Goal: Task Accomplishment & Management: Use online tool/utility

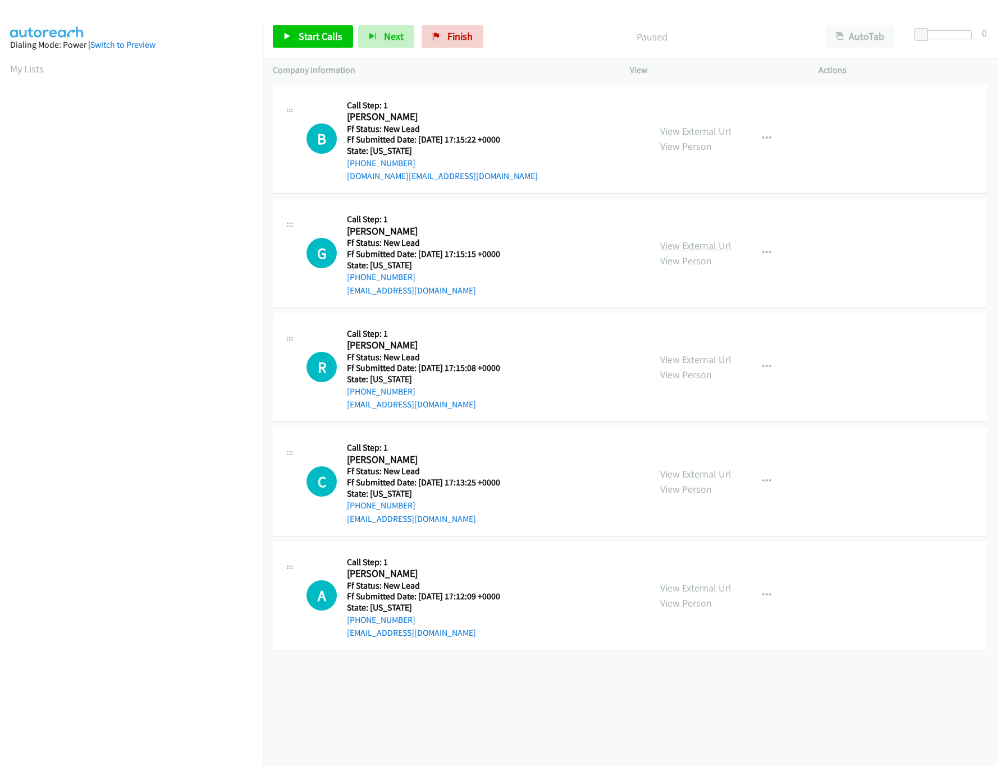
click at [684, 246] on link "View External Url" at bounding box center [695, 245] width 71 height 13
click at [698, 126] on link "View External Url" at bounding box center [695, 131] width 71 height 13
click at [315, 53] on div "Start Calls Pause Next Finish Paused AutoTab AutoTab 0" at bounding box center [630, 36] width 734 height 43
click at [312, 45] on link "Start Calls" at bounding box center [313, 36] width 80 height 22
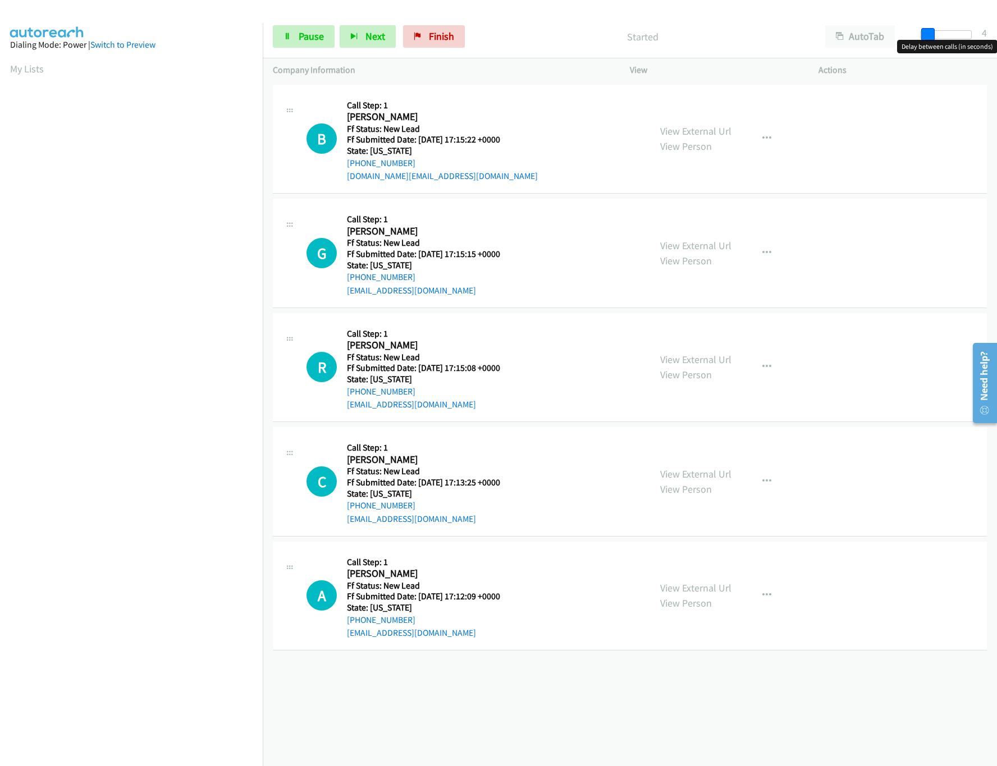
drag, startPoint x: 922, startPoint y: 39, endPoint x: 931, endPoint y: 38, distance: 9.6
click at [931, 38] on span at bounding box center [927, 34] width 13 height 13
click at [697, 360] on link "View External Url" at bounding box center [695, 359] width 71 height 13
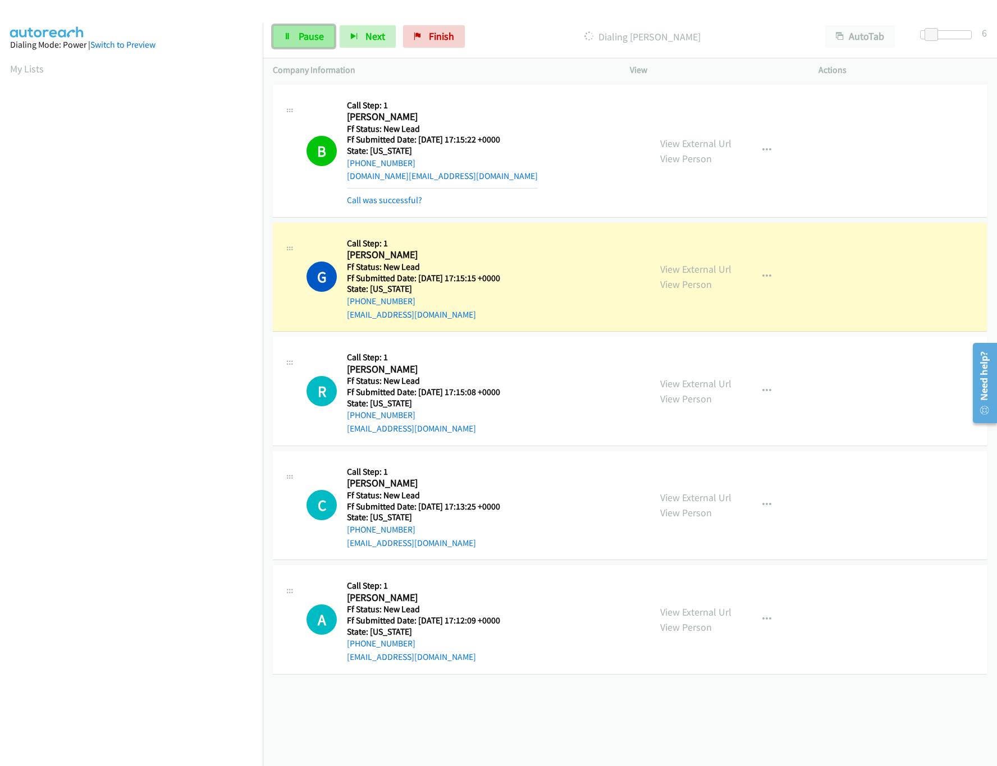
click at [314, 35] on span "Pause" at bounding box center [311, 36] width 25 height 13
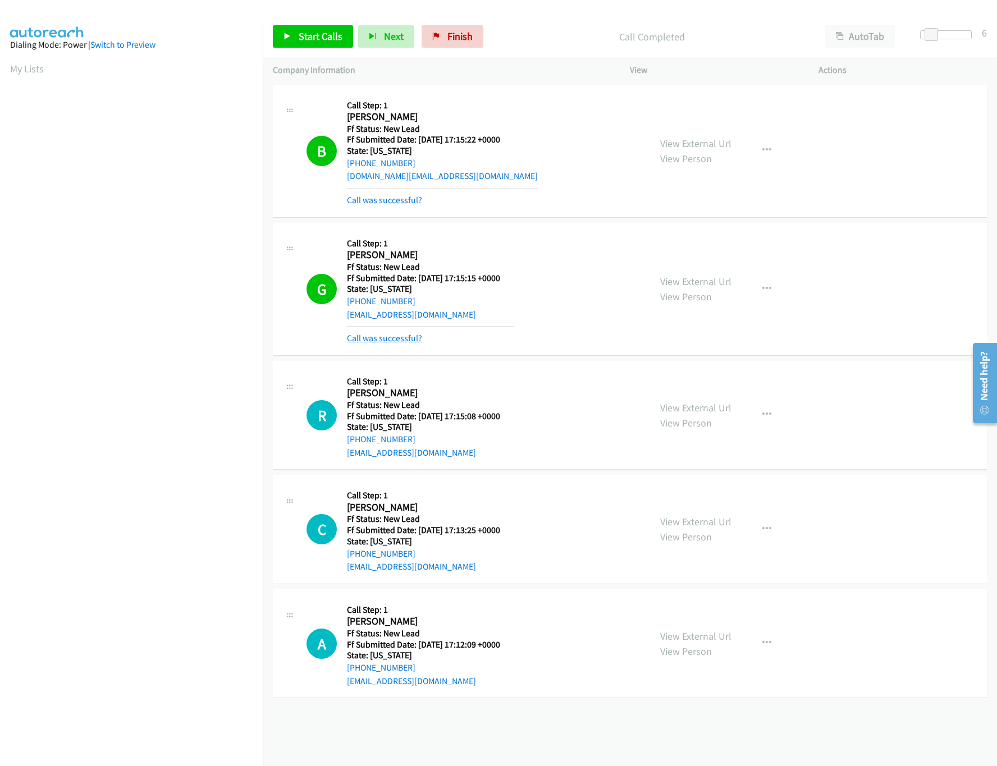
click at [400, 340] on link "Call was successful?" at bounding box center [384, 338] width 75 height 11
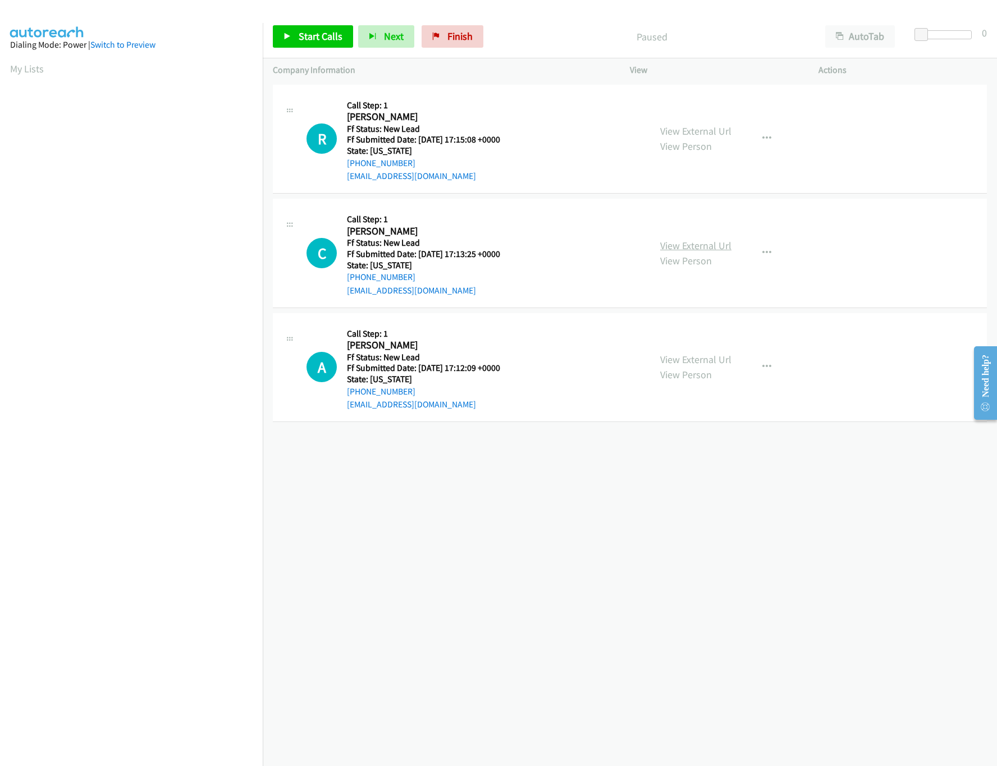
click at [686, 243] on link "View External Url" at bounding box center [695, 245] width 71 height 13
drag, startPoint x: 298, startPoint y: 37, endPoint x: 299, endPoint y: 1, distance: 36.5
click at [299, 37] on span "Start Calls" at bounding box center [321, 36] width 44 height 13
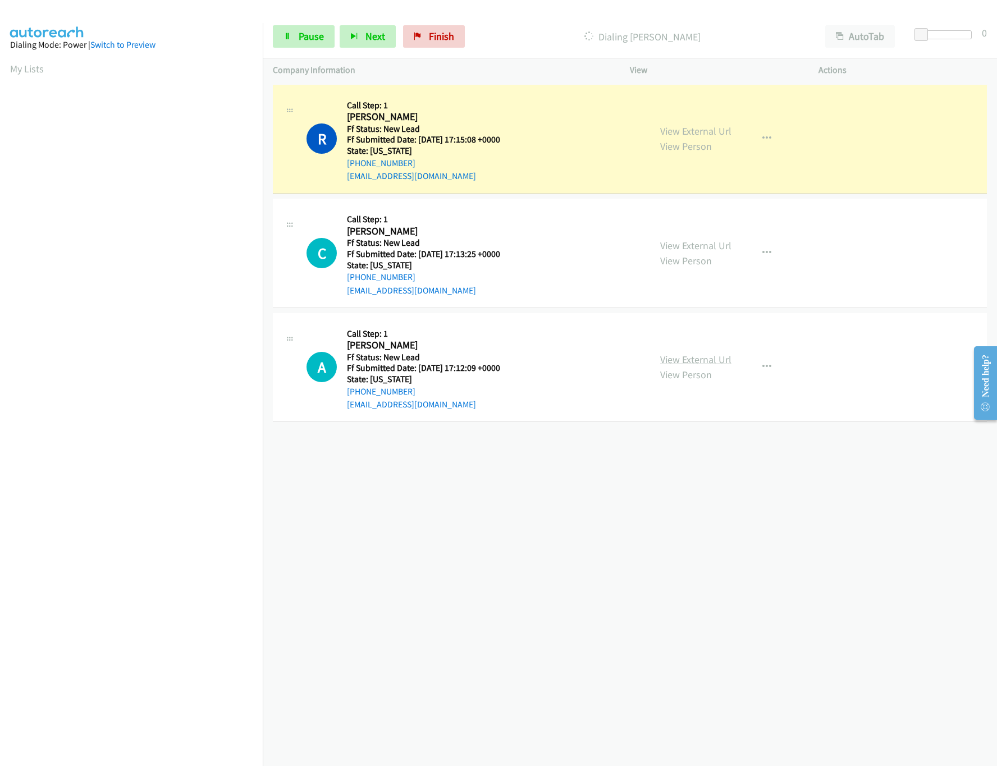
click at [705, 360] on link "View External Url" at bounding box center [695, 359] width 71 height 13
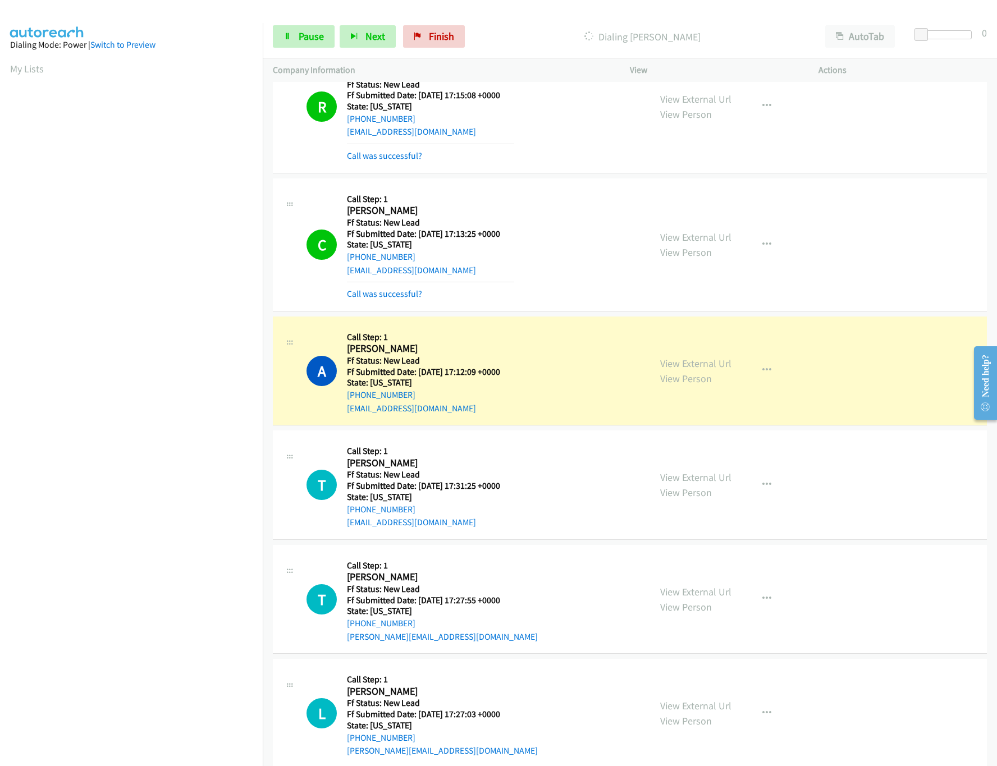
scroll to position [69, 0]
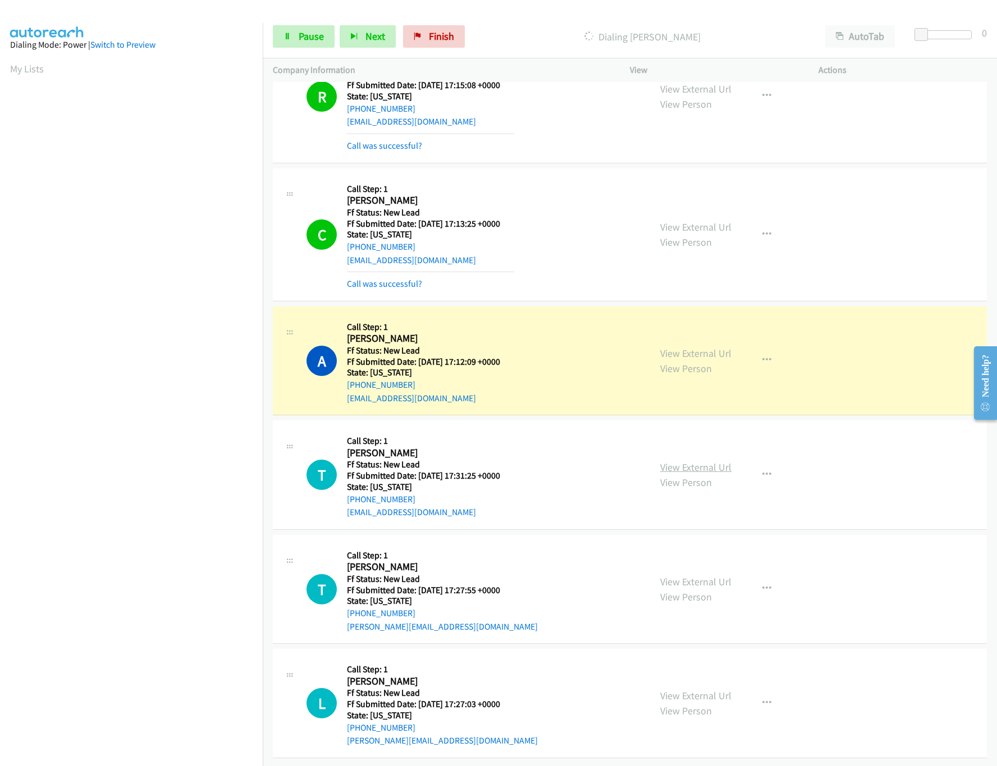
click at [682, 461] on link "View External Url" at bounding box center [695, 467] width 71 height 13
drag, startPoint x: 923, startPoint y: 30, endPoint x: 945, endPoint y: 30, distance: 21.9
click at [945, 30] on div at bounding box center [941, 34] width 52 height 9
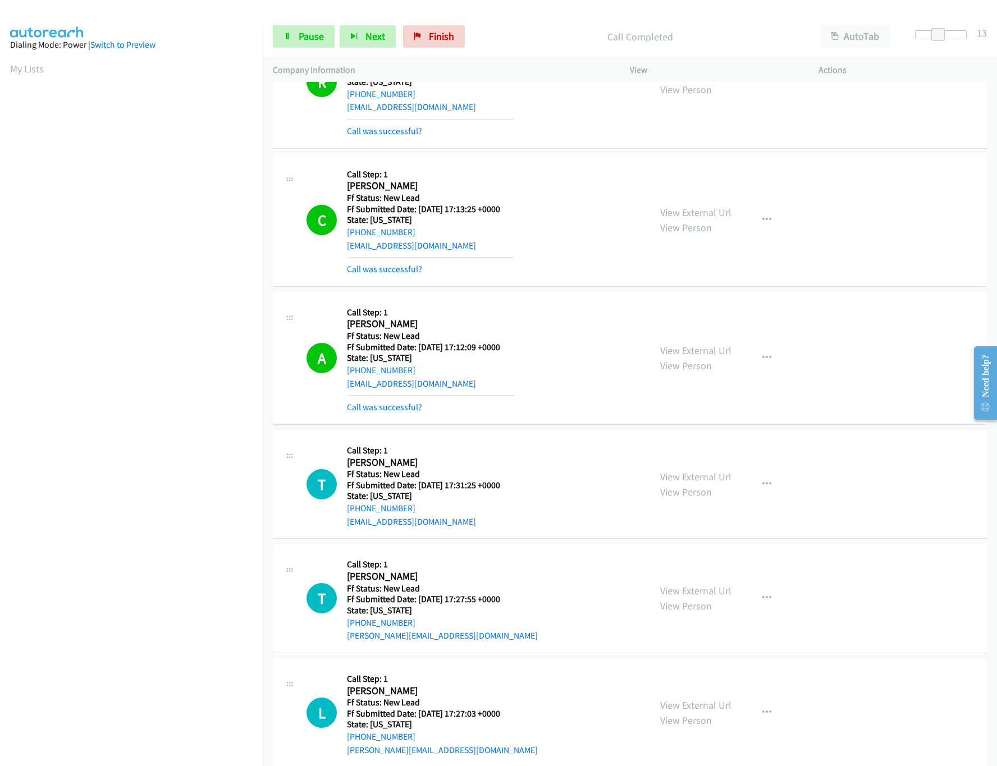
scroll to position [93, 0]
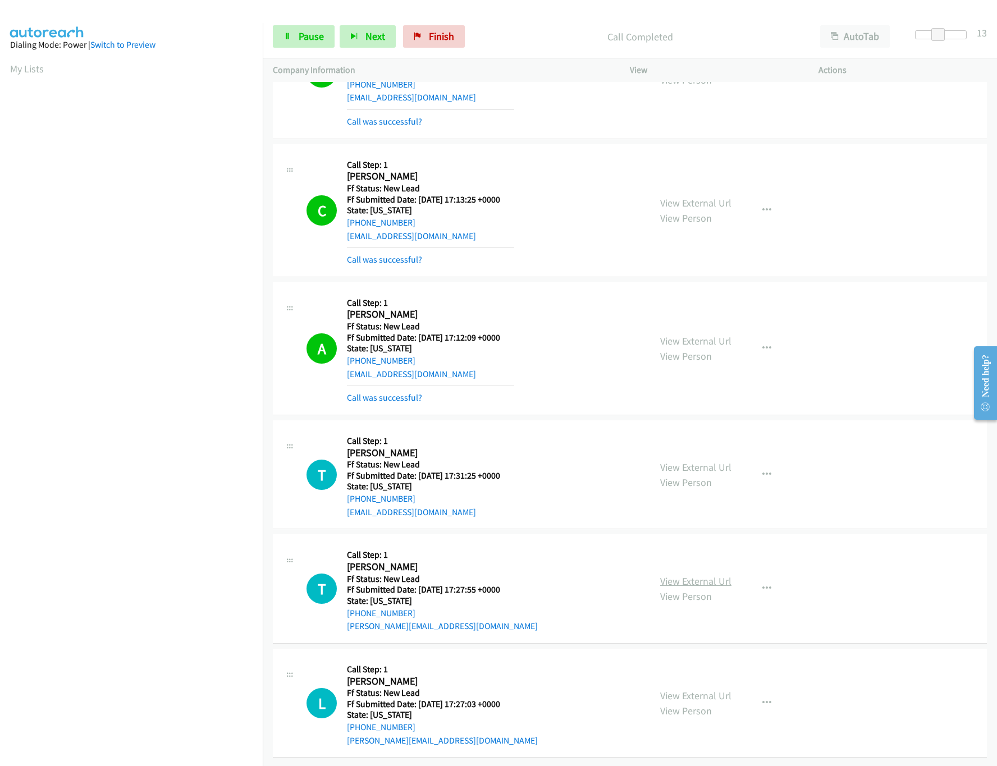
click at [686, 575] on link "View External Url" at bounding box center [695, 581] width 71 height 13
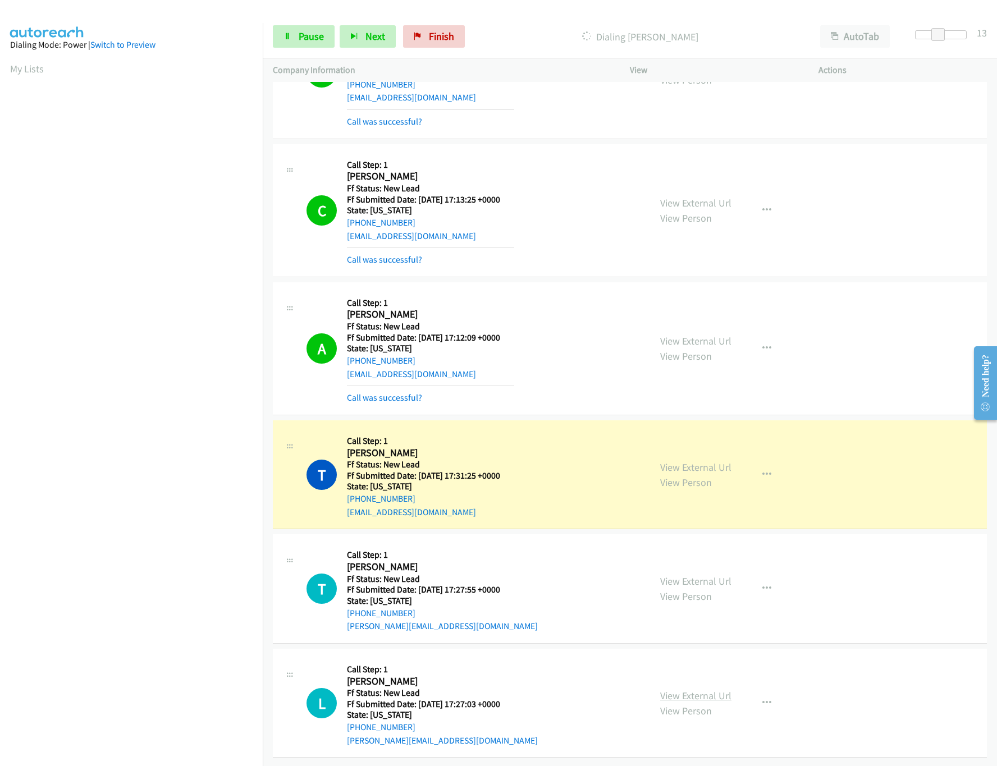
click at [693, 689] on link "View External Url" at bounding box center [695, 695] width 71 height 13
click at [935, 34] on span at bounding box center [937, 34] width 13 height 13
drag, startPoint x: 935, startPoint y: 34, endPoint x: 927, endPoint y: 34, distance: 8.4
click at [929, 34] on span at bounding box center [935, 34] width 13 height 13
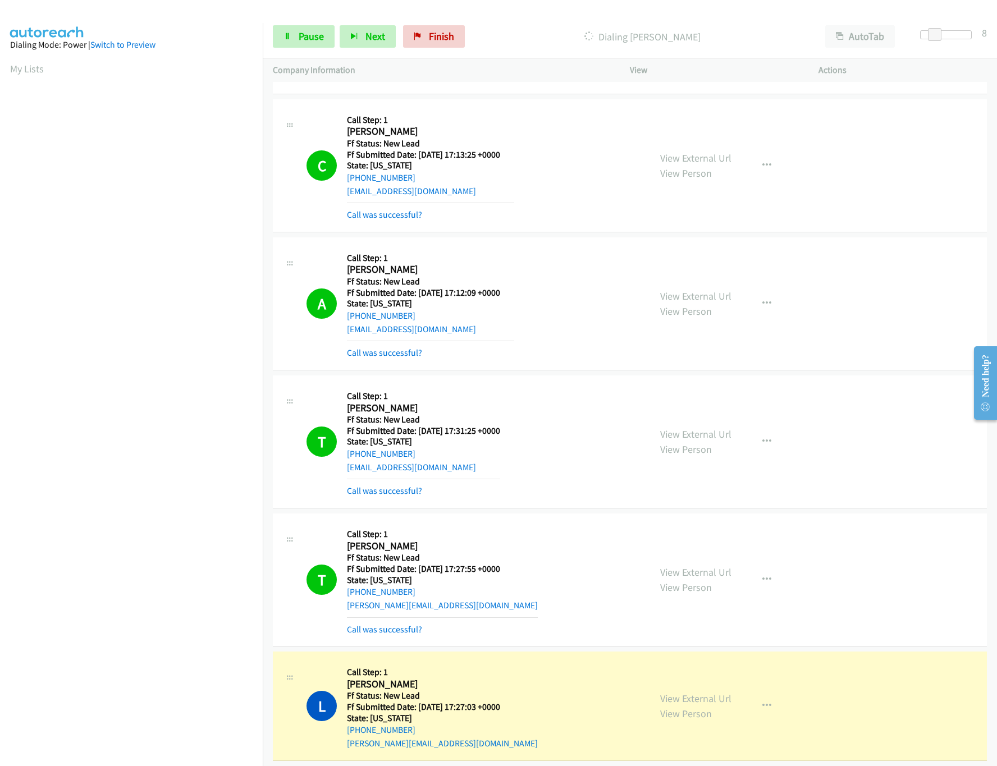
scroll to position [125, 0]
click at [686, 430] on link "View External Url" at bounding box center [695, 433] width 71 height 13
click at [317, 36] on span "Pause" at bounding box center [311, 36] width 25 height 13
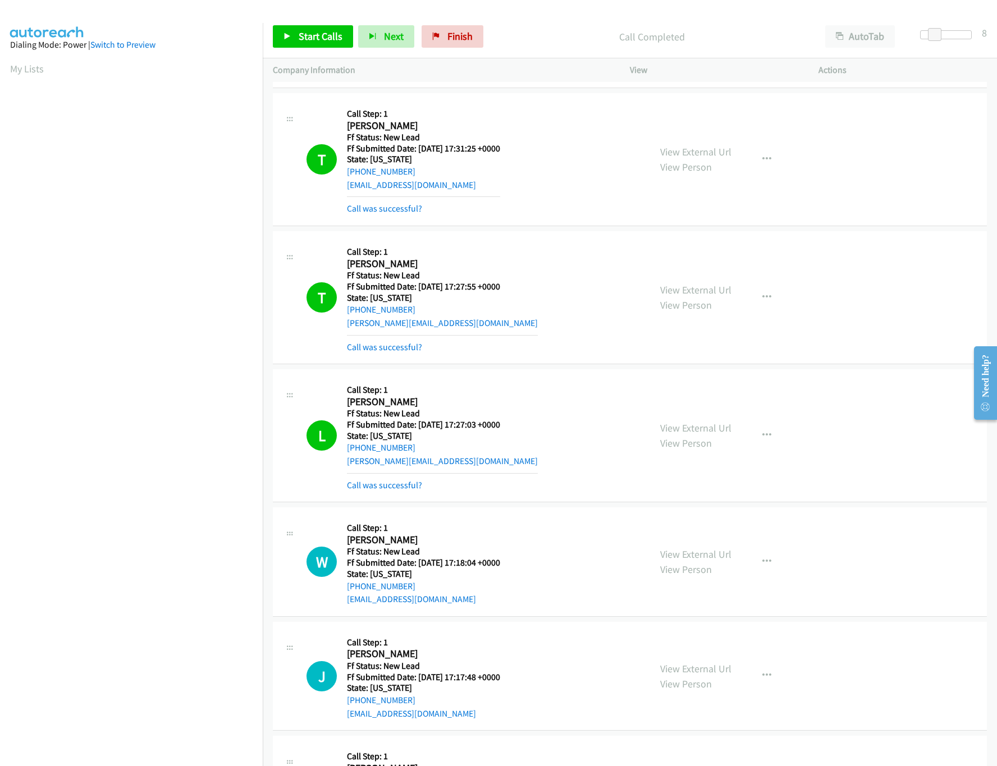
scroll to position [509, 0]
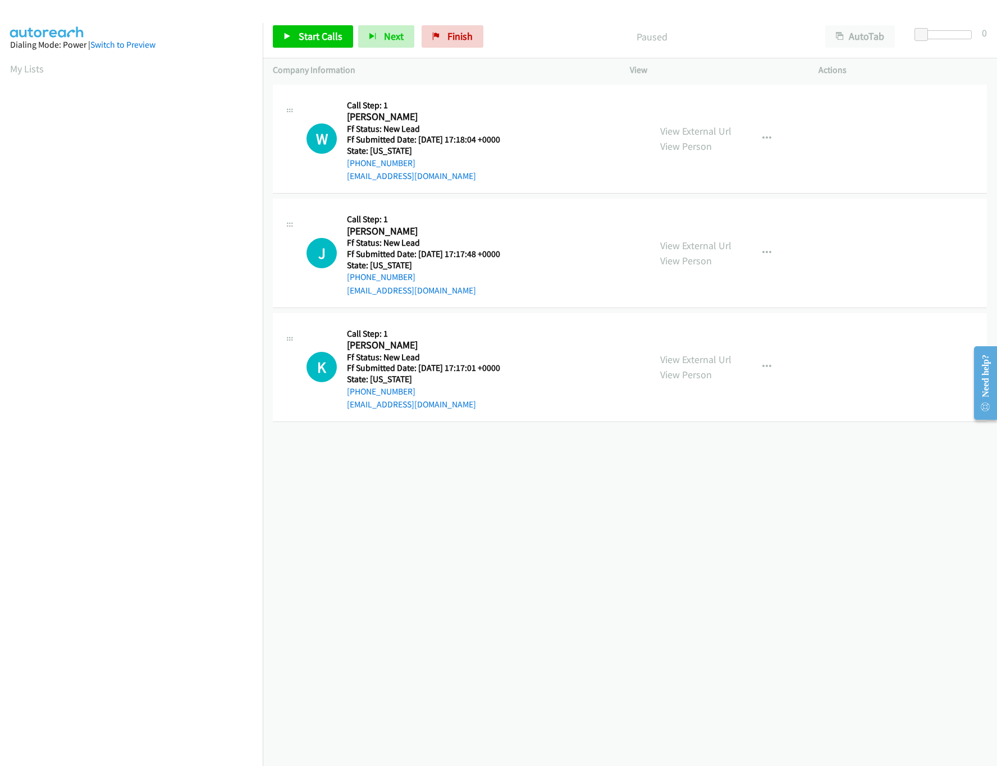
drag, startPoint x: 704, startPoint y: 250, endPoint x: 691, endPoint y: 194, distance: 57.6
click at [704, 250] on link "View External Url" at bounding box center [695, 245] width 71 height 13
click at [723, 129] on link "View External Url" at bounding box center [695, 131] width 71 height 13
click at [308, 34] on span "Start Calls" at bounding box center [321, 36] width 44 height 13
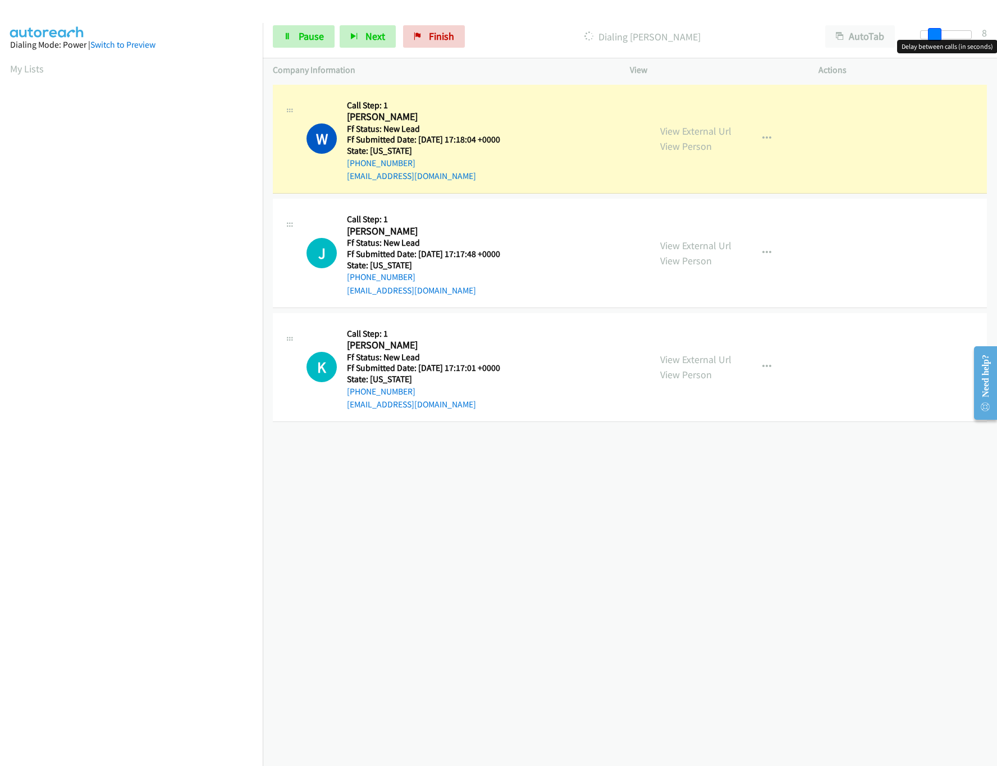
drag, startPoint x: 920, startPoint y: 31, endPoint x: 905, endPoint y: 62, distance: 34.9
click at [933, 33] on span at bounding box center [934, 34] width 13 height 13
click at [690, 361] on link "View External Url" at bounding box center [695, 359] width 71 height 13
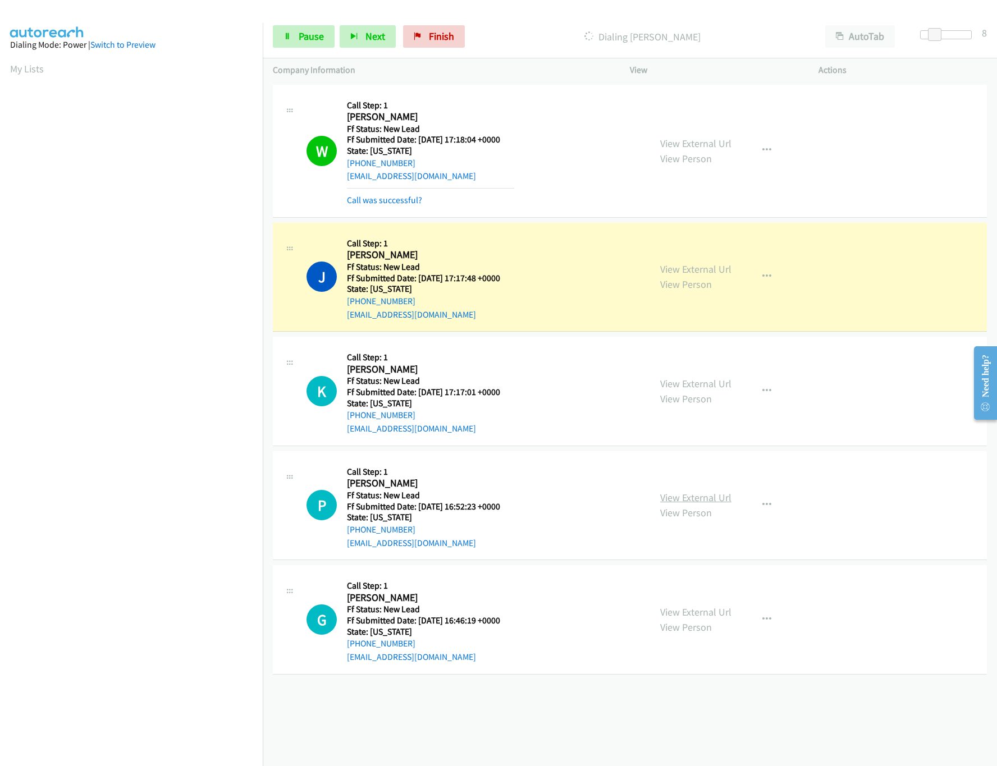
click at [714, 497] on link "View External Url" at bounding box center [695, 497] width 71 height 13
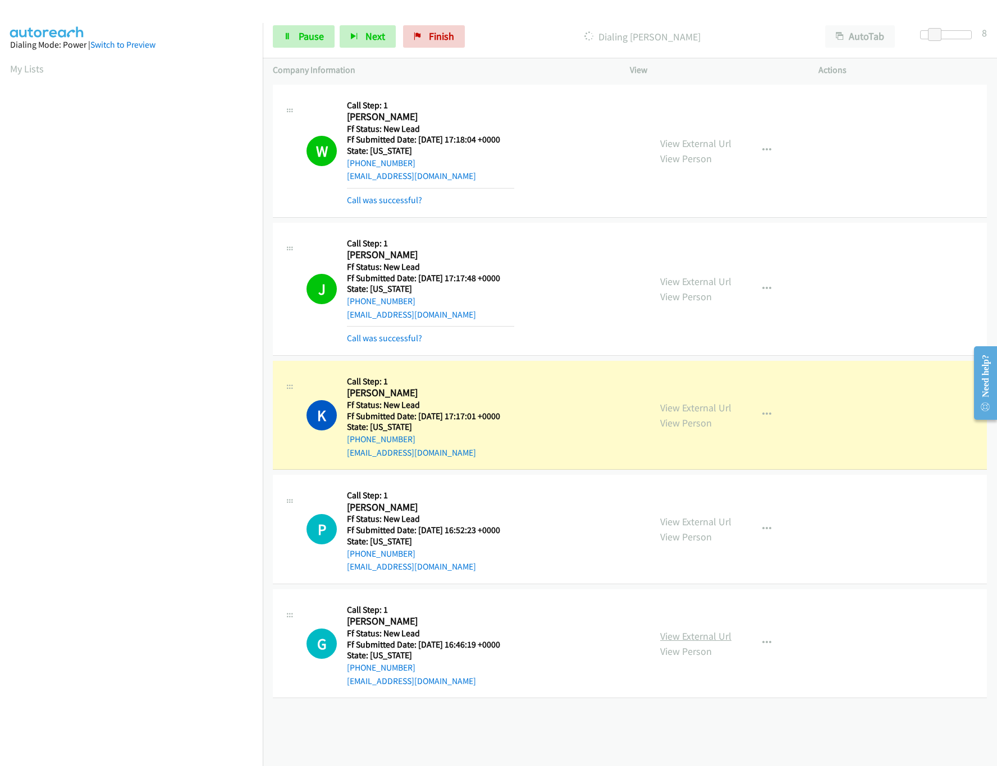
click at [693, 639] on link "View External Url" at bounding box center [695, 636] width 71 height 13
click at [295, 32] on link "Pause" at bounding box center [304, 36] width 62 height 22
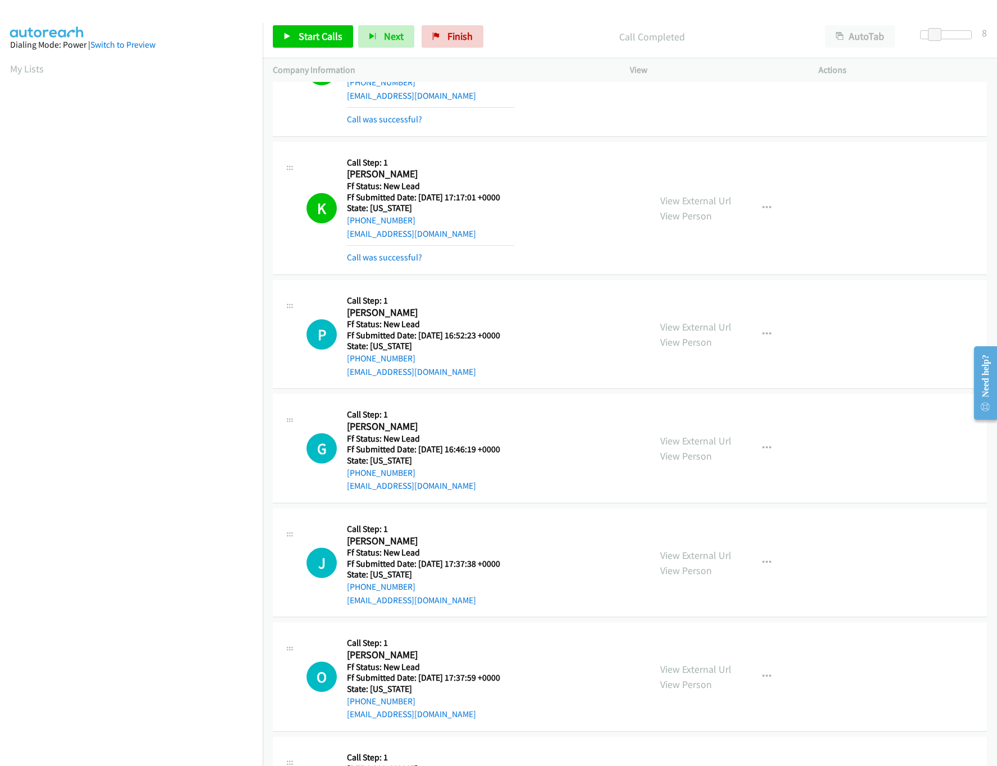
scroll to position [322, 0]
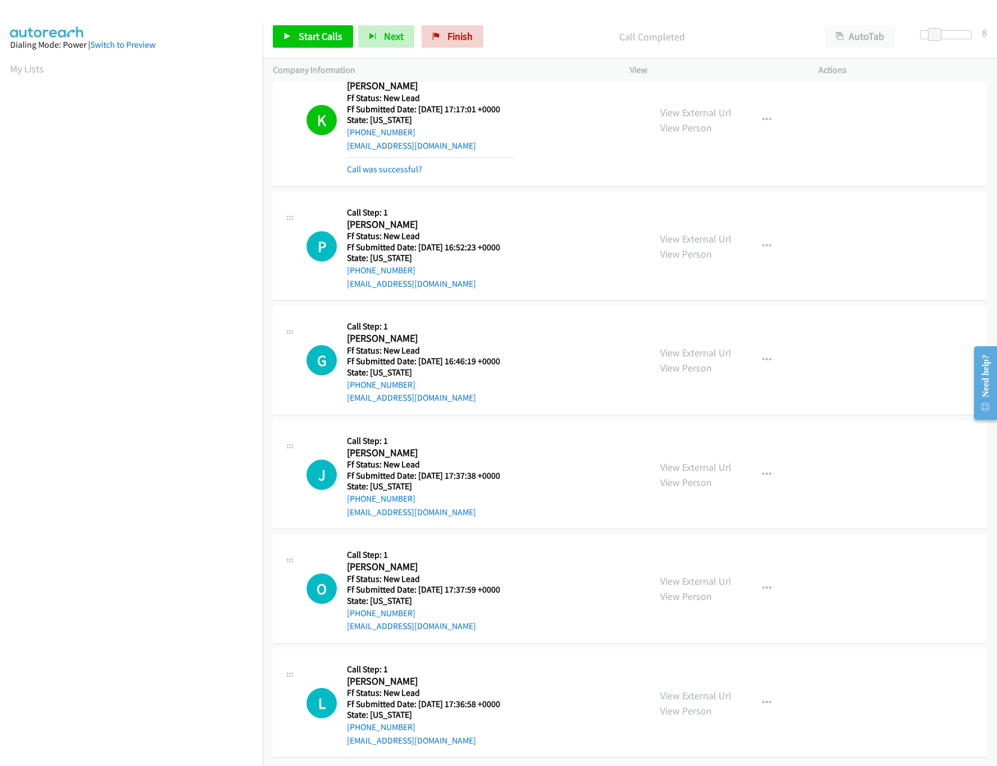
click at [387, 163] on div "Call was successful?" at bounding box center [430, 169] width 167 height 13
click at [400, 157] on mb0 "Call was successful?" at bounding box center [430, 166] width 167 height 19
click at [408, 164] on link "Call was successful?" at bounding box center [384, 169] width 75 height 11
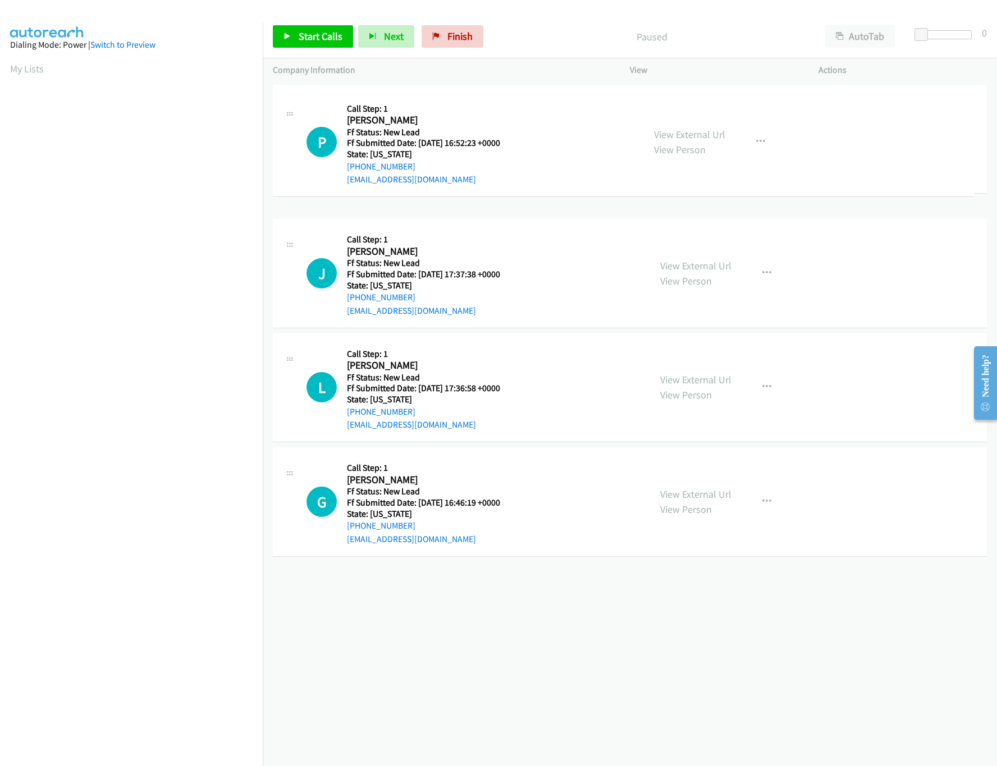
drag, startPoint x: 498, startPoint y: 511, endPoint x: 508, endPoint y: 139, distance: 372.2
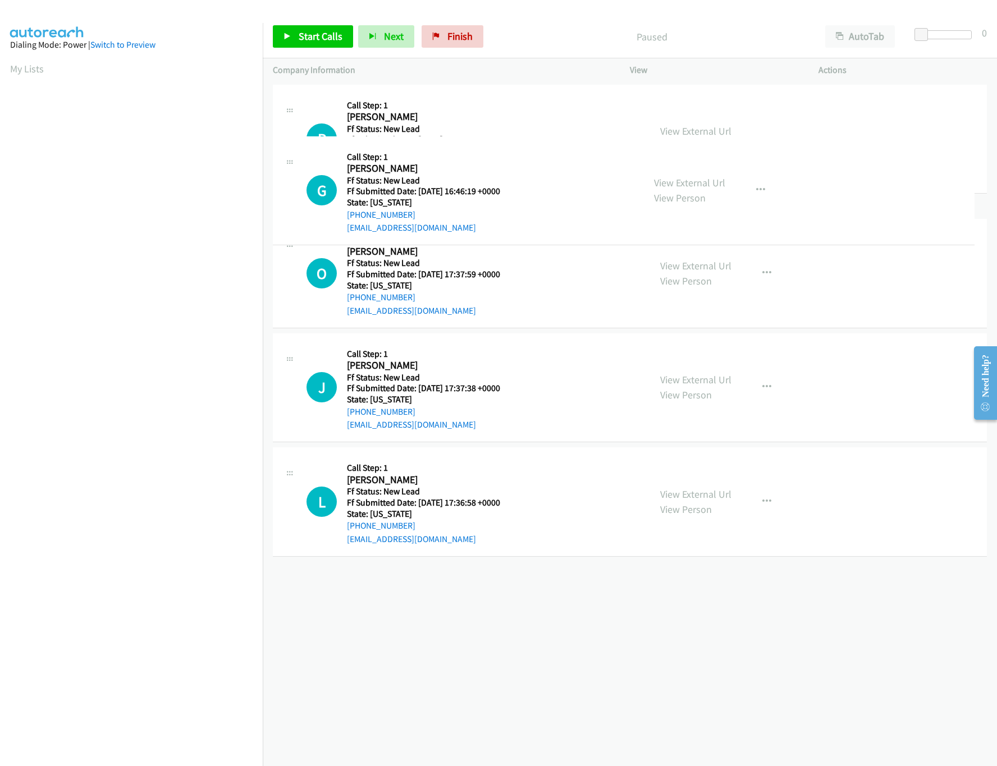
drag, startPoint x: 423, startPoint y: 489, endPoint x: 492, endPoint y: 168, distance: 327.8
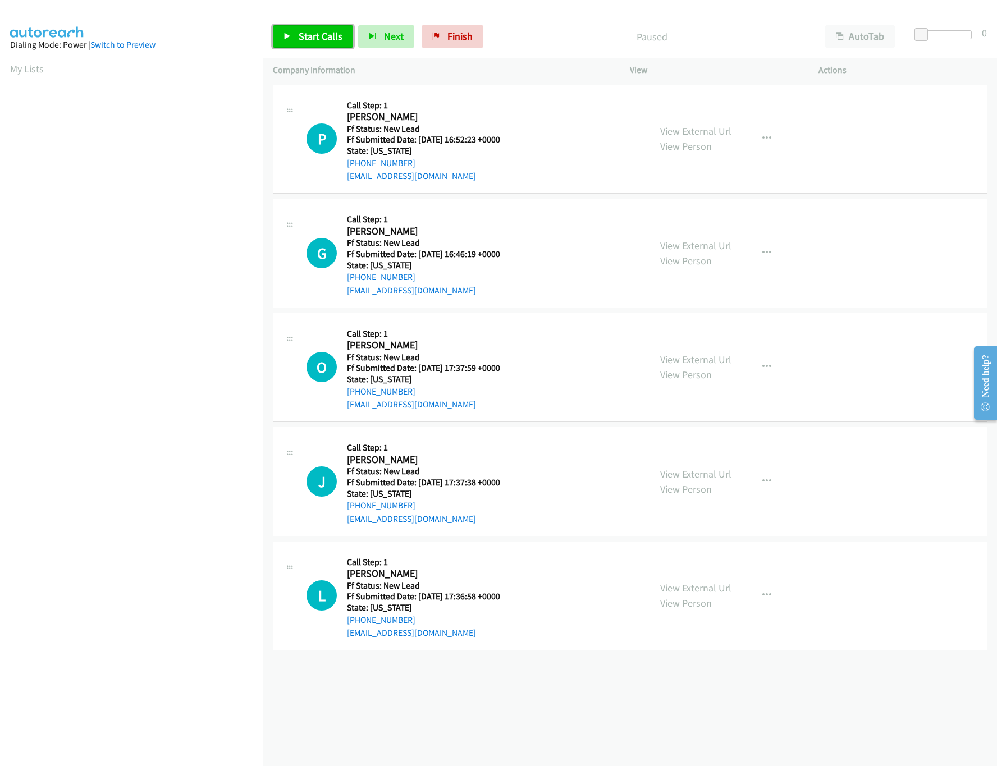
click at [322, 43] on link "Start Calls" at bounding box center [313, 36] width 80 height 22
click at [691, 359] on link "View External Url" at bounding box center [695, 359] width 71 height 13
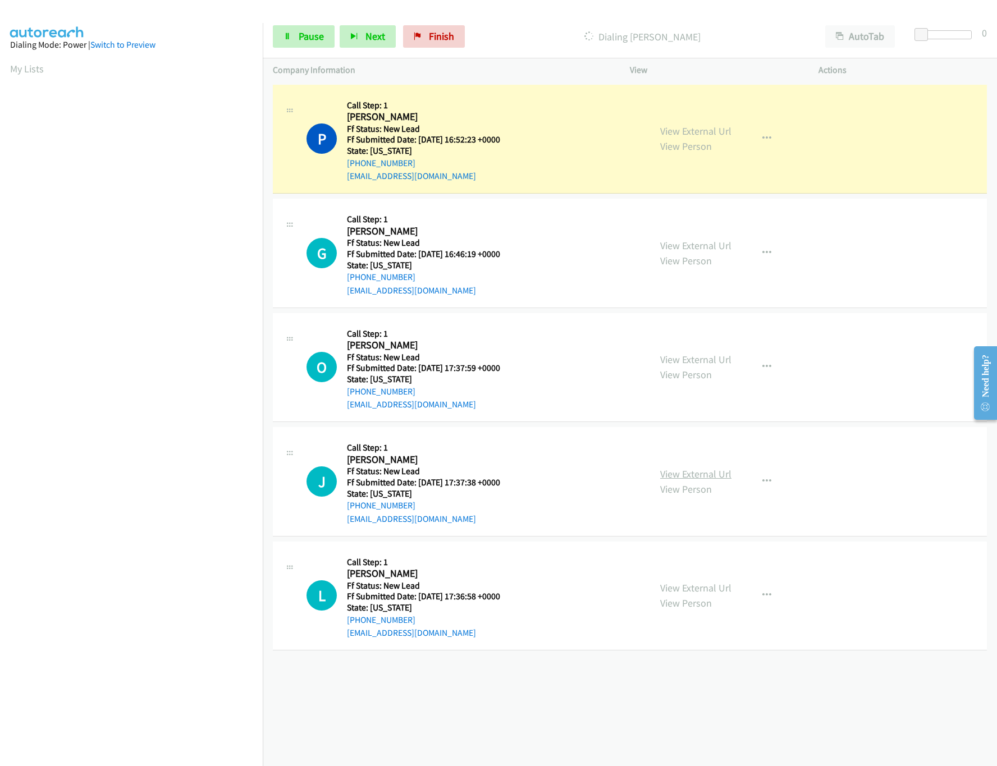
click at [702, 470] on link "View External Url" at bounding box center [695, 474] width 71 height 13
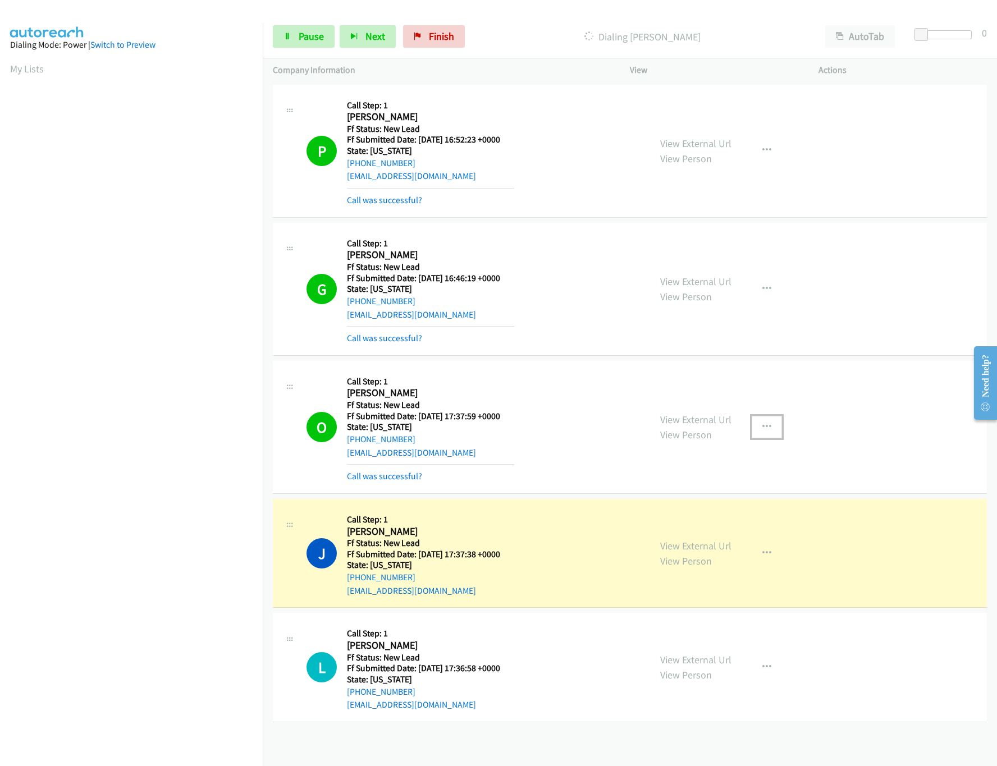
click at [763, 427] on icon "button" at bounding box center [766, 427] width 9 height 9
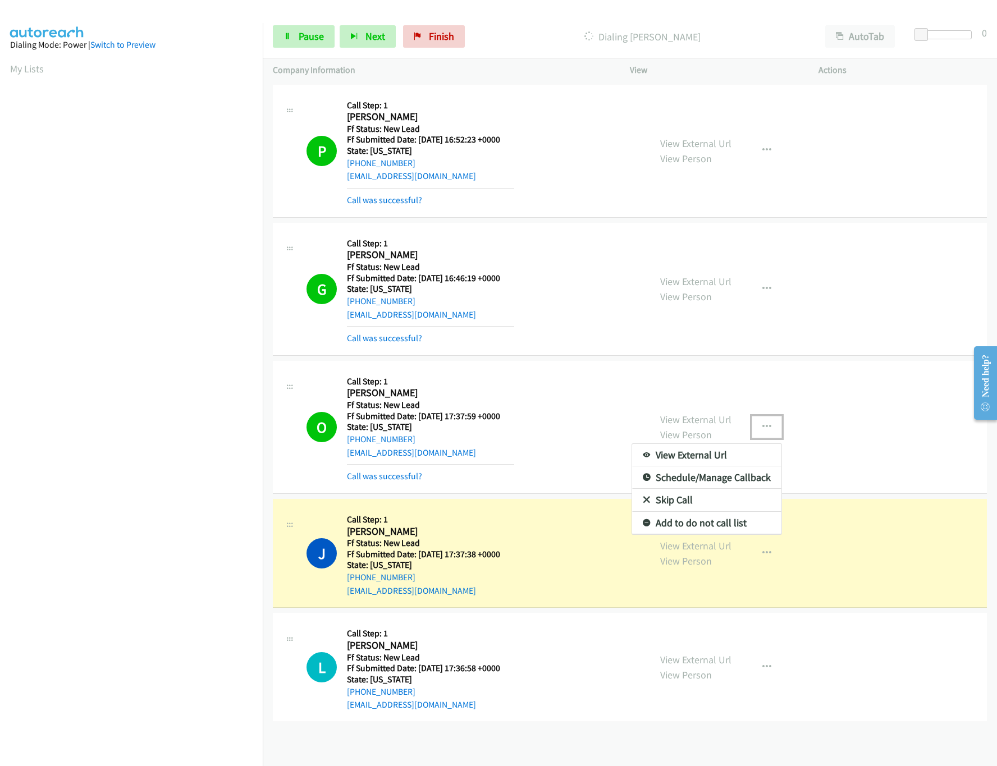
click at [667, 528] on link "Add to do not call list" at bounding box center [706, 523] width 149 height 22
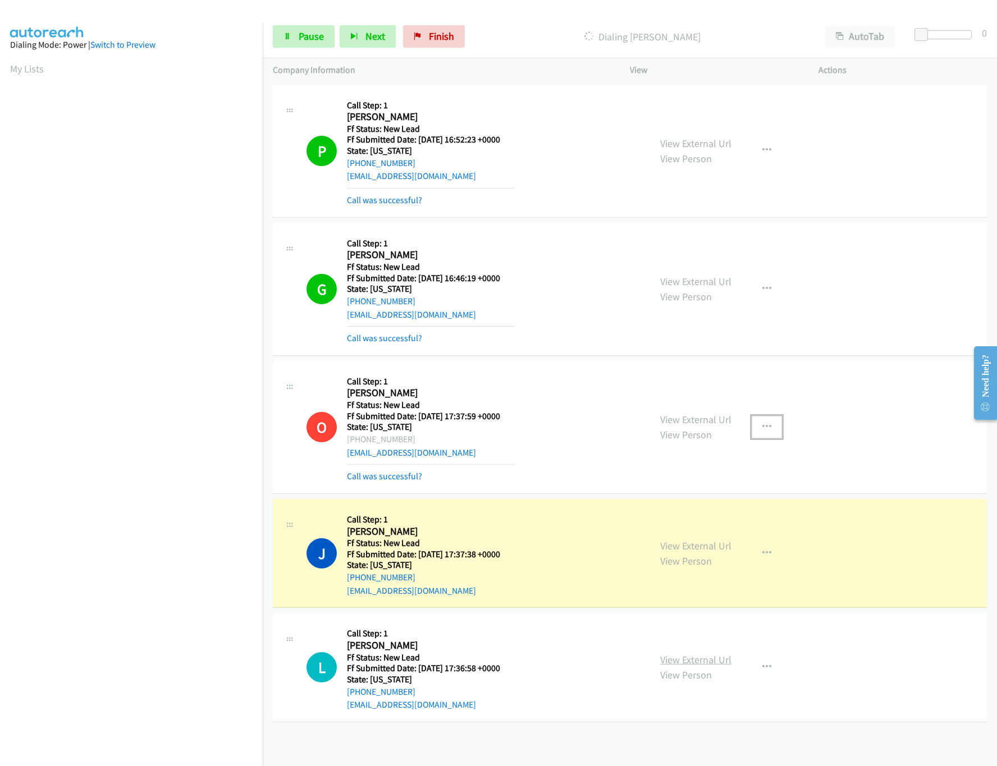
click at [704, 654] on div "View External Url View Person" at bounding box center [695, 667] width 71 height 30
click at [703, 657] on link "View External Url" at bounding box center [695, 659] width 71 height 13
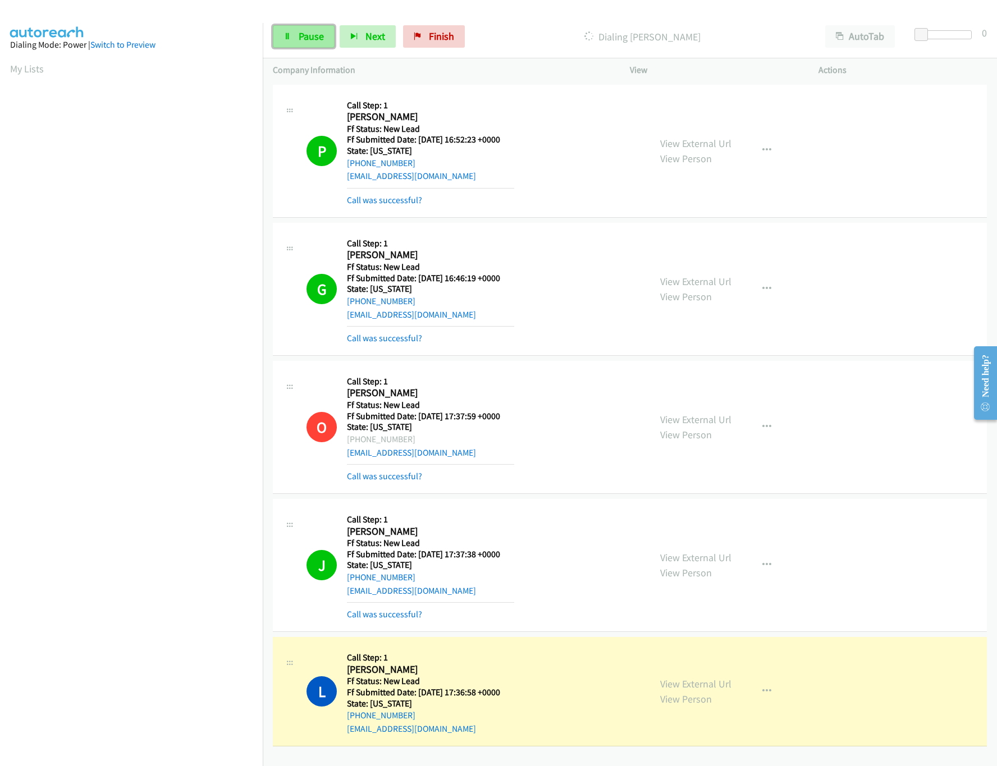
click at [315, 46] on link "Pause" at bounding box center [304, 36] width 62 height 22
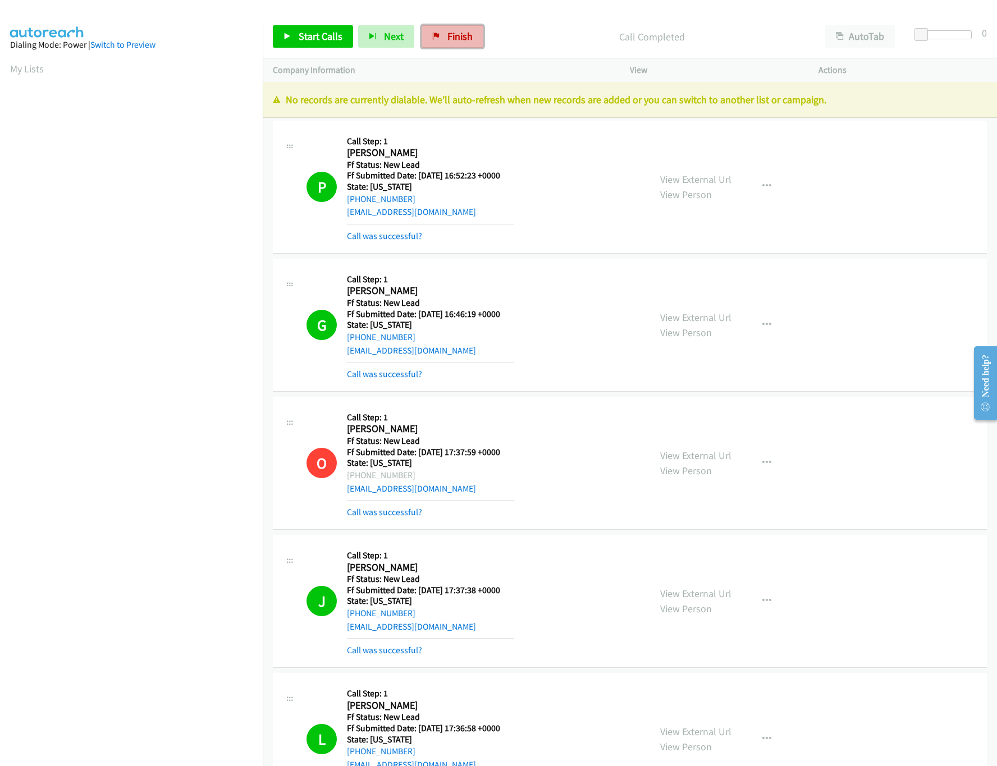
click at [465, 42] on span "Finish" at bounding box center [459, 36] width 25 height 13
click at [566, 61] on div "Company Information" at bounding box center [441, 70] width 357 height 24
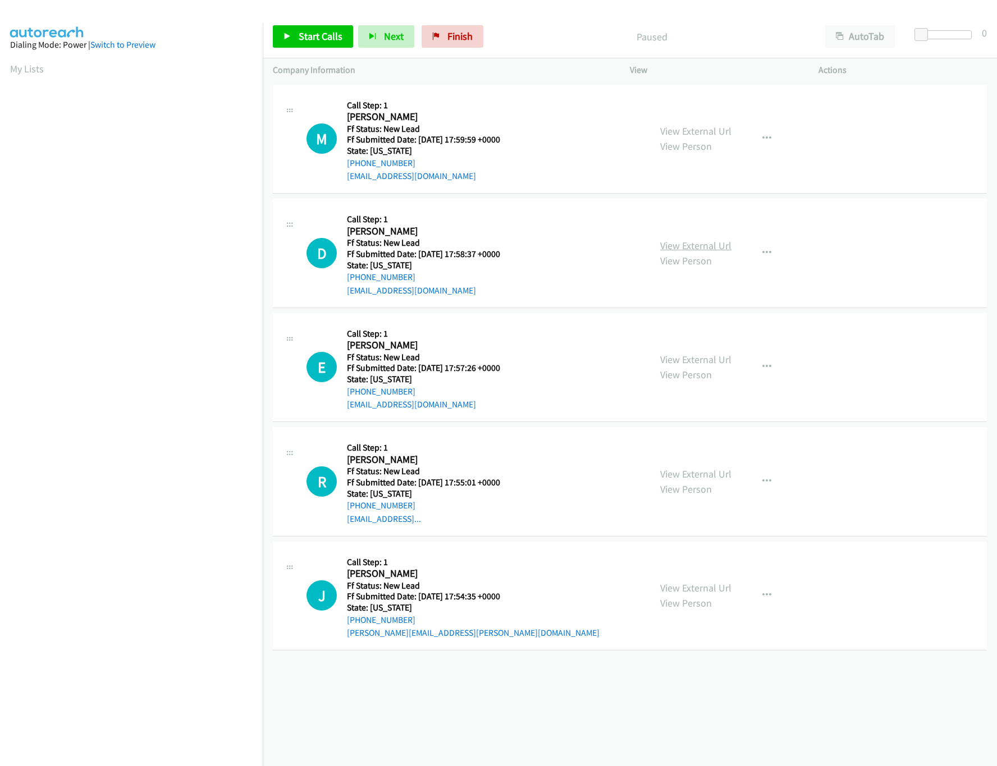
click at [702, 246] on link "View External Url" at bounding box center [695, 245] width 71 height 13
click at [711, 135] on link "View External Url" at bounding box center [695, 131] width 71 height 13
click at [300, 29] on link "Start Calls" at bounding box center [313, 36] width 80 height 22
click at [664, 361] on link "View External Url" at bounding box center [695, 359] width 71 height 13
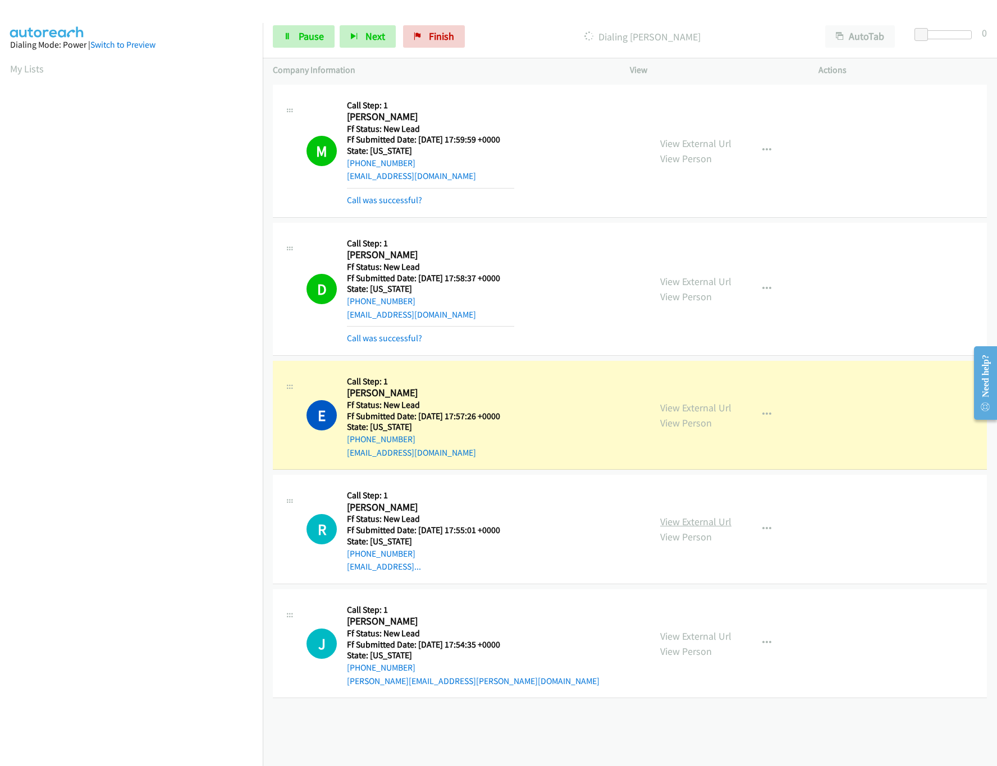
click at [672, 524] on link "View External Url" at bounding box center [695, 521] width 71 height 13
click at [690, 640] on link "View External Url" at bounding box center [695, 636] width 71 height 13
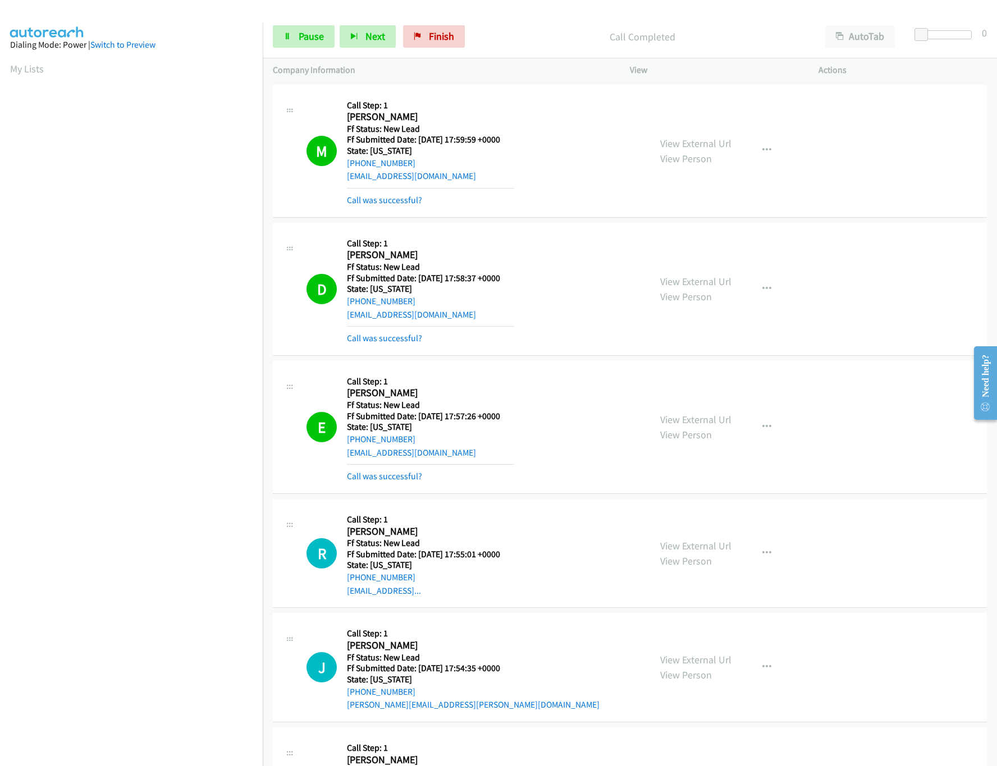
scroll to position [322, 0]
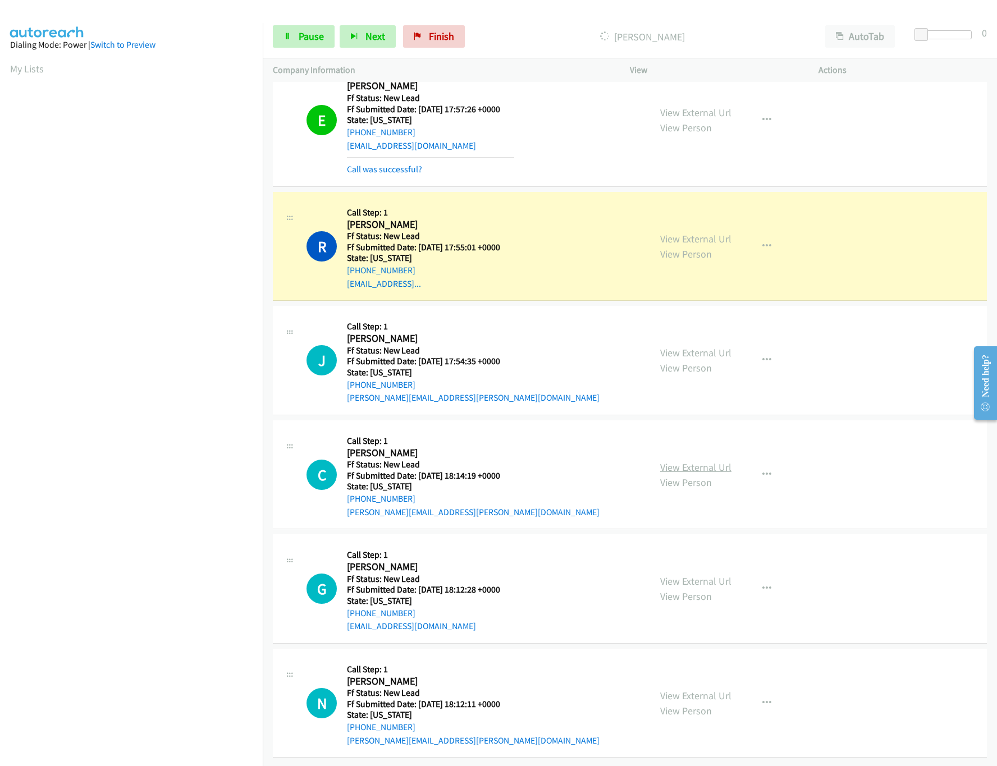
click at [709, 461] on link "View External Url" at bounding box center [695, 467] width 71 height 13
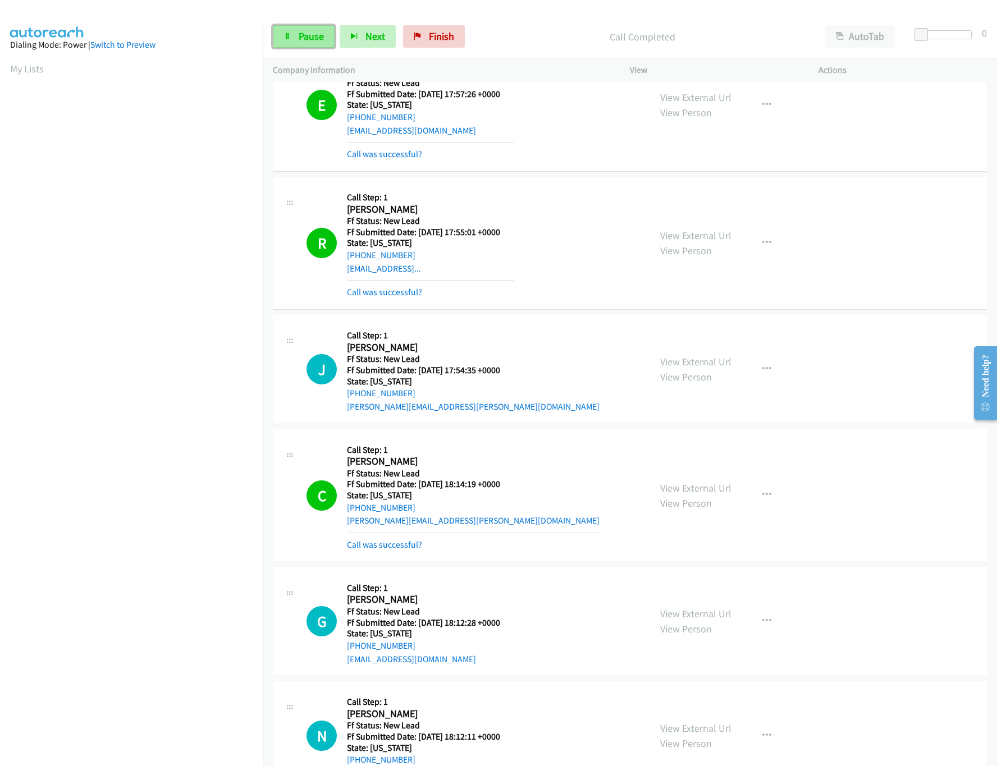
click at [303, 29] on link "Pause" at bounding box center [304, 36] width 62 height 22
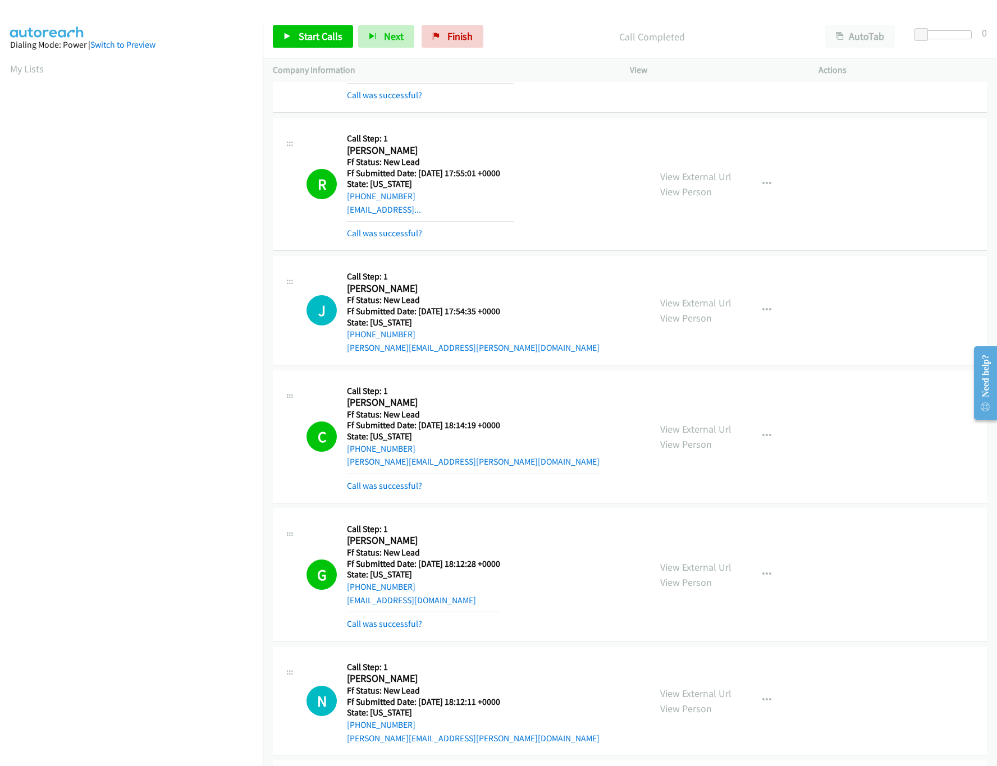
scroll to position [434, 0]
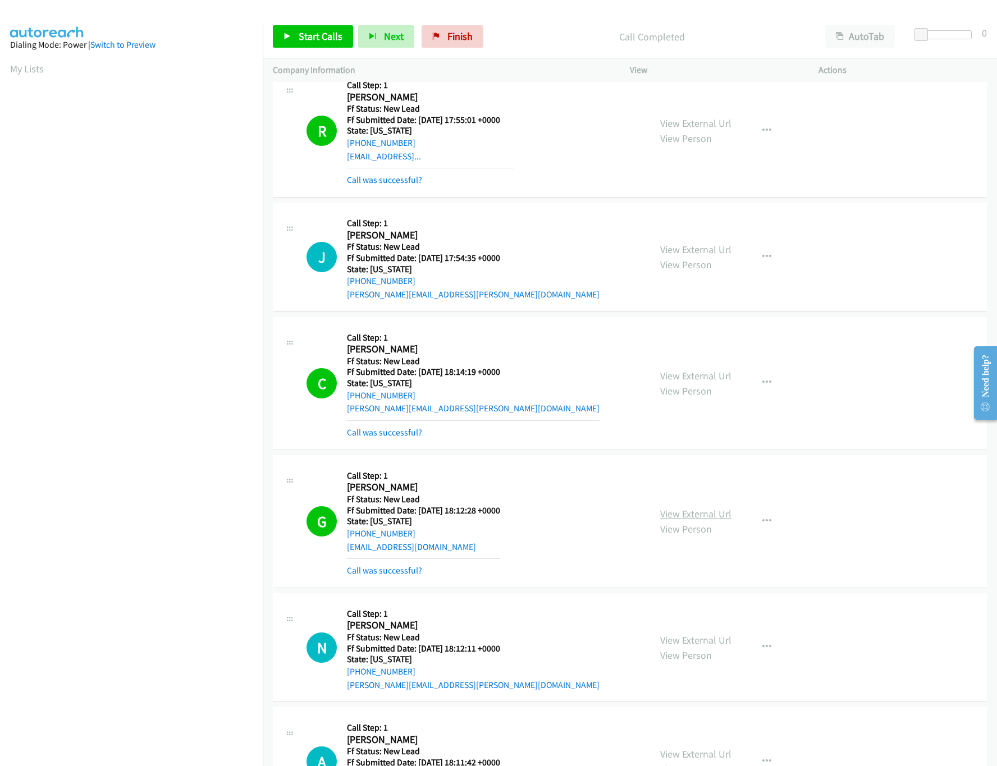
click at [665, 516] on link "View External Url" at bounding box center [695, 513] width 71 height 13
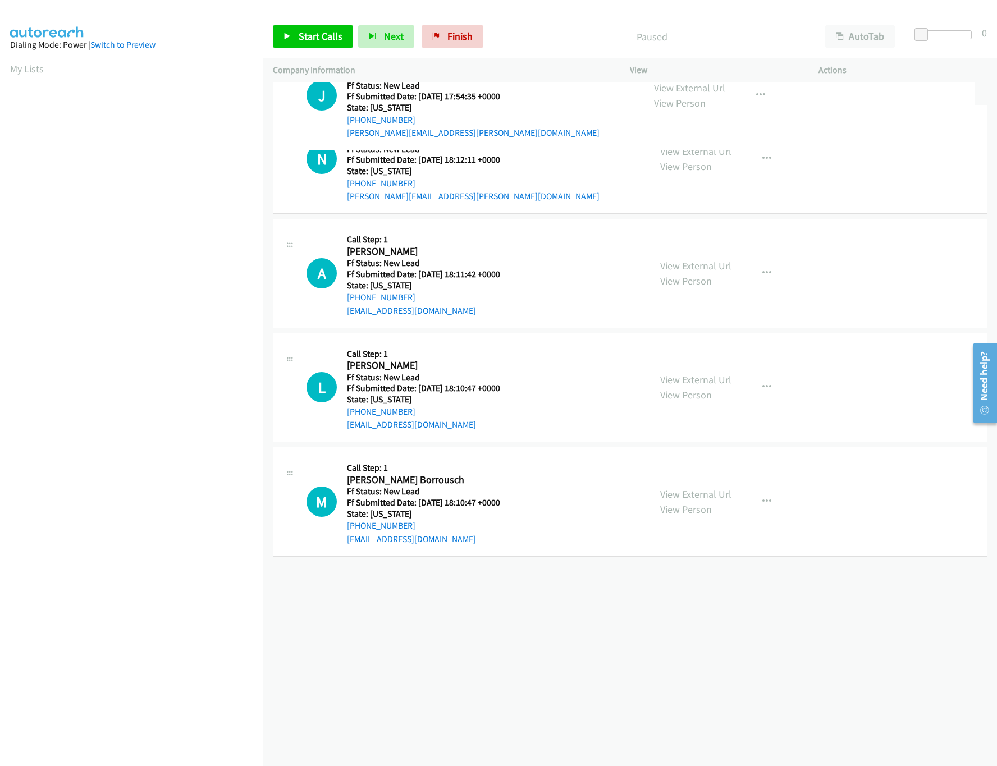
drag, startPoint x: 509, startPoint y: 589, endPoint x: 498, endPoint y: 81, distance: 508.6
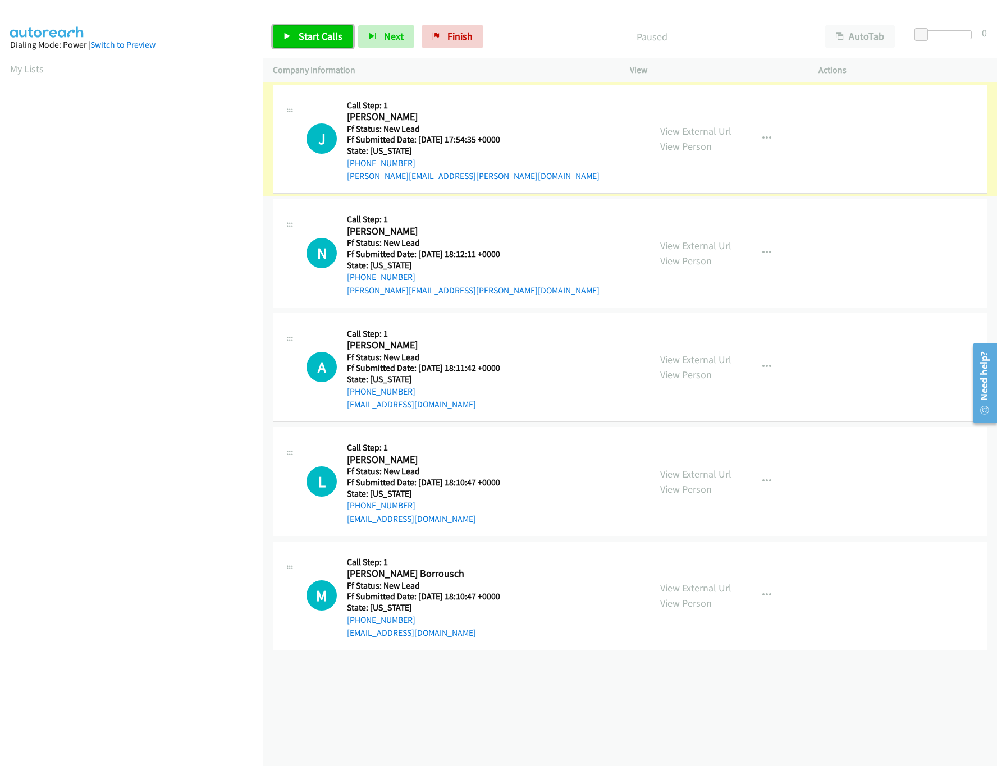
click at [341, 44] on link "Start Calls" at bounding box center [313, 36] width 80 height 22
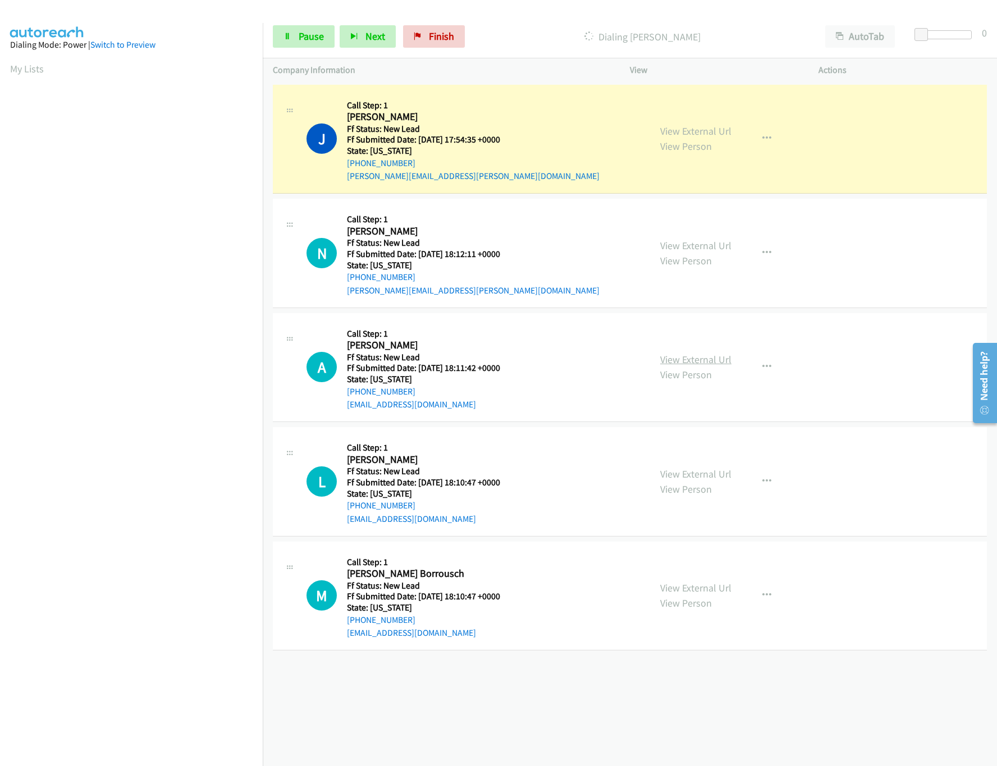
click at [667, 360] on link "View External Url" at bounding box center [695, 359] width 71 height 13
click at [695, 246] on link "View External Url" at bounding box center [695, 245] width 71 height 13
drag, startPoint x: 921, startPoint y: 35, endPoint x: 935, endPoint y: 34, distance: 14.1
click at [935, 34] on span at bounding box center [932, 34] width 13 height 13
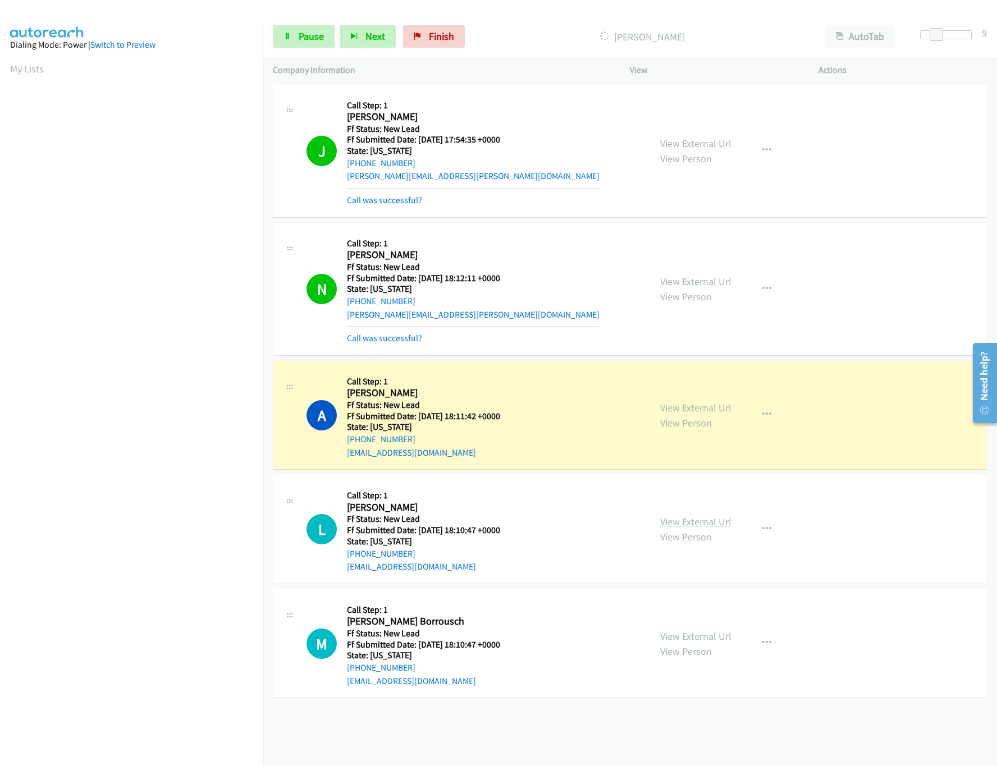
click at [666, 516] on link "View External Url" at bounding box center [695, 521] width 71 height 13
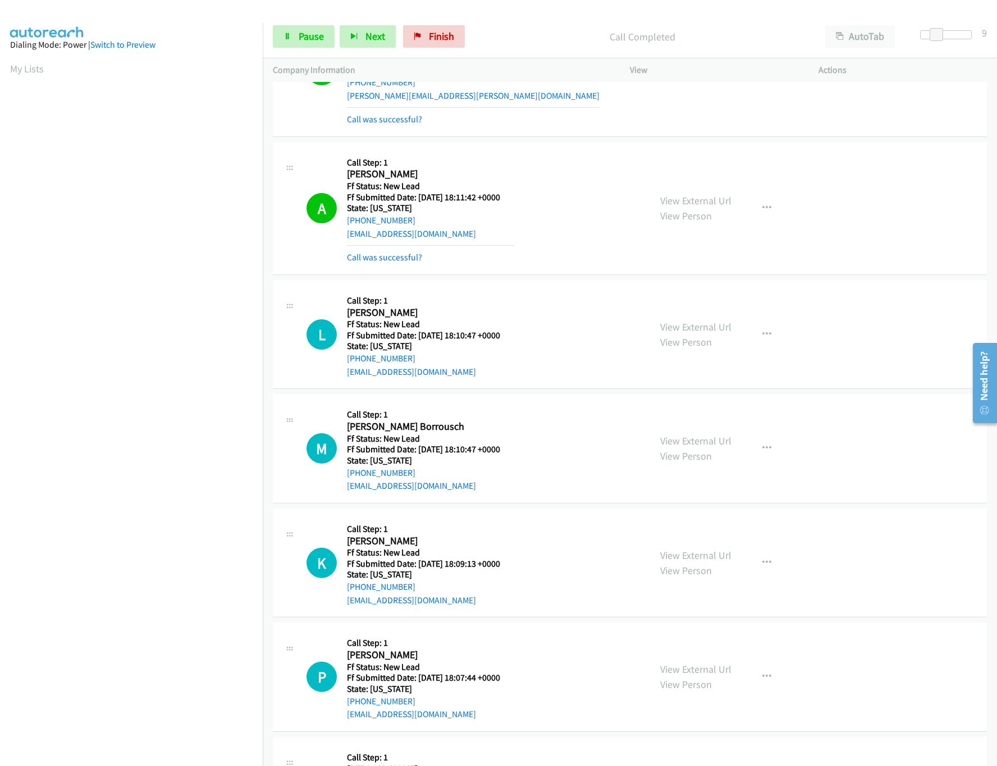
scroll to position [322, 0]
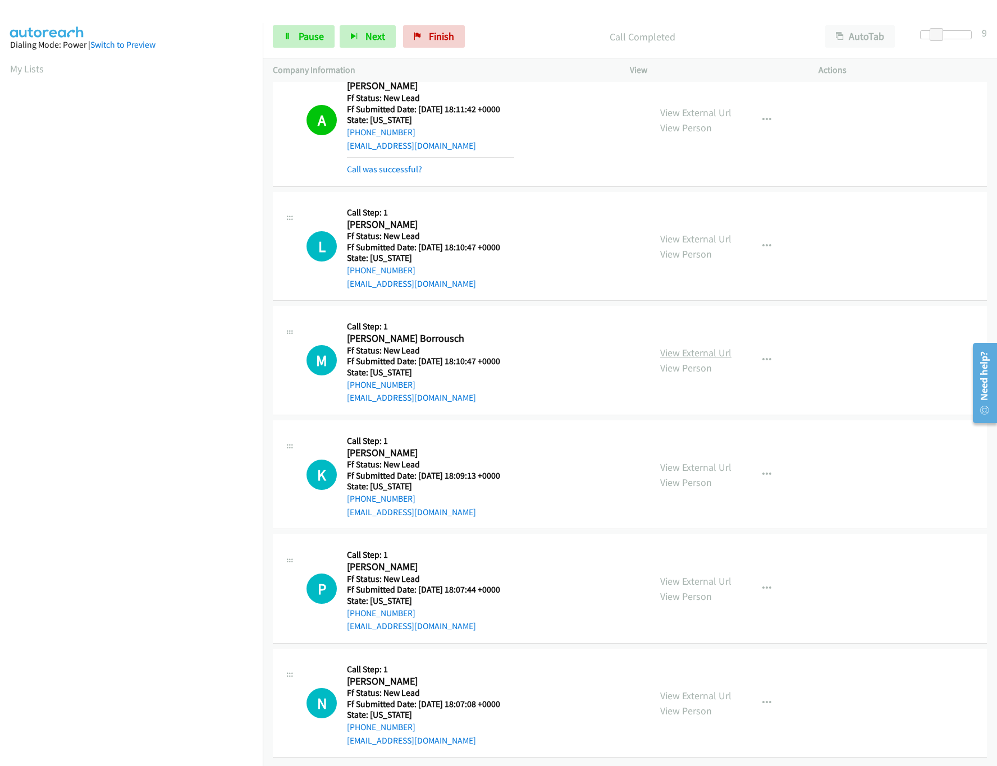
click at [695, 346] on link "View External Url" at bounding box center [695, 352] width 71 height 13
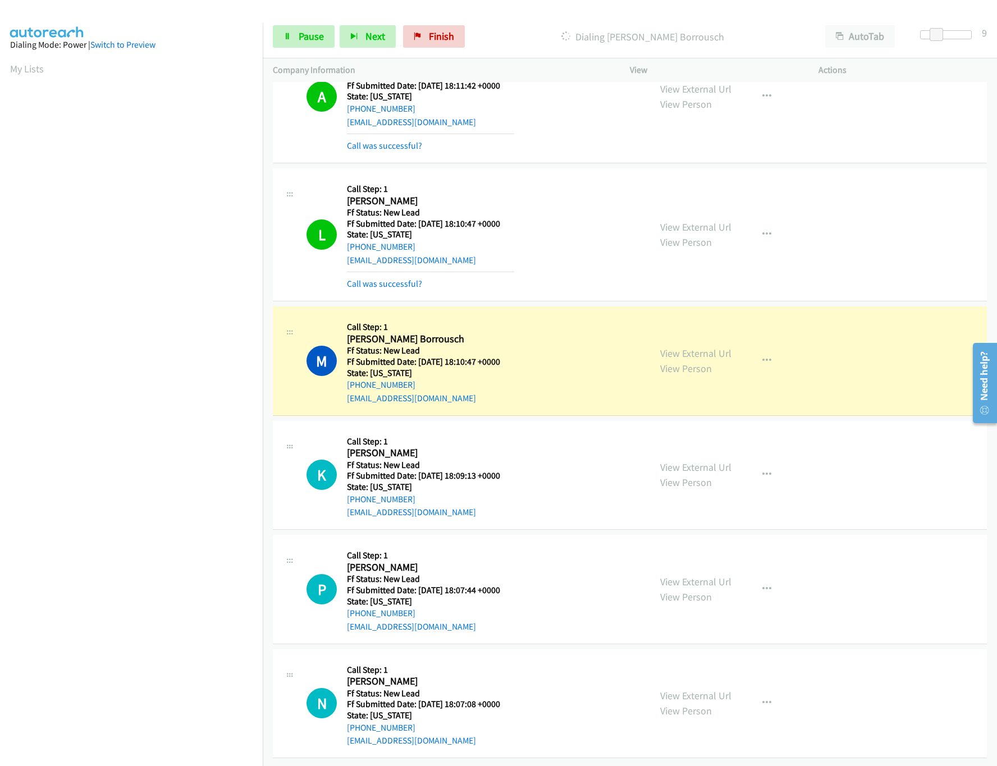
scroll to position [347, 0]
click at [719, 460] on link "View External Url" at bounding box center [695, 466] width 71 height 13
drag, startPoint x: 937, startPoint y: 34, endPoint x: 946, endPoint y: 34, distance: 9.5
click at [950, 34] on span at bounding box center [944, 34] width 13 height 13
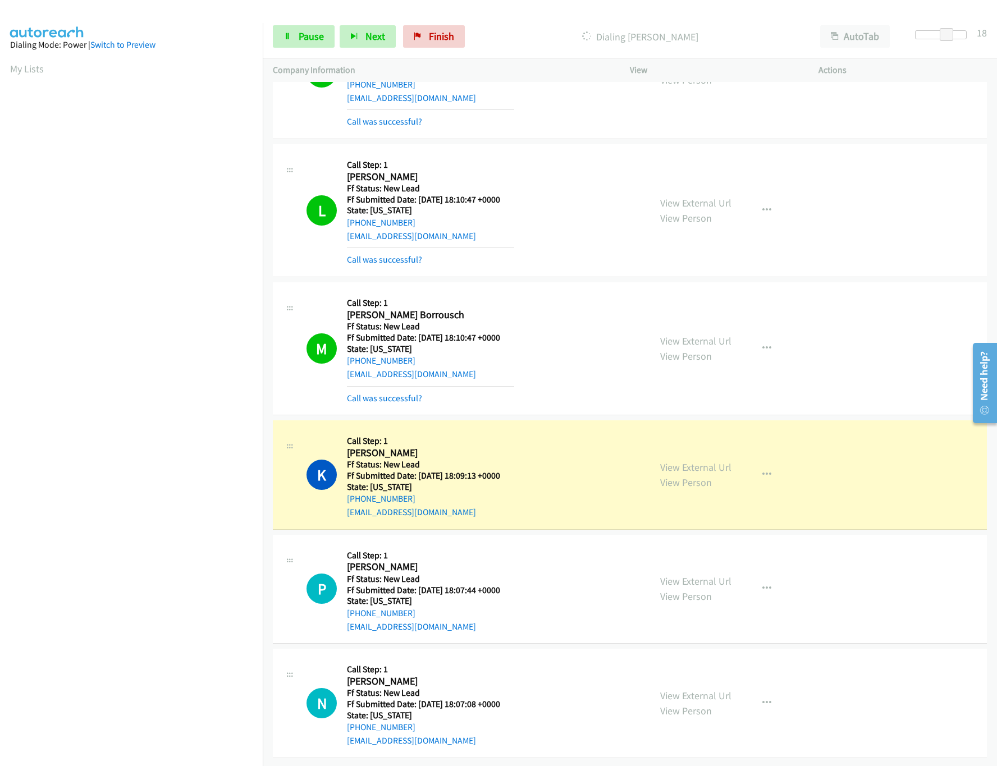
scroll to position [370, 0]
click at [684, 575] on link "View External Url" at bounding box center [695, 581] width 71 height 13
click at [924, 34] on div at bounding box center [946, 34] width 52 height 9
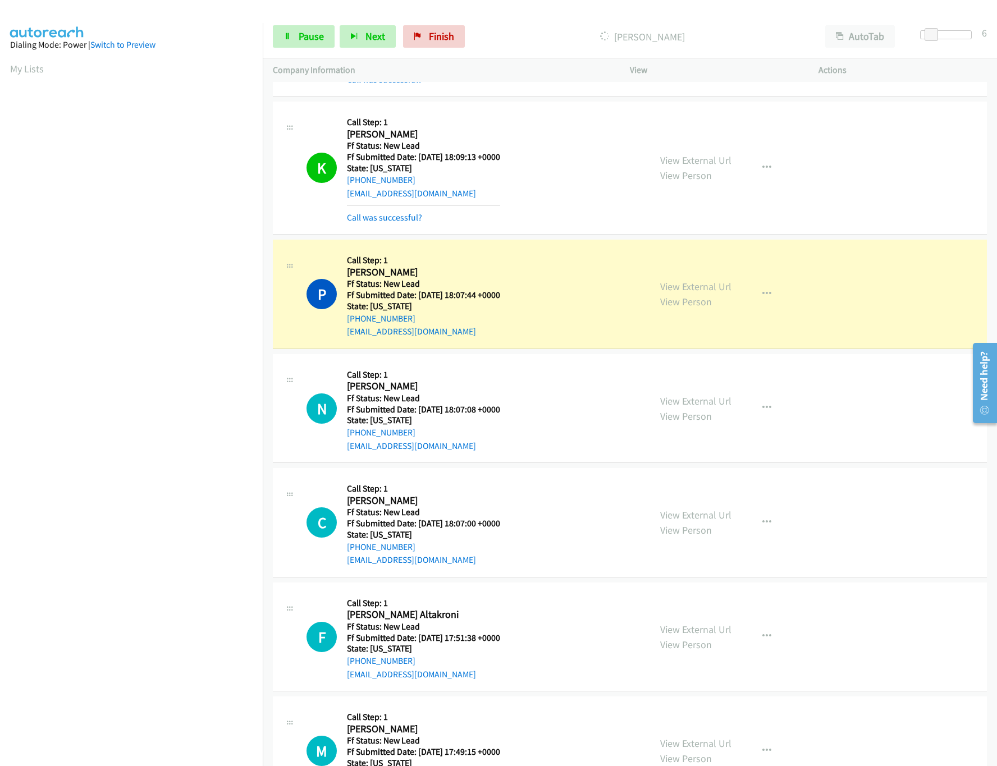
scroll to position [738, 0]
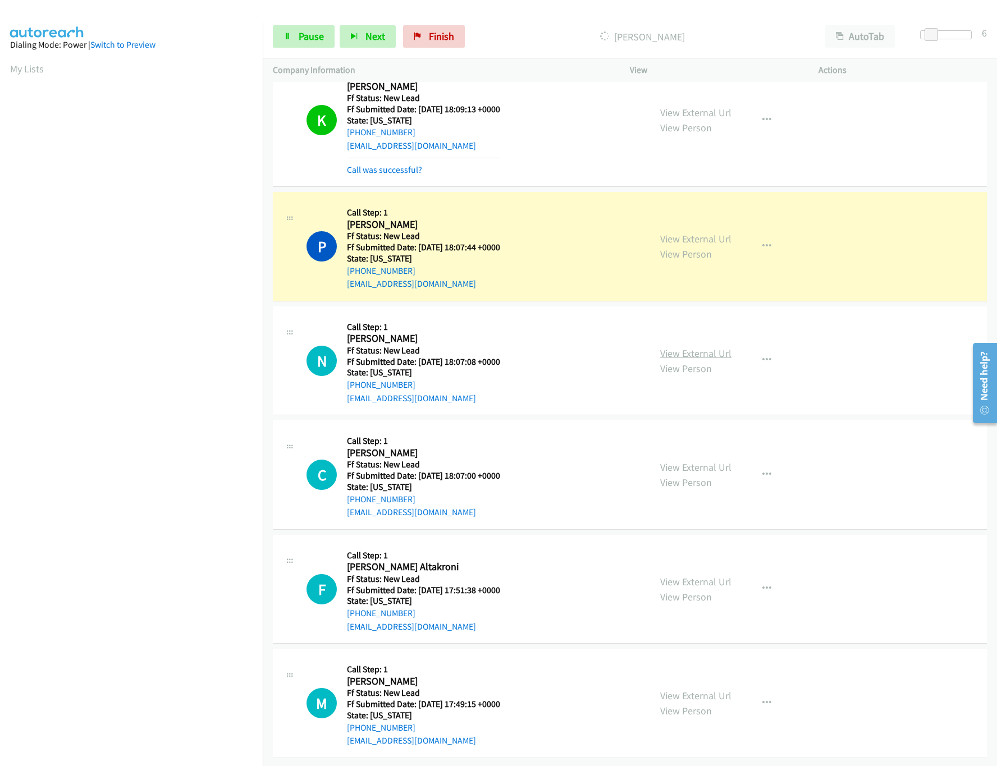
click at [711, 347] on link "View External Url" at bounding box center [695, 353] width 71 height 13
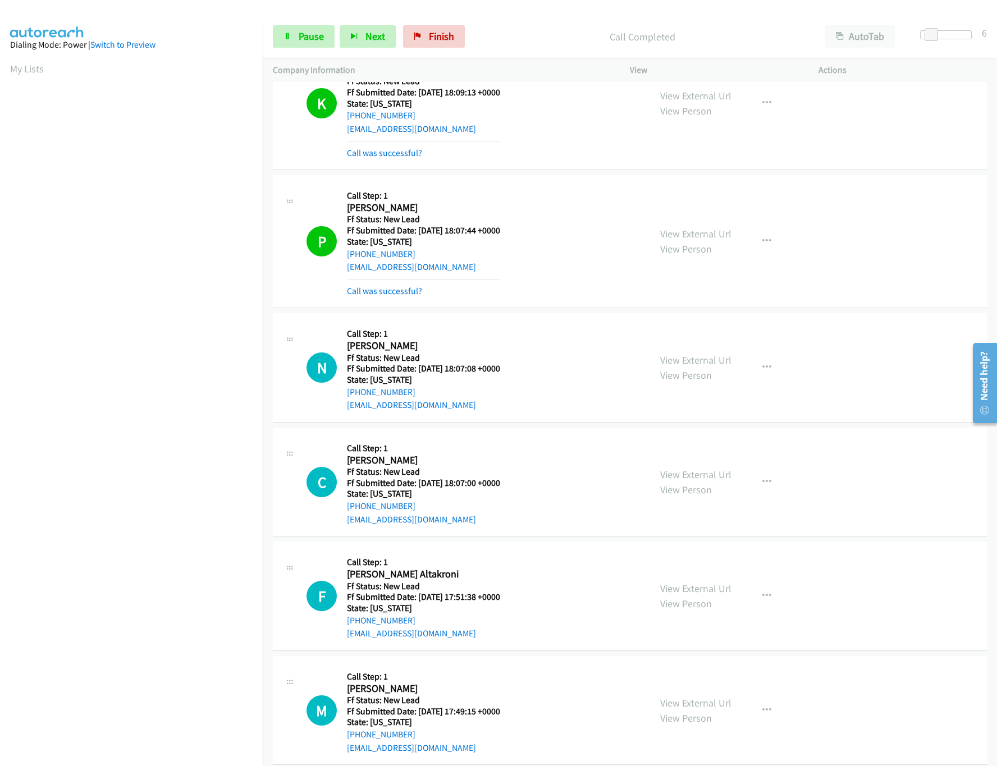
scroll to position [763, 0]
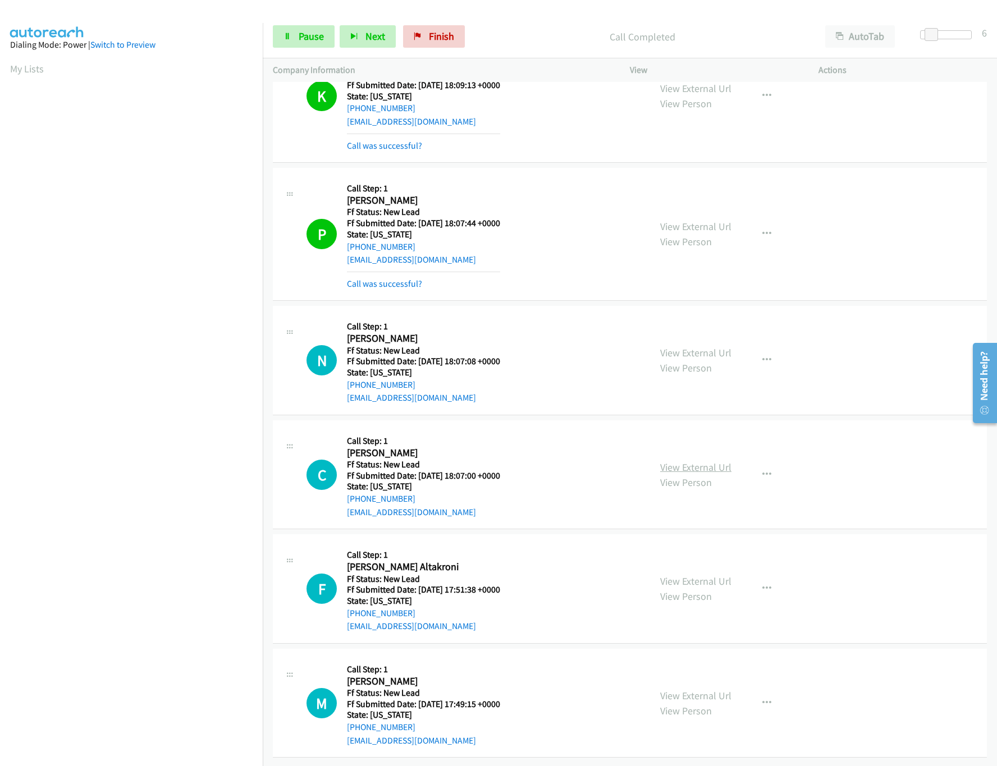
click at [707, 461] on link "View External Url" at bounding box center [695, 467] width 71 height 13
click at [283, 44] on link "Pause" at bounding box center [304, 36] width 62 height 22
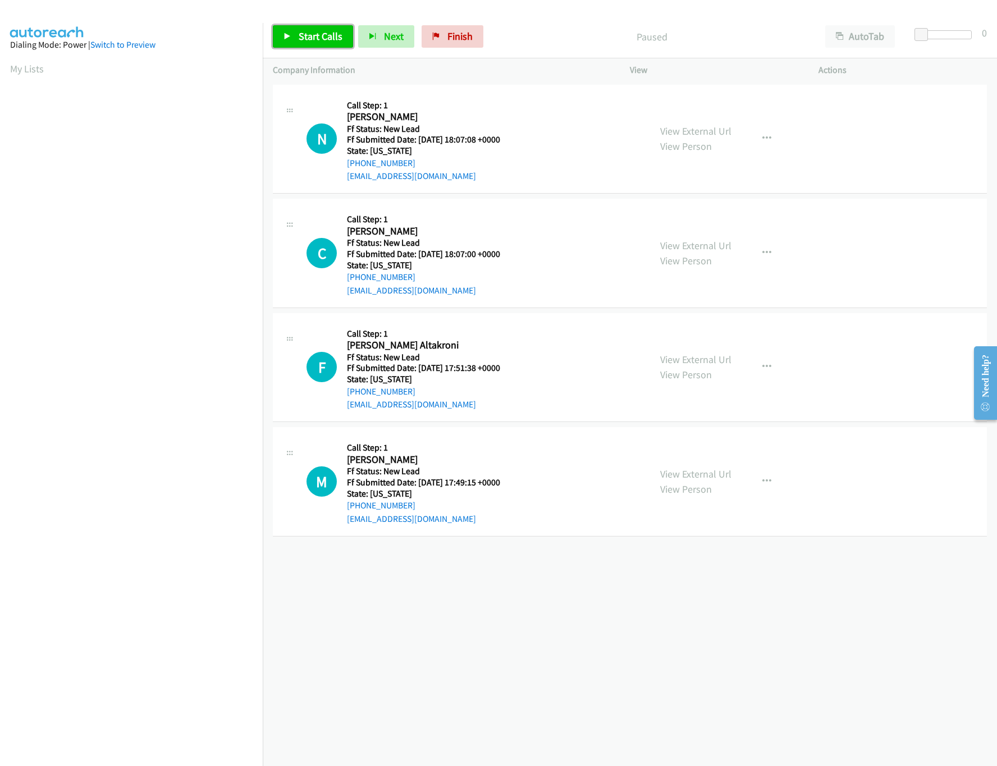
click at [300, 27] on link "Start Calls" at bounding box center [313, 36] width 80 height 22
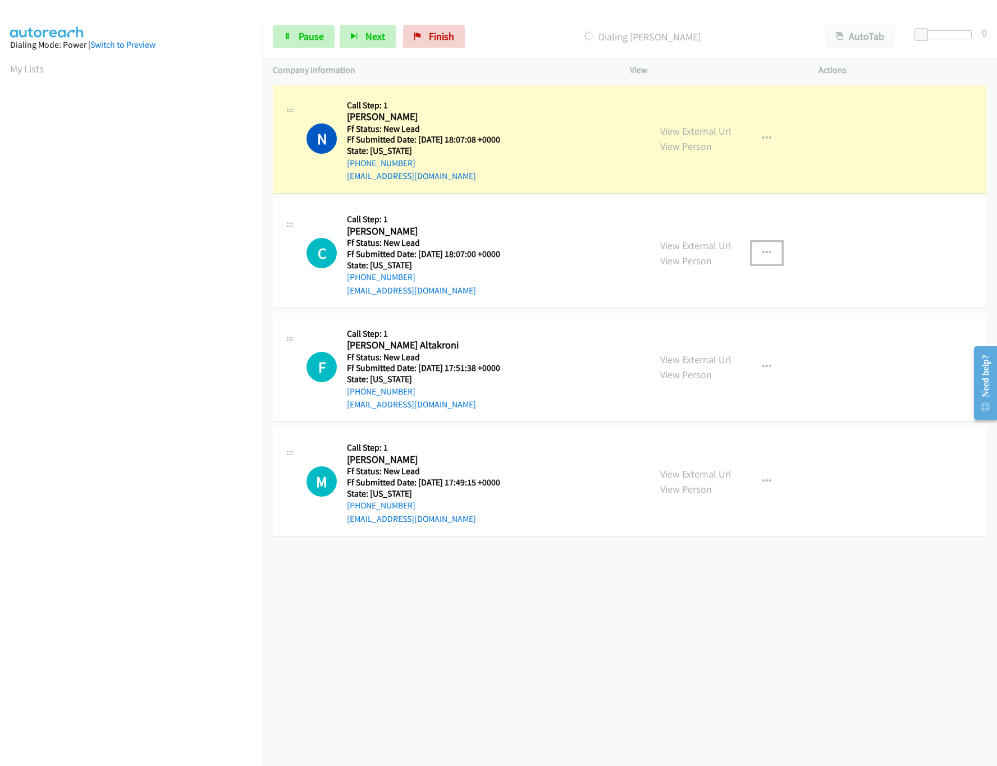
drag, startPoint x: 758, startPoint y: 253, endPoint x: 719, endPoint y: 295, distance: 56.8
click at [762, 253] on icon "button" at bounding box center [766, 253] width 9 height 9
click at [686, 329] on link "Skip Call" at bounding box center [706, 326] width 149 height 22
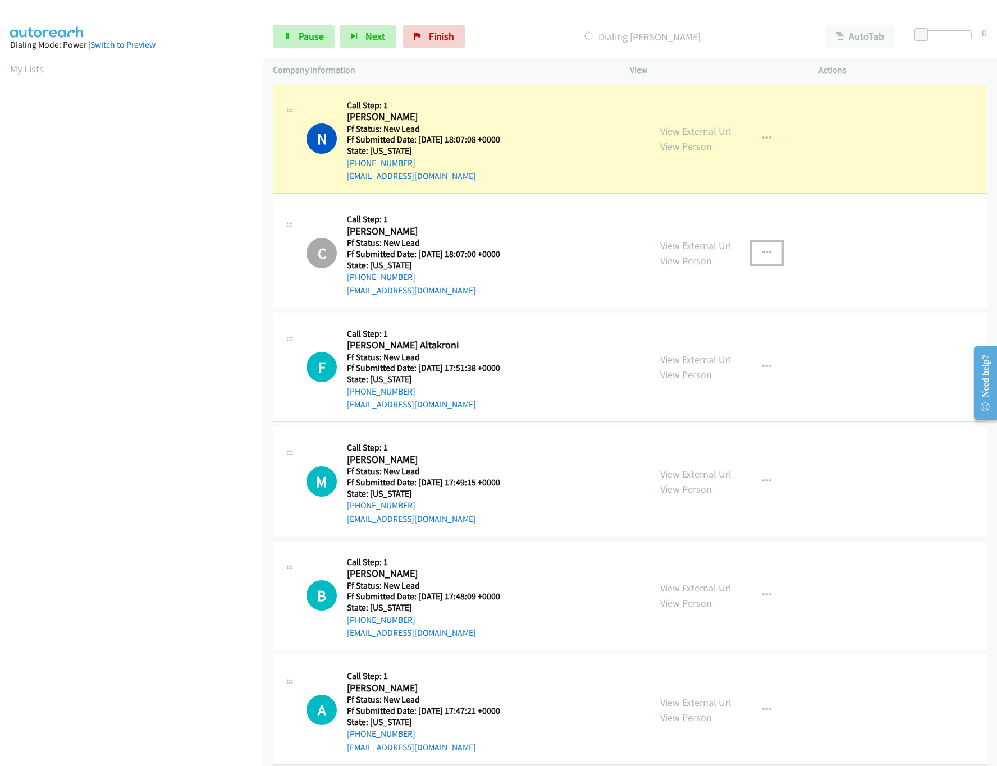
click at [695, 357] on link "View External Url" at bounding box center [695, 359] width 71 height 13
click at [297, 39] on link "Pause" at bounding box center [304, 36] width 62 height 22
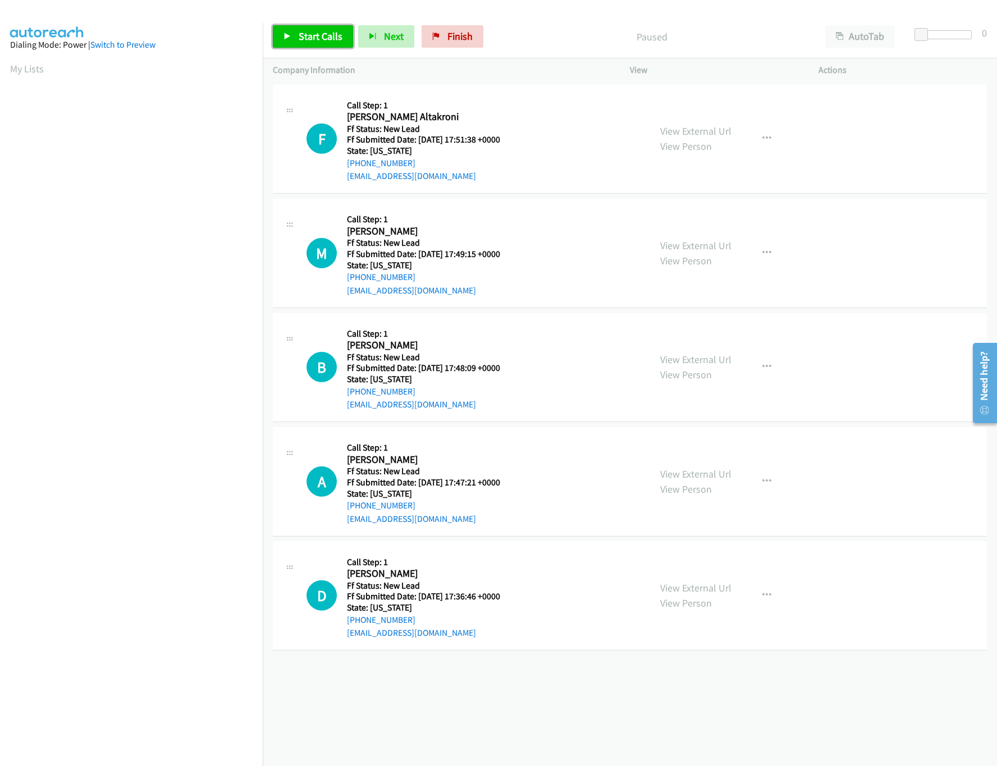
click at [342, 33] on link "Start Calls" at bounding box center [313, 36] width 80 height 22
click at [694, 242] on link "View External Url" at bounding box center [695, 245] width 71 height 13
click at [677, 358] on link "View External Url" at bounding box center [695, 359] width 71 height 13
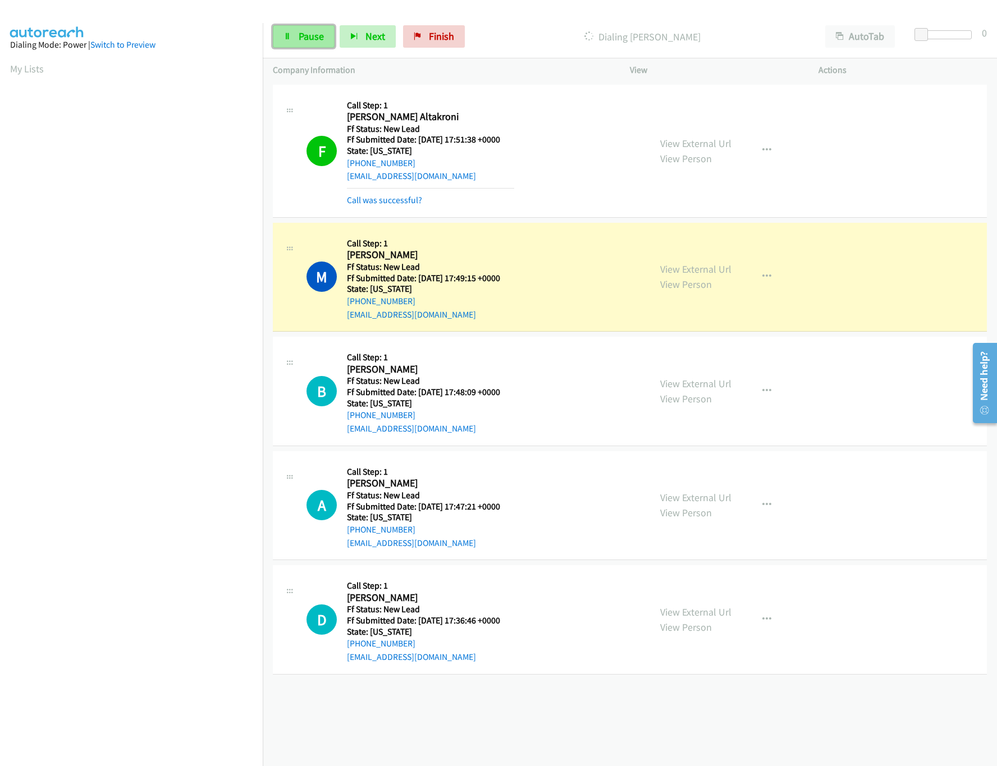
click at [297, 34] on link "Pause" at bounding box center [304, 36] width 62 height 22
click at [953, 35] on div at bounding box center [946, 34] width 52 height 9
click at [317, 30] on span "Start Calls" at bounding box center [321, 36] width 44 height 13
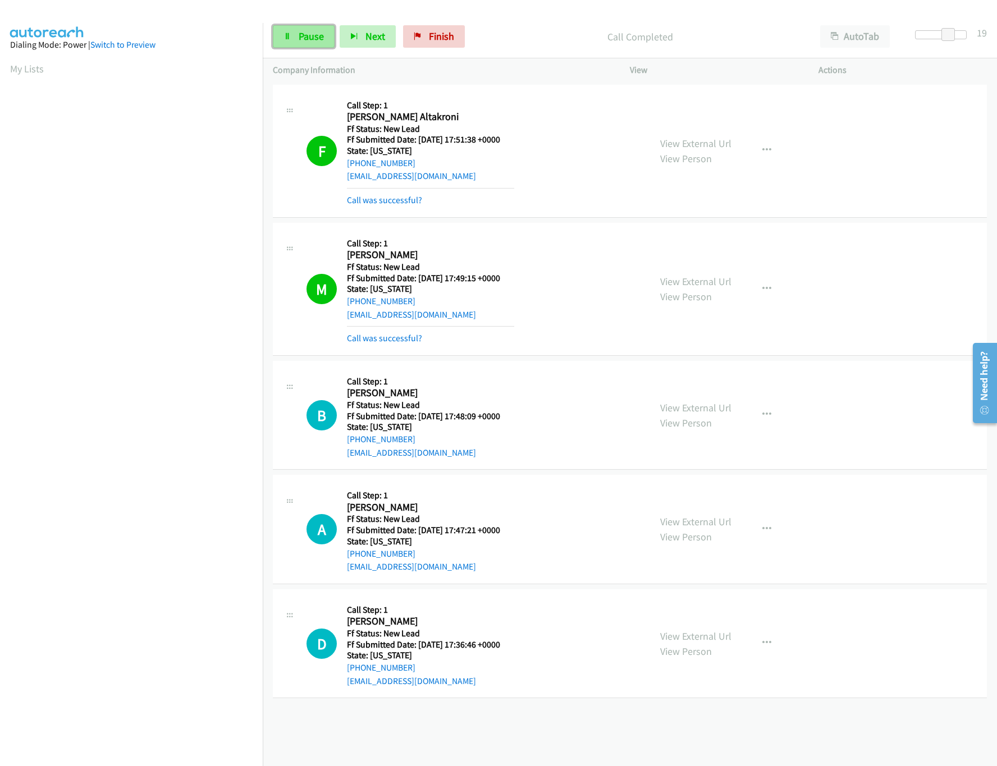
click at [312, 43] on link "Pause" at bounding box center [304, 36] width 62 height 22
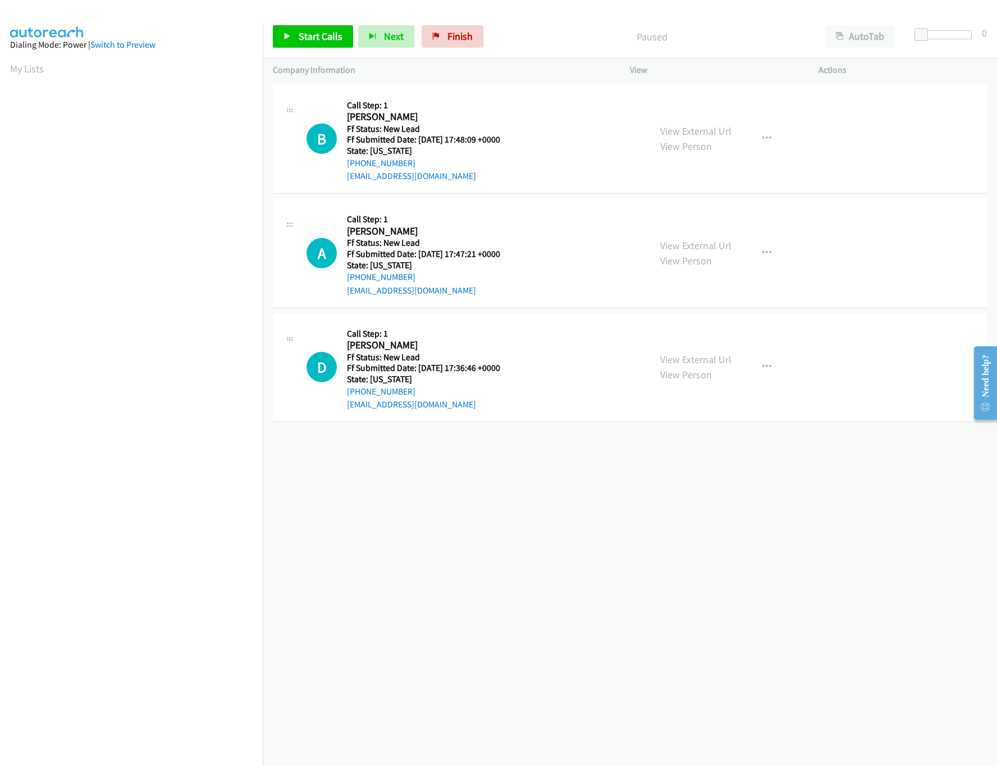
click at [469, 606] on div "[PHONE_NUMBER] Call failed - Please reload the list and try again The Callbar F…" at bounding box center [630, 424] width 734 height 684
drag, startPoint x: 455, startPoint y: 37, endPoint x: 535, endPoint y: 53, distance: 81.8
click at [455, 37] on span "Finish" at bounding box center [459, 36] width 25 height 13
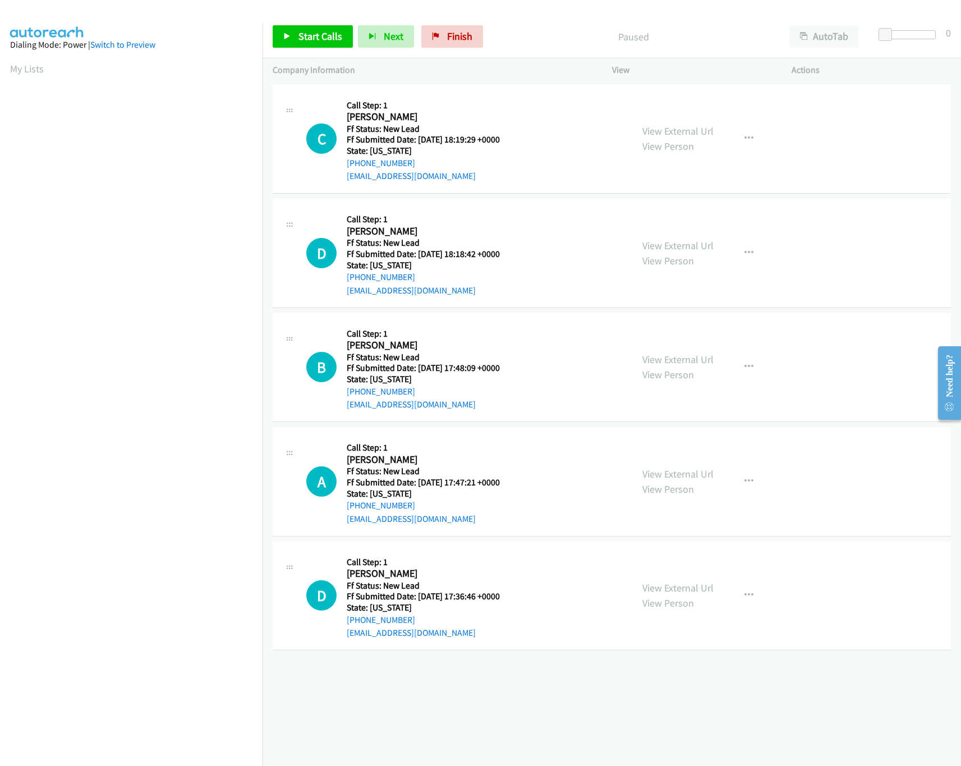
click at [517, 116] on div "C Callback Scheduled Call Step: 1 [PERSON_NAME] [GEOGRAPHIC_DATA]/[GEOGRAPHIC_D…" at bounding box center [464, 139] width 316 height 89
click at [695, 135] on link "View External Url" at bounding box center [678, 131] width 71 height 13
click at [687, 248] on link "View External Url" at bounding box center [678, 245] width 71 height 13
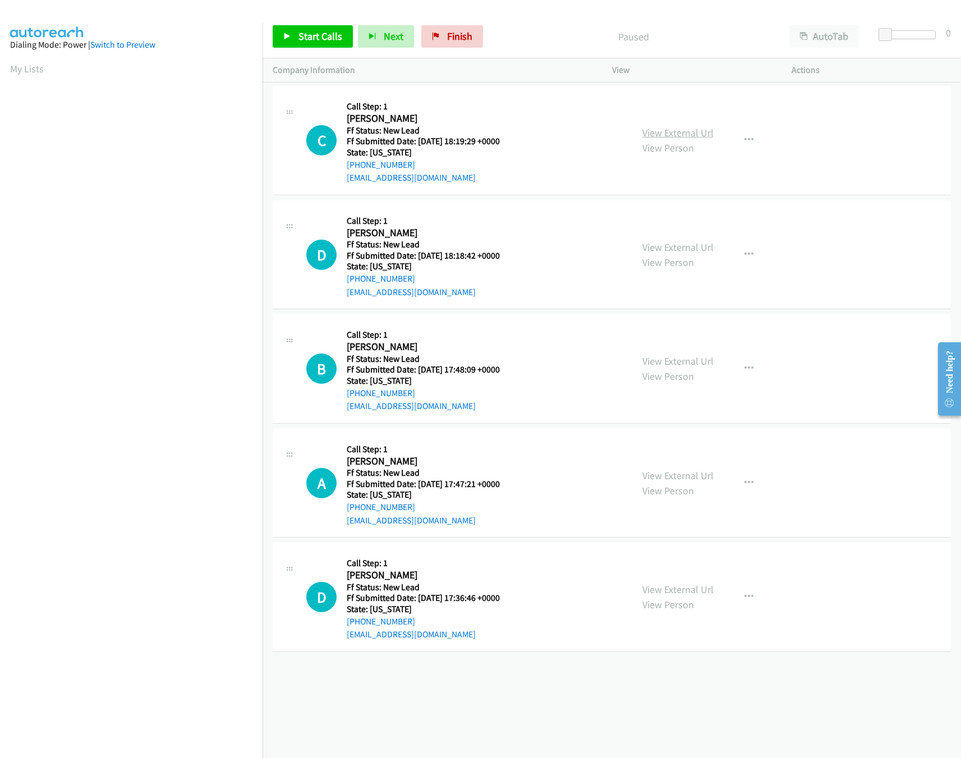
click at [672, 138] on link "View External Url" at bounding box center [678, 132] width 71 height 13
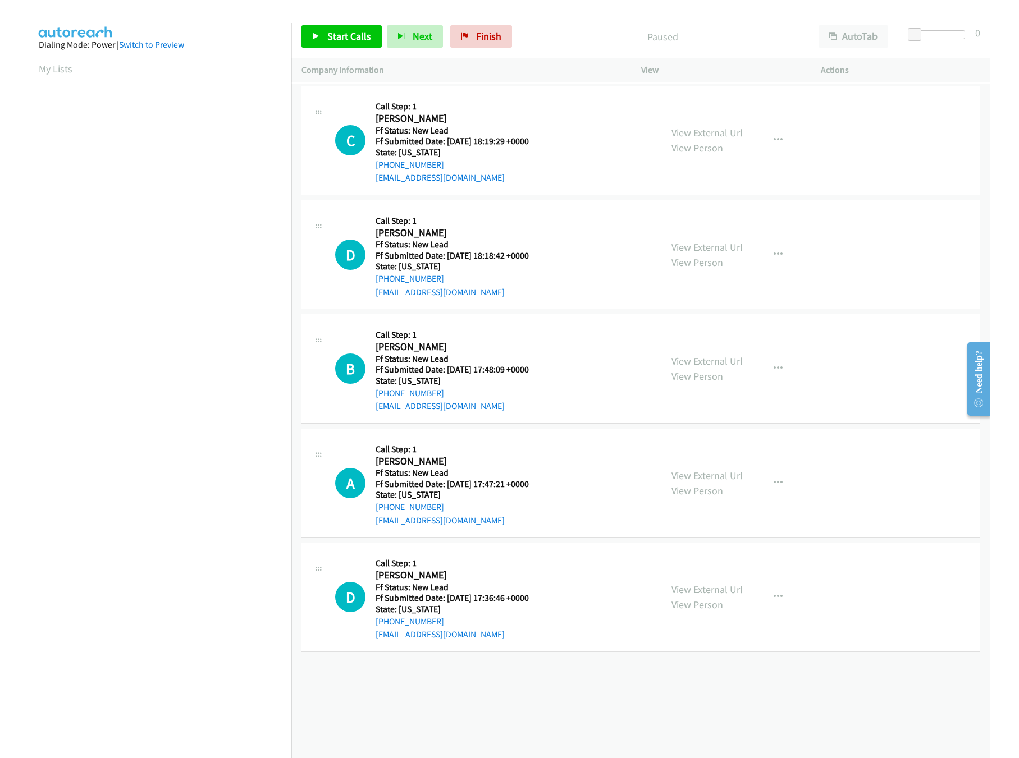
scroll to position [0, 4]
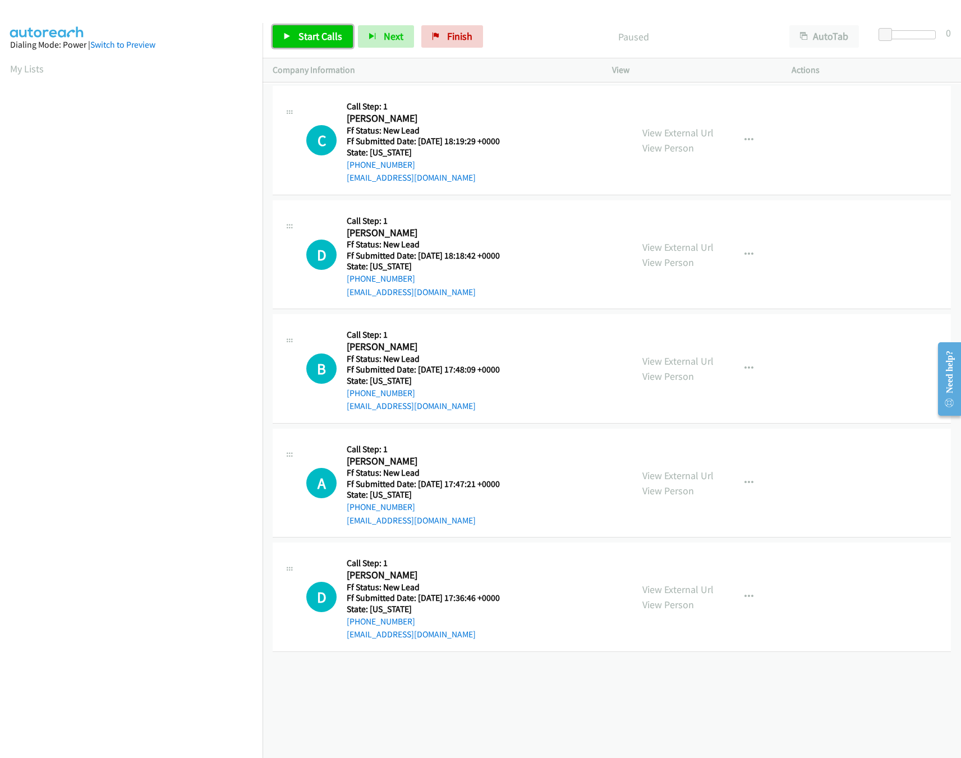
click at [314, 29] on link "Start Calls" at bounding box center [313, 36] width 80 height 22
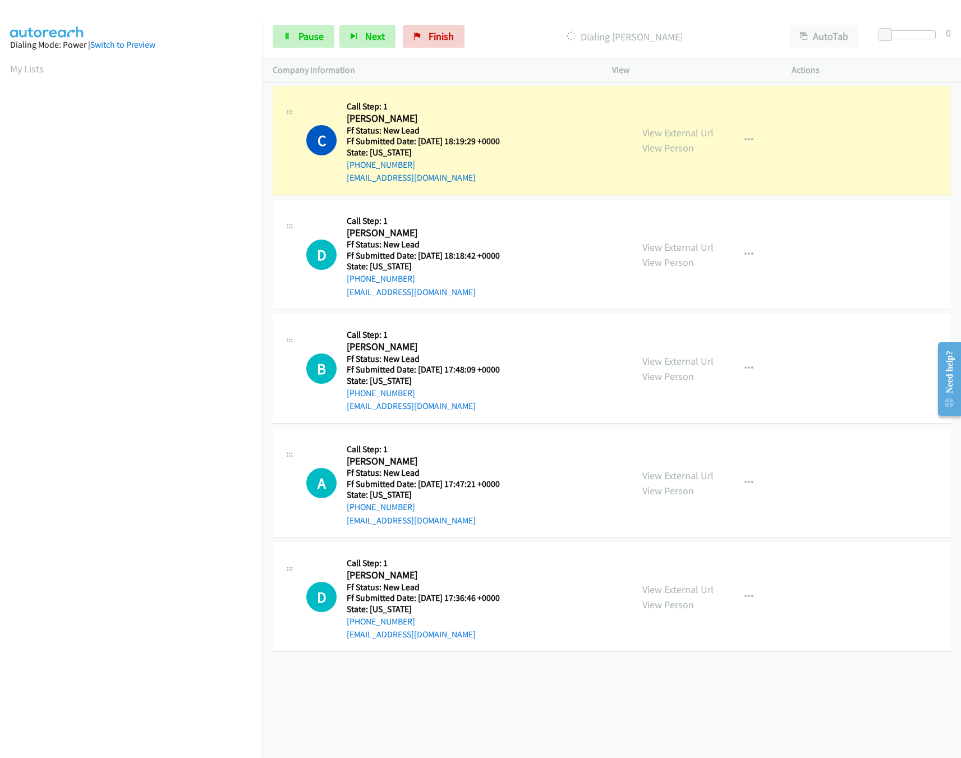
drag, startPoint x: 911, startPoint y: 29, endPoint x: 906, endPoint y: 39, distance: 11.1
click at [911, 34] on div "Start Calls Pause Next Finish Dialing Candyce Coombes AutoTab AutoTab 0" at bounding box center [612, 36] width 699 height 43
click at [904, 36] on div at bounding box center [911, 34] width 52 height 9
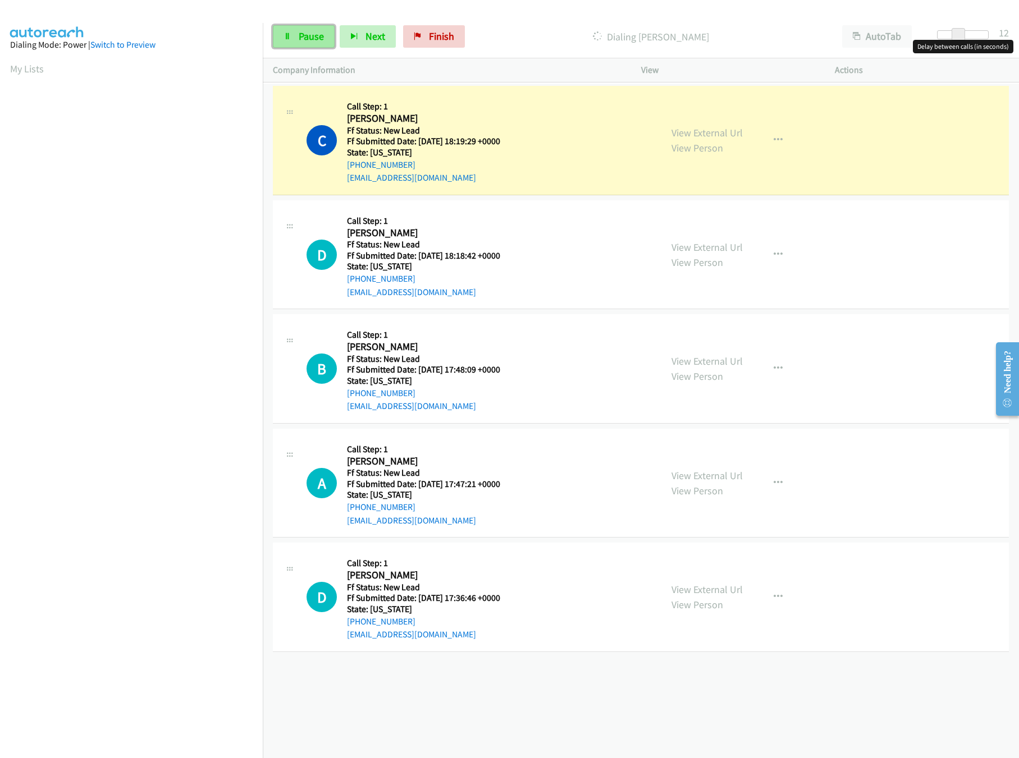
click at [311, 33] on span "Pause" at bounding box center [311, 36] width 25 height 13
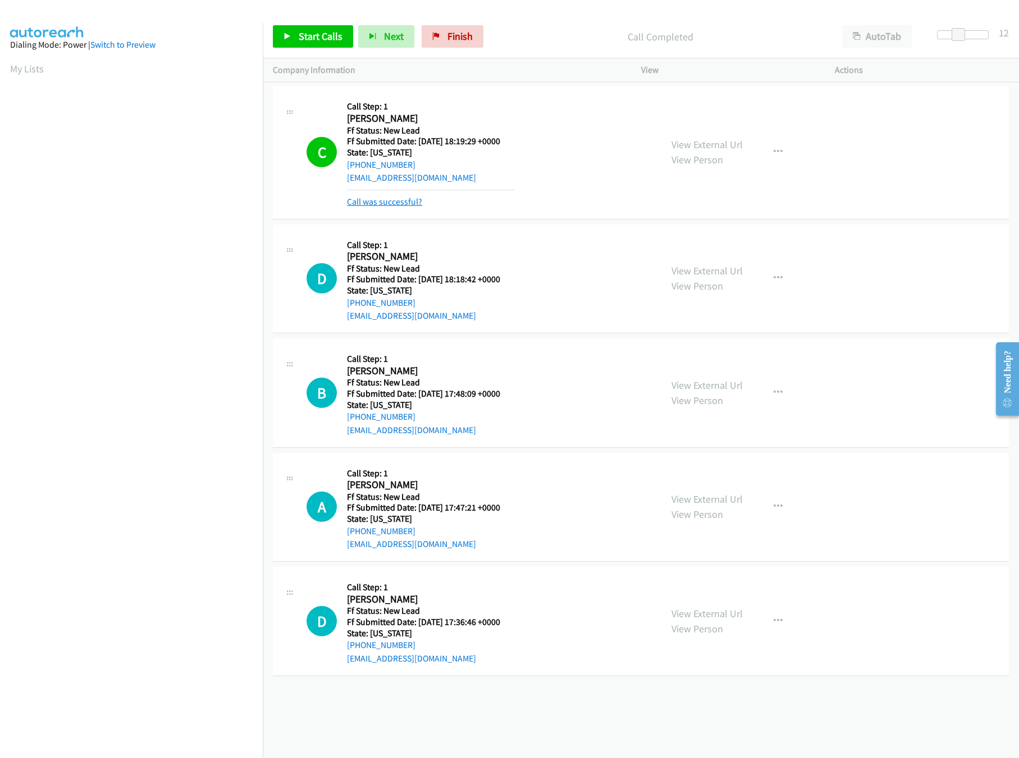
click at [387, 201] on link "Call was successful?" at bounding box center [384, 201] width 75 height 11
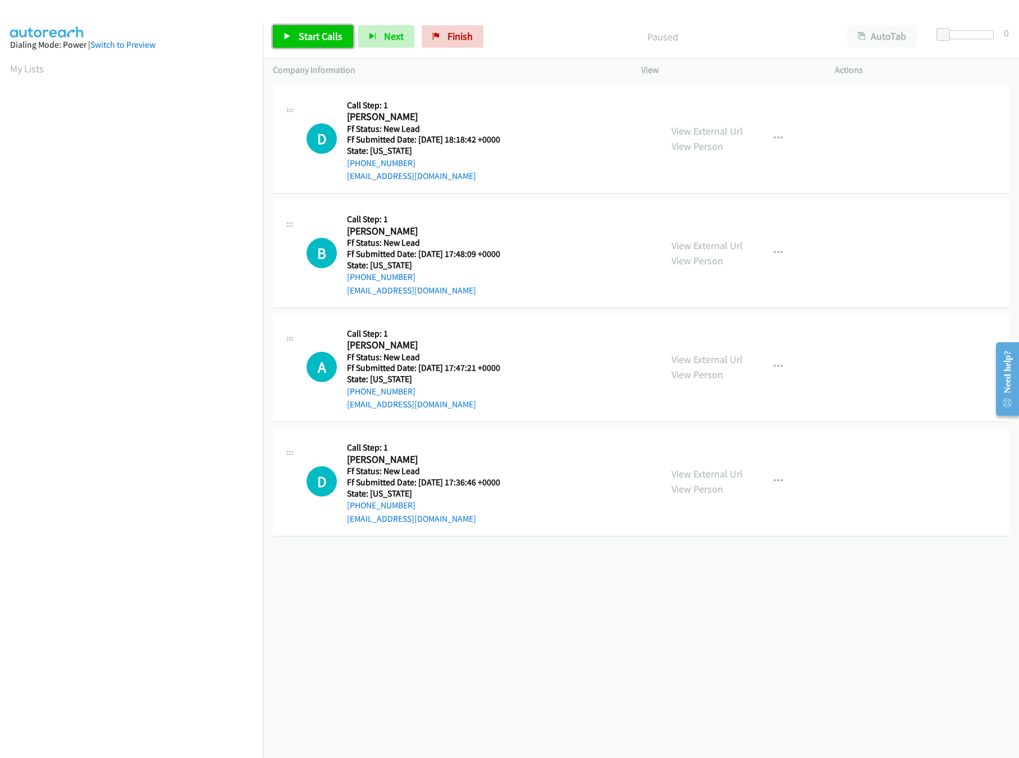
click at [322, 26] on link "Start Calls" at bounding box center [313, 36] width 80 height 22
click at [716, 243] on link "View External Url" at bounding box center [706, 245] width 71 height 13
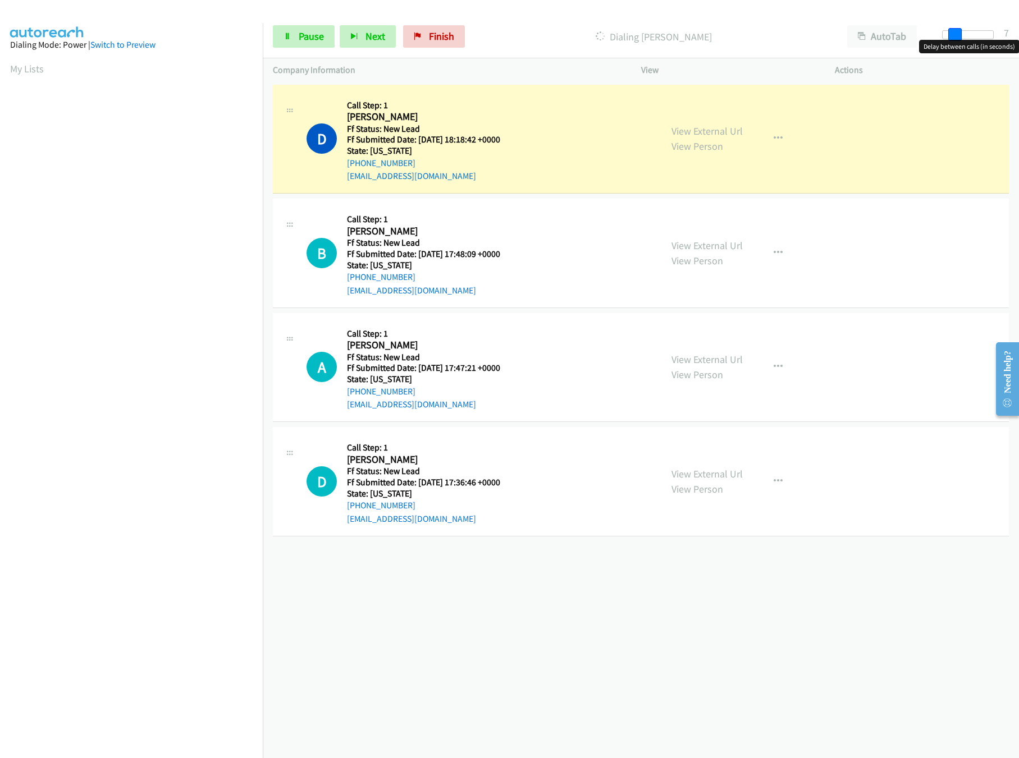
drag, startPoint x: 946, startPoint y: 37, endPoint x: 958, endPoint y: 35, distance: 11.9
click at [958, 35] on span at bounding box center [954, 34] width 13 height 13
drag, startPoint x: 958, startPoint y: 32, endPoint x: 1009, endPoint y: 44, distance: 52.4
click at [1009, 44] on body "Start Calls Pause Next Finish Dialing Deonte Cargile AutoTab AutoTab 9 Company …" at bounding box center [509, 26] width 1019 height 53
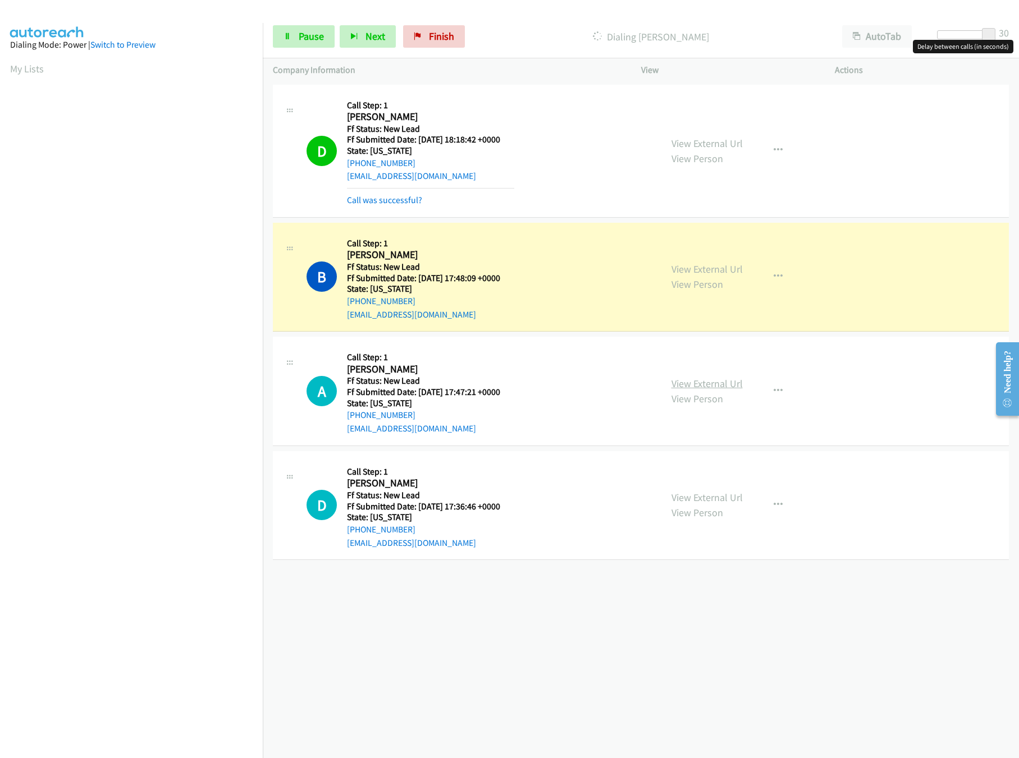
click at [721, 384] on link "View External Url" at bounding box center [706, 383] width 71 height 13
click at [704, 498] on link "View External Url" at bounding box center [706, 497] width 71 height 13
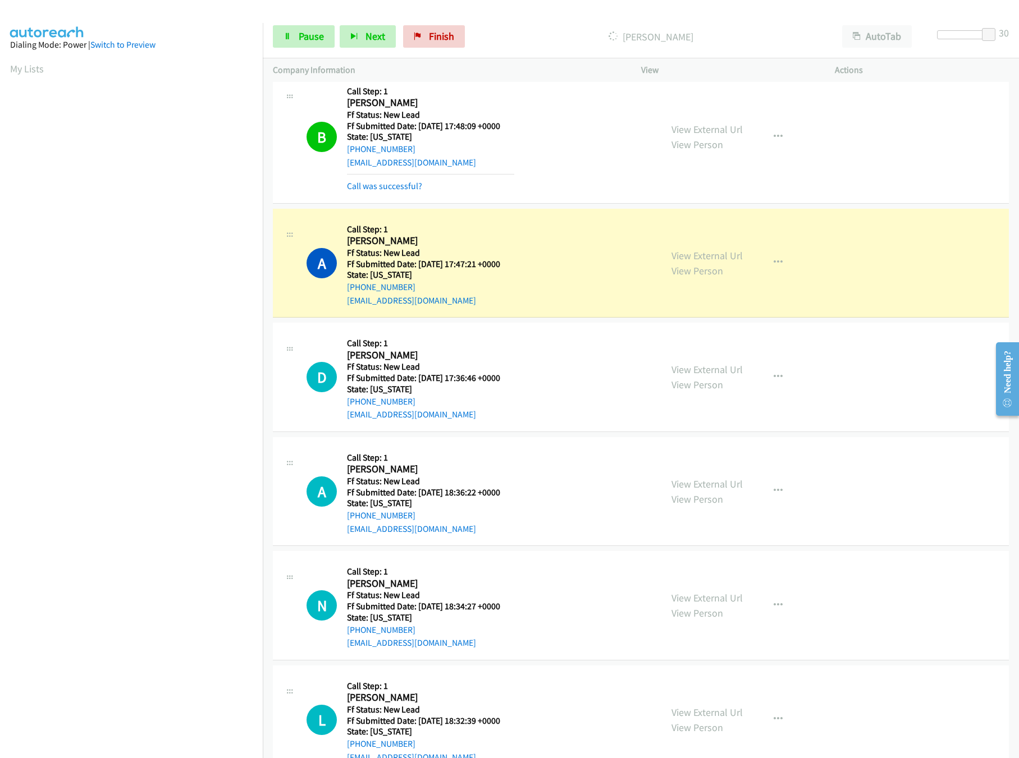
scroll to position [191, 0]
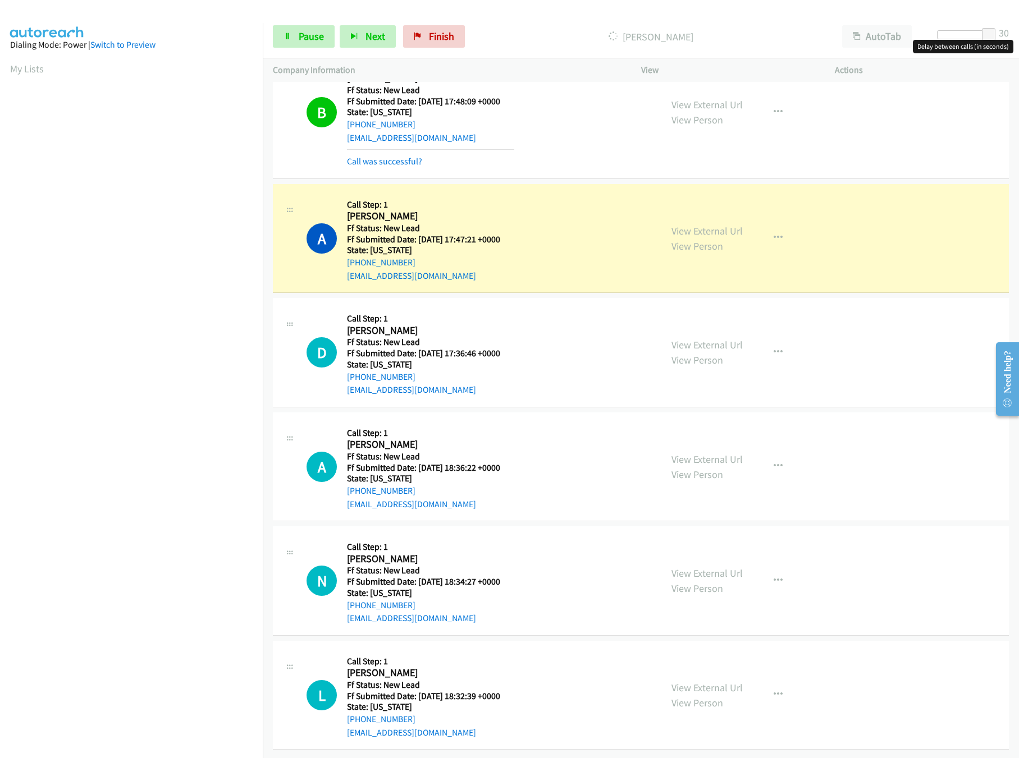
click at [968, 34] on div at bounding box center [963, 34] width 52 height 9
click at [690, 453] on link "View External Url" at bounding box center [706, 459] width 71 height 13
click at [954, 34] on div at bounding box center [963, 34] width 52 height 9
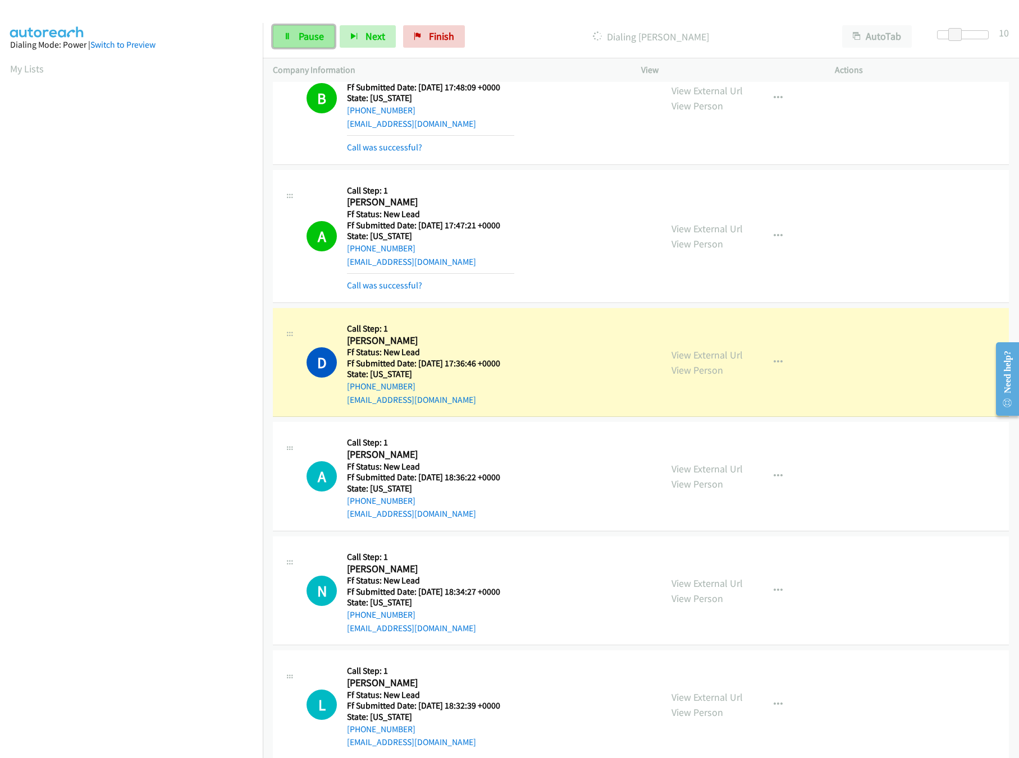
click at [297, 33] on link "Pause" at bounding box center [304, 36] width 62 height 22
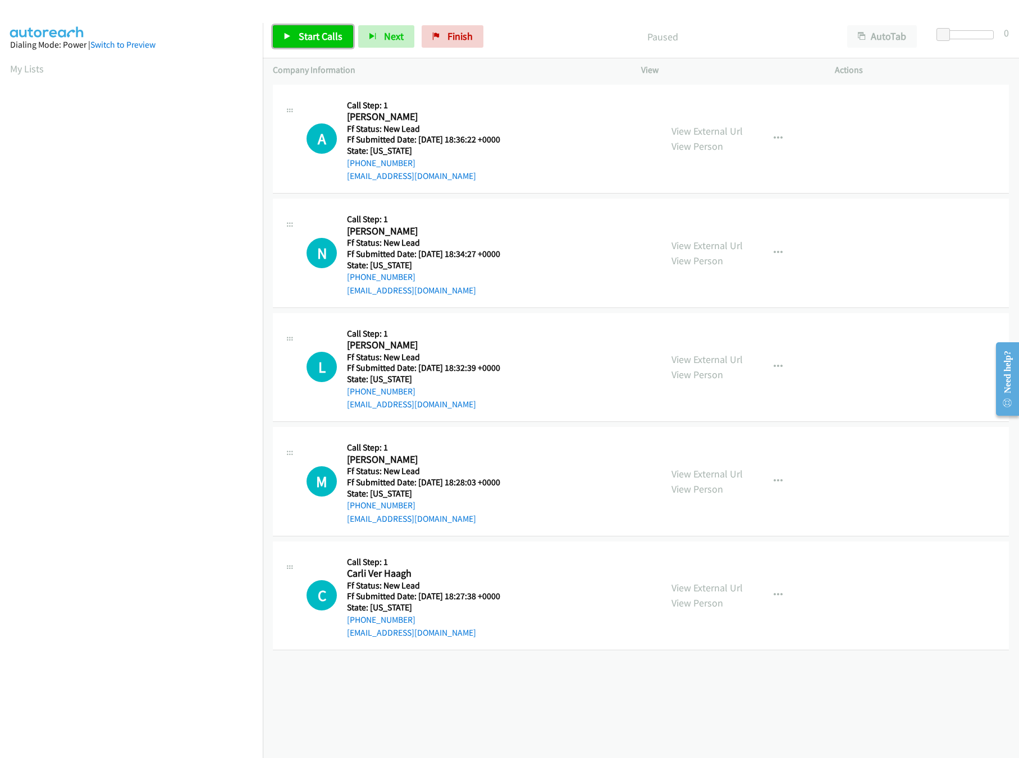
click at [326, 38] on span "Start Calls" at bounding box center [321, 36] width 44 height 13
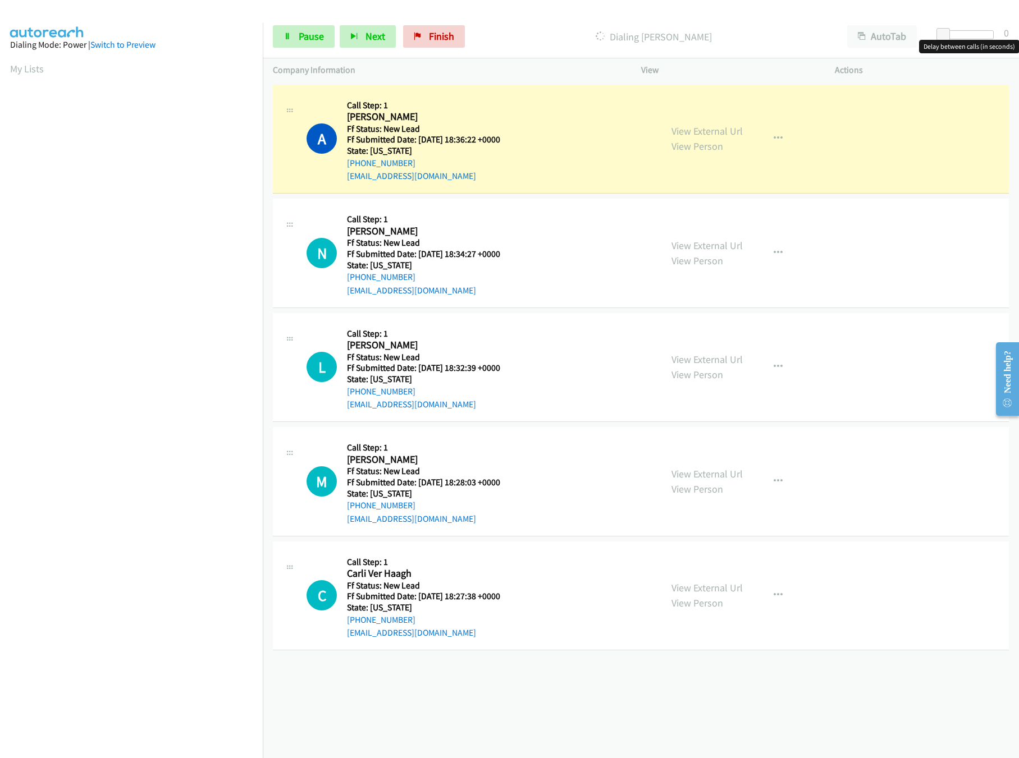
click at [988, 38] on div at bounding box center [968, 34] width 52 height 9
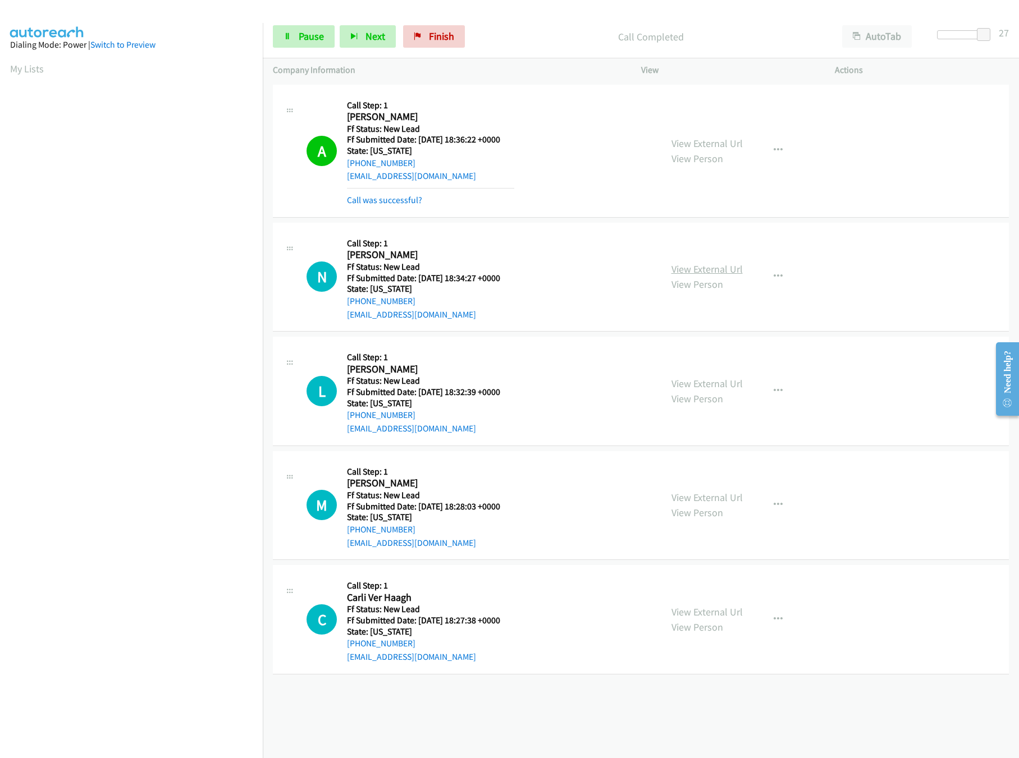
click at [700, 272] on link "View External Url" at bounding box center [706, 269] width 71 height 13
click at [437, 34] on span "Finish" at bounding box center [441, 36] width 25 height 13
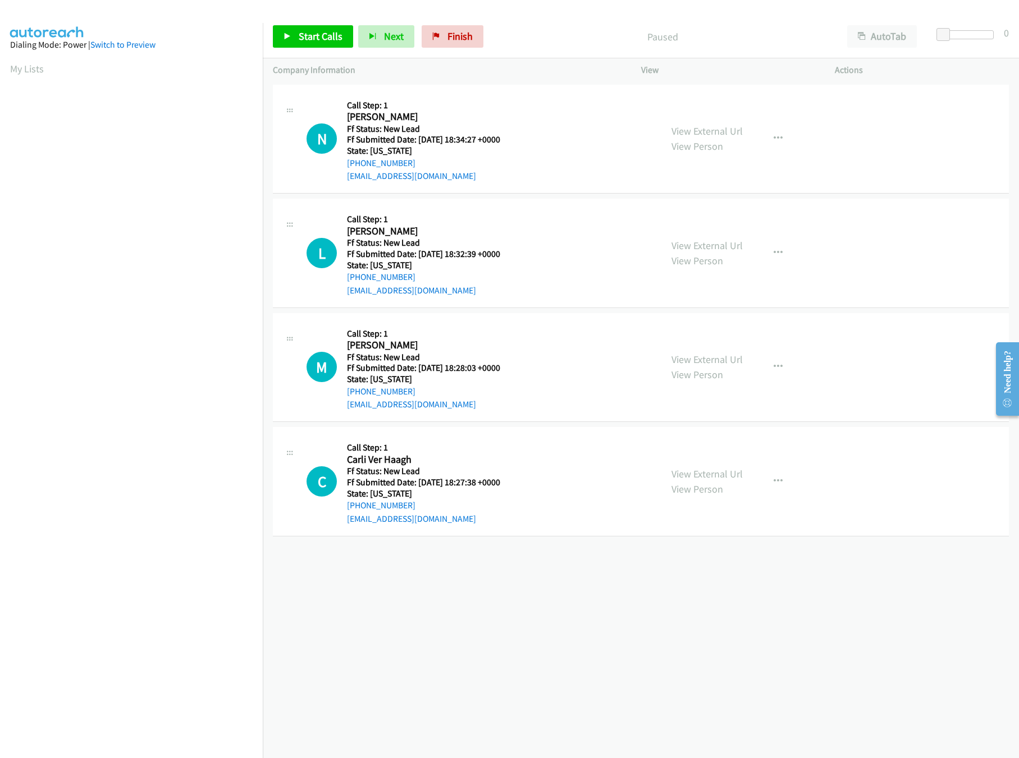
drag, startPoint x: 535, startPoint y: 583, endPoint x: 504, endPoint y: 470, distance: 117.1
click at [534, 583] on div "+1 415-964-1034 Call failed - Please reload the list and try again The Callbar …" at bounding box center [641, 420] width 756 height 676
click at [315, 40] on span "Start Calls" at bounding box center [321, 36] width 44 height 13
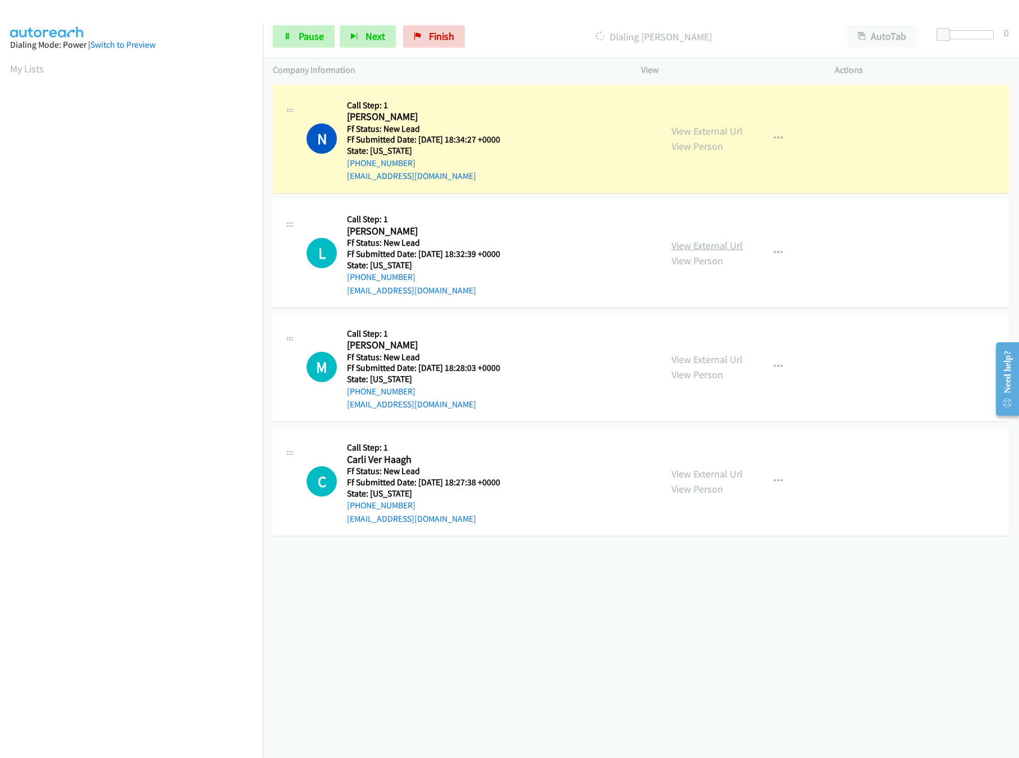
click at [734, 246] on link "View External Url" at bounding box center [706, 245] width 71 height 13
drag, startPoint x: 947, startPoint y: 36, endPoint x: 953, endPoint y: 36, distance: 6.2
click at [953, 36] on span at bounding box center [946, 34] width 13 height 13
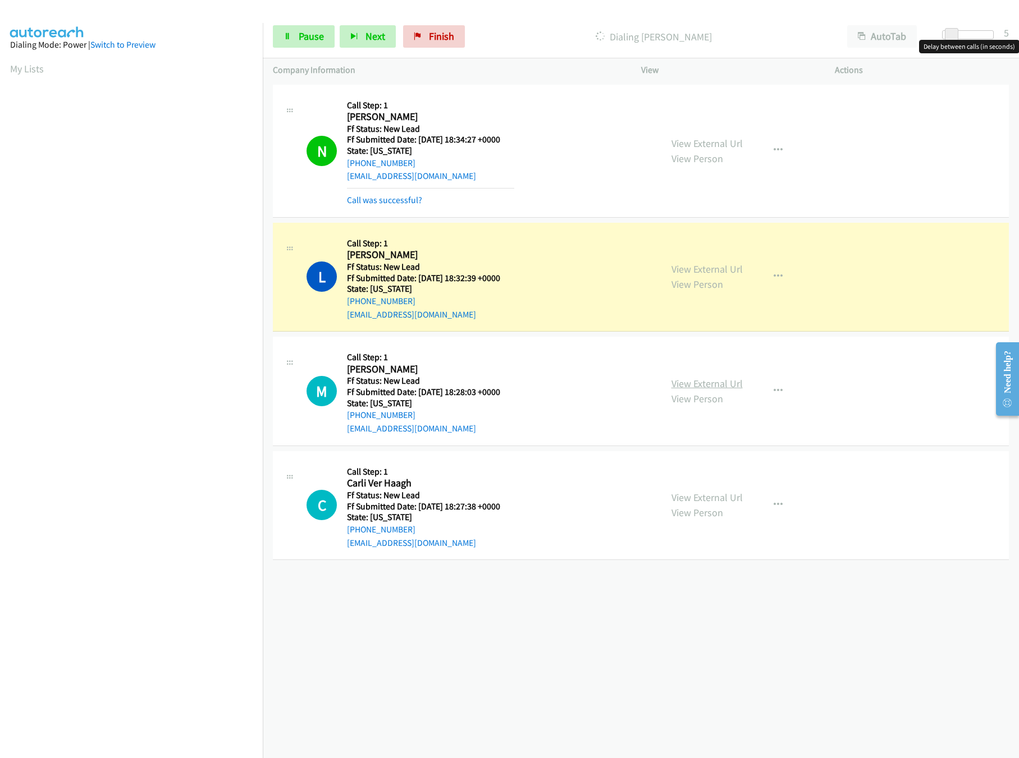
click at [714, 386] on link "View External Url" at bounding box center [706, 383] width 71 height 13
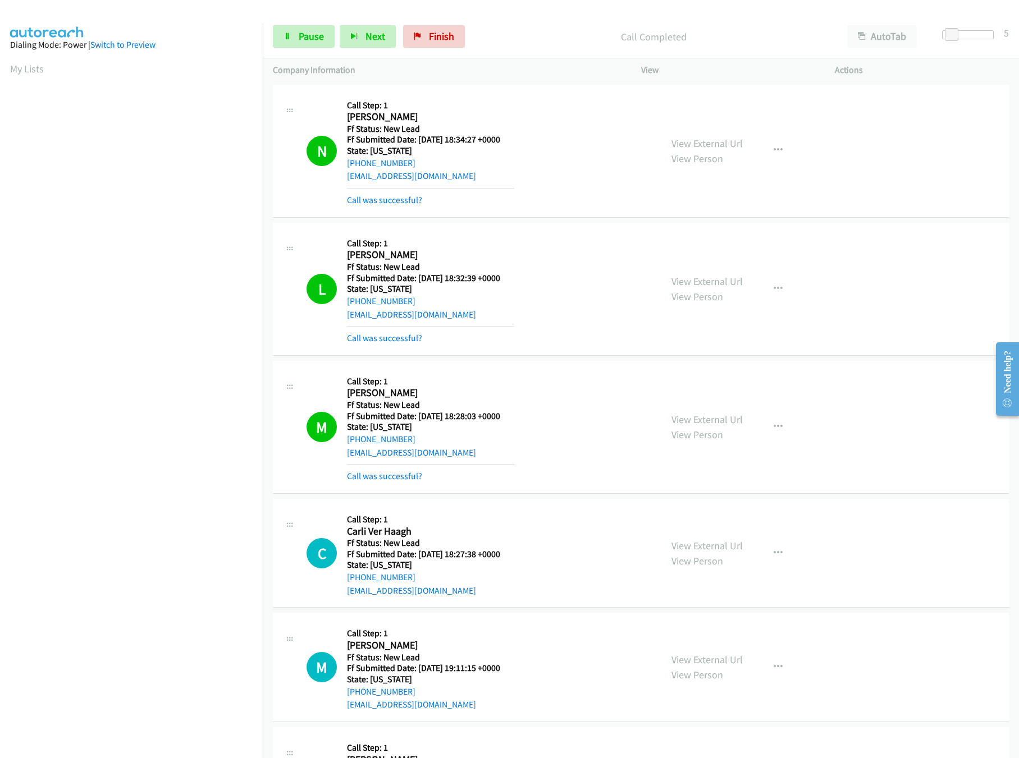
click at [315, 58] on div "Start Calls Pause Next Finish Call Completed AutoTab AutoTab 5" at bounding box center [641, 36] width 756 height 43
click at [311, 37] on span "Pause" at bounding box center [311, 36] width 25 height 13
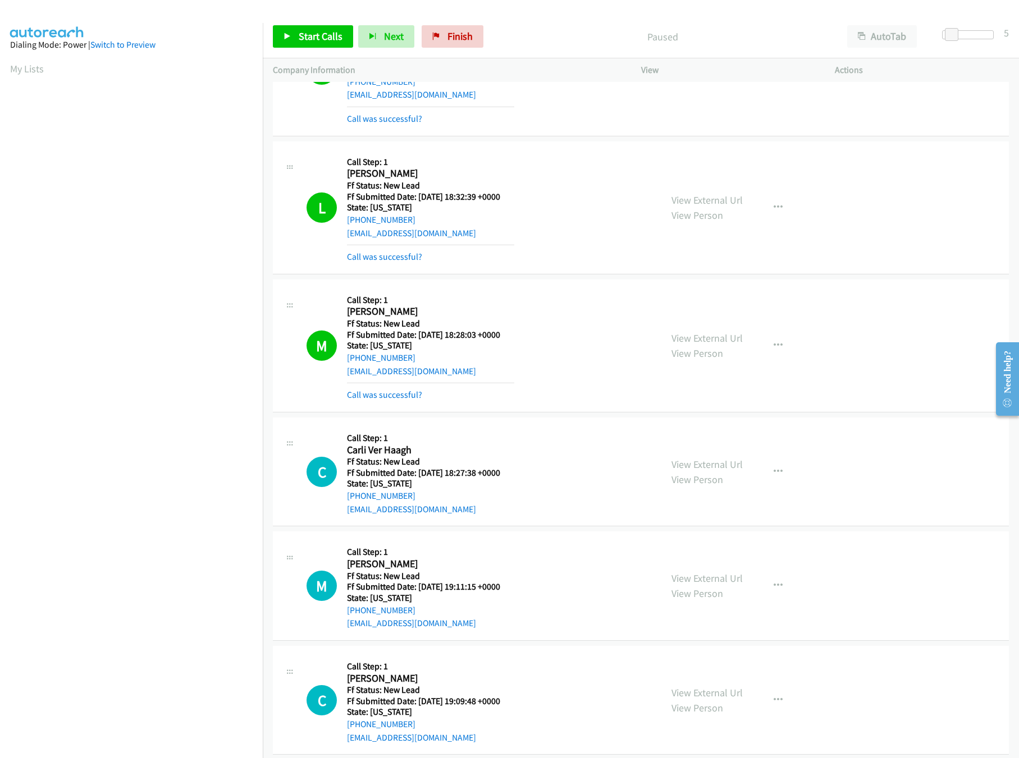
scroll to position [216, 0]
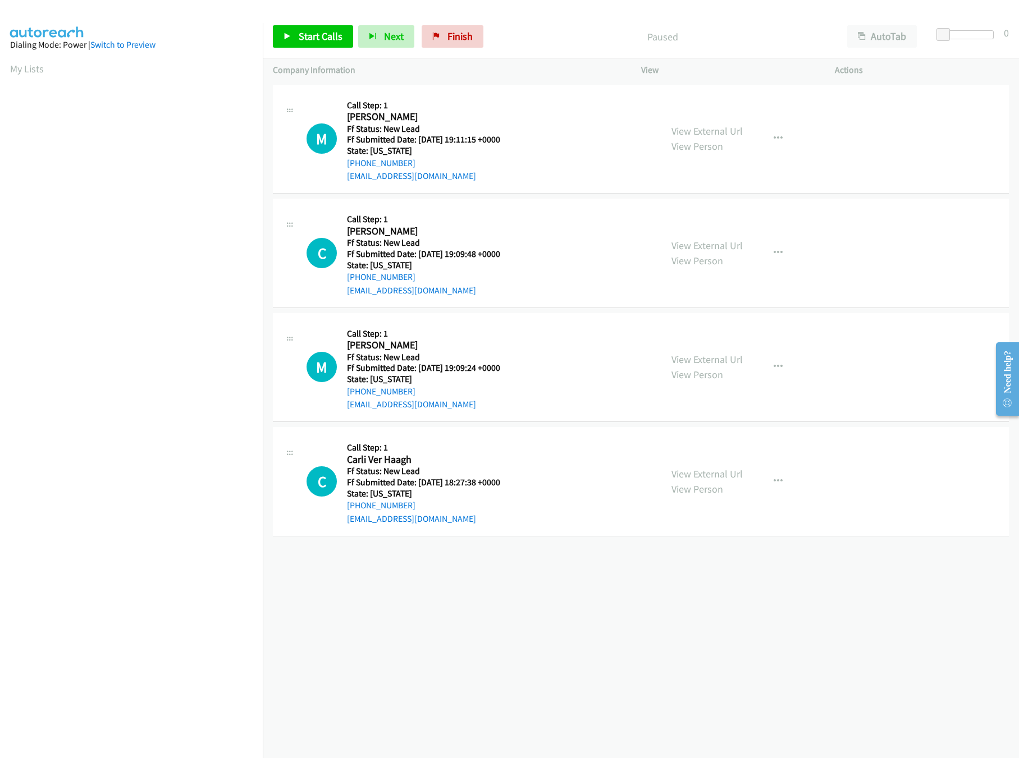
click at [478, 603] on div "[PHONE_NUMBER] Call failed - Please reload the list and try again The Callbar F…" at bounding box center [641, 420] width 756 height 676
click at [732, 242] on link "View External Url" at bounding box center [706, 245] width 71 height 13
click at [692, 132] on link "View External Url" at bounding box center [706, 131] width 71 height 13
click at [320, 43] on link "Start Calls" at bounding box center [313, 36] width 80 height 22
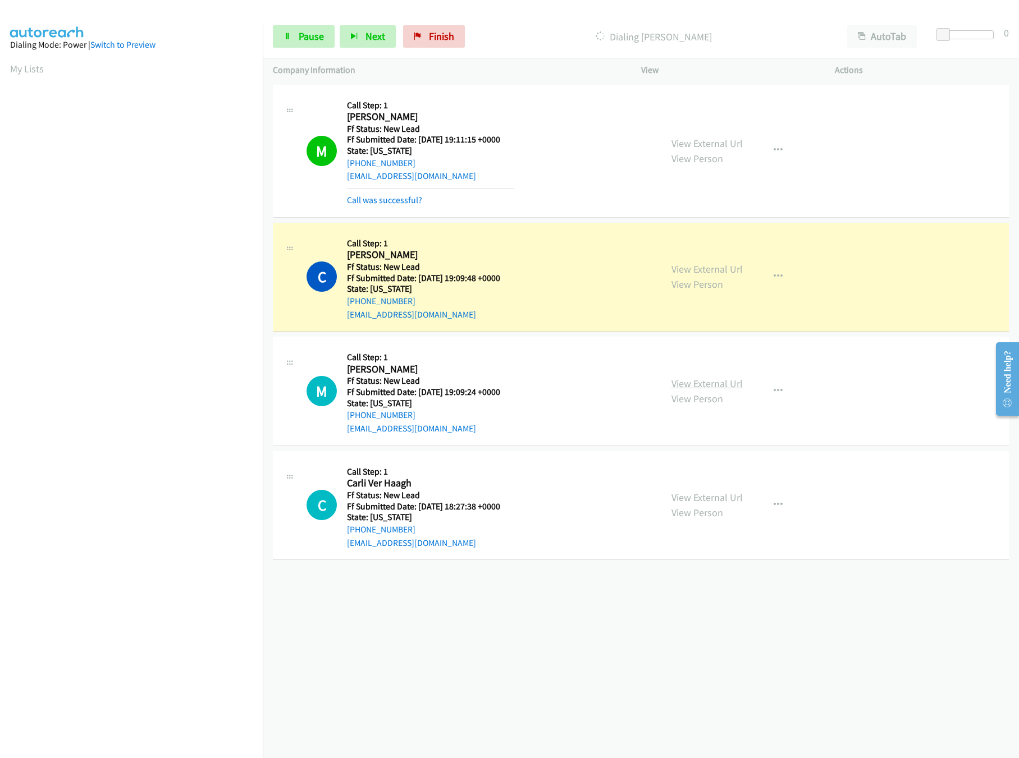
click at [698, 384] on link "View External Url" at bounding box center [706, 383] width 71 height 13
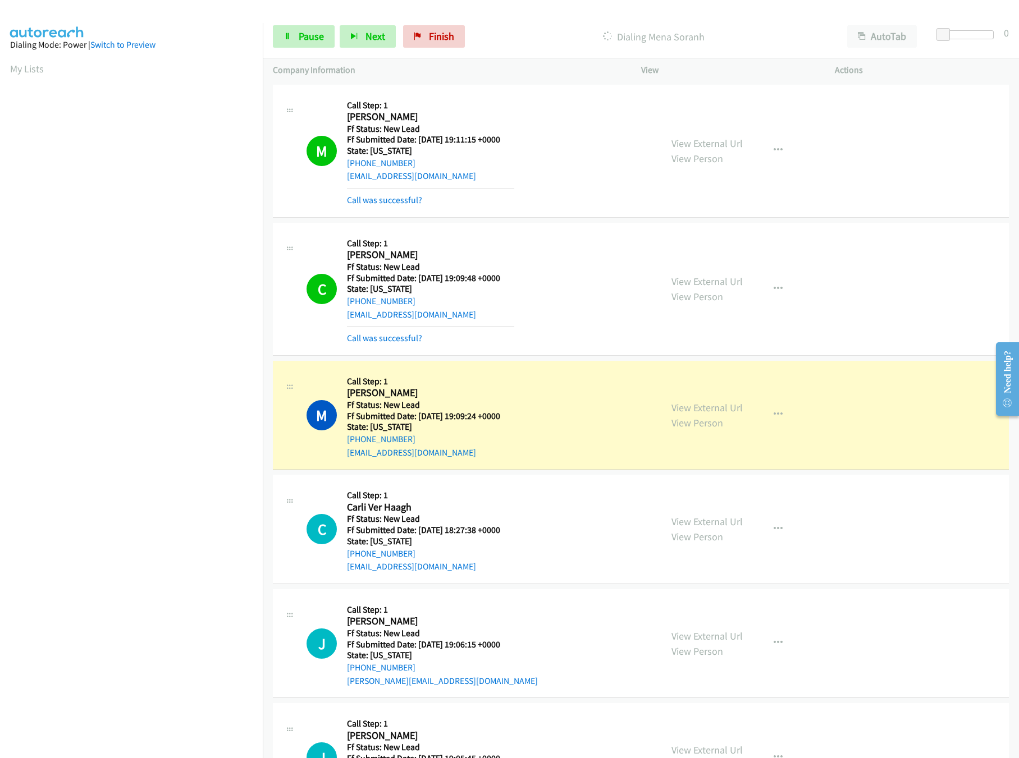
scroll to position [191, 0]
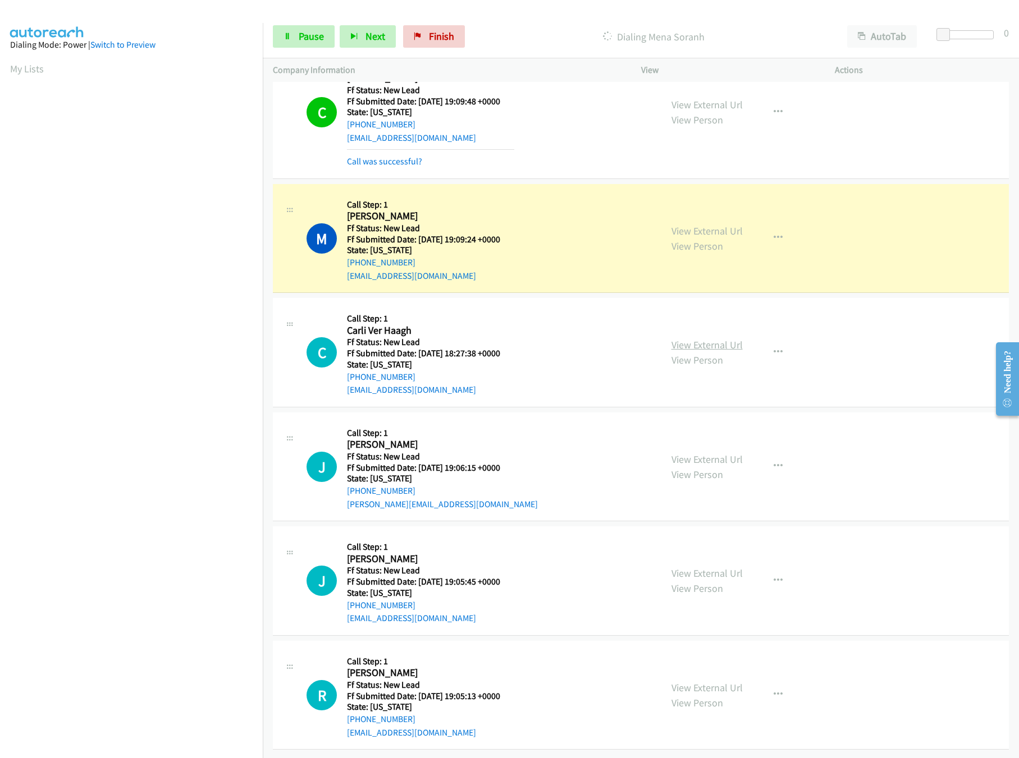
click at [690, 338] on link "View External Url" at bounding box center [706, 344] width 71 height 13
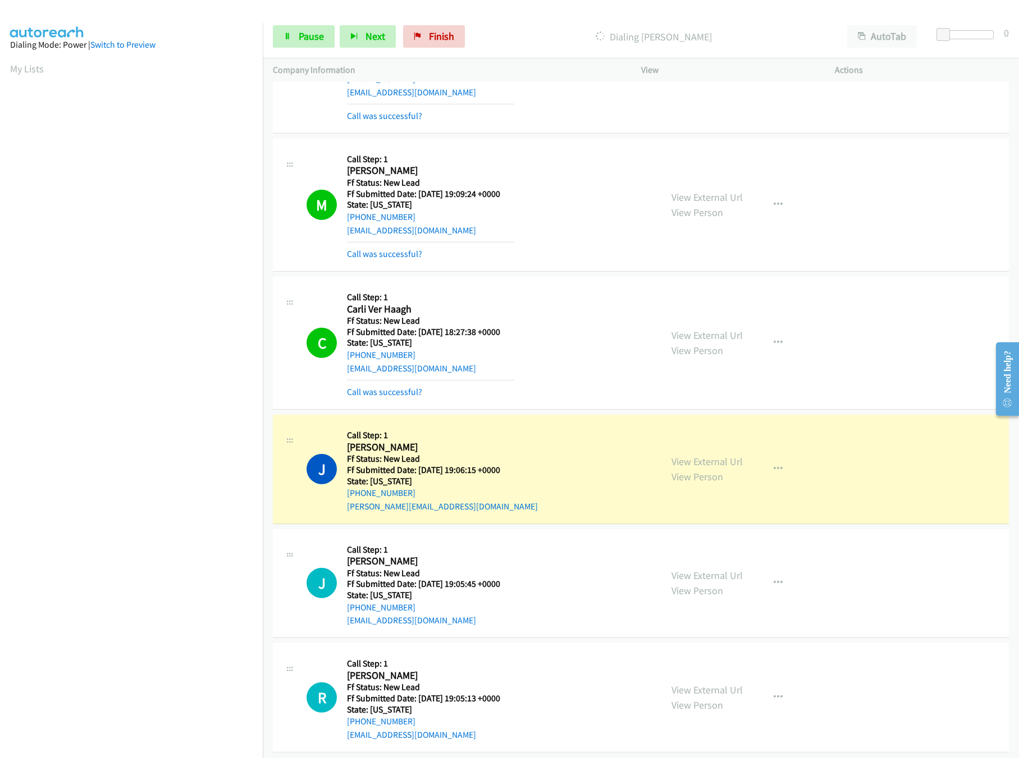
scroll to position [240, 0]
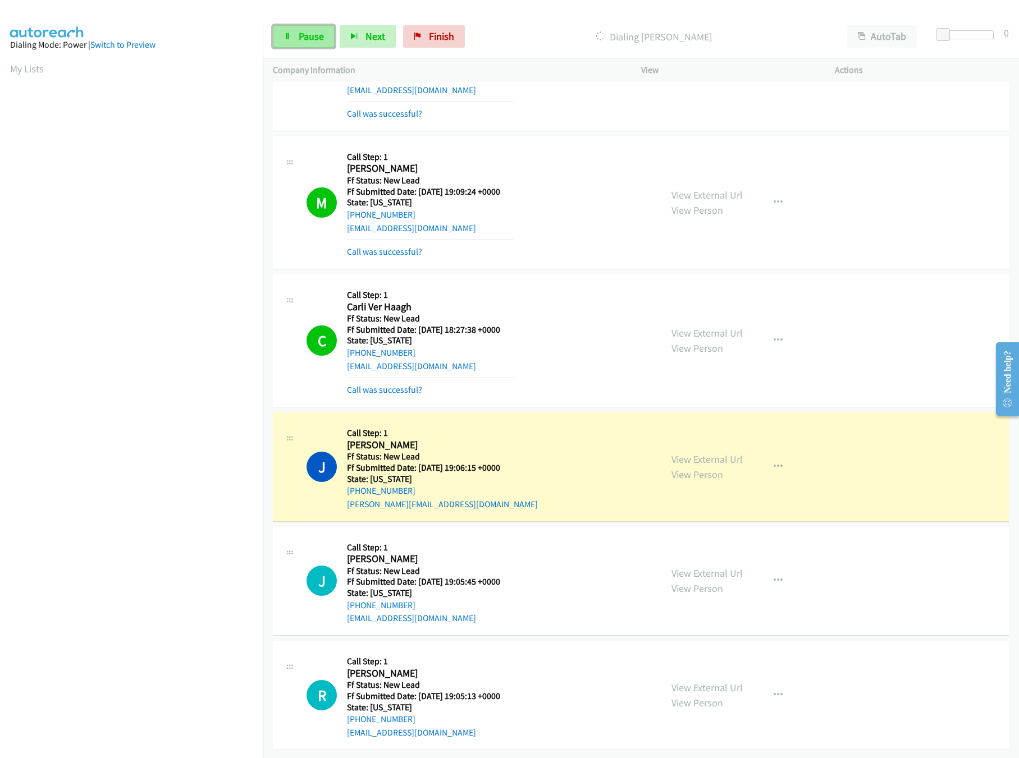
click at [315, 33] on span "Pause" at bounding box center [311, 36] width 25 height 13
click at [682, 453] on link "View External Url" at bounding box center [706, 459] width 71 height 13
click at [681, 567] on link "View External Url" at bounding box center [706, 573] width 71 height 13
click at [714, 327] on link "View External Url" at bounding box center [706, 333] width 71 height 13
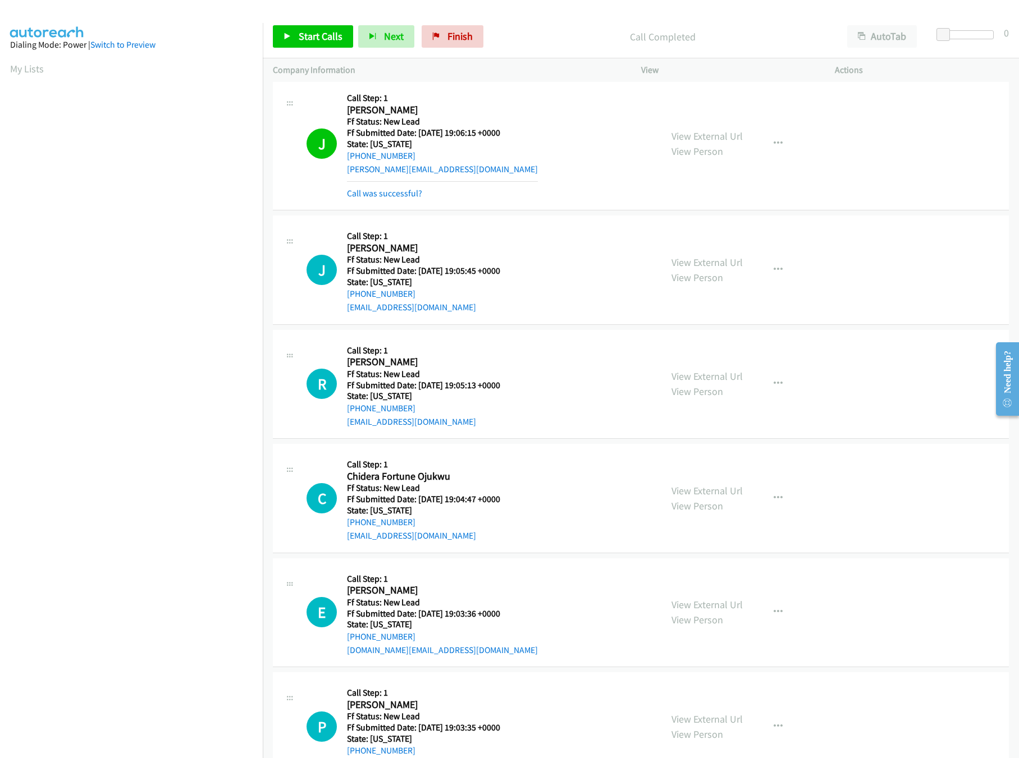
scroll to position [607, 0]
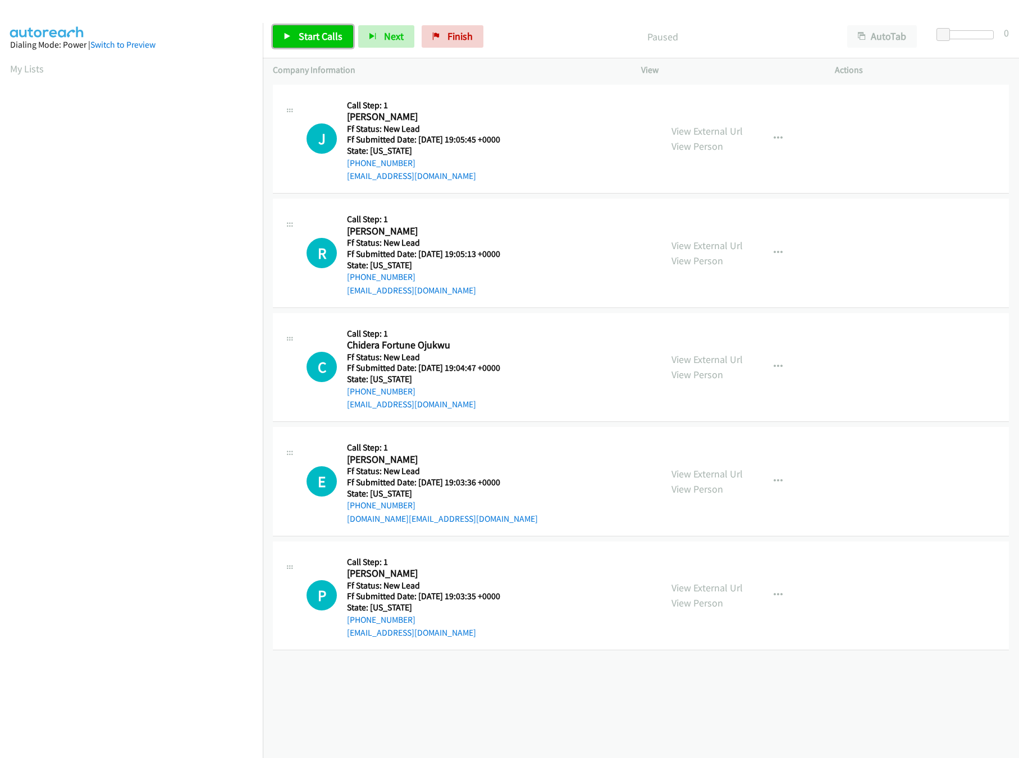
click at [318, 36] on span "Start Calls" at bounding box center [321, 36] width 44 height 13
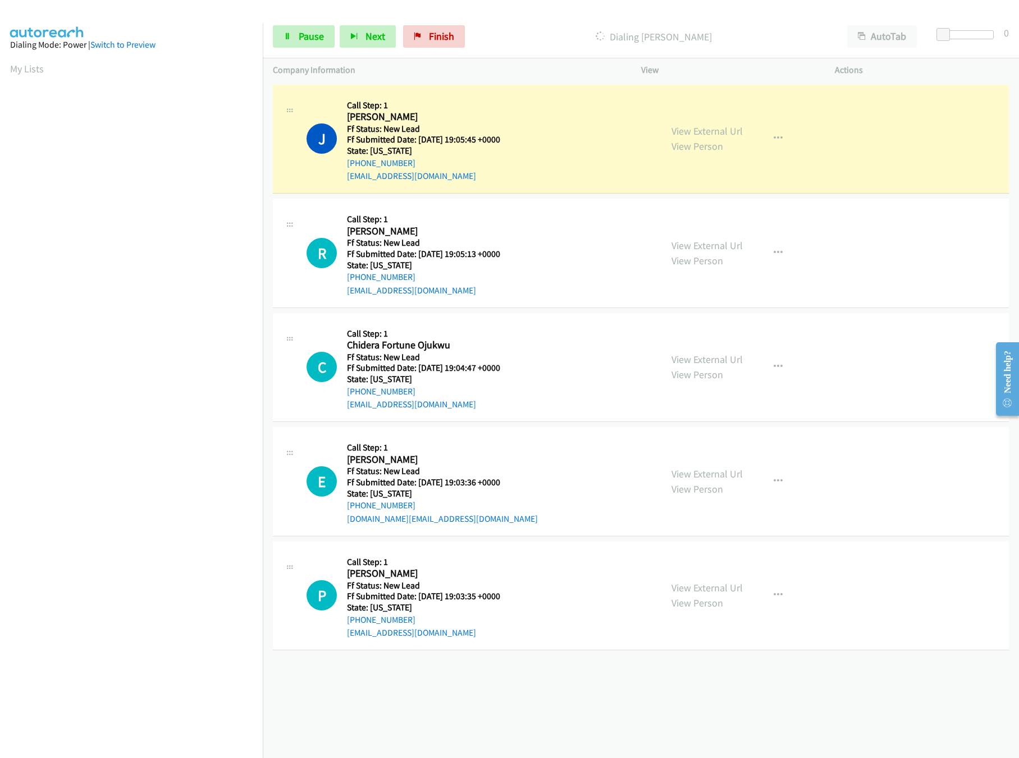
drag, startPoint x: 714, startPoint y: 241, endPoint x: 652, endPoint y: 241, distance: 62.3
click at [714, 241] on link "View External Url" at bounding box center [706, 245] width 71 height 13
click at [286, 38] on icon at bounding box center [287, 37] width 8 height 8
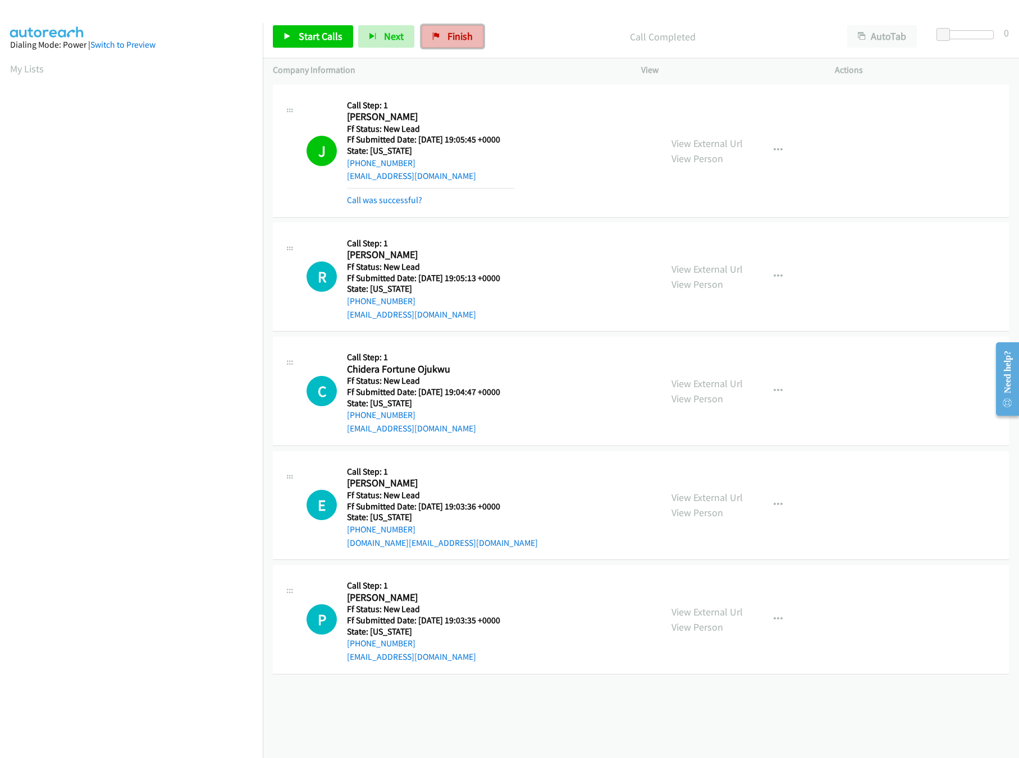
click at [459, 31] on span "Finish" at bounding box center [459, 36] width 25 height 13
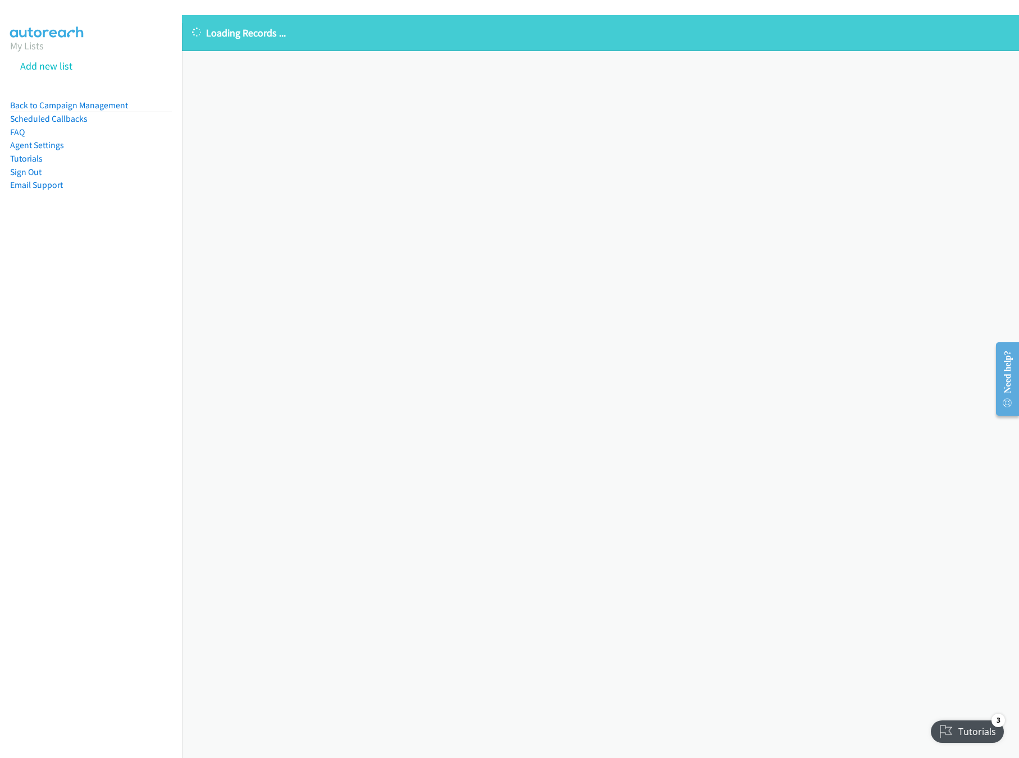
click at [482, 335] on div "Loading Records ... Sorry, something went wrong please try again." at bounding box center [600, 386] width 837 height 743
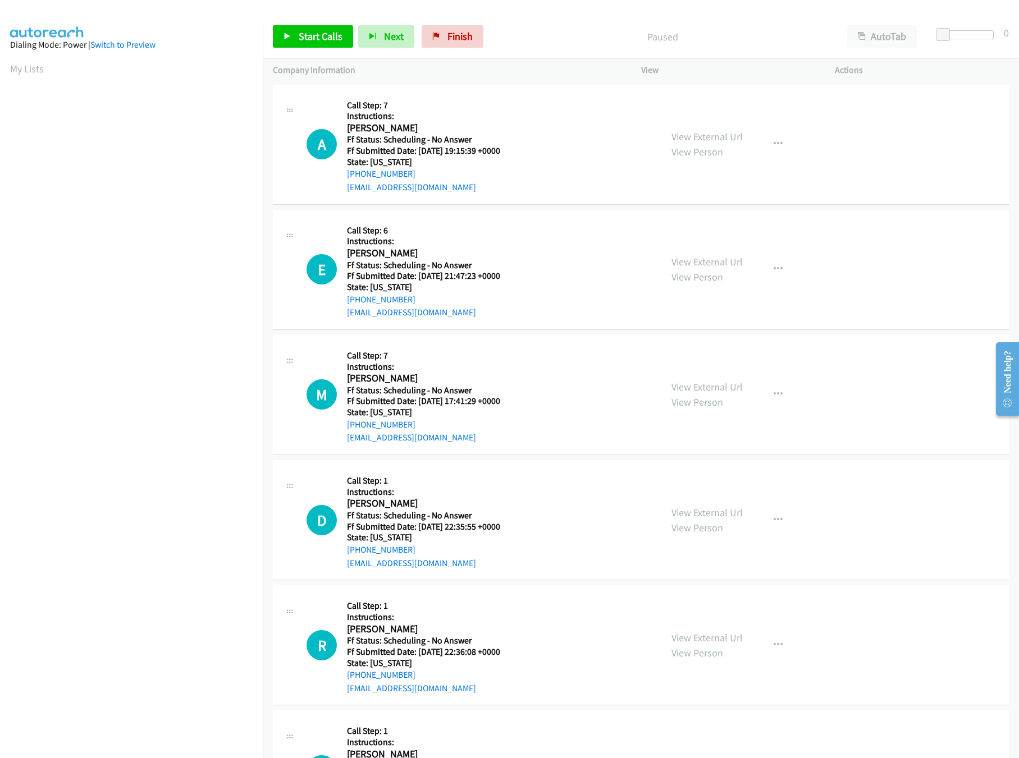
click at [566, 44] on p "Paused" at bounding box center [662, 36] width 328 height 15
click at [339, 21] on div "Start Calls Pause Next Finish Paused AutoTab AutoTab 0" at bounding box center [641, 36] width 756 height 43
click at [333, 29] on link "Start Calls" at bounding box center [313, 36] width 80 height 22
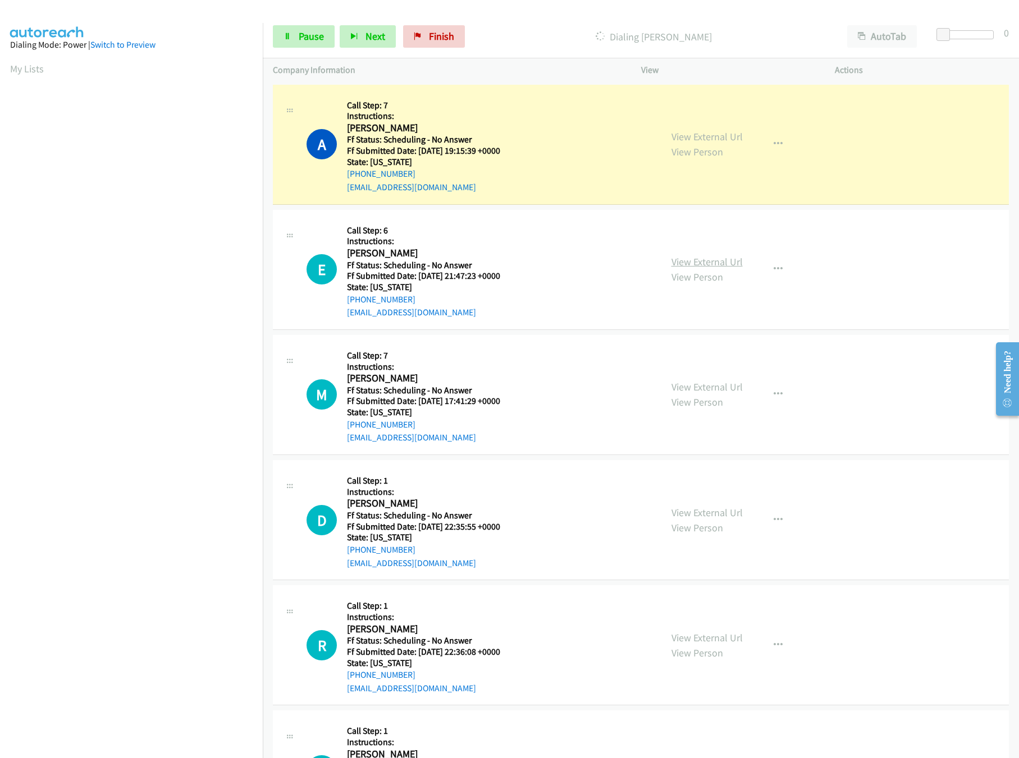
click at [674, 266] on link "View External Url" at bounding box center [706, 261] width 71 height 13
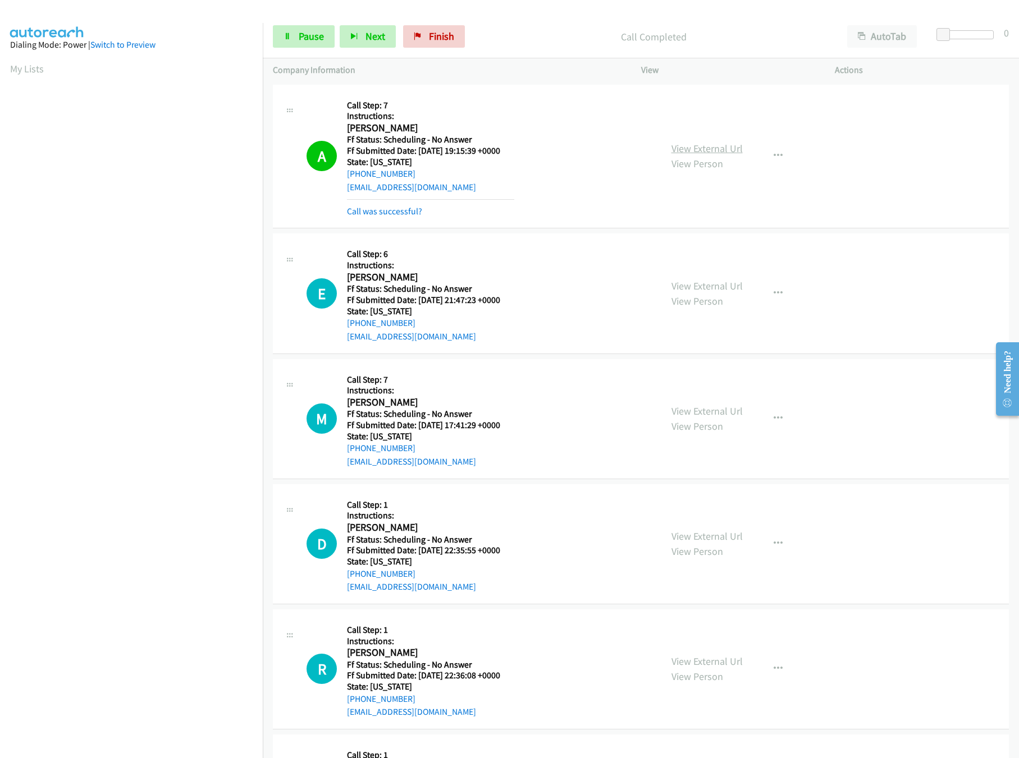
click at [676, 145] on link "View External Url" at bounding box center [706, 148] width 71 height 13
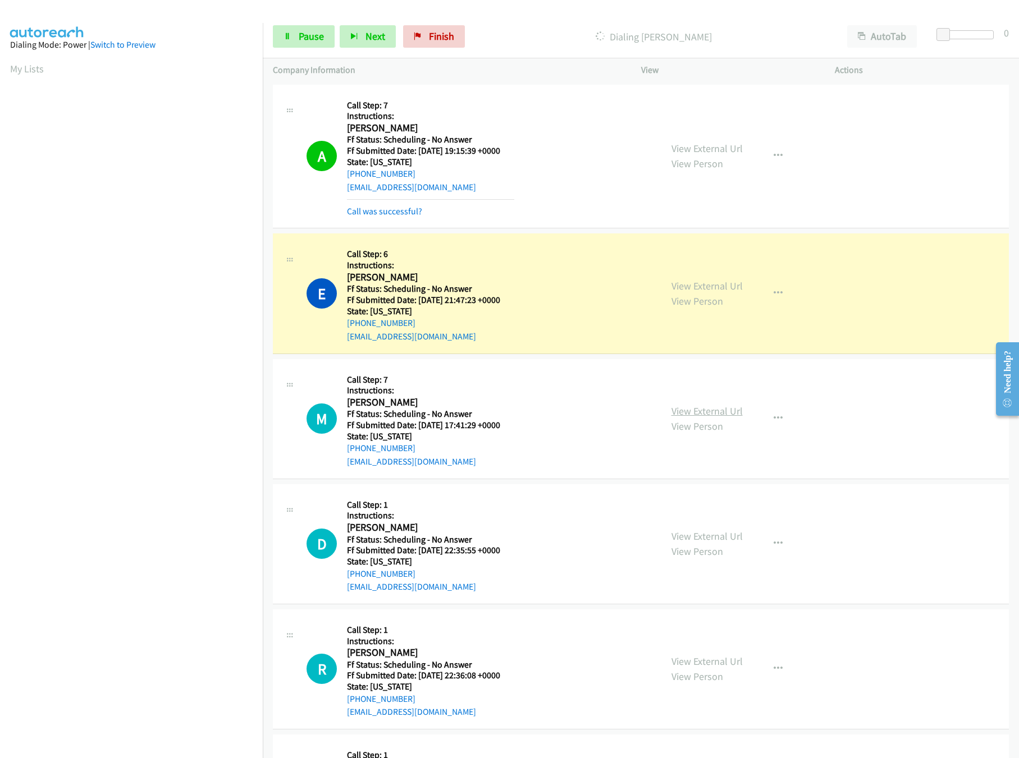
click at [711, 409] on link "View External Url" at bounding box center [706, 411] width 71 height 13
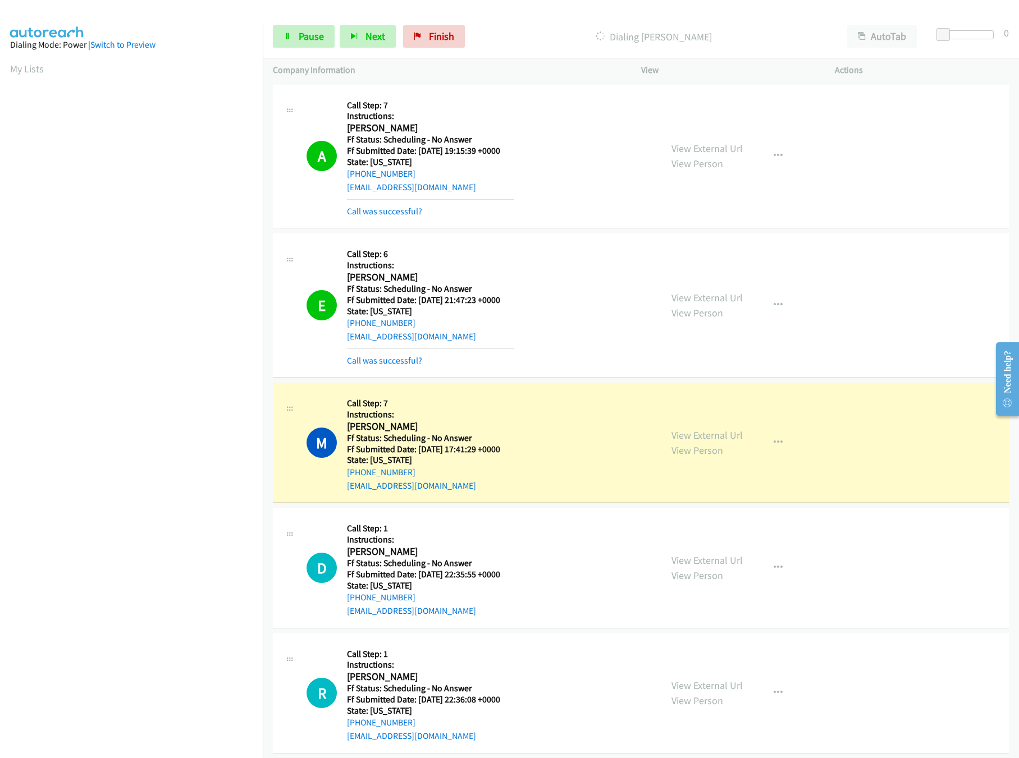
scroll to position [224, 0]
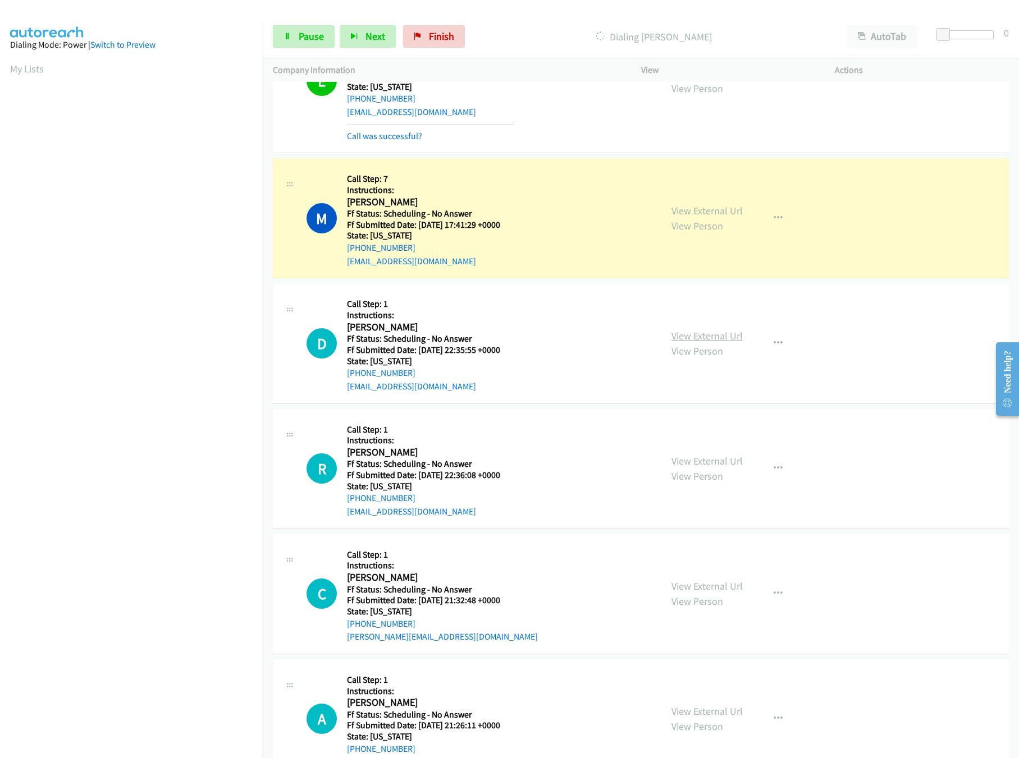
click at [690, 340] on link "View External Url" at bounding box center [706, 335] width 71 height 13
click at [702, 459] on link "View External Url" at bounding box center [706, 461] width 71 height 13
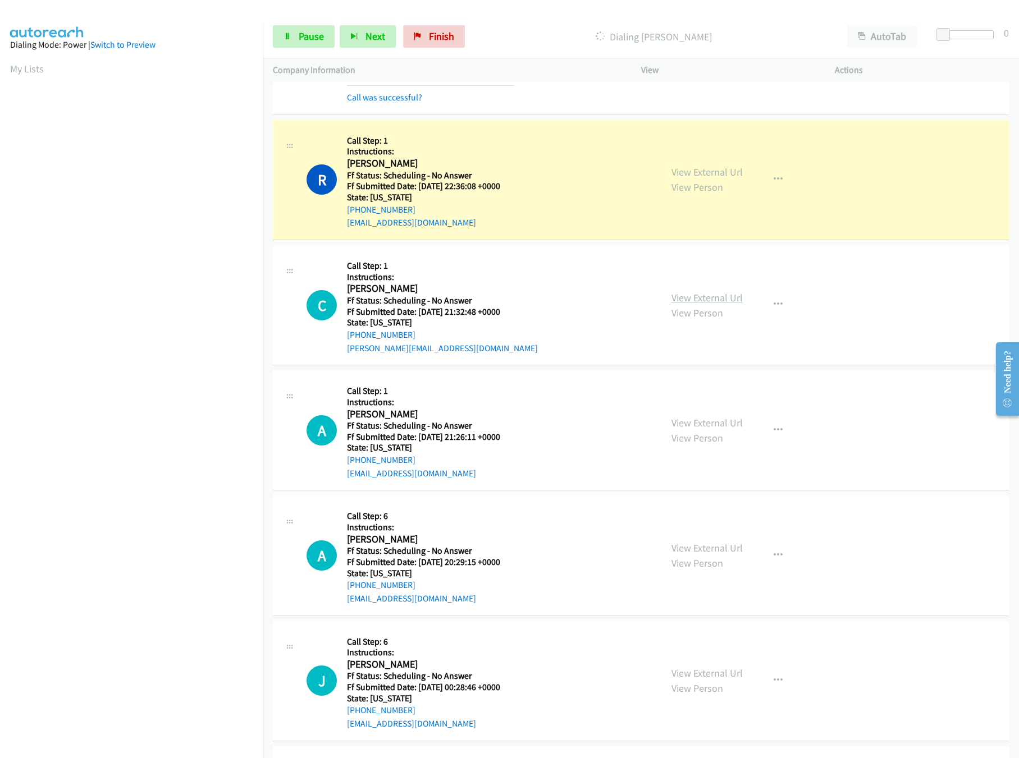
click at [672, 297] on link "View External Url" at bounding box center [706, 297] width 71 height 13
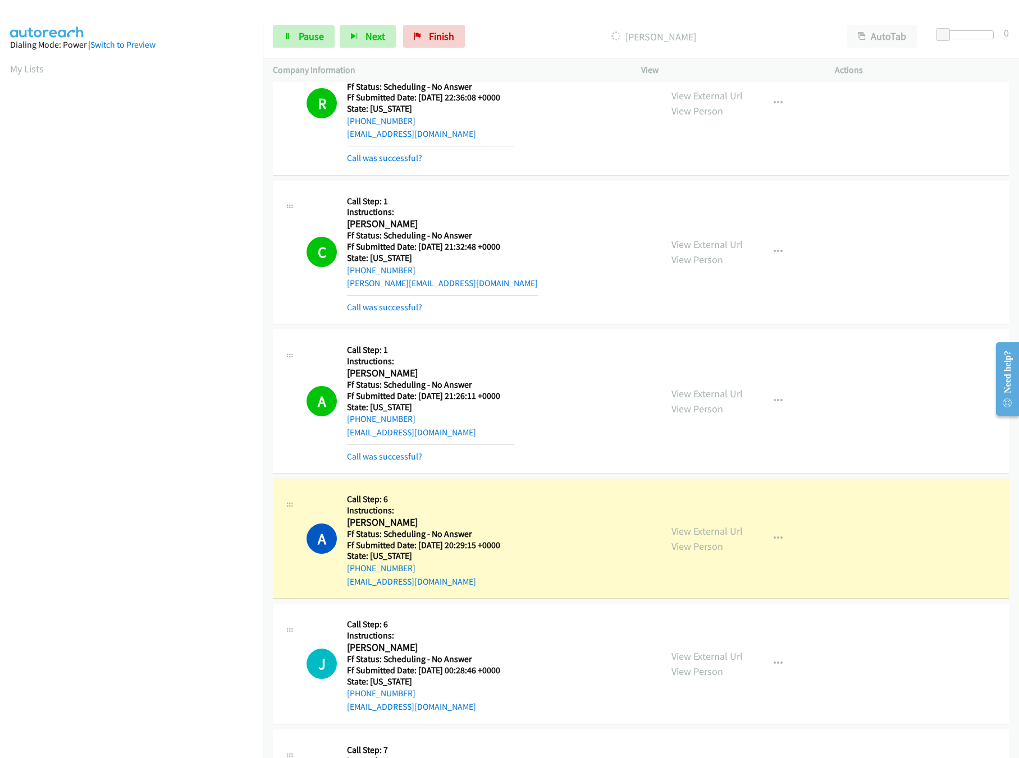
scroll to position [673, 0]
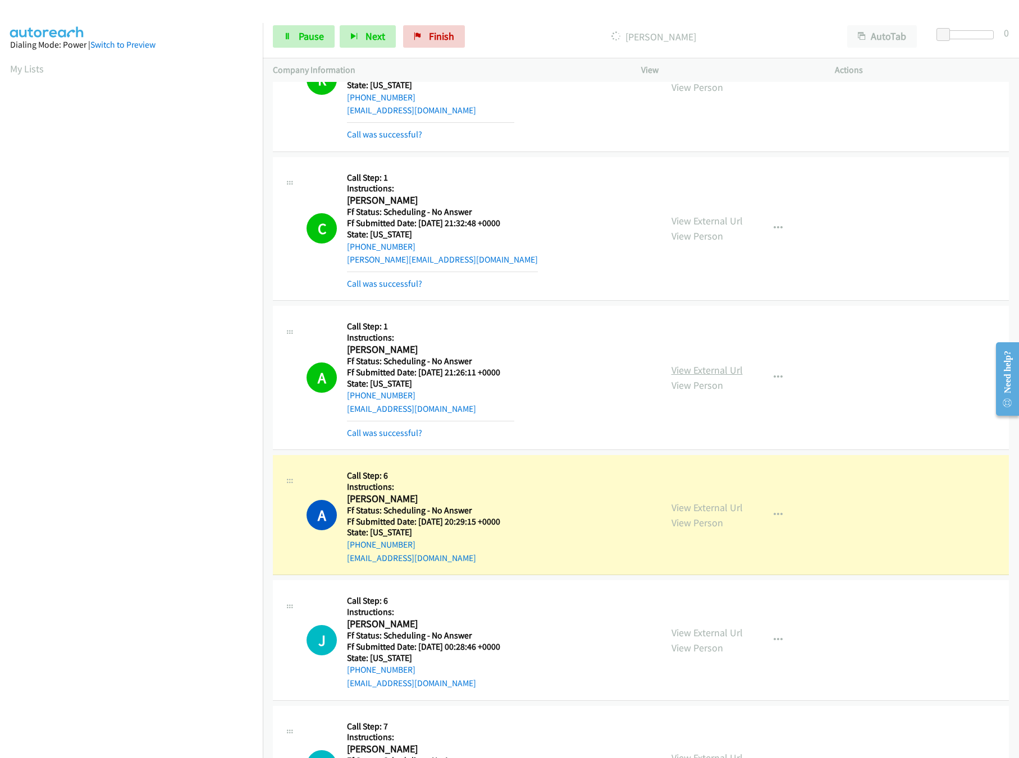
click at [707, 369] on link "View External Url" at bounding box center [706, 370] width 71 height 13
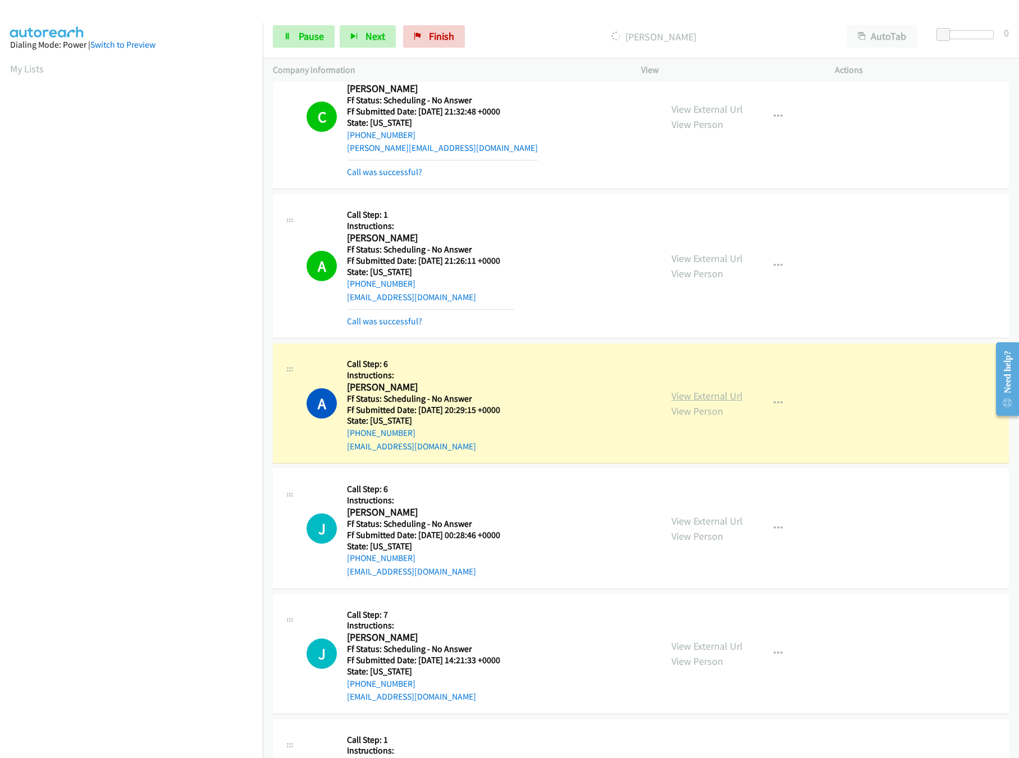
click at [732, 402] on link "View External Url" at bounding box center [706, 395] width 71 height 13
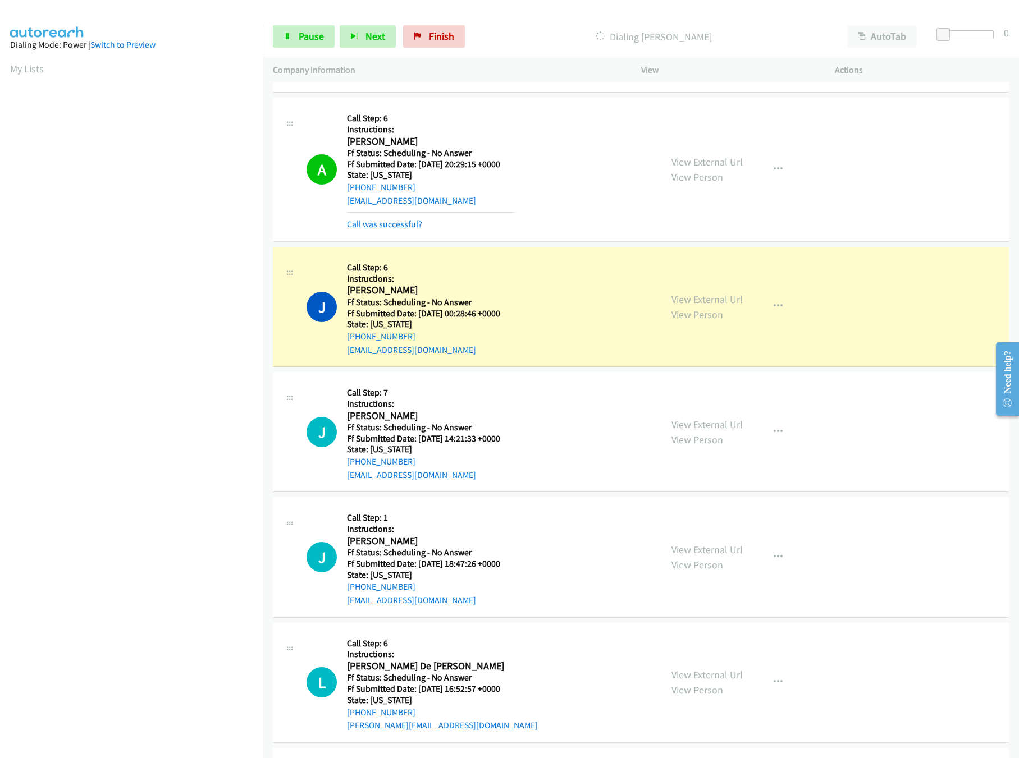
scroll to position [1122, 0]
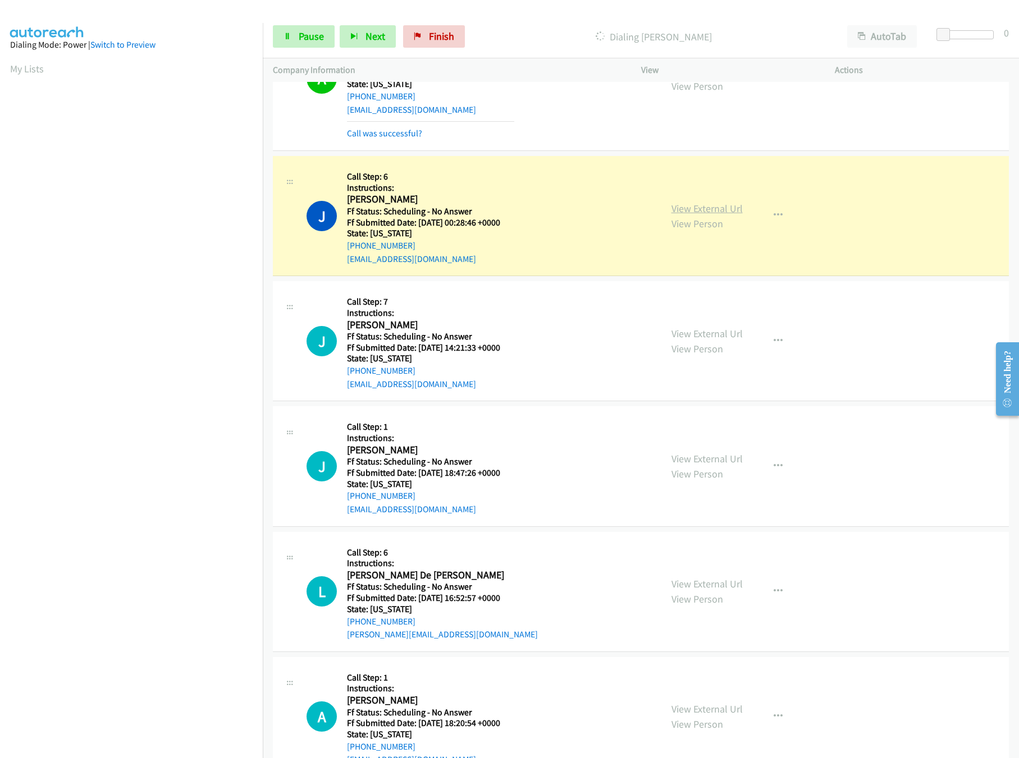
click at [698, 214] on link "View External Url" at bounding box center [706, 208] width 71 height 13
click at [709, 344] on div "View External Url View Person" at bounding box center [706, 341] width 71 height 30
click at [726, 340] on link "View External Url" at bounding box center [706, 333] width 71 height 13
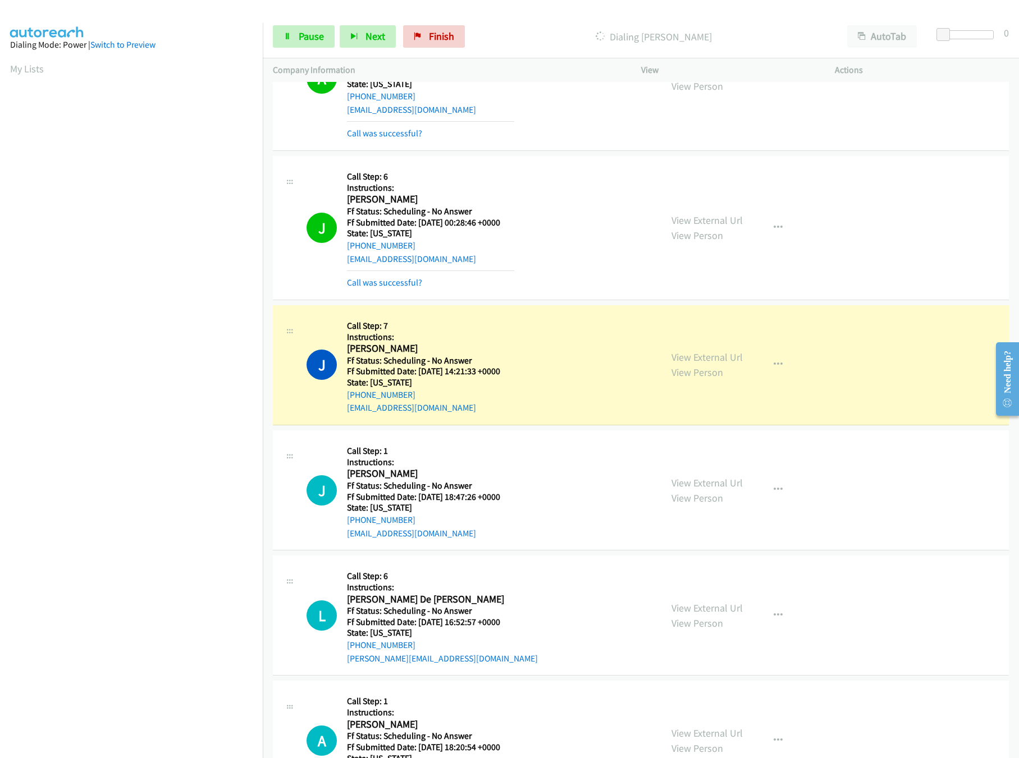
scroll to position [1235, 0]
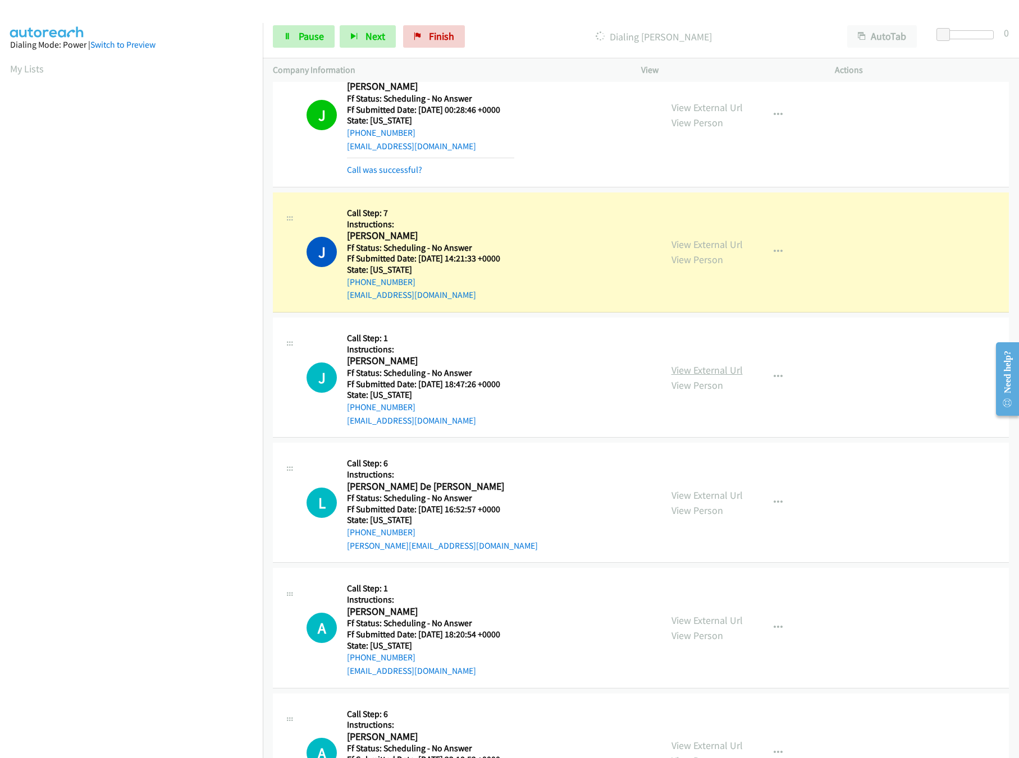
click at [708, 369] on link "View External Url" at bounding box center [706, 370] width 71 height 13
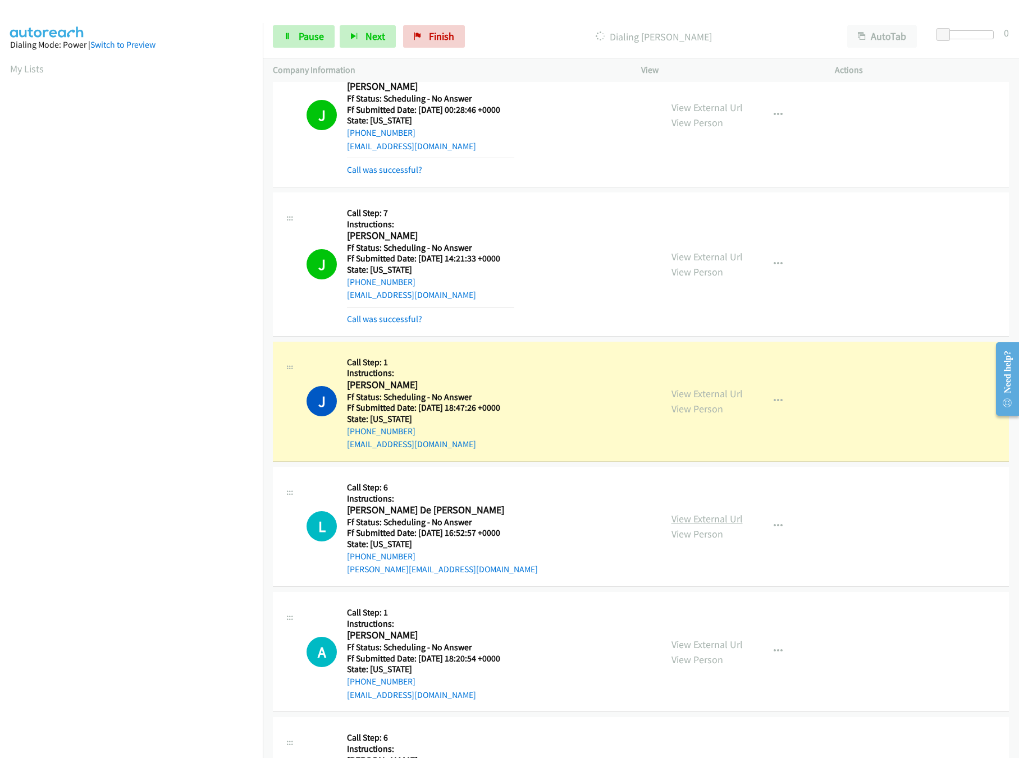
click at [692, 525] on link "View External Url" at bounding box center [706, 518] width 71 height 13
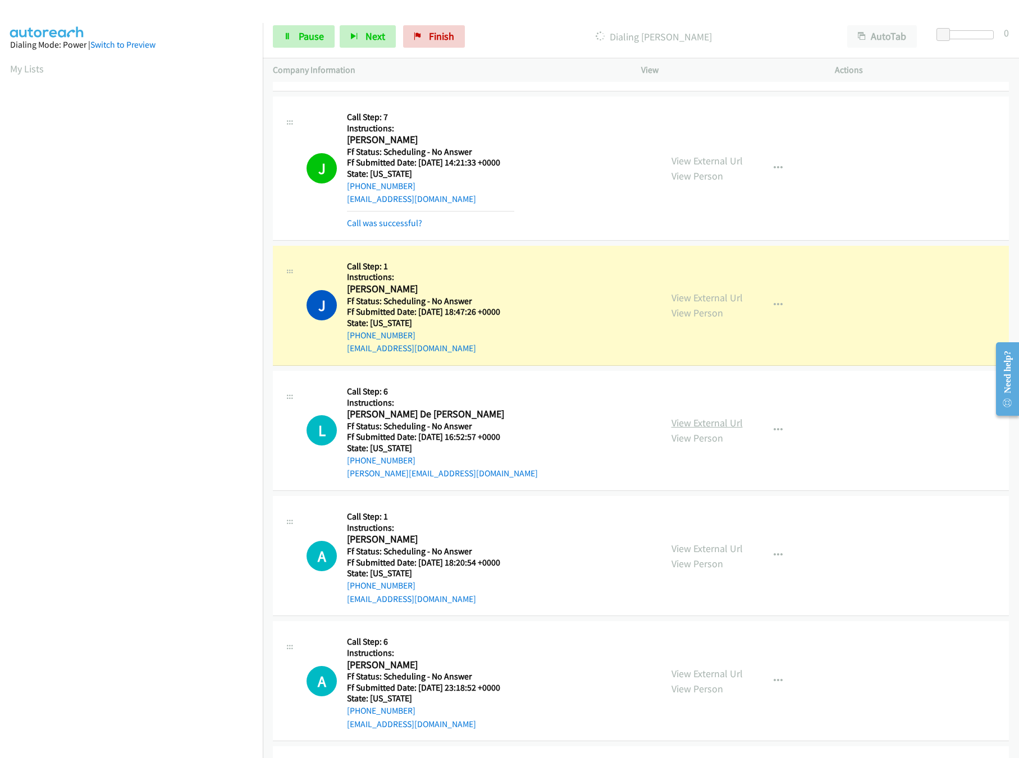
scroll to position [1459, 0]
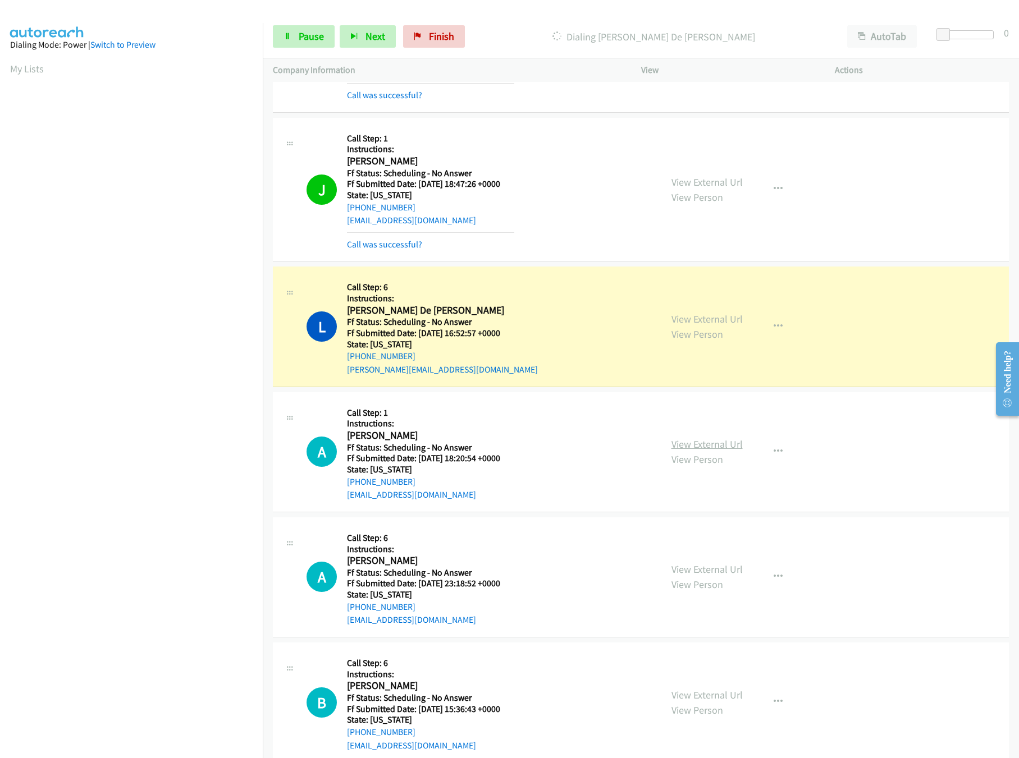
click at [706, 446] on link "View External Url" at bounding box center [706, 444] width 71 height 13
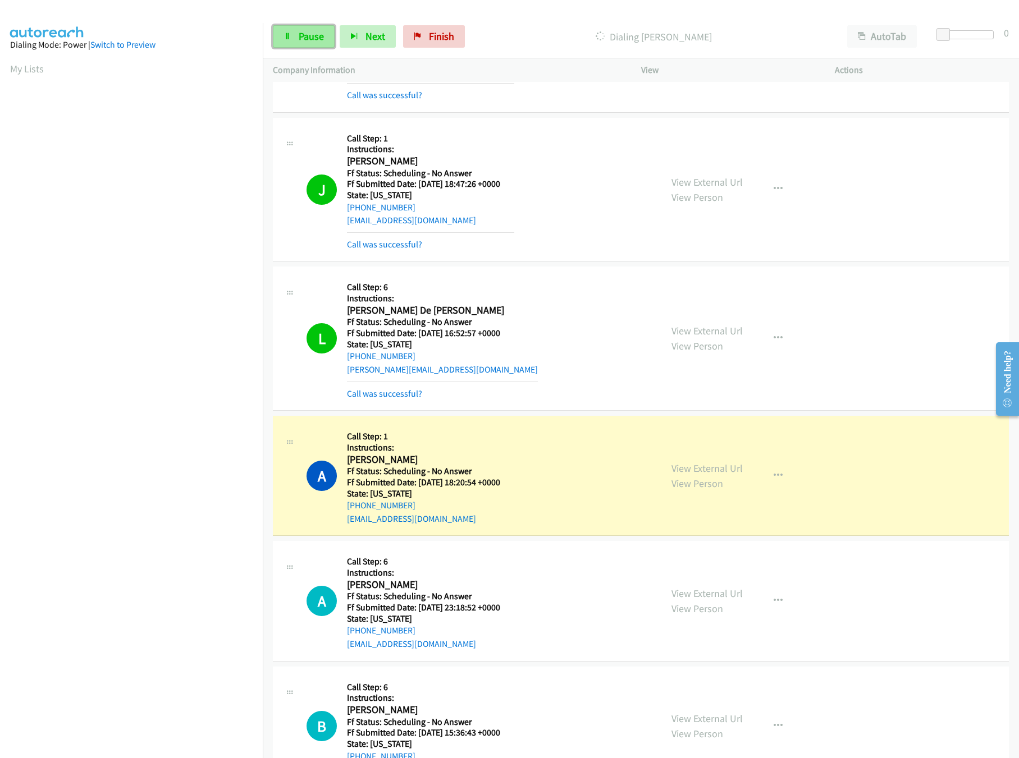
click at [309, 35] on span "Pause" at bounding box center [311, 36] width 25 height 13
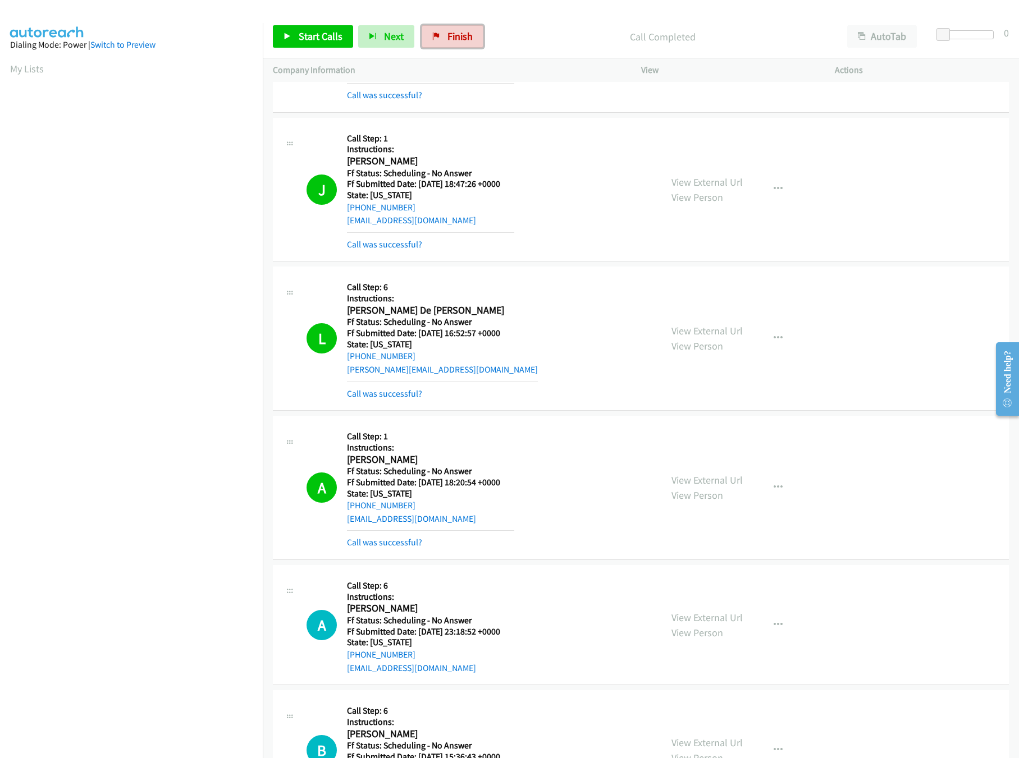
drag, startPoint x: 448, startPoint y: 42, endPoint x: 578, endPoint y: 64, distance: 131.5
click at [448, 42] on span "Finish" at bounding box center [459, 36] width 25 height 13
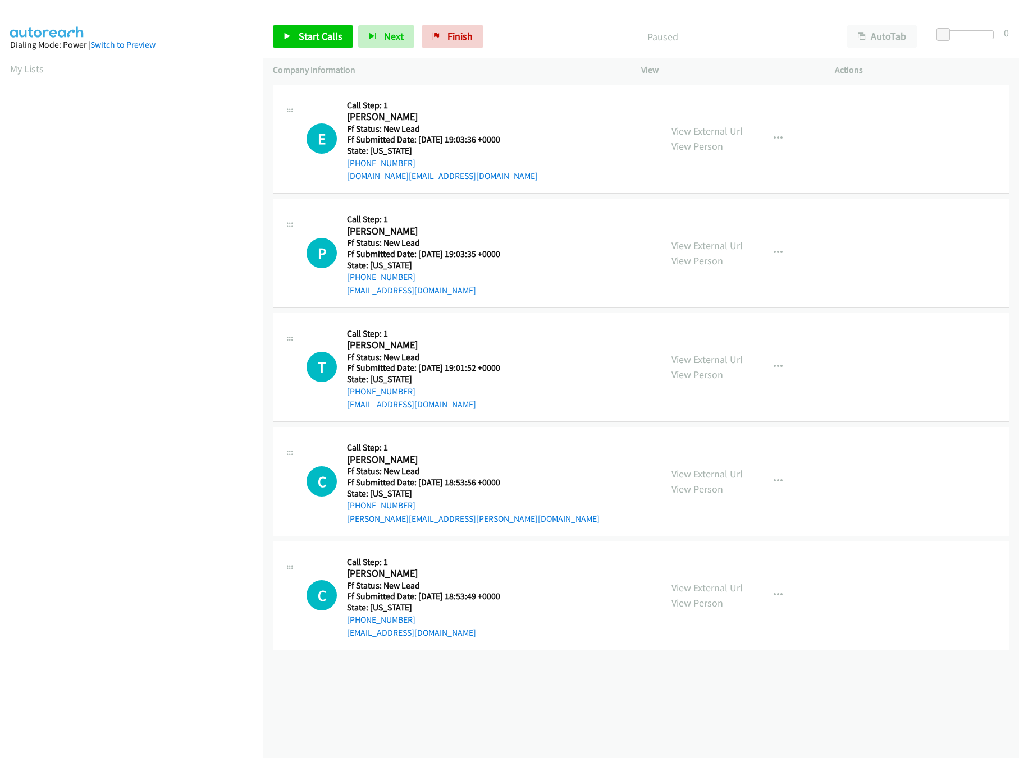
click at [679, 246] on link "View External Url" at bounding box center [706, 245] width 71 height 13
click at [726, 130] on link "View External Url" at bounding box center [706, 131] width 71 height 13
click at [317, 52] on div "Start Calls Pause Next Finish Paused AutoTab AutoTab 0" at bounding box center [641, 36] width 756 height 43
click at [317, 42] on span "Start Calls" at bounding box center [321, 36] width 44 height 13
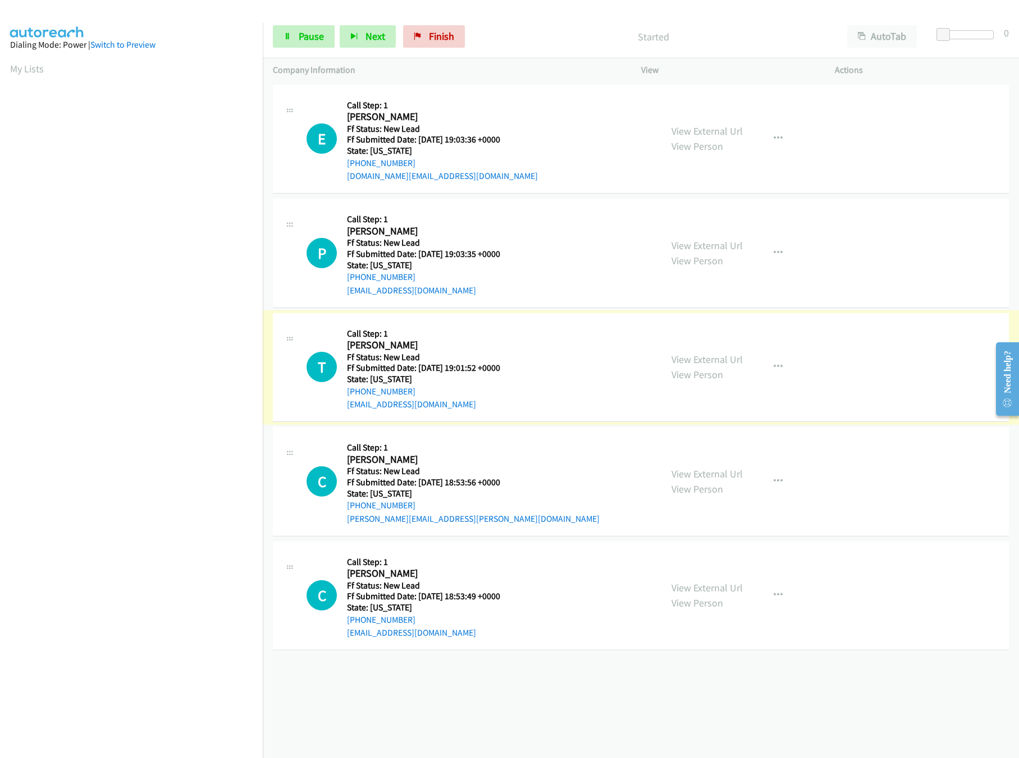
click at [671, 363] on link "View External Url" at bounding box center [706, 359] width 71 height 13
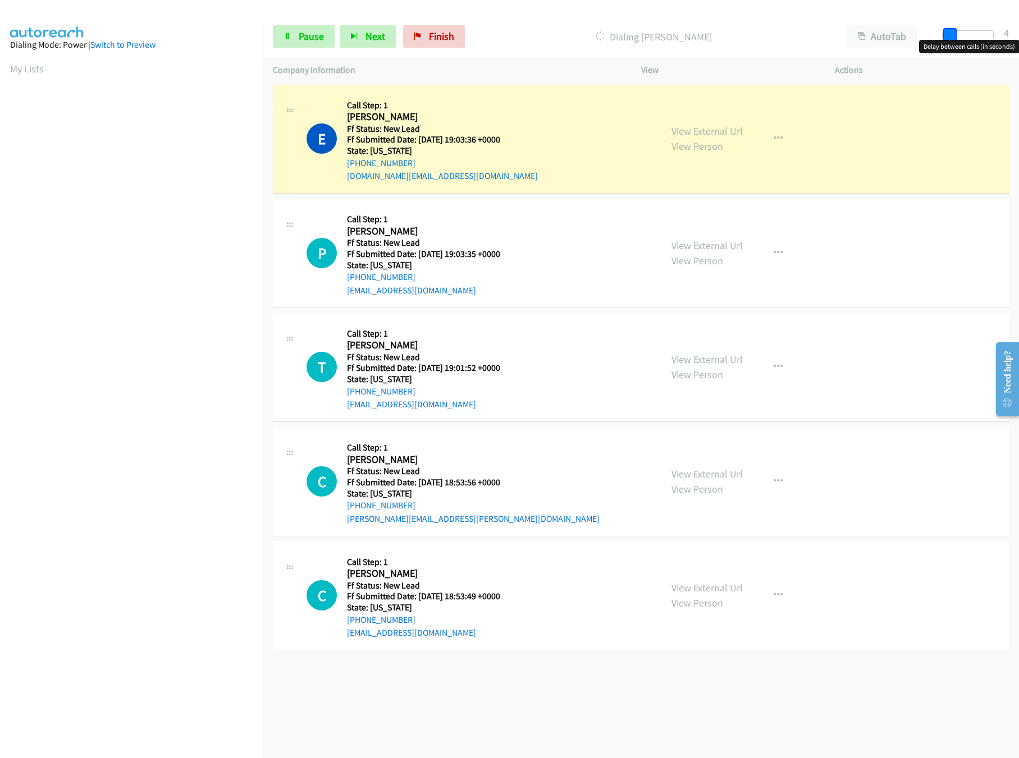
drag, startPoint x: 940, startPoint y: 31, endPoint x: 946, endPoint y: 31, distance: 6.2
click at [946, 31] on span at bounding box center [949, 34] width 13 height 13
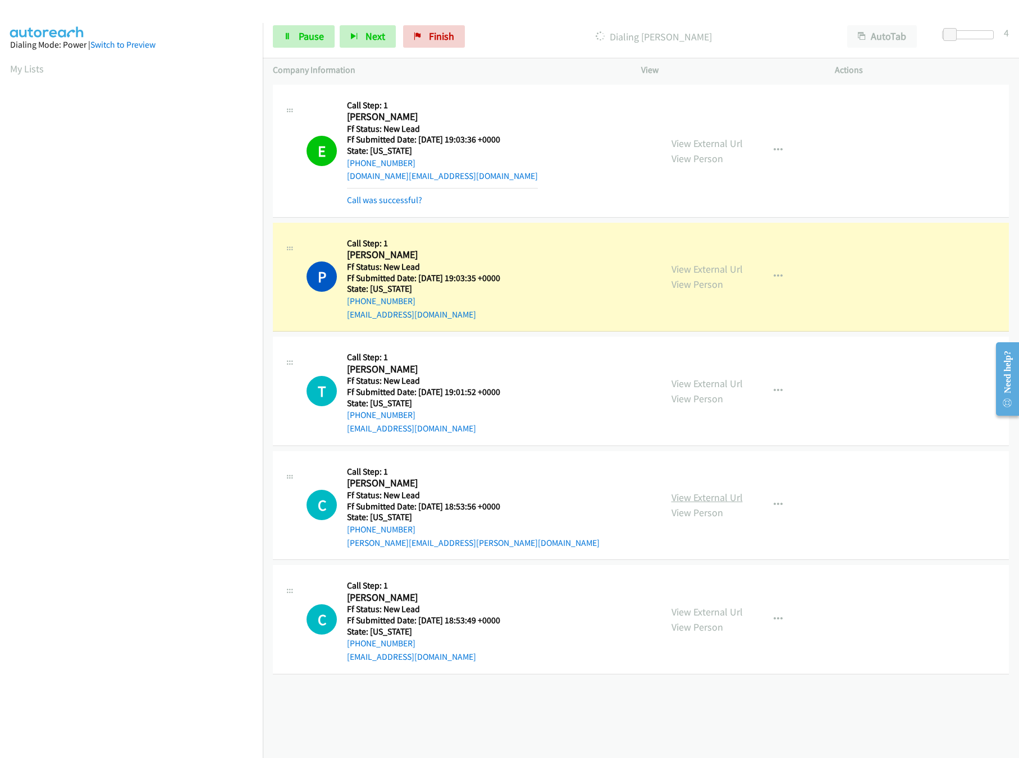
click at [726, 503] on link "View External Url" at bounding box center [706, 497] width 71 height 13
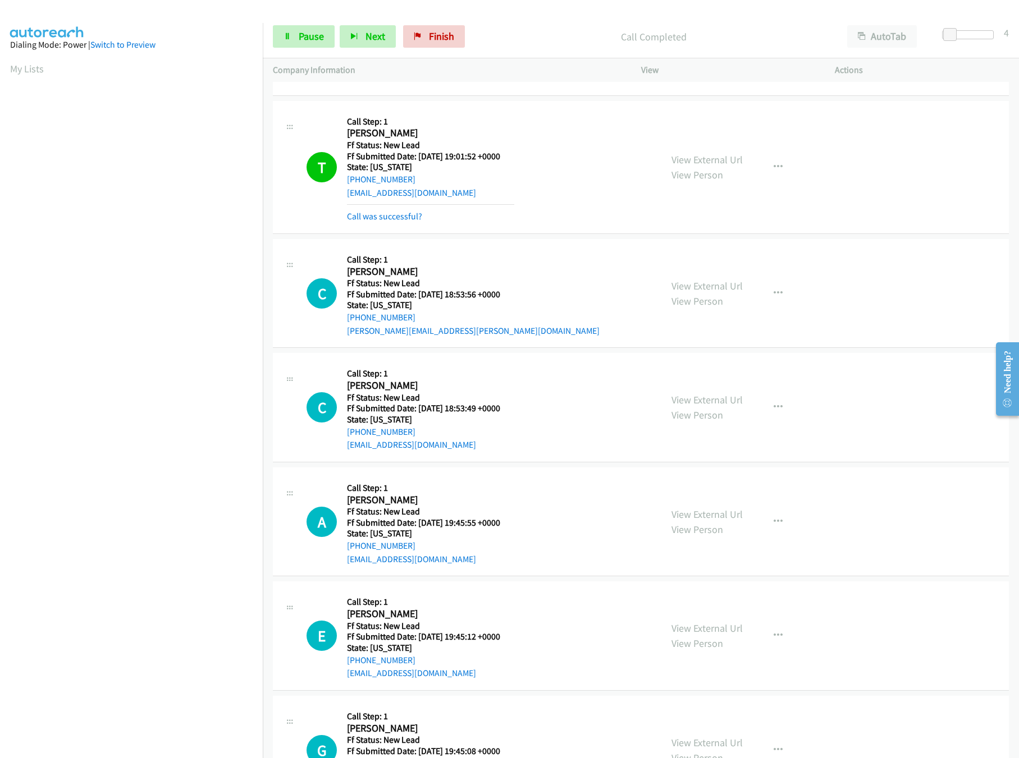
scroll to position [330, 0]
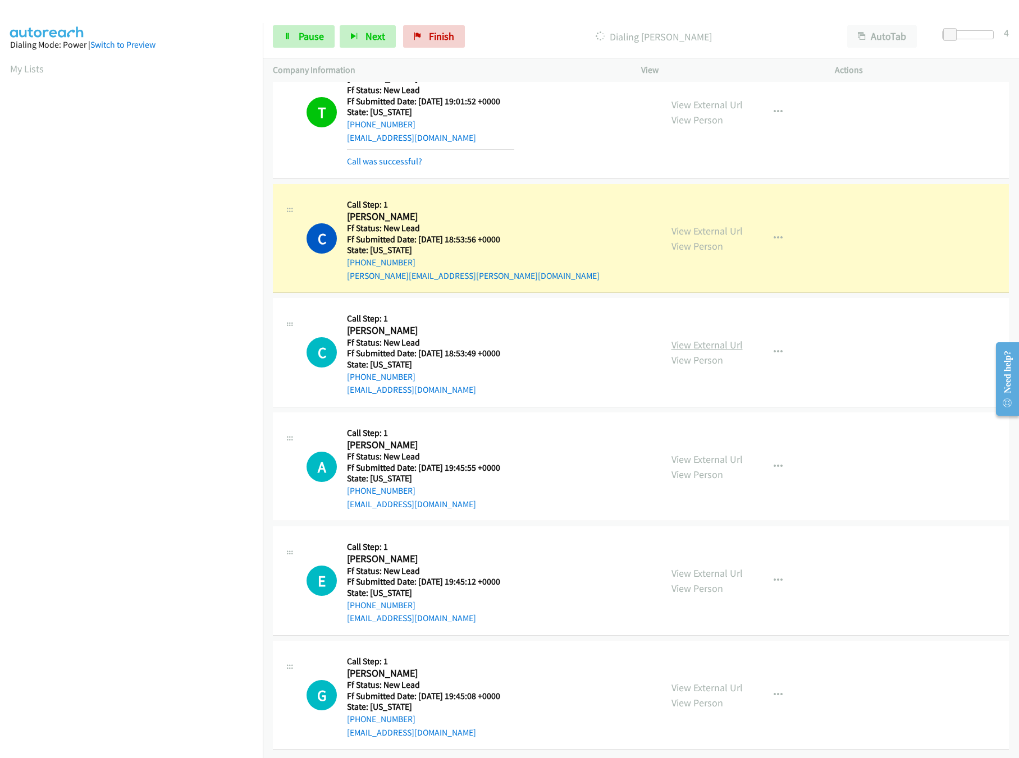
click at [719, 338] on link "View External Url" at bounding box center [706, 344] width 71 height 13
click at [288, 34] on icon at bounding box center [287, 37] width 8 height 8
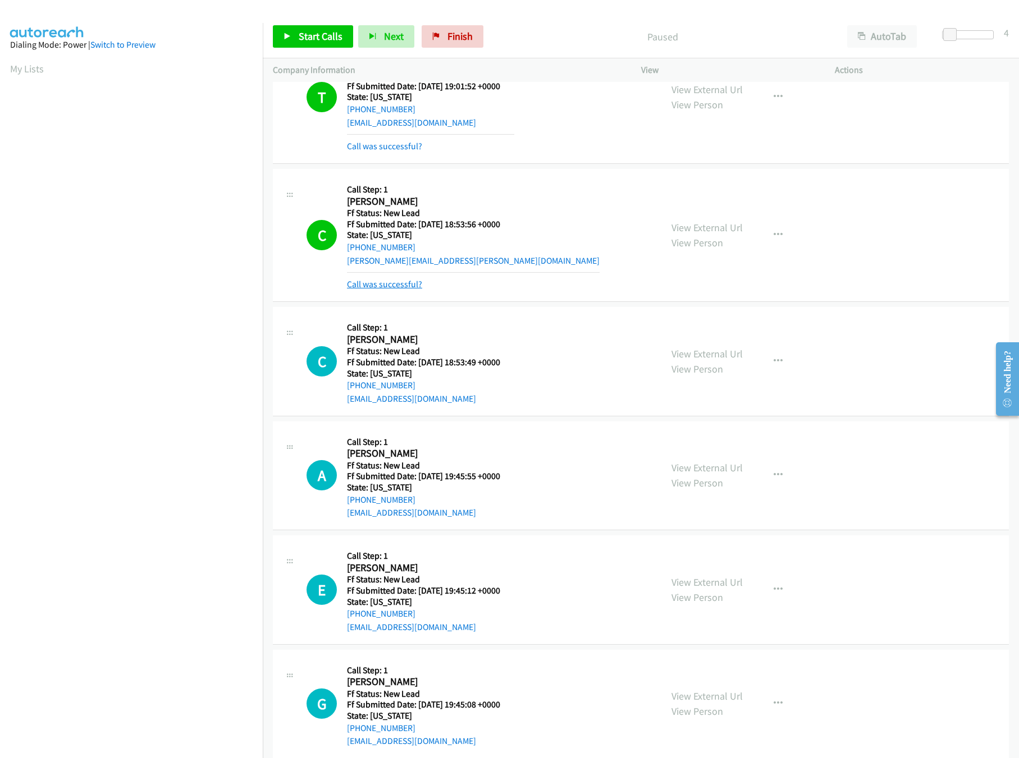
click at [401, 283] on link "Call was successful?" at bounding box center [384, 284] width 75 height 11
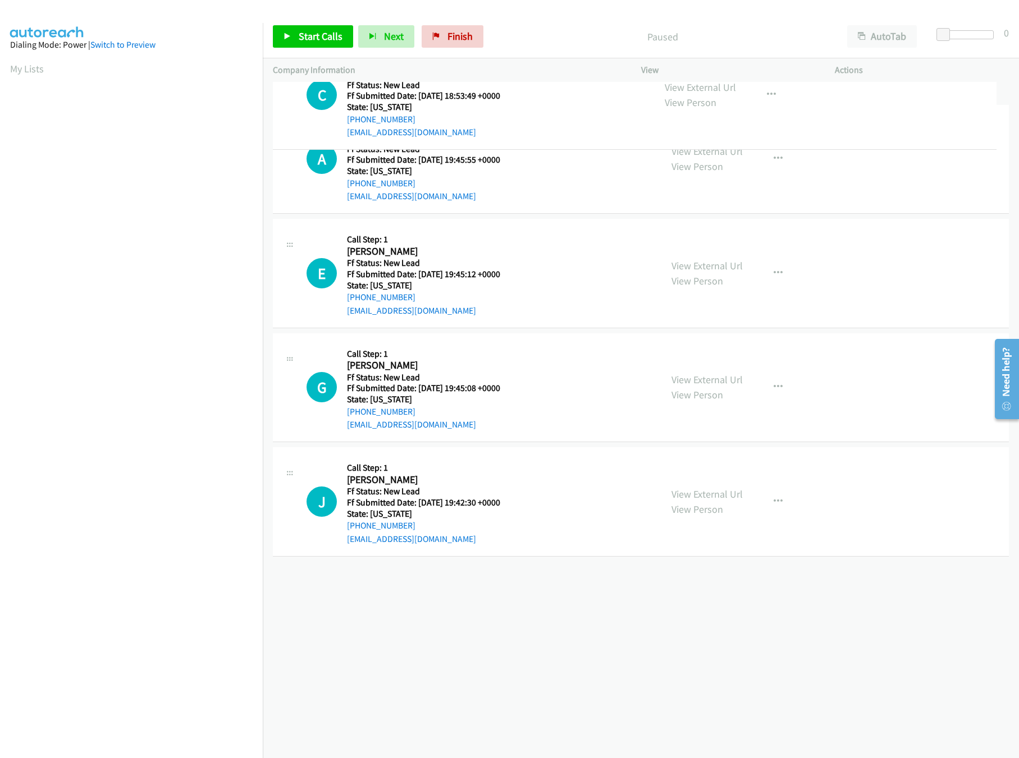
drag, startPoint x: 492, startPoint y: 584, endPoint x: 497, endPoint y: 15, distance: 569.1
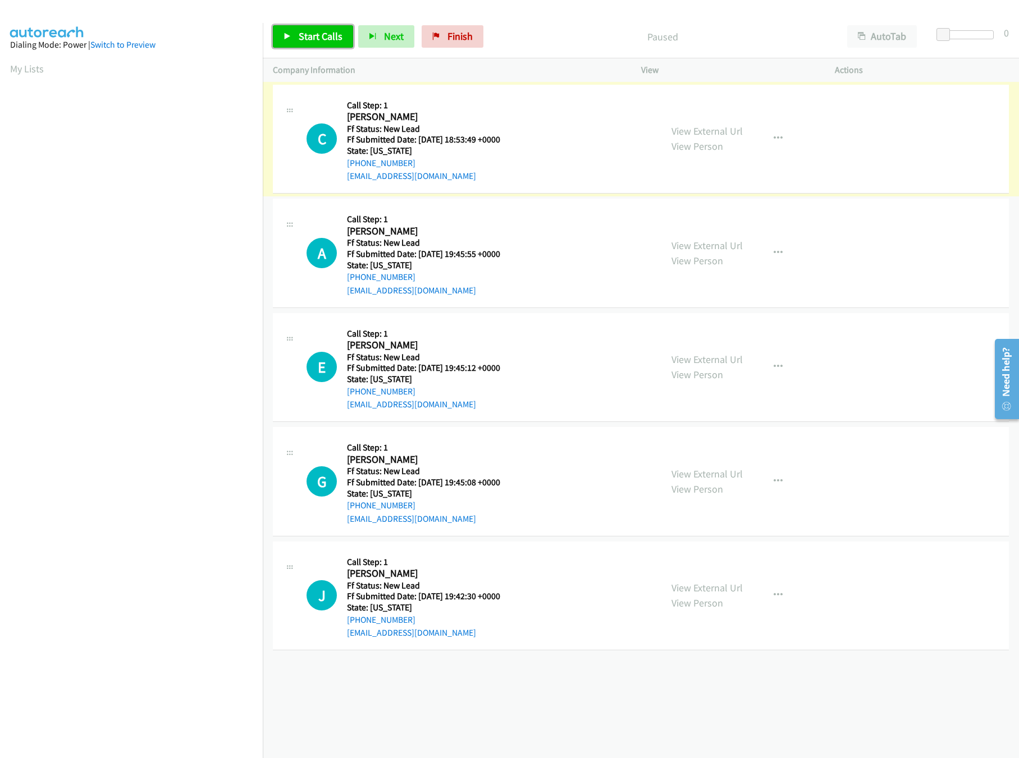
click at [307, 39] on span "Start Calls" at bounding box center [321, 36] width 44 height 13
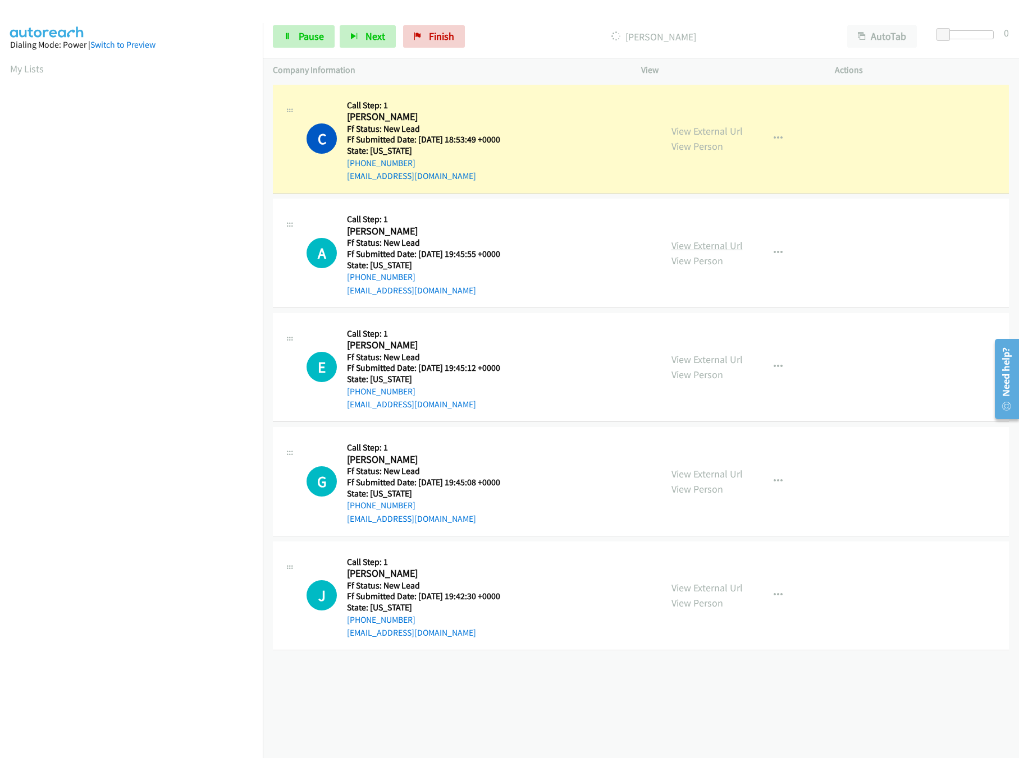
click at [703, 246] on link "View External Url" at bounding box center [706, 245] width 71 height 13
click at [304, 42] on span "Pause" at bounding box center [311, 36] width 25 height 13
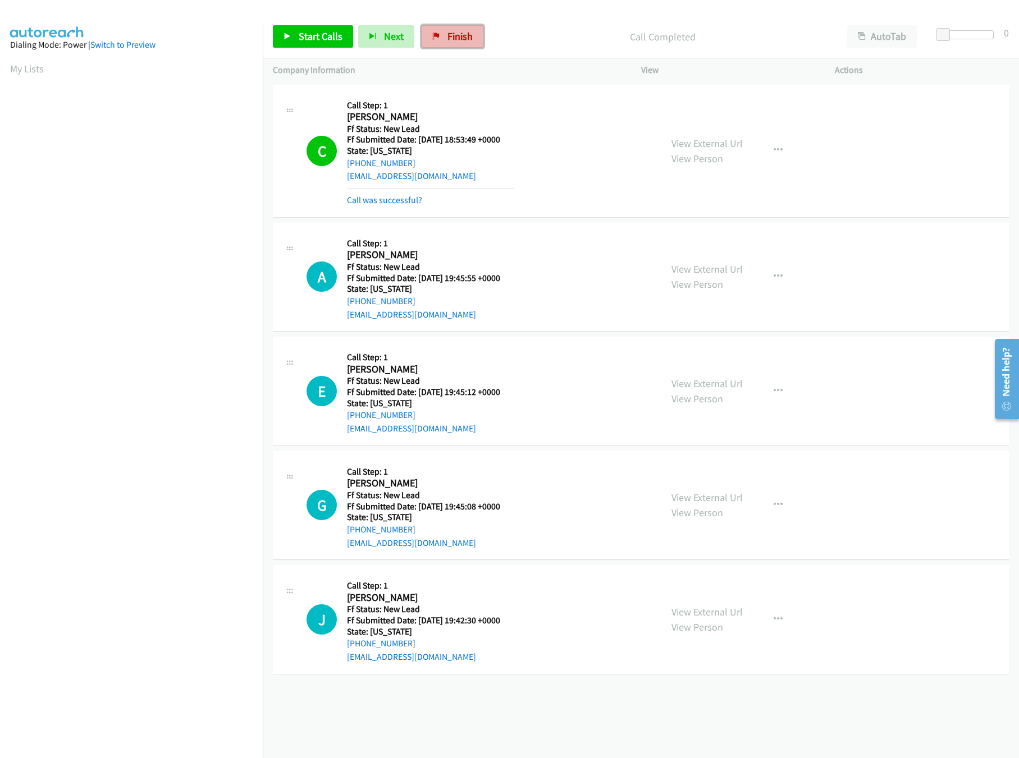
click at [456, 39] on span "Finish" at bounding box center [459, 36] width 25 height 13
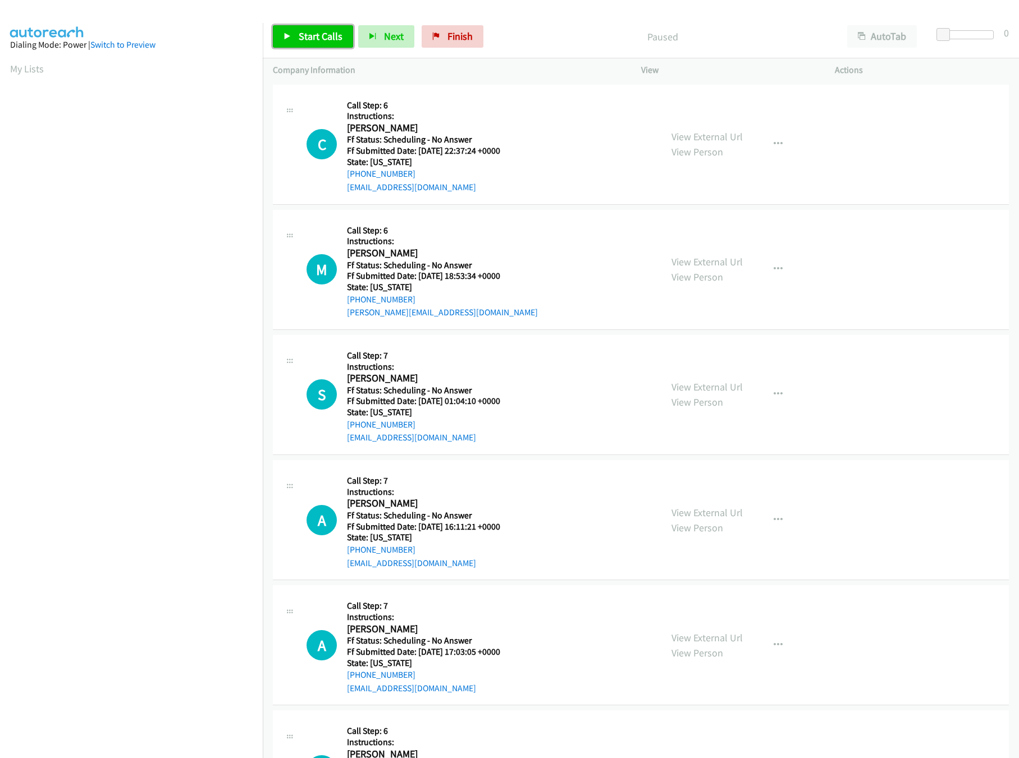
click at [306, 36] on span "Start Calls" at bounding box center [321, 36] width 44 height 13
click at [263, 33] on div "Start Calls Pause Next Finish Started AutoTab AutoTab 0" at bounding box center [641, 36] width 756 height 43
click at [309, 39] on span "Pause" at bounding box center [311, 36] width 25 height 13
click at [327, 39] on span "Start Calls" at bounding box center [321, 36] width 44 height 13
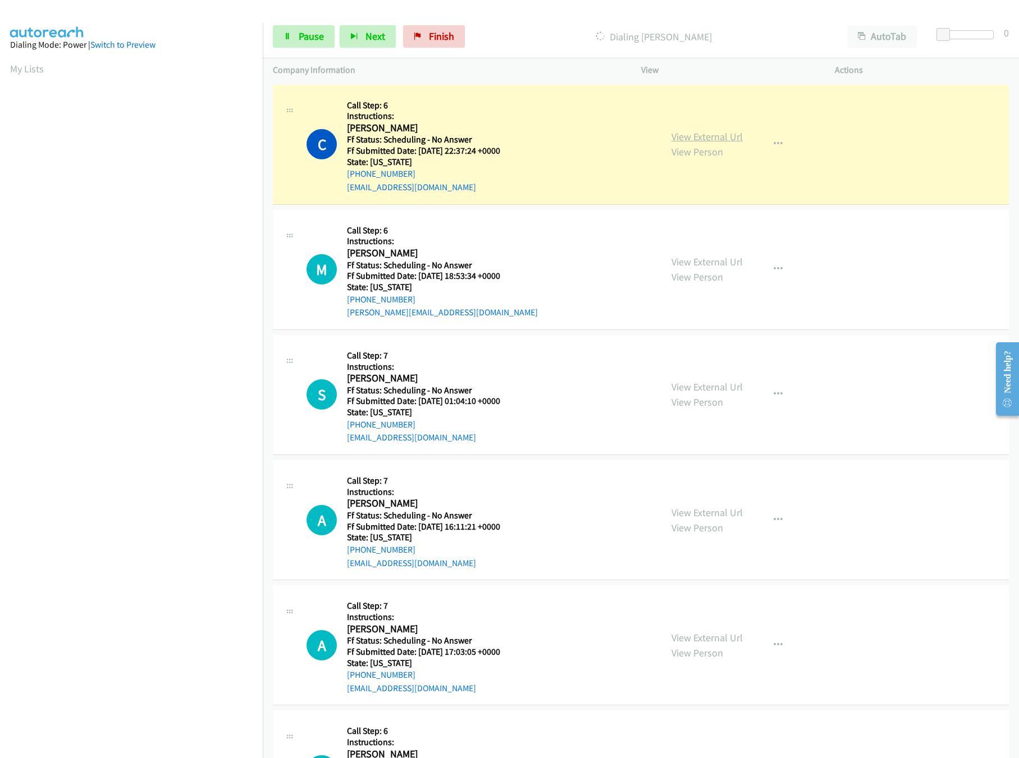
click at [694, 135] on link "View External Url" at bounding box center [706, 136] width 71 height 13
click at [735, 263] on link "View External Url" at bounding box center [706, 261] width 71 height 13
click at [292, 36] on link "Pause" at bounding box center [304, 36] width 62 height 22
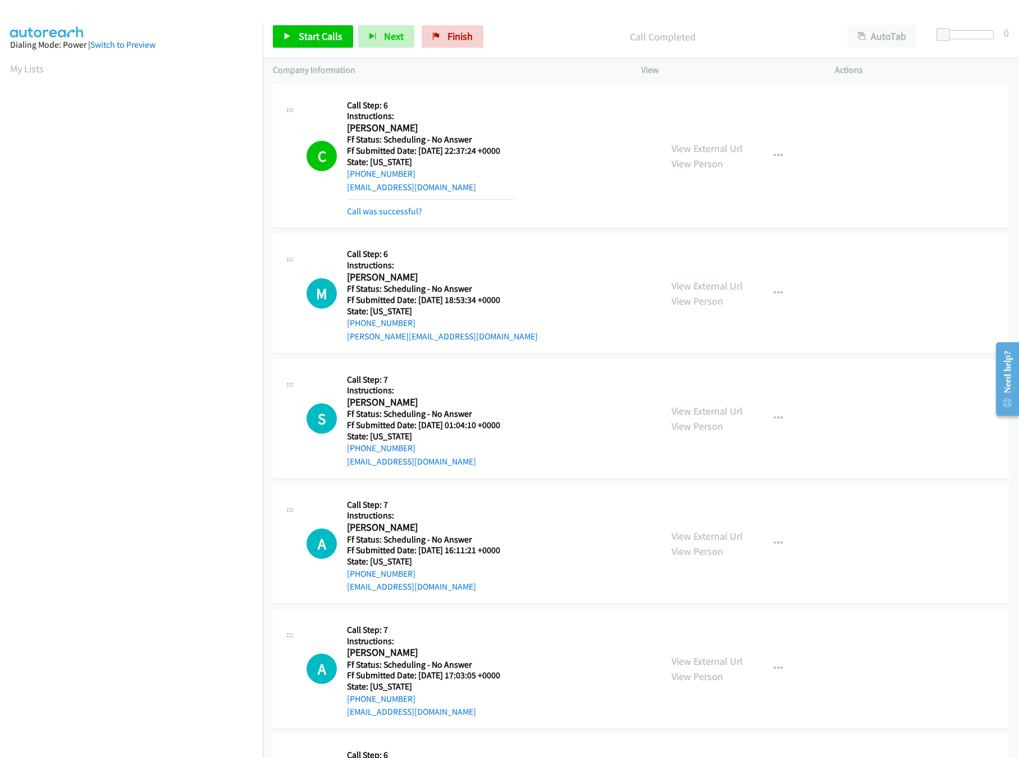
click at [374, 217] on div "Call was successful?" at bounding box center [430, 211] width 167 height 13
click at [378, 214] on link "Call was successful?" at bounding box center [384, 211] width 75 height 11
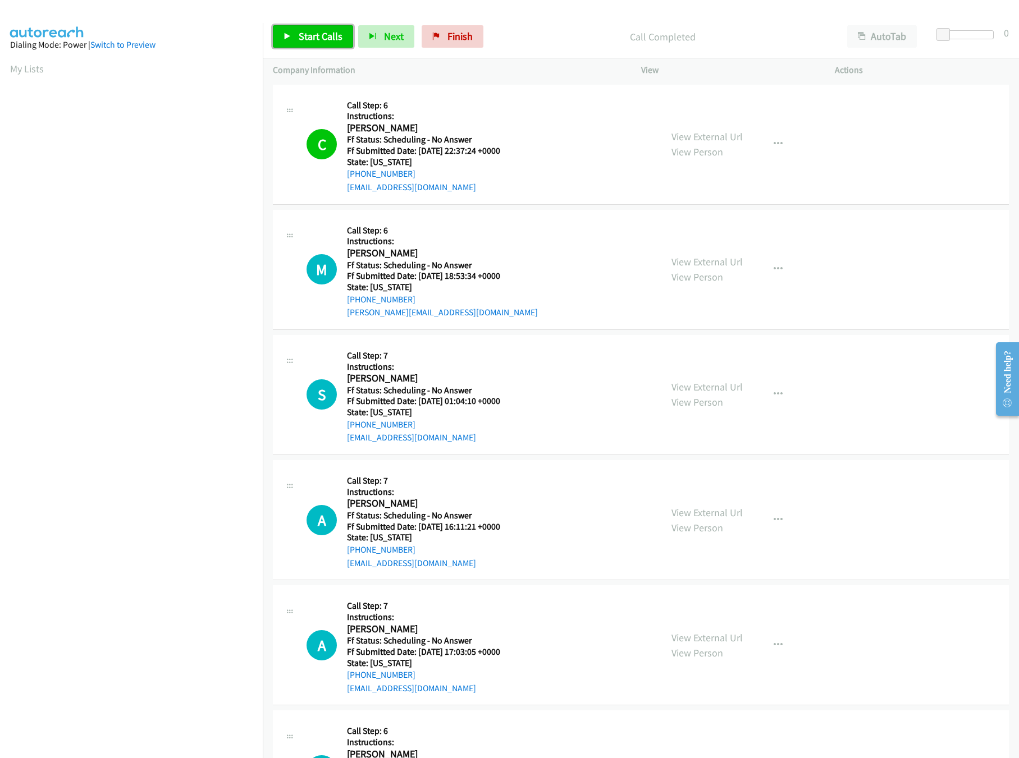
click at [282, 44] on link "Start Calls" at bounding box center [313, 36] width 80 height 22
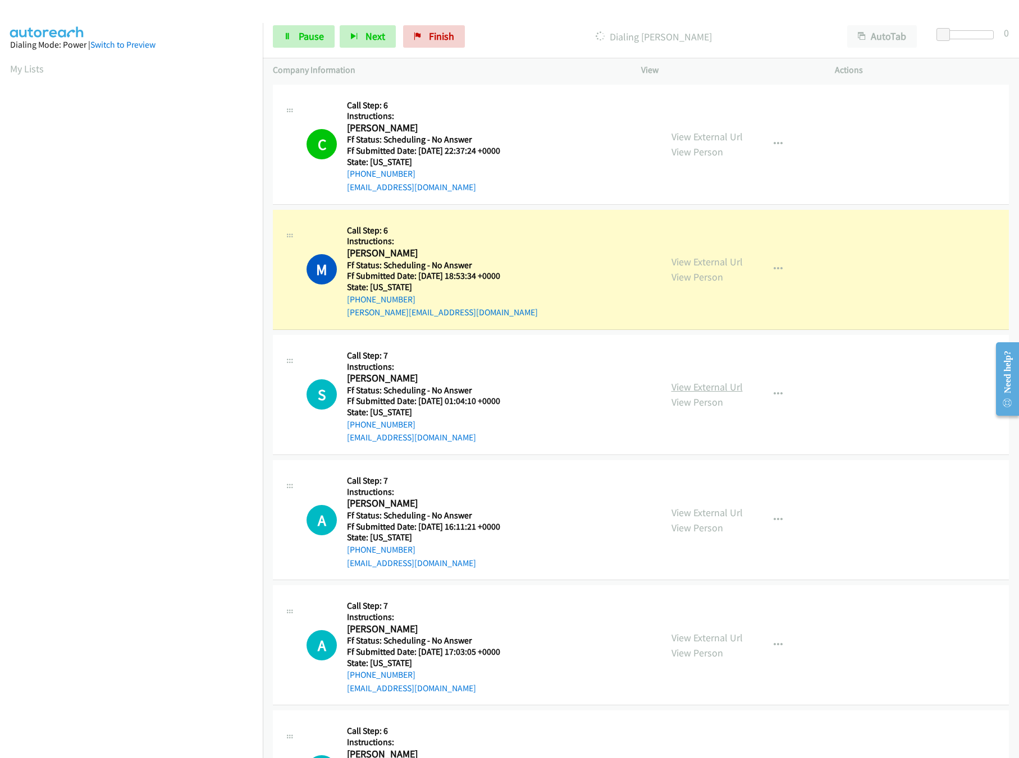
click at [693, 384] on link "View External Url" at bounding box center [706, 387] width 71 height 13
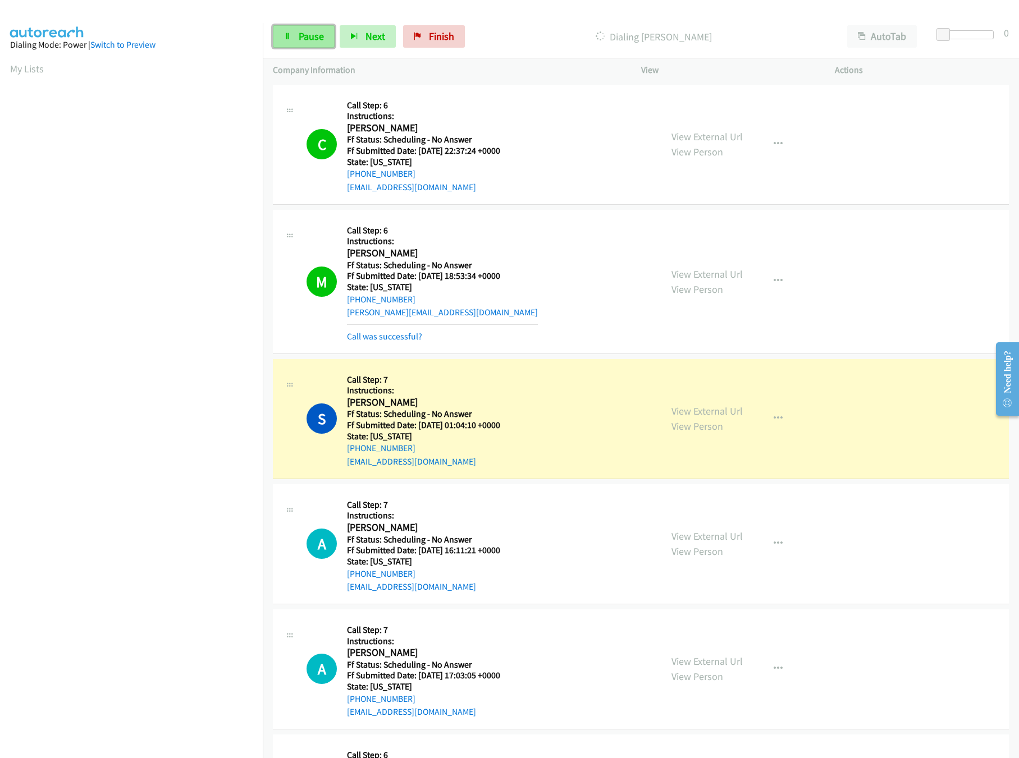
click at [329, 38] on link "Pause" at bounding box center [304, 36] width 62 height 22
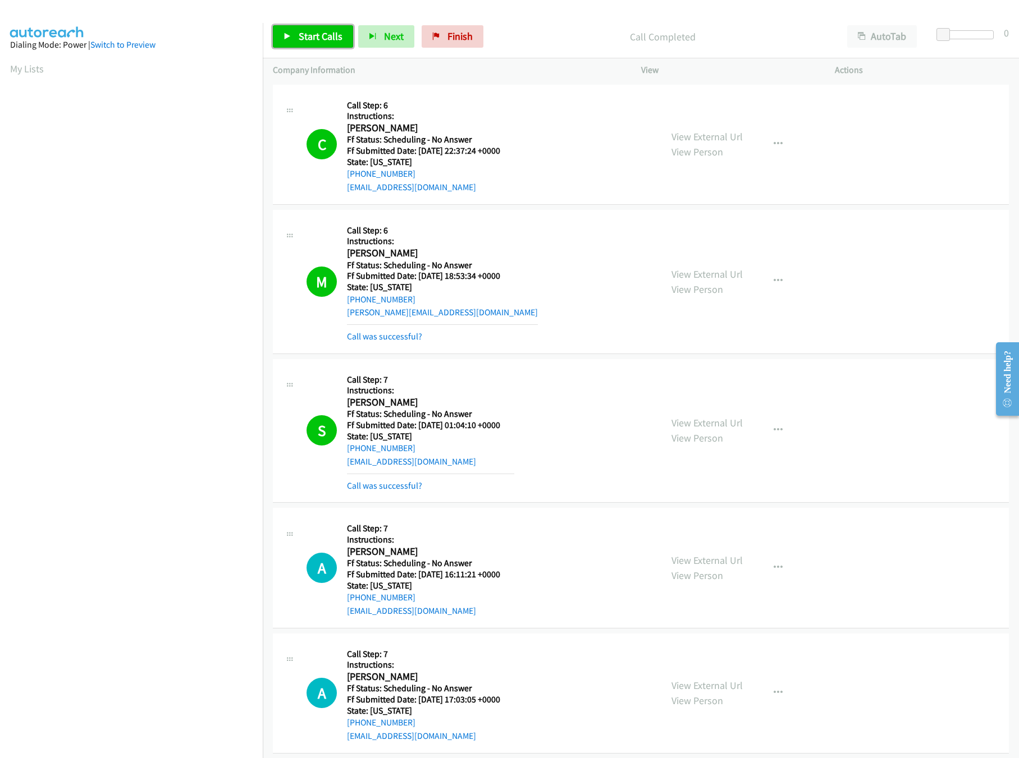
click at [305, 36] on span "Start Calls" at bounding box center [321, 36] width 44 height 13
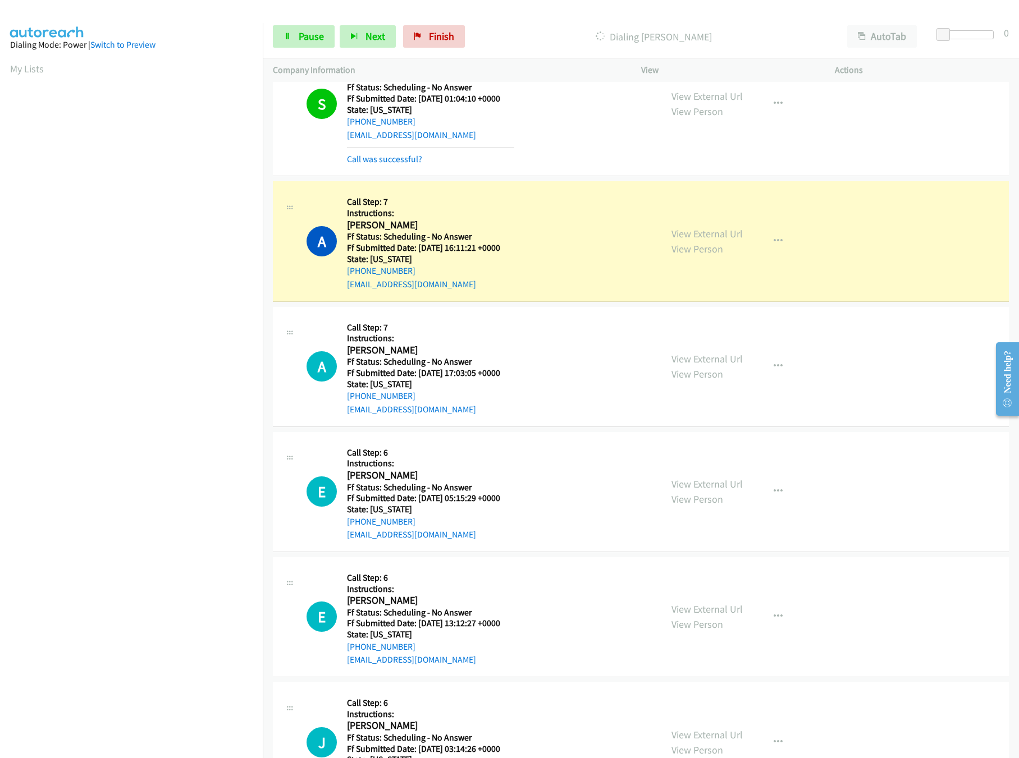
scroll to position [337, 0]
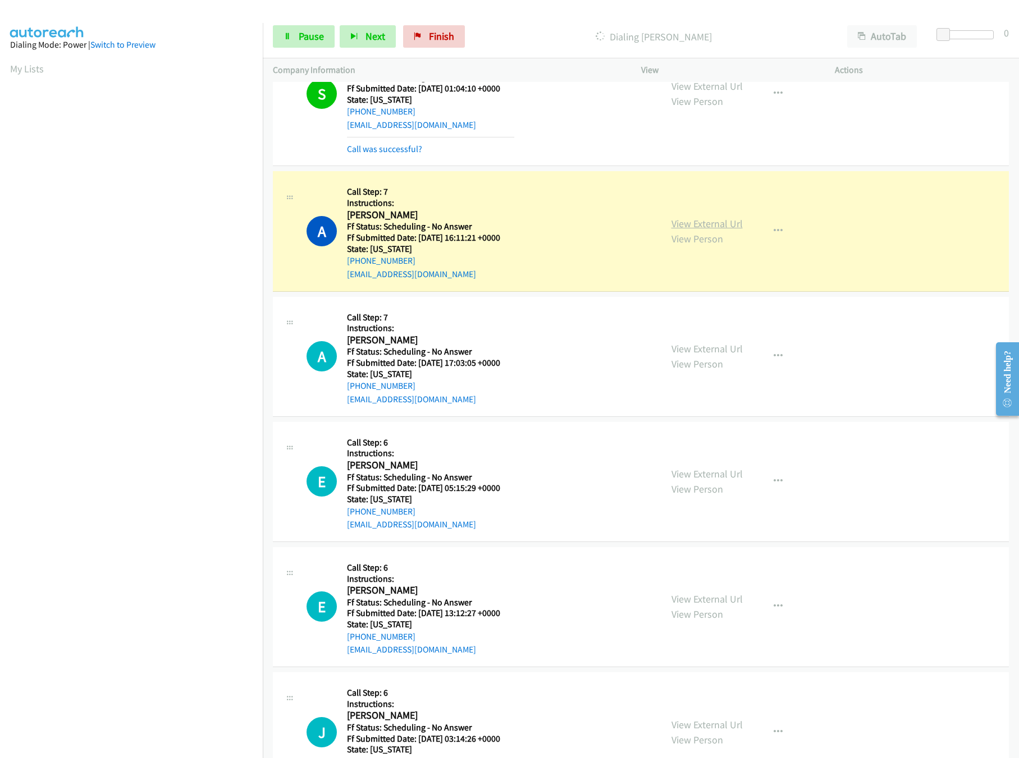
click at [704, 228] on link "View External Url" at bounding box center [706, 223] width 71 height 13
click at [689, 347] on link "View External Url" at bounding box center [706, 348] width 71 height 13
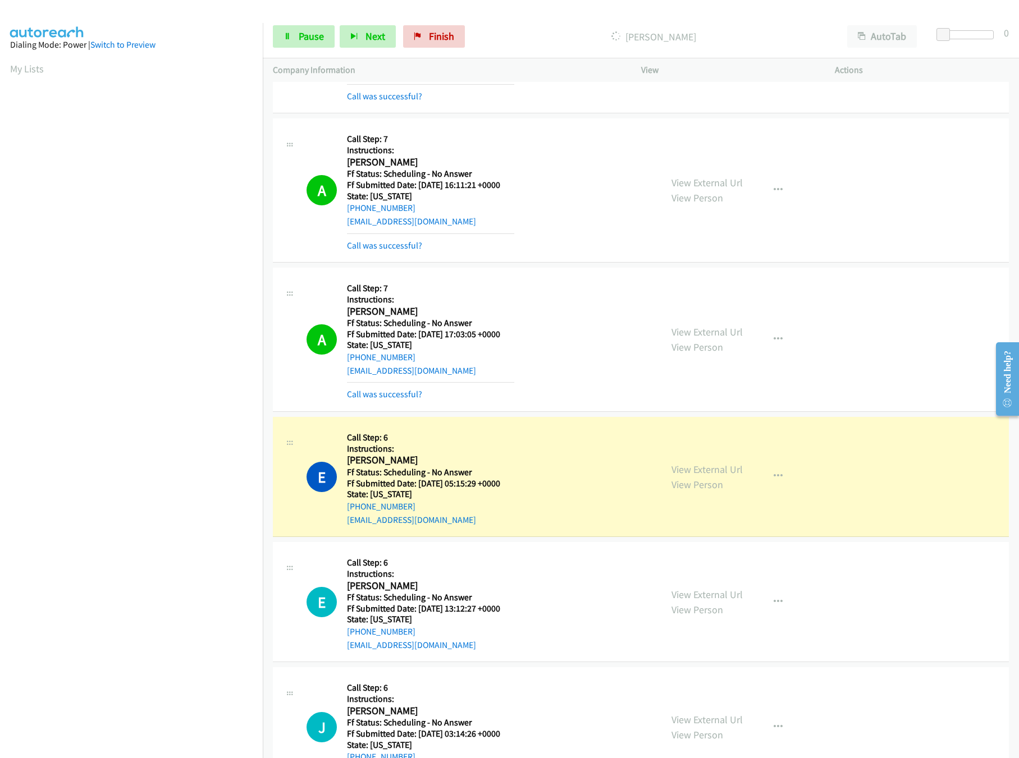
scroll to position [561, 0]
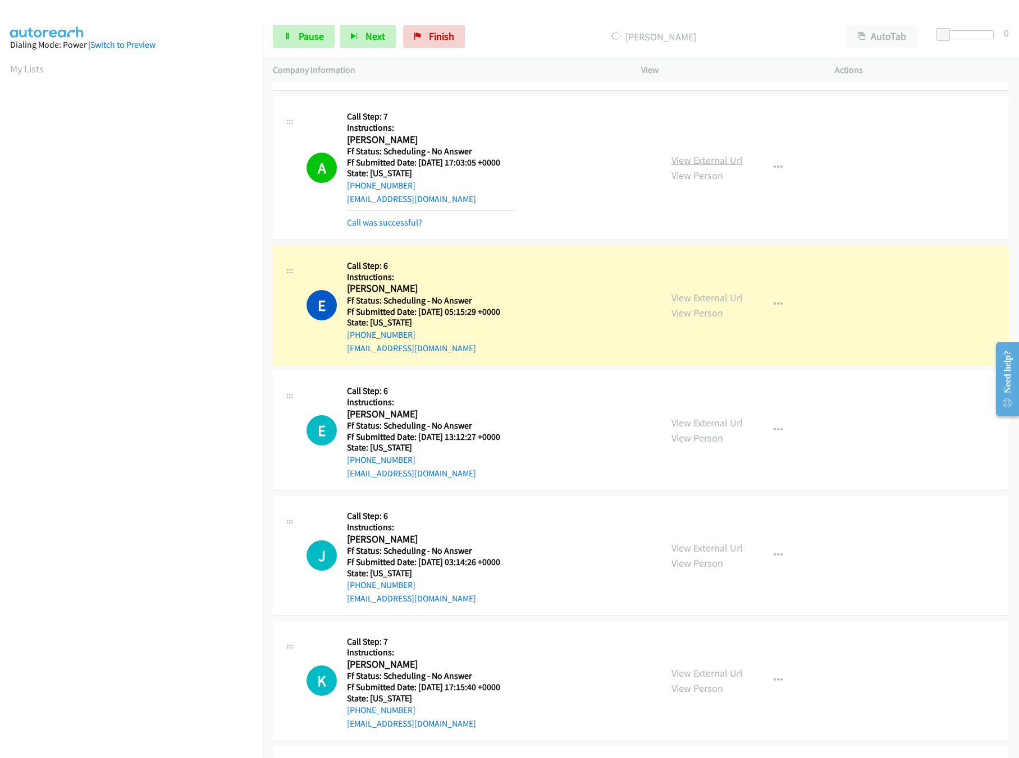
click at [704, 159] on link "View External Url" at bounding box center [706, 160] width 71 height 13
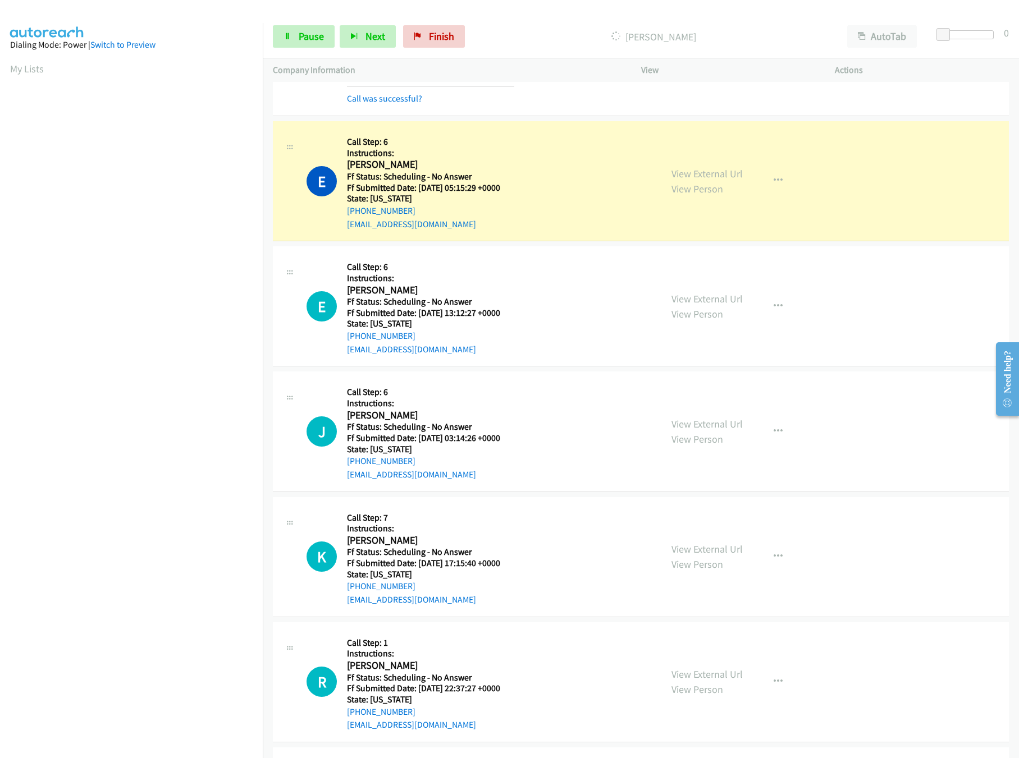
scroll to position [673, 0]
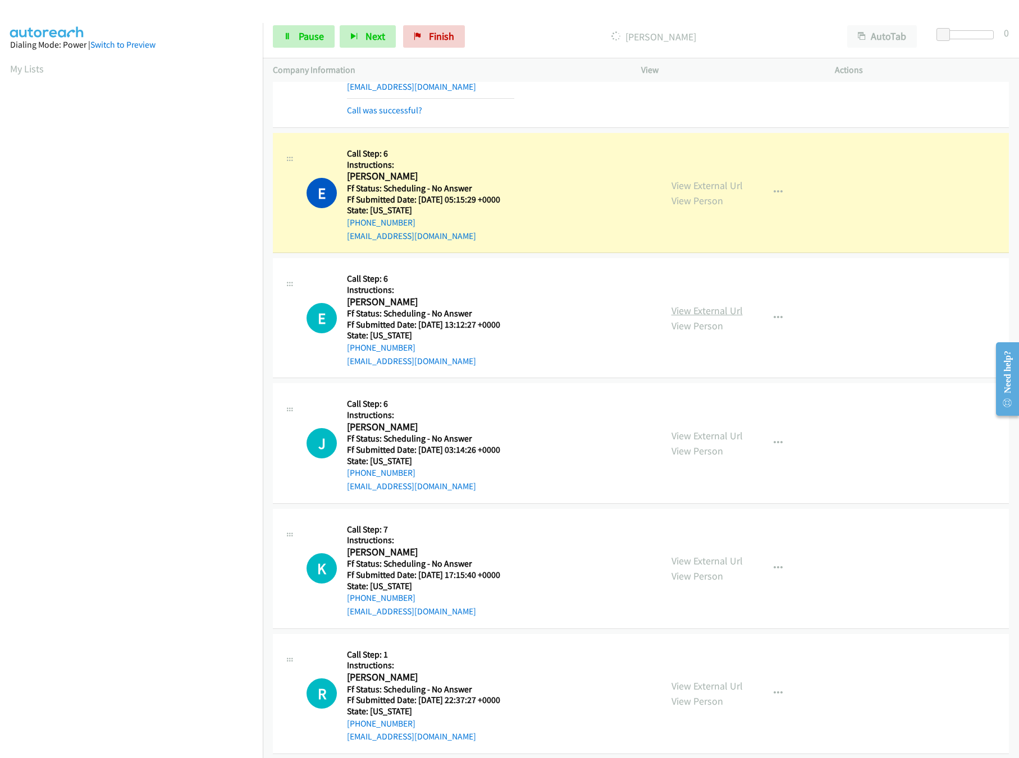
click at [697, 306] on link "View External Url" at bounding box center [706, 310] width 71 height 13
click at [283, 39] on link "Pause" at bounding box center [304, 36] width 62 height 22
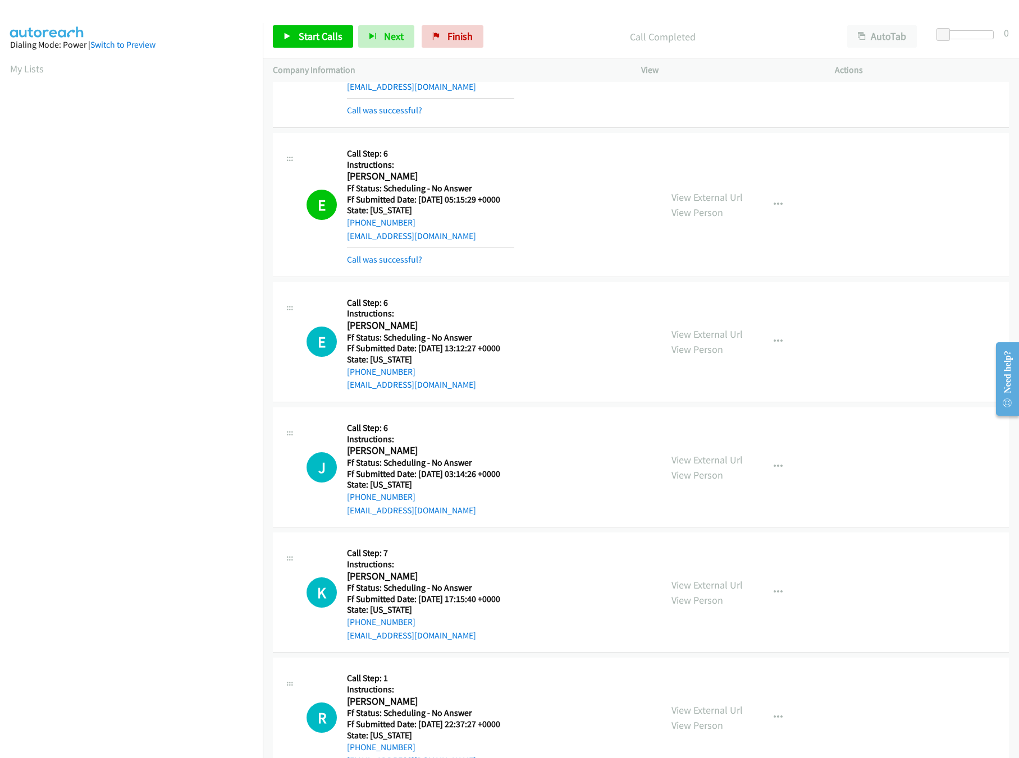
click at [311, 52] on div "Start Calls Pause Next Finish Call Completed AutoTab AutoTab 0" at bounding box center [641, 36] width 756 height 43
click at [314, 39] on span "Start Calls" at bounding box center [321, 36] width 44 height 13
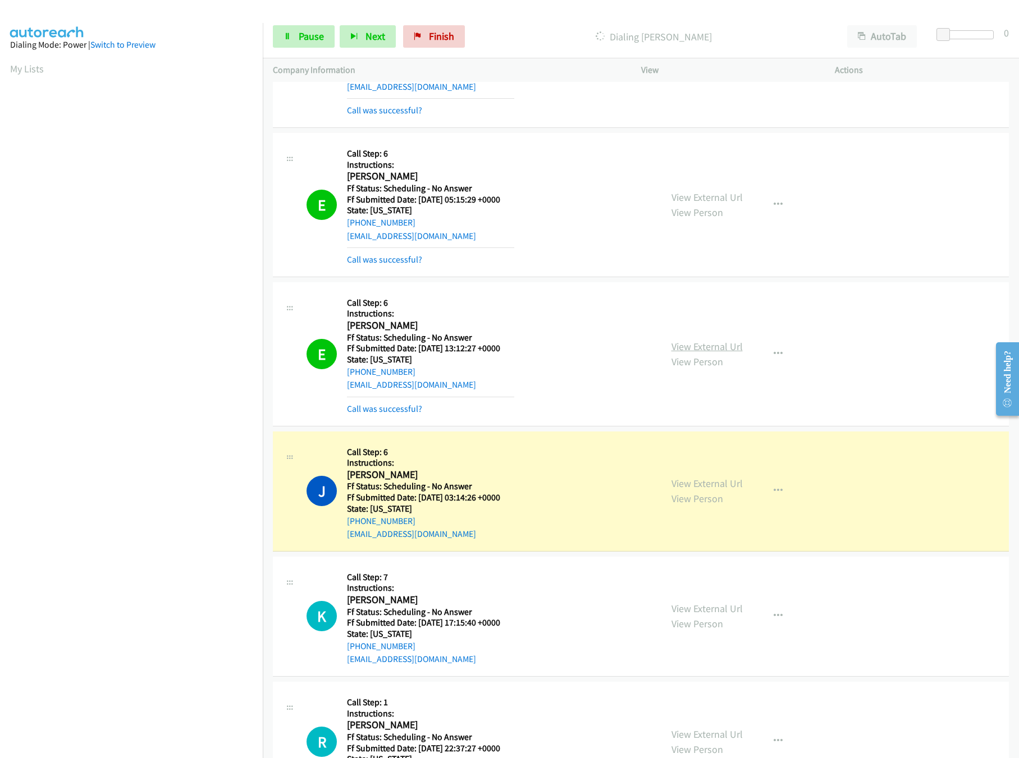
click at [700, 346] on link "View External Url" at bounding box center [706, 346] width 71 height 13
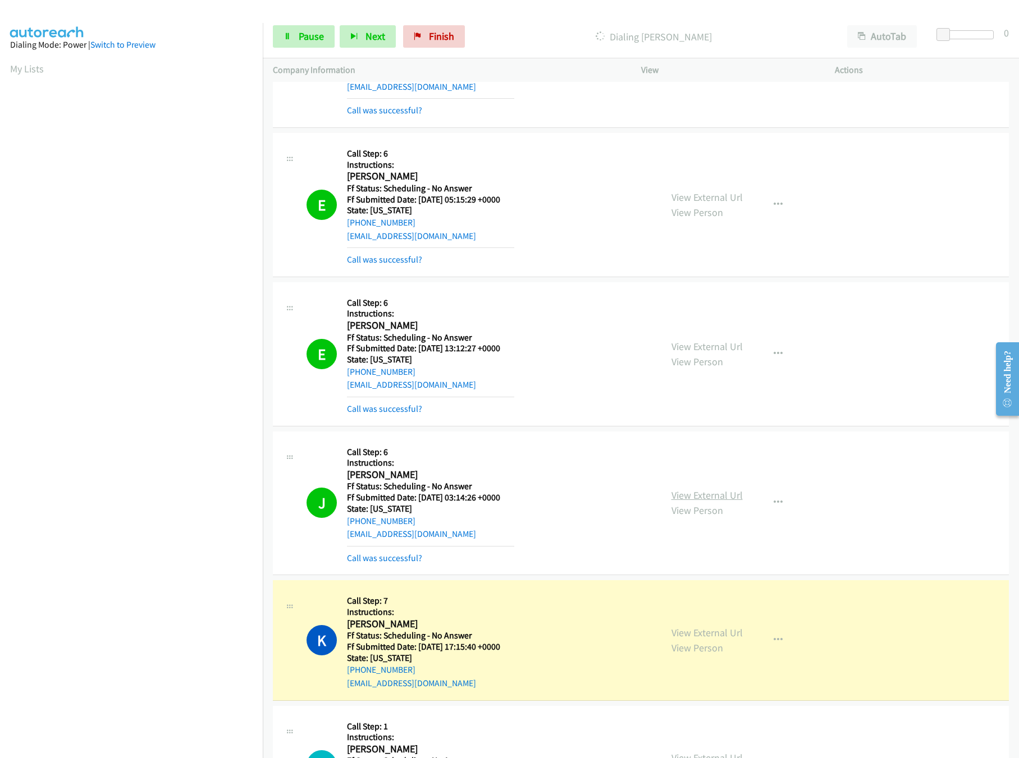
click at [679, 502] on link "View External Url" at bounding box center [706, 495] width 71 height 13
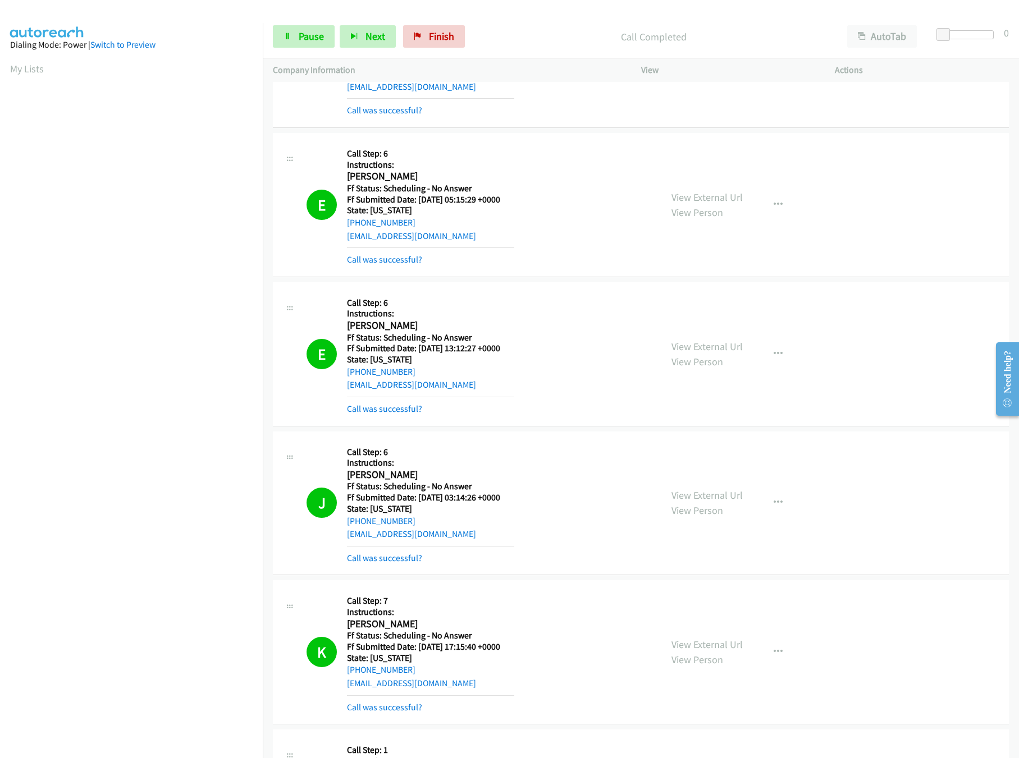
scroll to position [1010, 0]
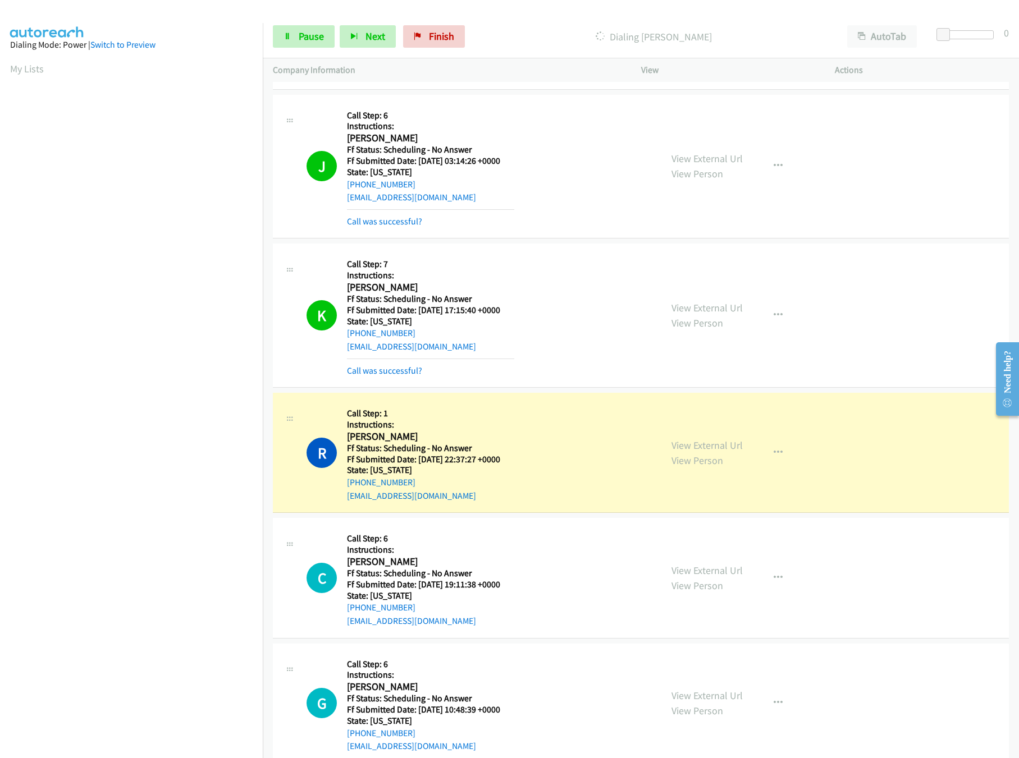
click at [688, 304] on div "View External Url View Person View External Url Email Schedule/Manage Callback …" at bounding box center [763, 315] width 204 height 123
click at [689, 309] on link "View External Url" at bounding box center [706, 307] width 71 height 13
click at [699, 452] on link "View External Url" at bounding box center [706, 445] width 71 height 13
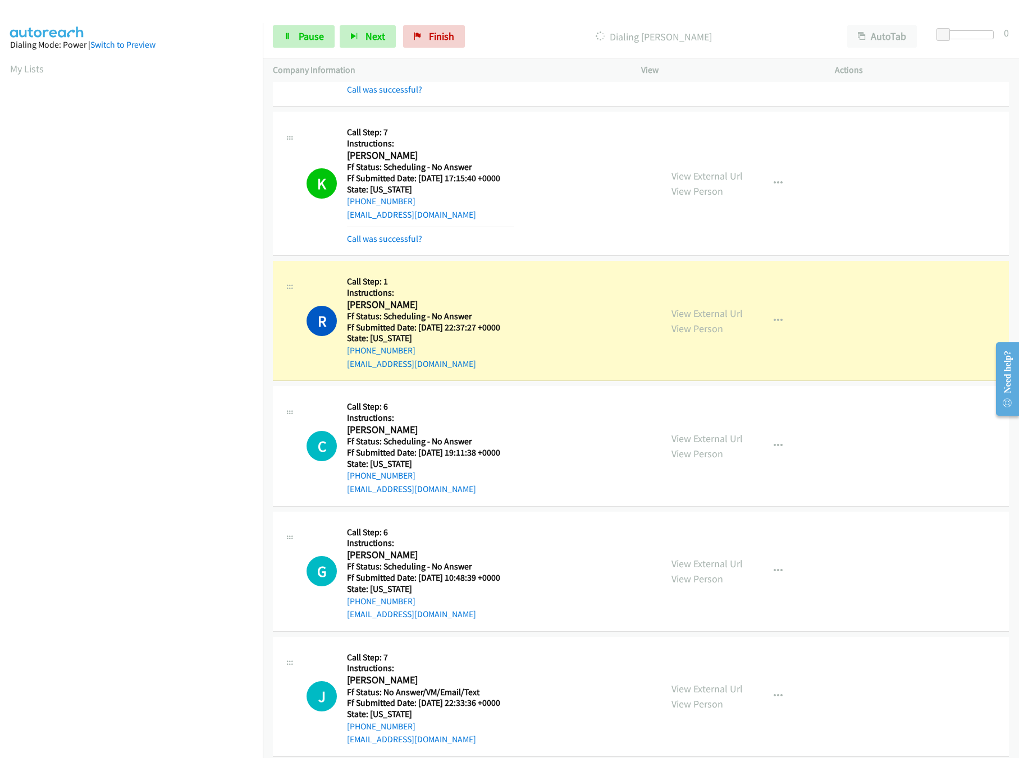
scroll to position [1235, 0]
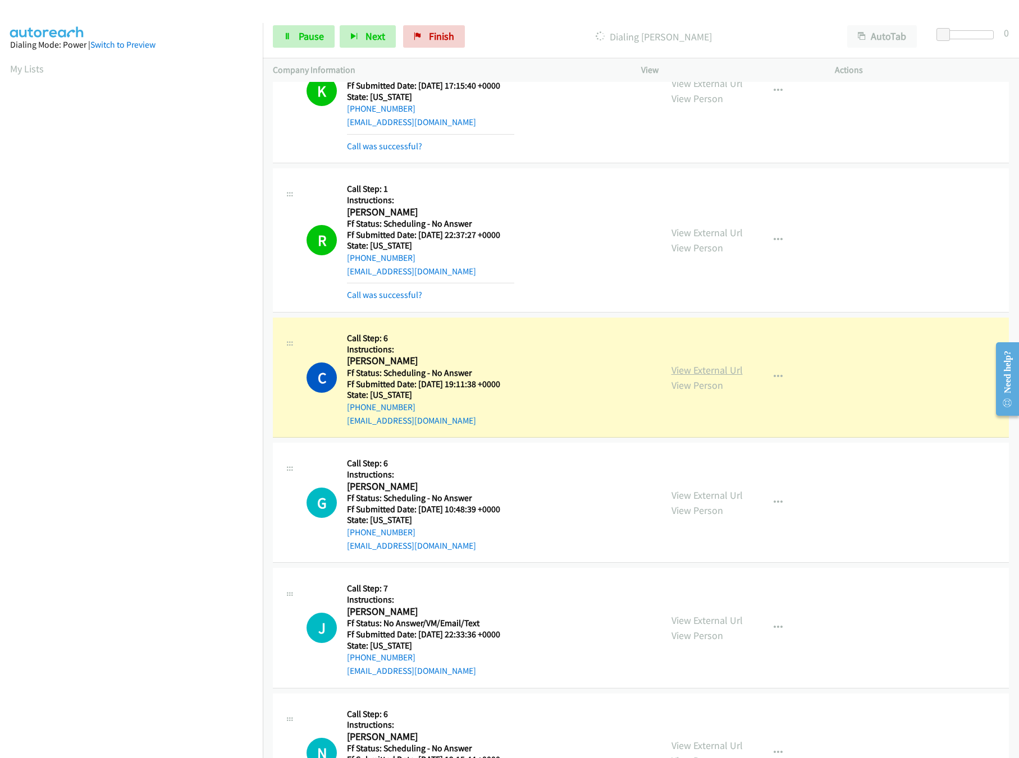
click at [718, 376] on link "View External Url" at bounding box center [706, 370] width 71 height 13
click at [674, 501] on link "View External Url" at bounding box center [706, 495] width 71 height 13
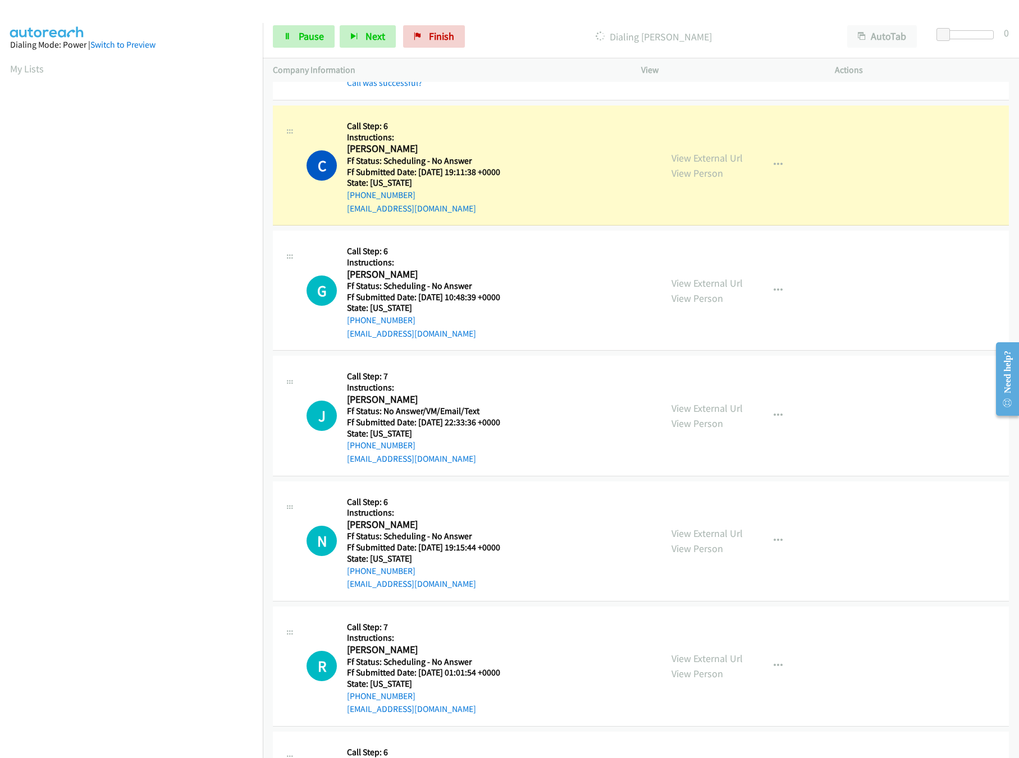
scroll to position [1459, 0]
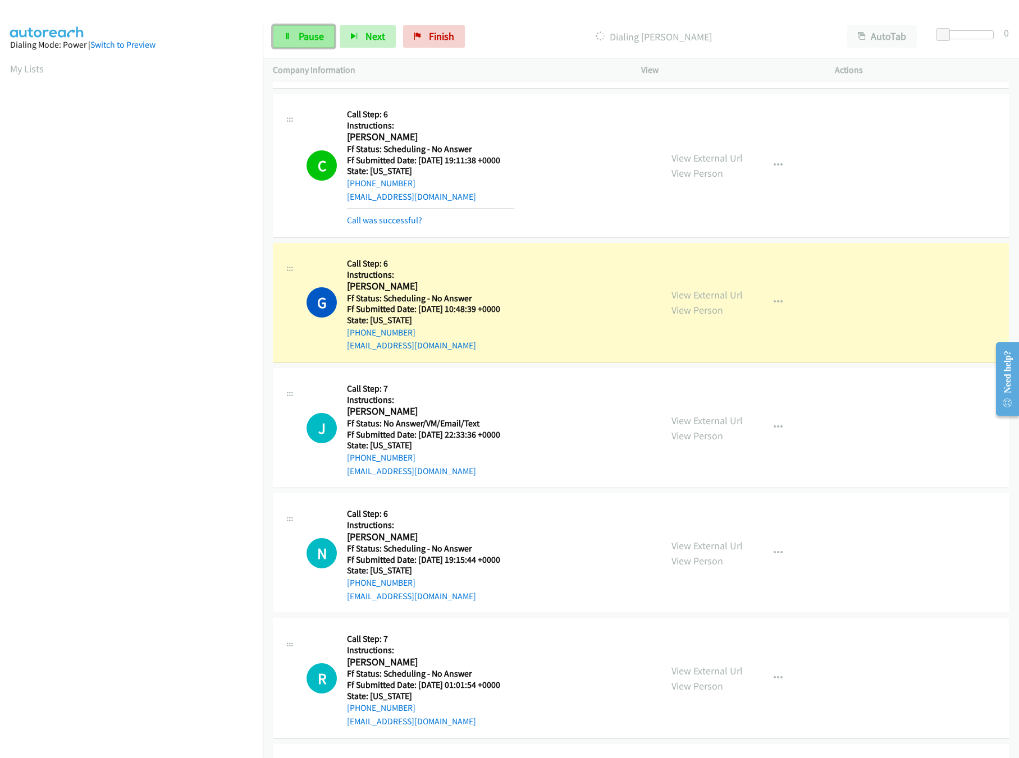
click at [295, 42] on link "Pause" at bounding box center [304, 36] width 62 height 22
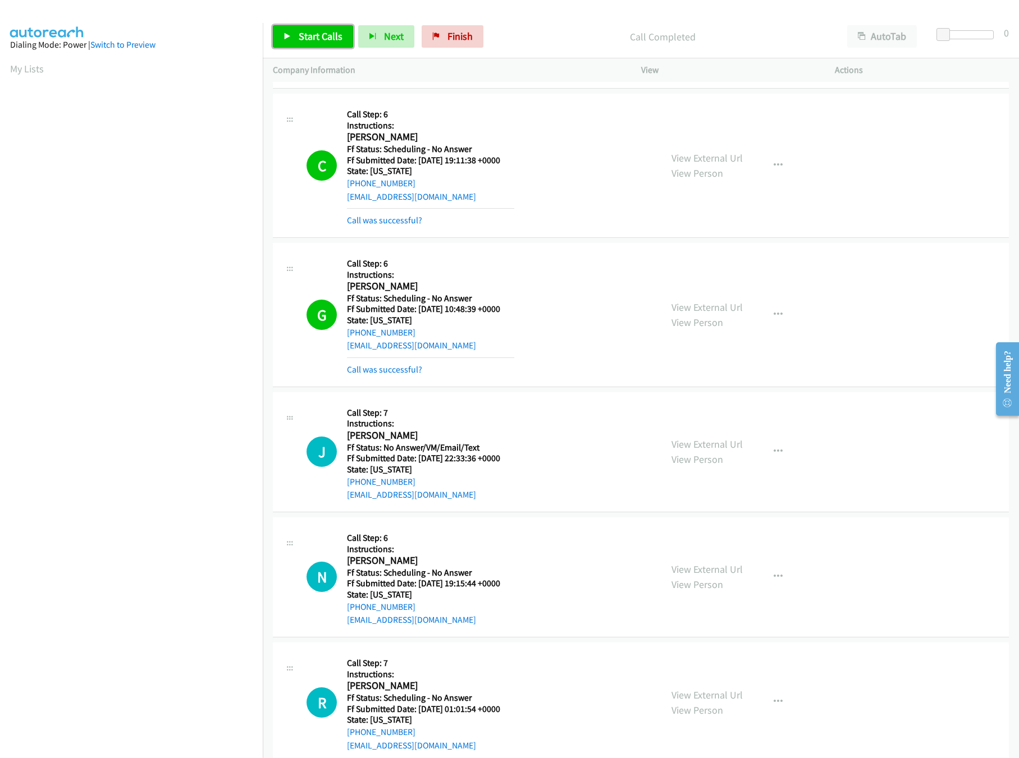
click at [308, 34] on span "Start Calls" at bounding box center [321, 36] width 44 height 13
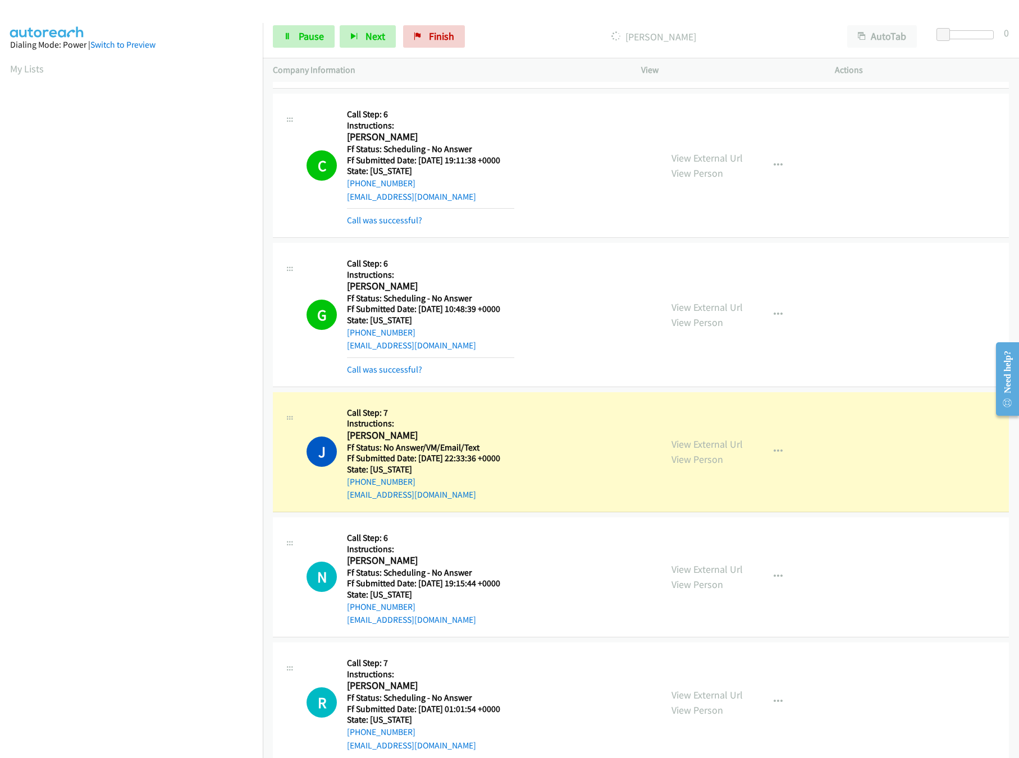
click at [712, 305] on div "View External Url View Person" at bounding box center [706, 315] width 71 height 30
click at [712, 306] on link "View External Url" at bounding box center [706, 307] width 71 height 13
click at [728, 451] on link "View External Url" at bounding box center [706, 444] width 71 height 13
click at [679, 573] on link "View External Url" at bounding box center [706, 569] width 71 height 13
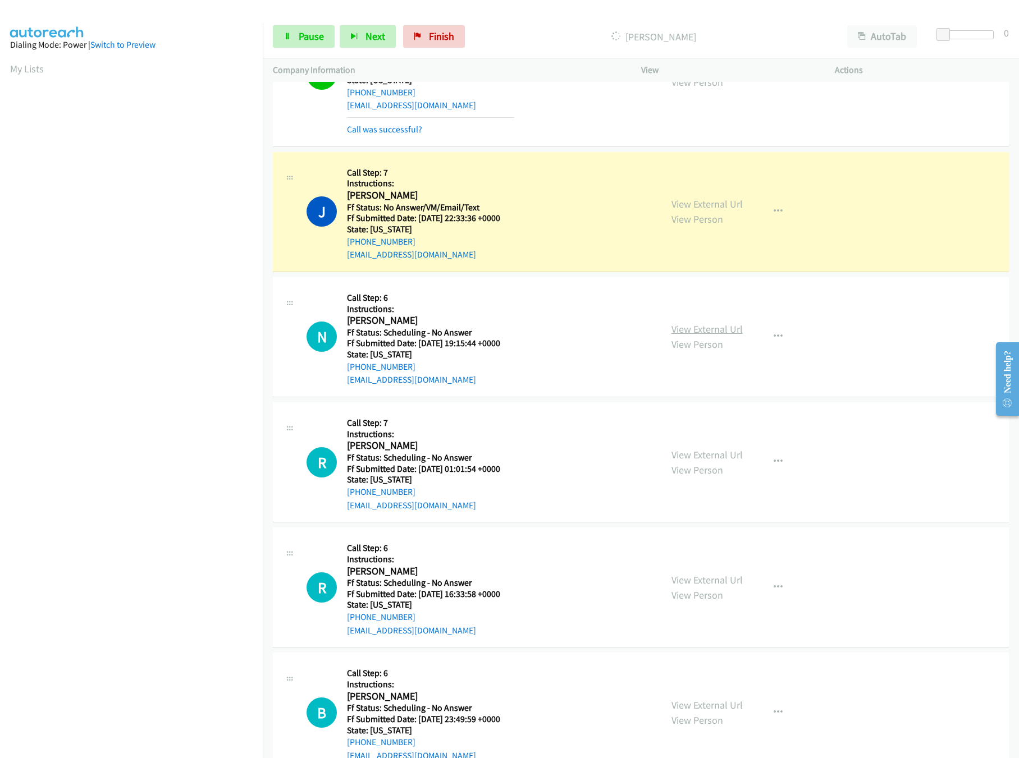
scroll to position [1795, 0]
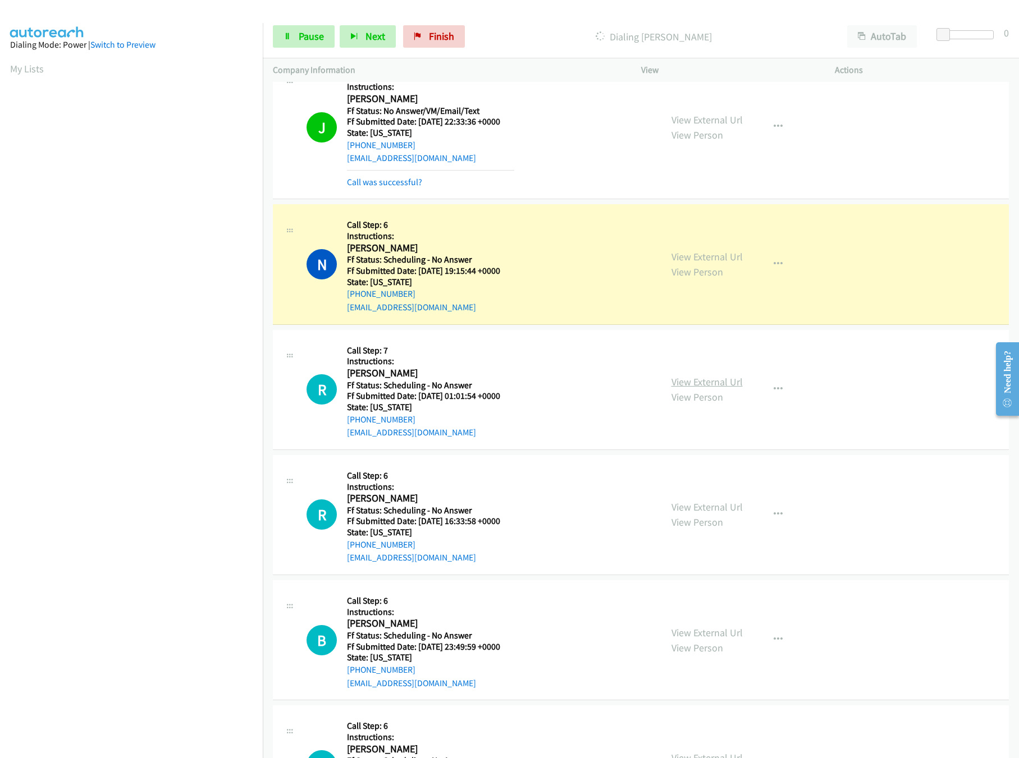
click at [709, 388] on link "View External Url" at bounding box center [706, 381] width 71 height 13
click at [688, 386] on link "View External Url" at bounding box center [706, 381] width 71 height 13
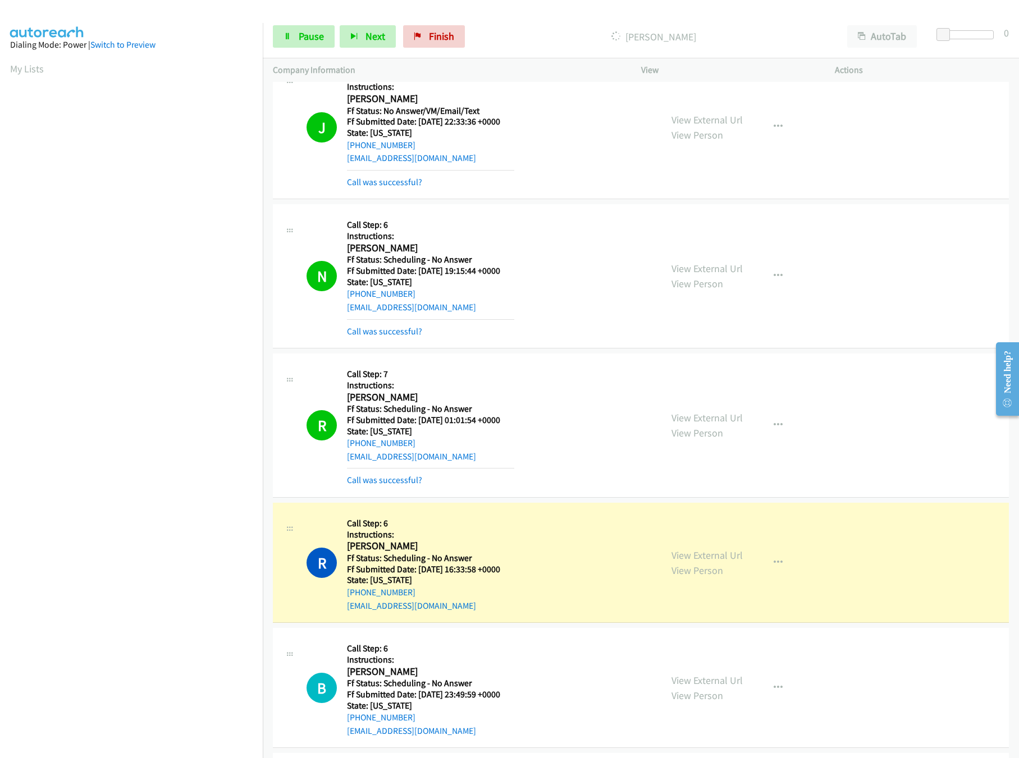
scroll to position [2132, 0]
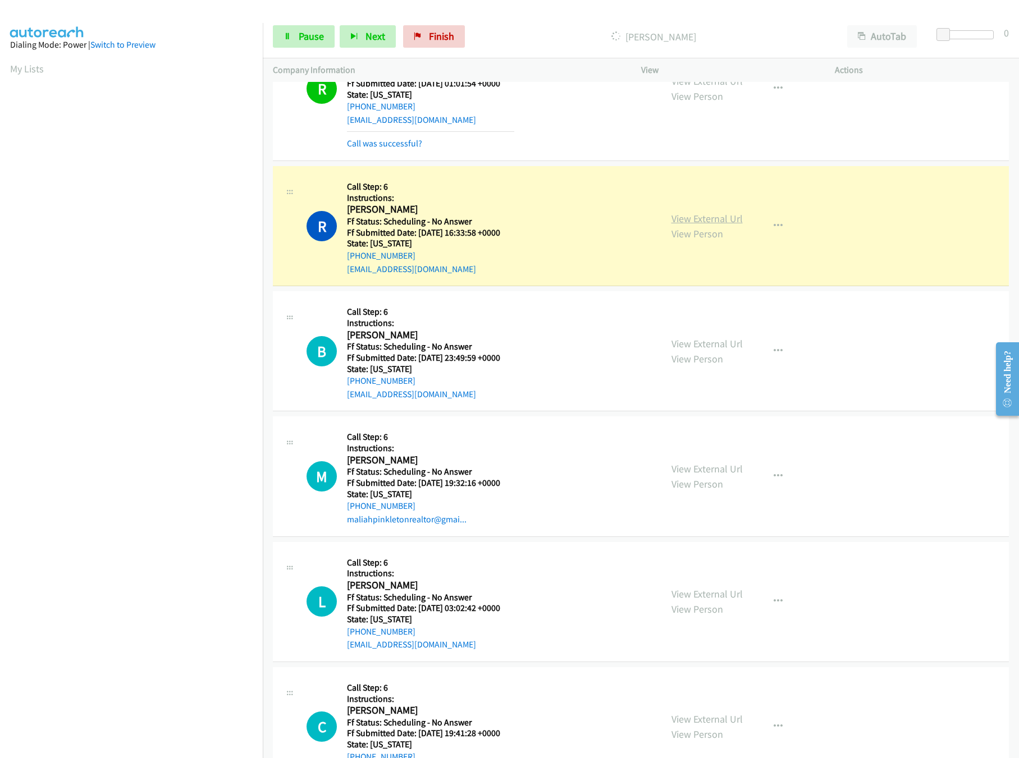
click at [699, 225] on link "View External Url" at bounding box center [706, 218] width 71 height 13
click at [692, 350] on link "View External Url" at bounding box center [706, 343] width 71 height 13
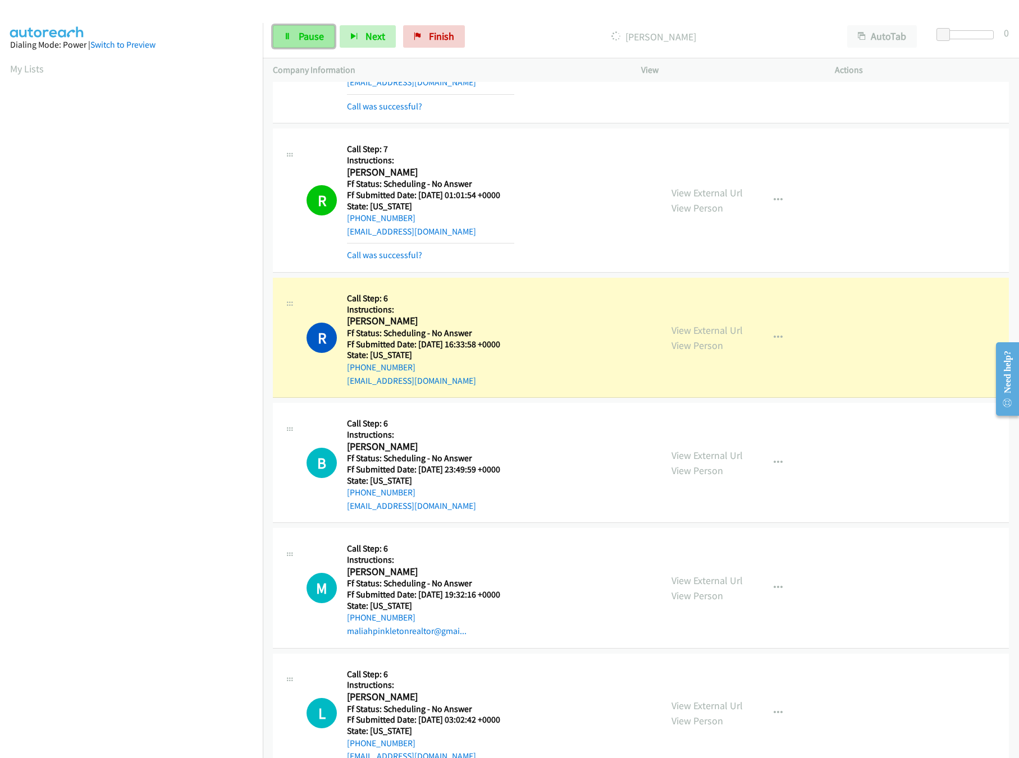
click at [307, 43] on link "Pause" at bounding box center [304, 36] width 62 height 22
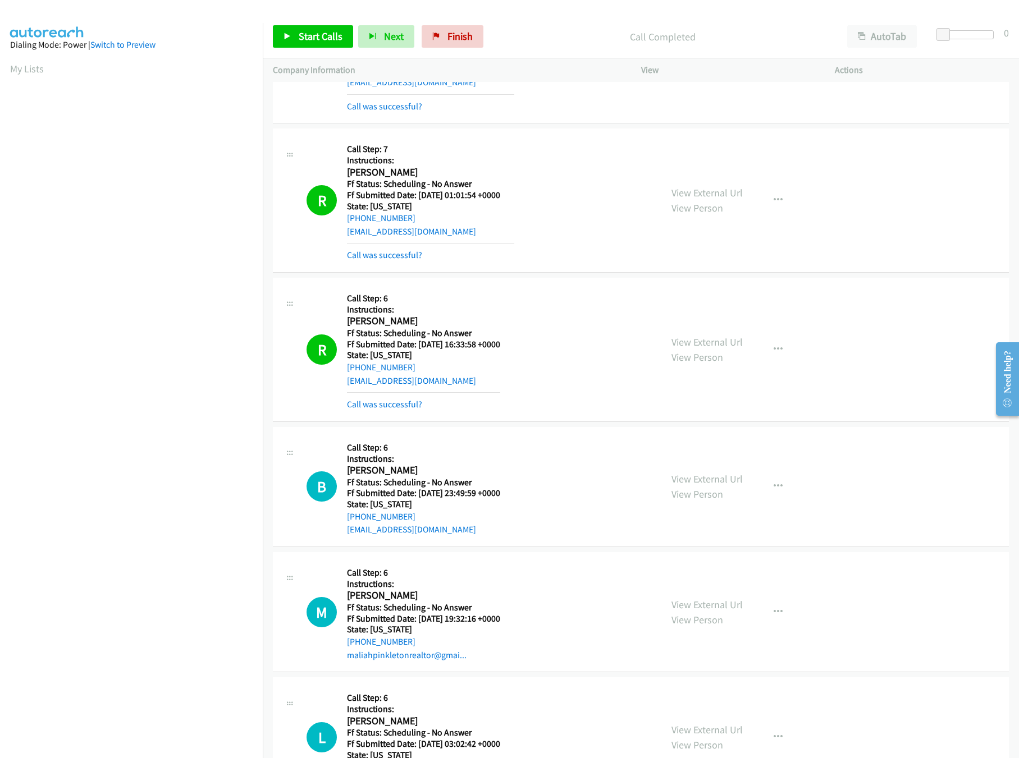
scroll to position [2245, 0]
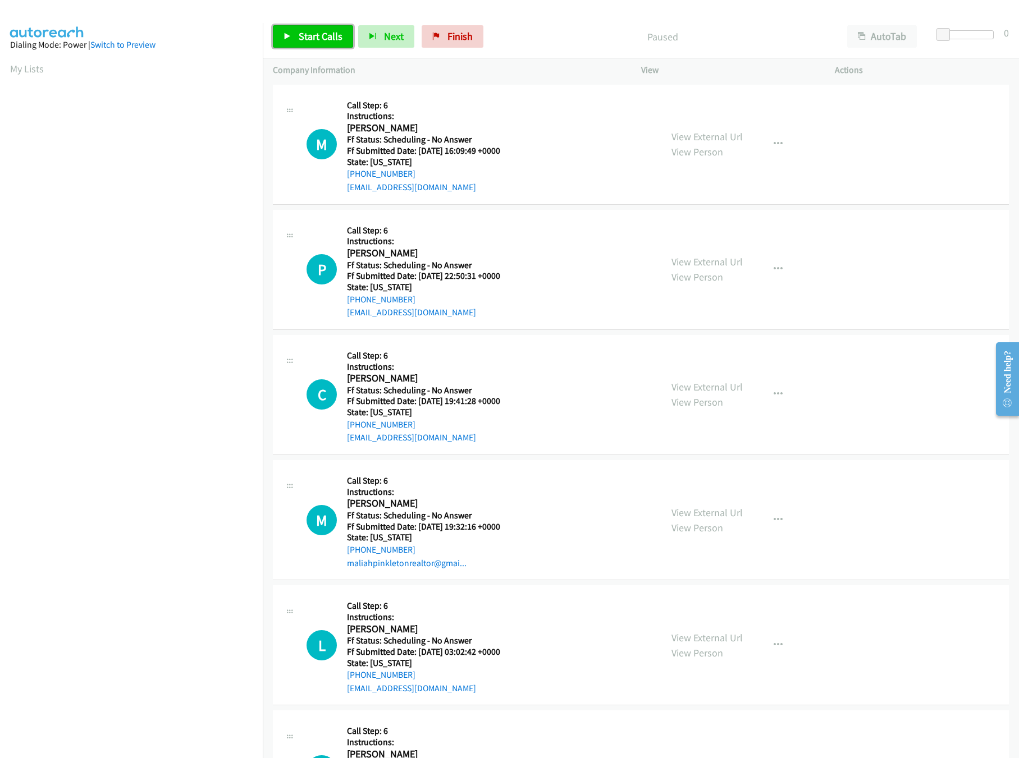
click at [300, 36] on span "Start Calls" at bounding box center [321, 36] width 44 height 13
click at [682, 133] on link "View External Url" at bounding box center [706, 136] width 71 height 13
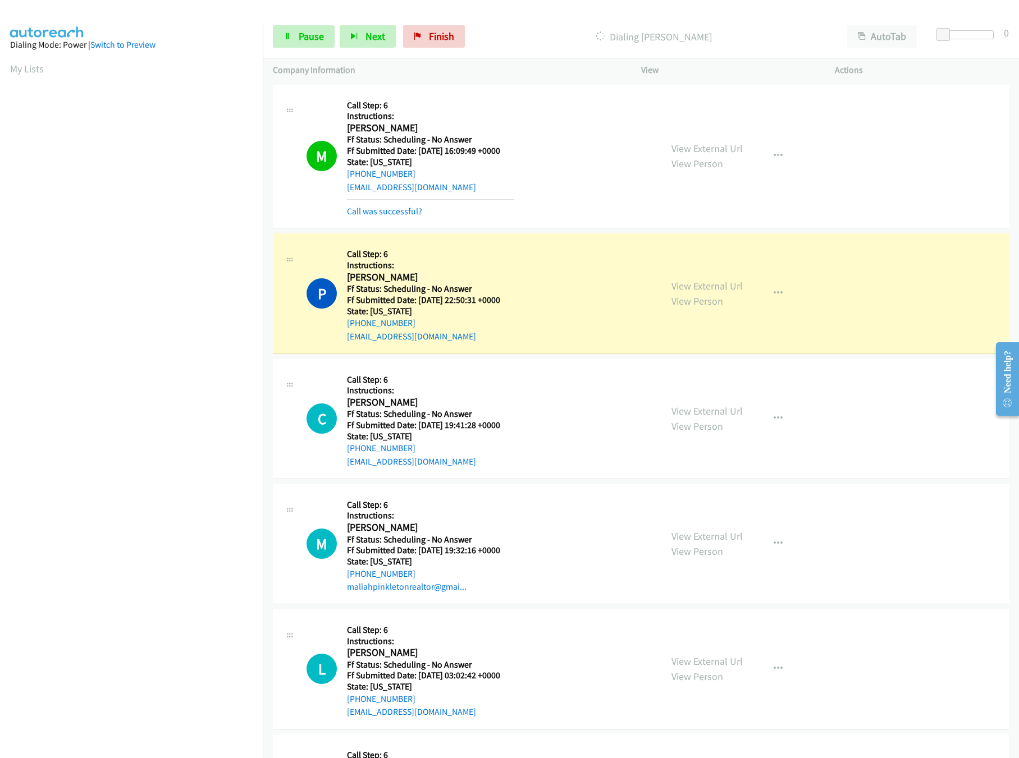
click at [691, 275] on div "View External Url View Person View External Url Email Schedule/Manage Callback …" at bounding box center [763, 293] width 204 height 99
click at [697, 283] on link "View External Url" at bounding box center [706, 285] width 71 height 13
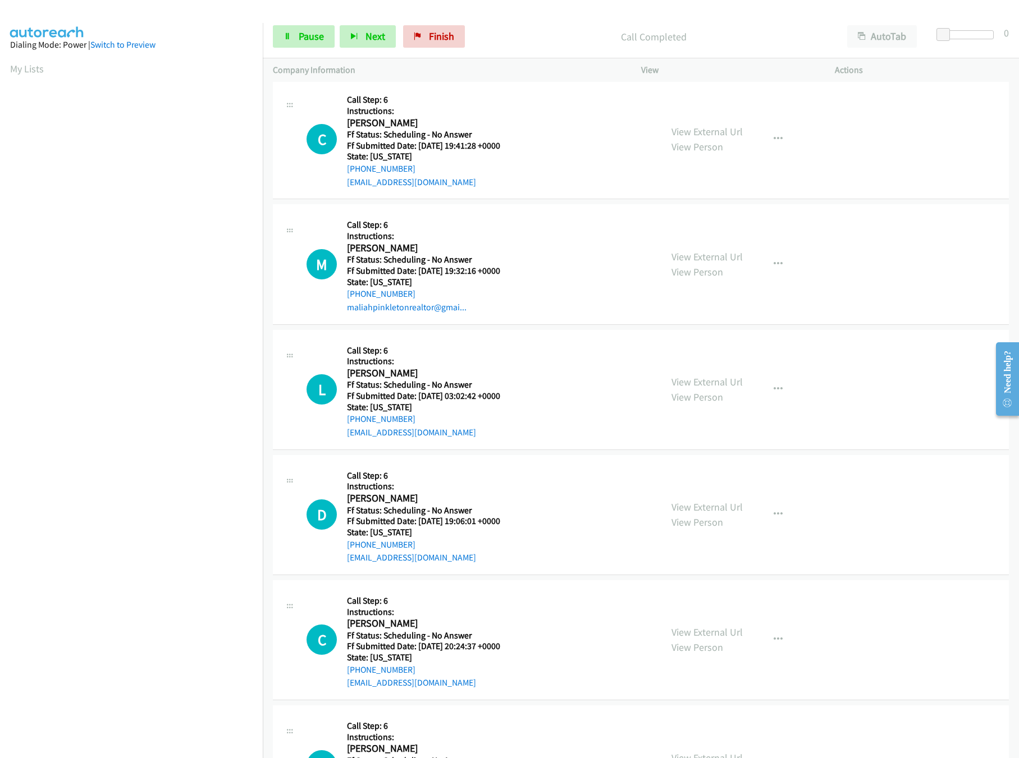
scroll to position [337, 0]
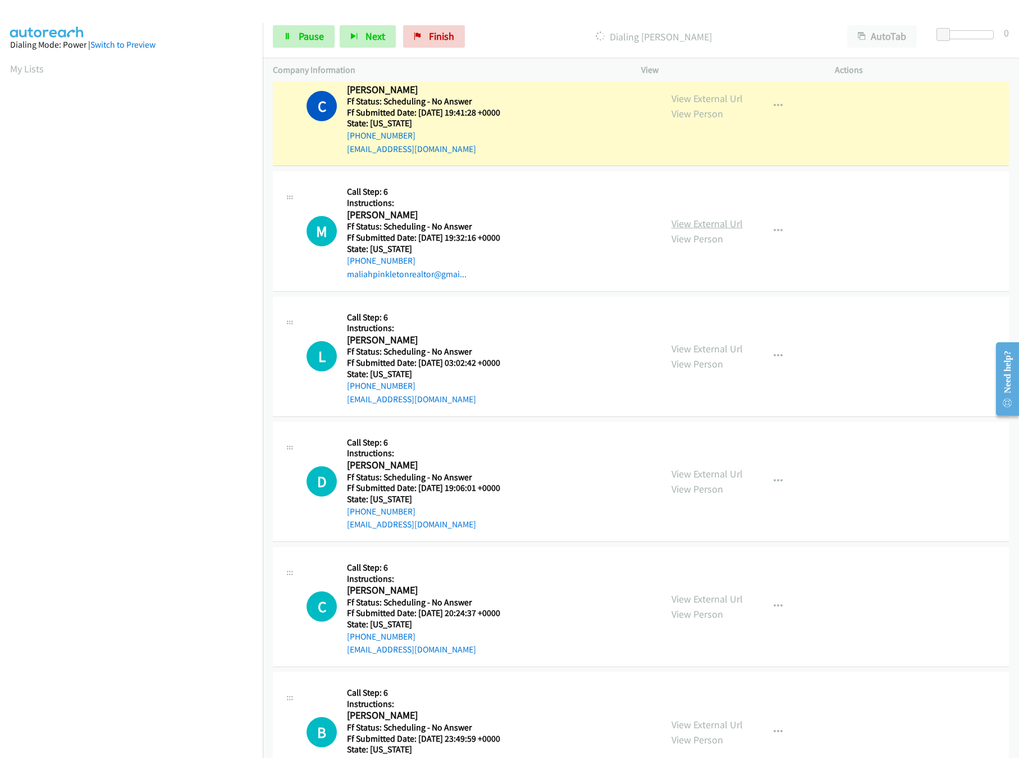
click at [694, 218] on link "View External Url" at bounding box center [706, 223] width 71 height 13
click at [720, 104] on link "View External Url" at bounding box center [706, 98] width 71 height 13
click at [294, 29] on link "Pause" at bounding box center [304, 36] width 62 height 22
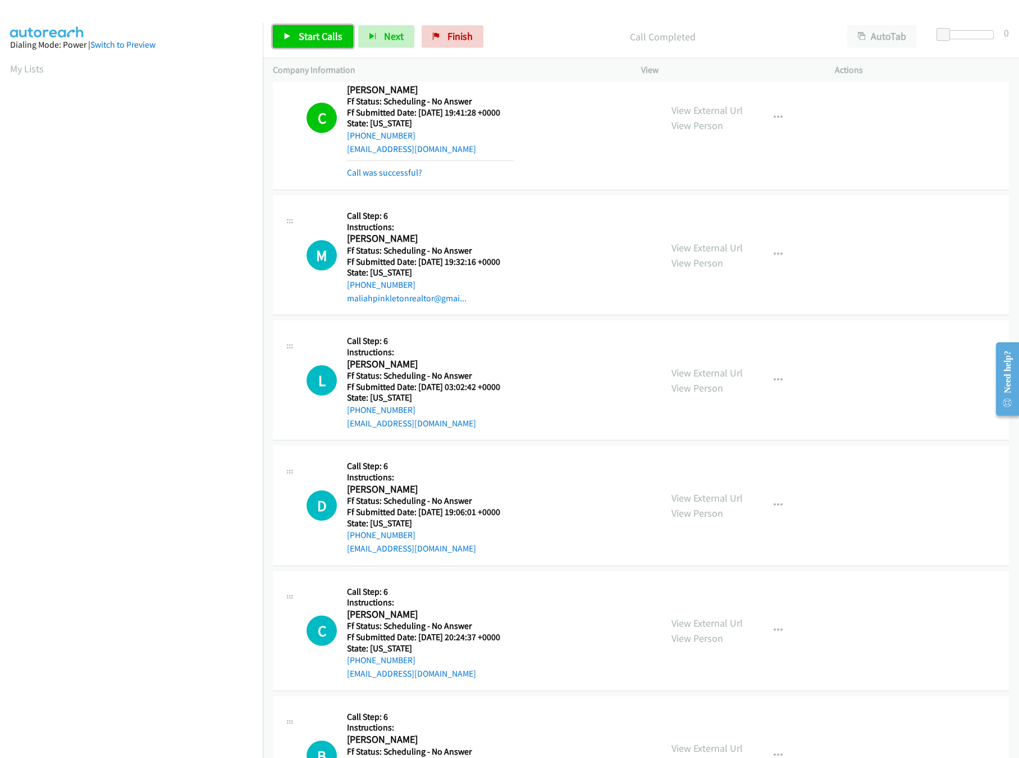
click at [290, 30] on link "Start Calls" at bounding box center [313, 36] width 80 height 22
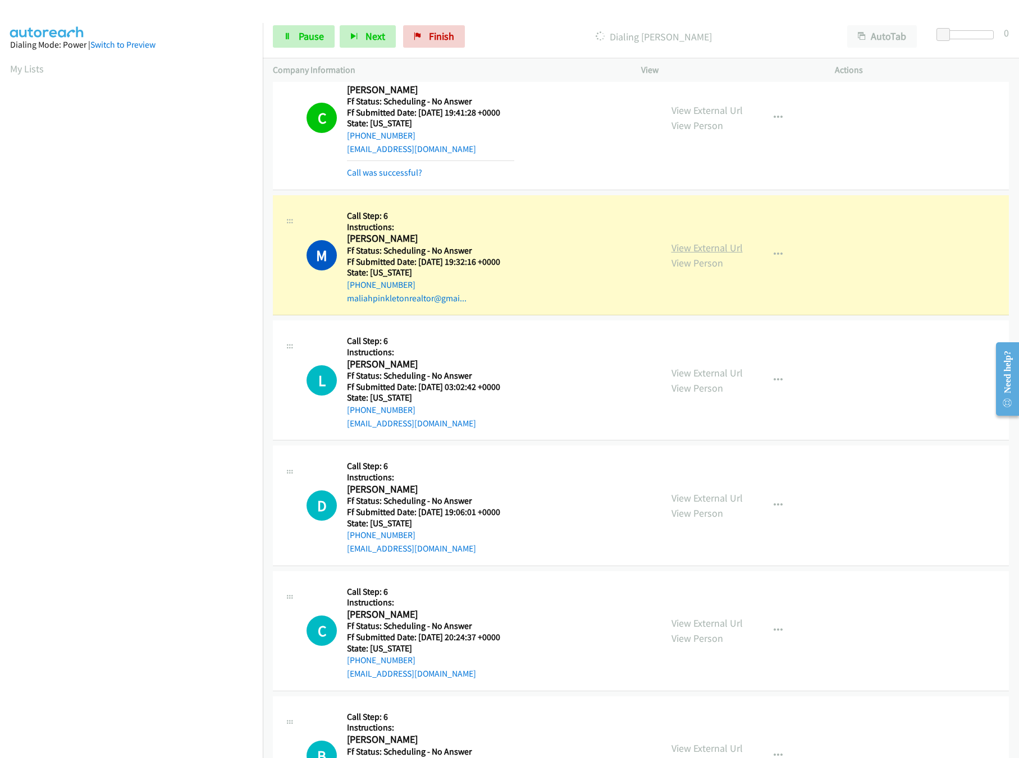
click at [694, 246] on link "View External Url" at bounding box center [706, 247] width 71 height 13
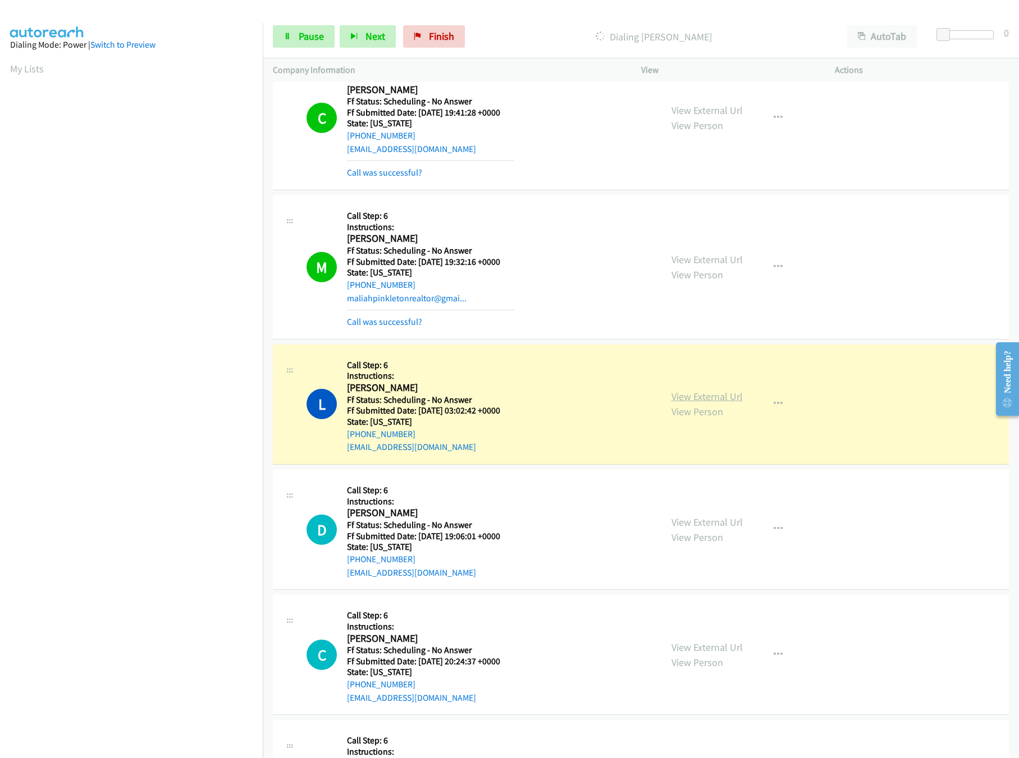
click at [714, 398] on link "View External Url" at bounding box center [706, 396] width 71 height 13
click at [713, 519] on link "View External Url" at bounding box center [706, 522] width 71 height 13
click at [701, 645] on link "View External Url" at bounding box center [706, 647] width 71 height 13
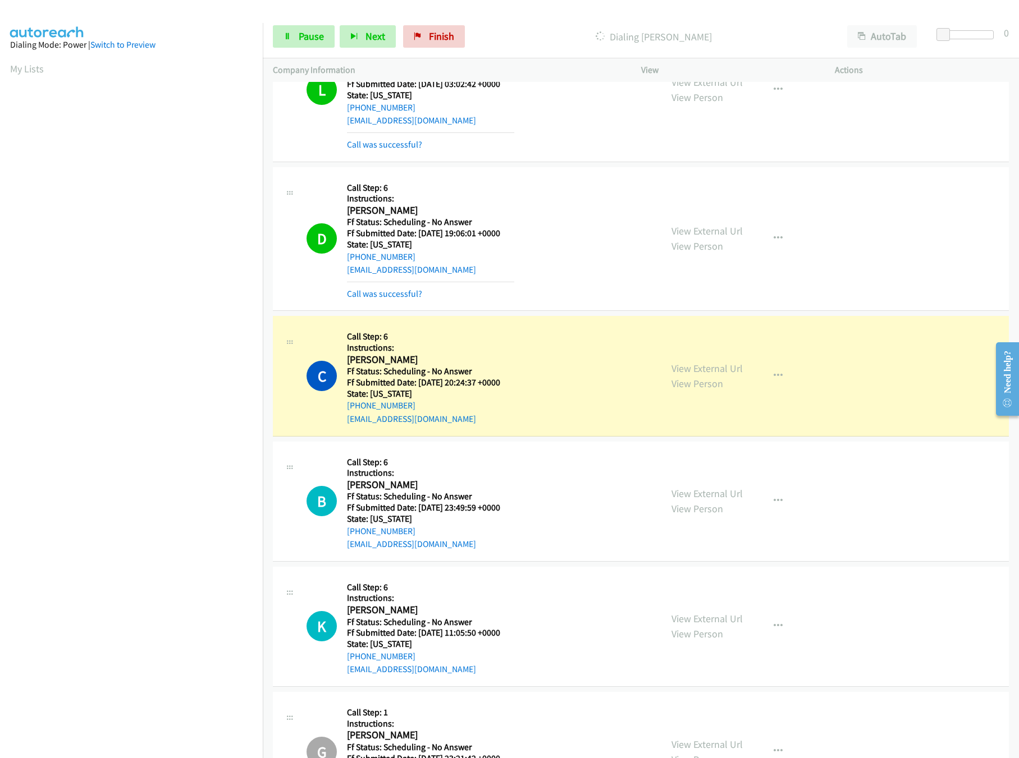
scroll to position [898, 0]
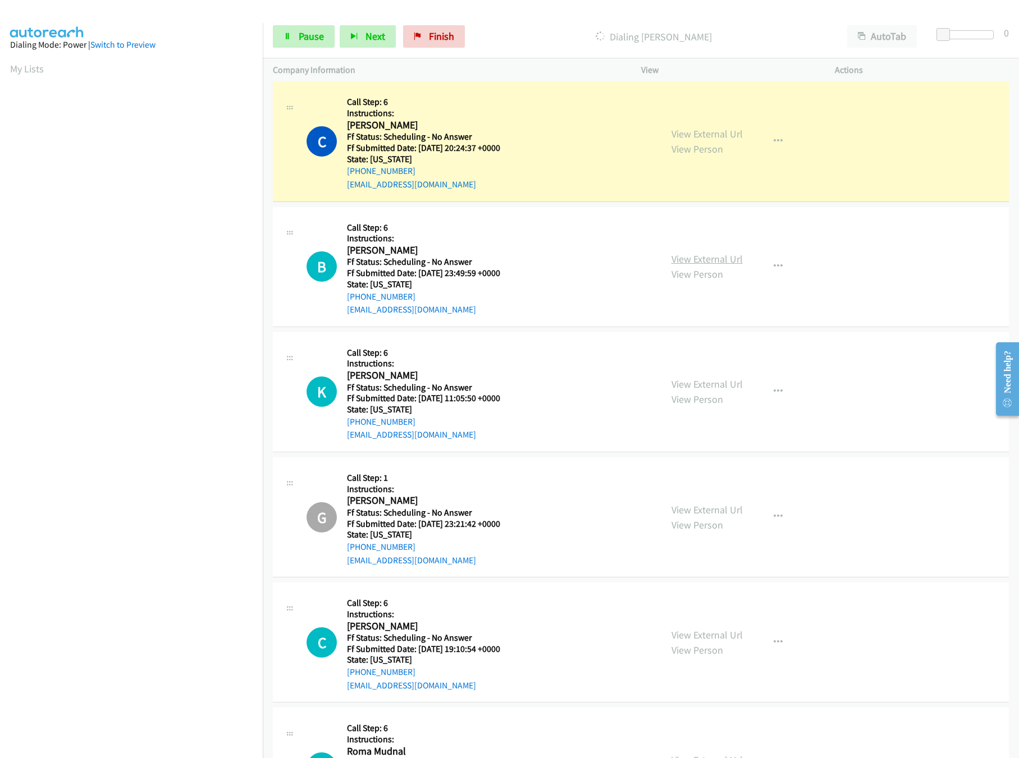
click at [714, 259] on link "View External Url" at bounding box center [706, 259] width 71 height 13
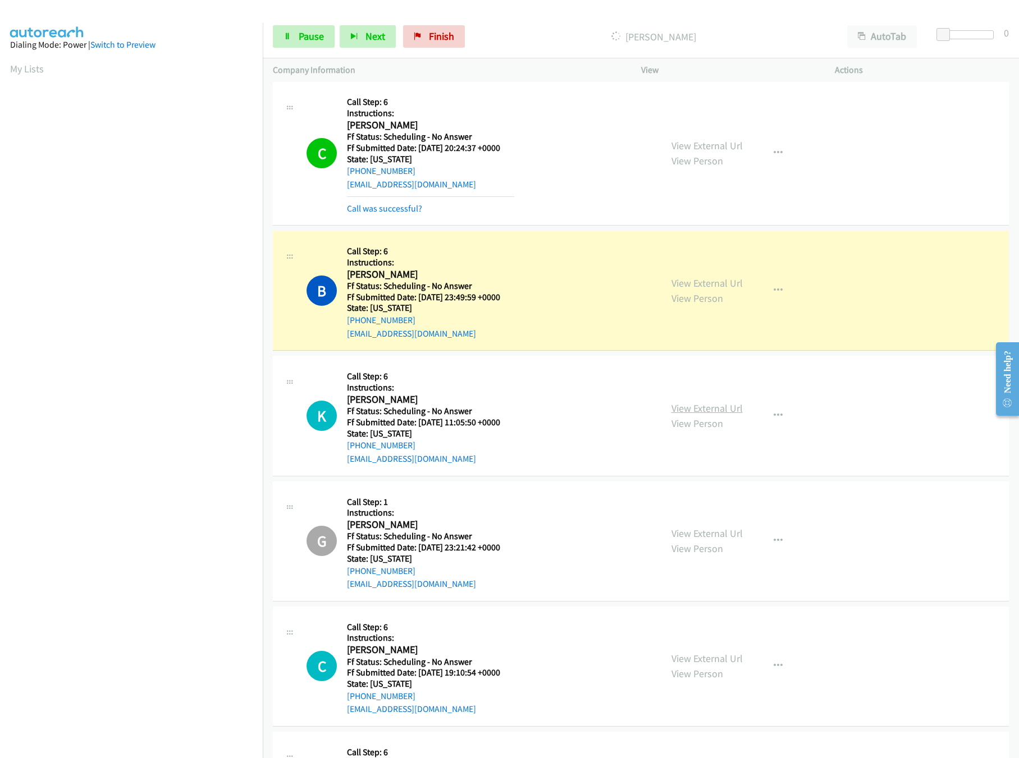
click at [688, 411] on link "View External Url" at bounding box center [706, 408] width 71 height 13
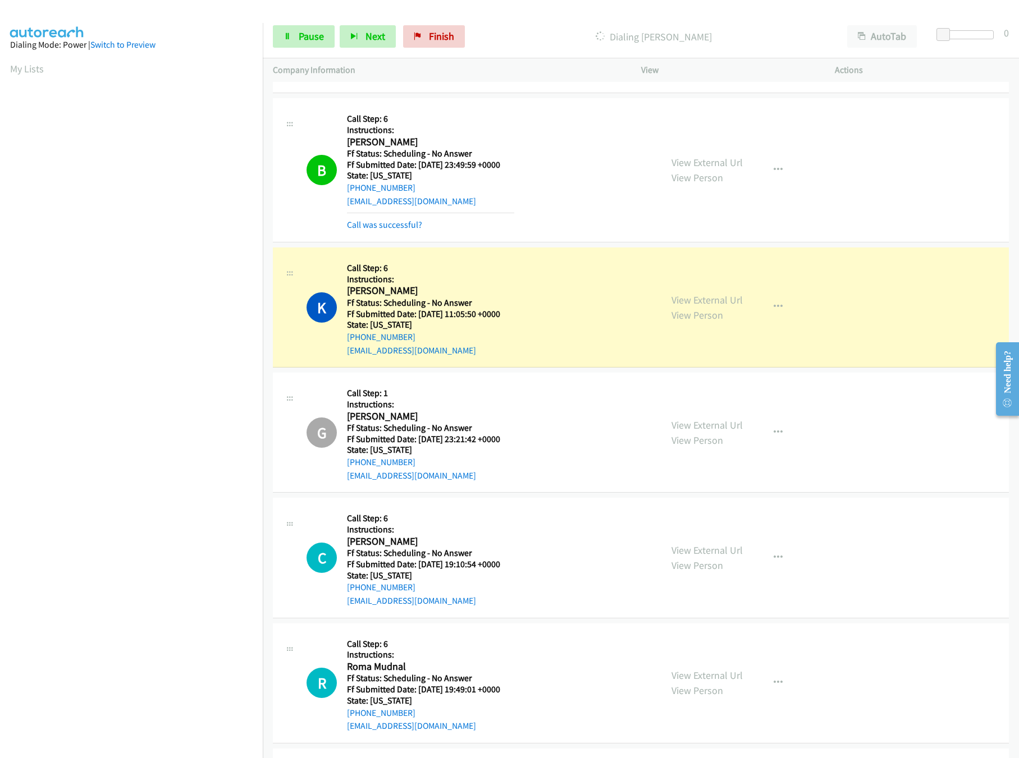
scroll to position [1122, 0]
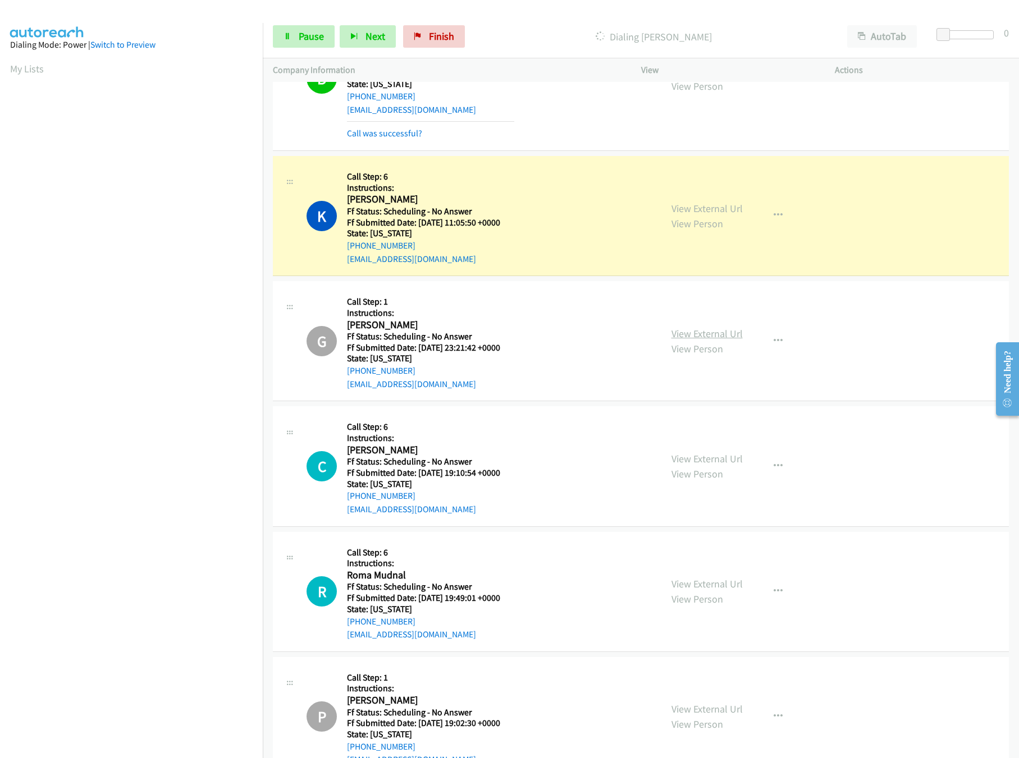
click at [726, 340] on link "View External Url" at bounding box center [706, 333] width 71 height 13
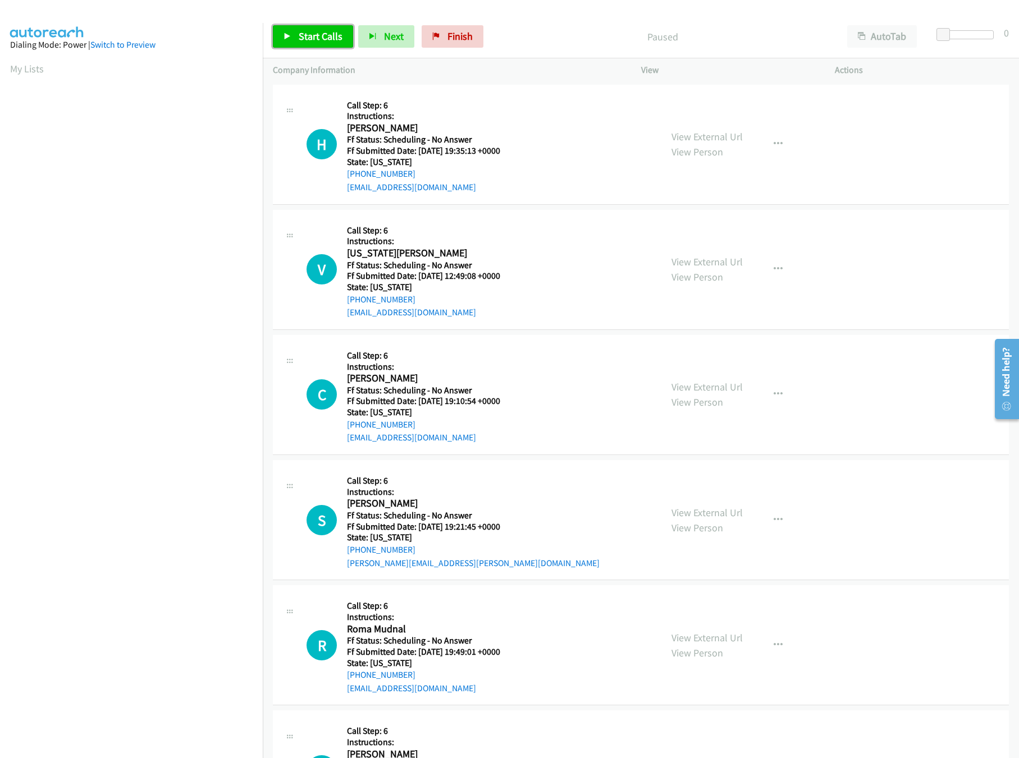
click at [302, 29] on link "Start Calls" at bounding box center [313, 36] width 80 height 22
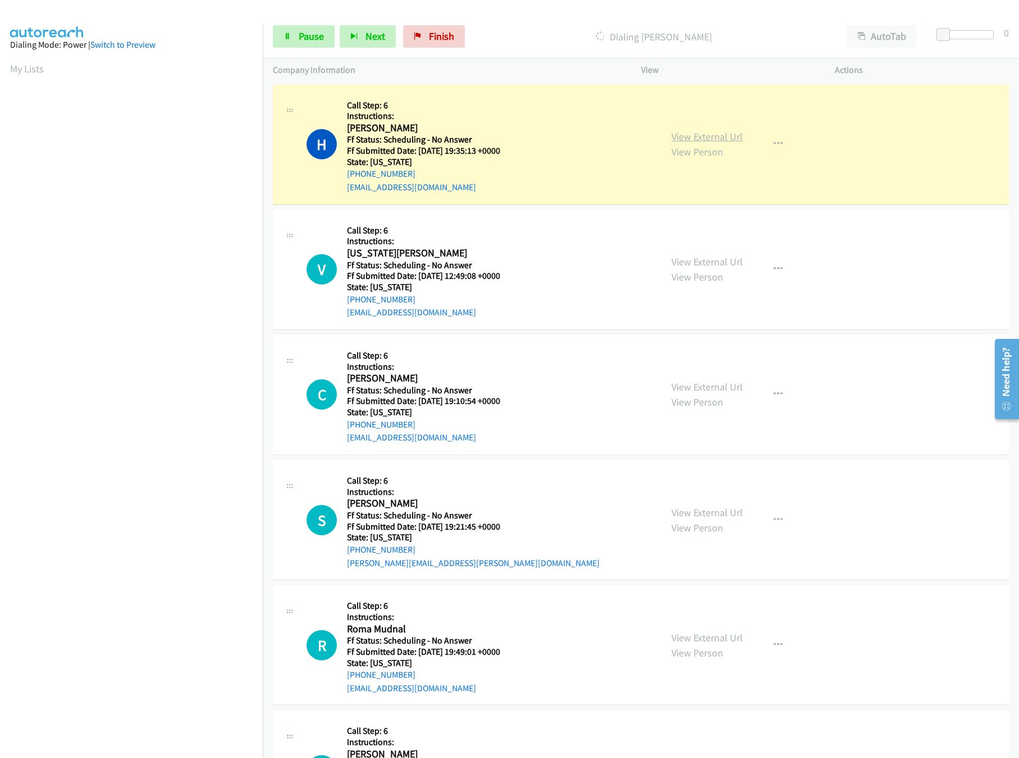
click at [699, 131] on link "View External Url" at bounding box center [706, 136] width 71 height 13
click at [716, 258] on link "View External Url" at bounding box center [706, 261] width 71 height 13
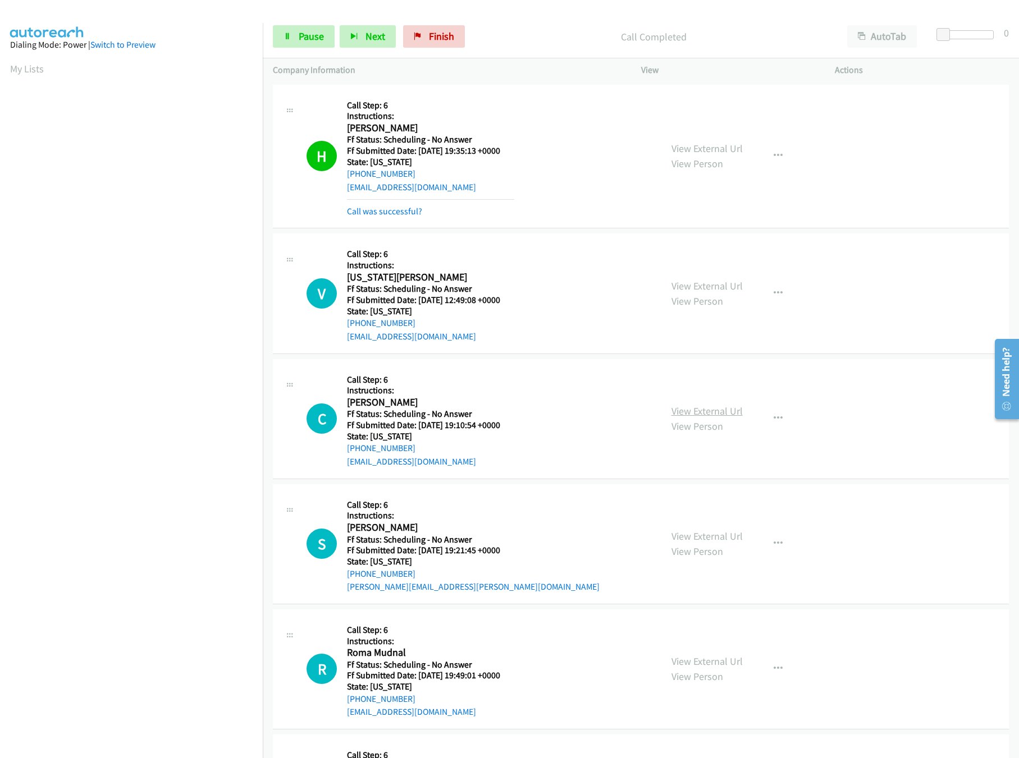
click at [716, 416] on link "View External Url" at bounding box center [706, 411] width 71 height 13
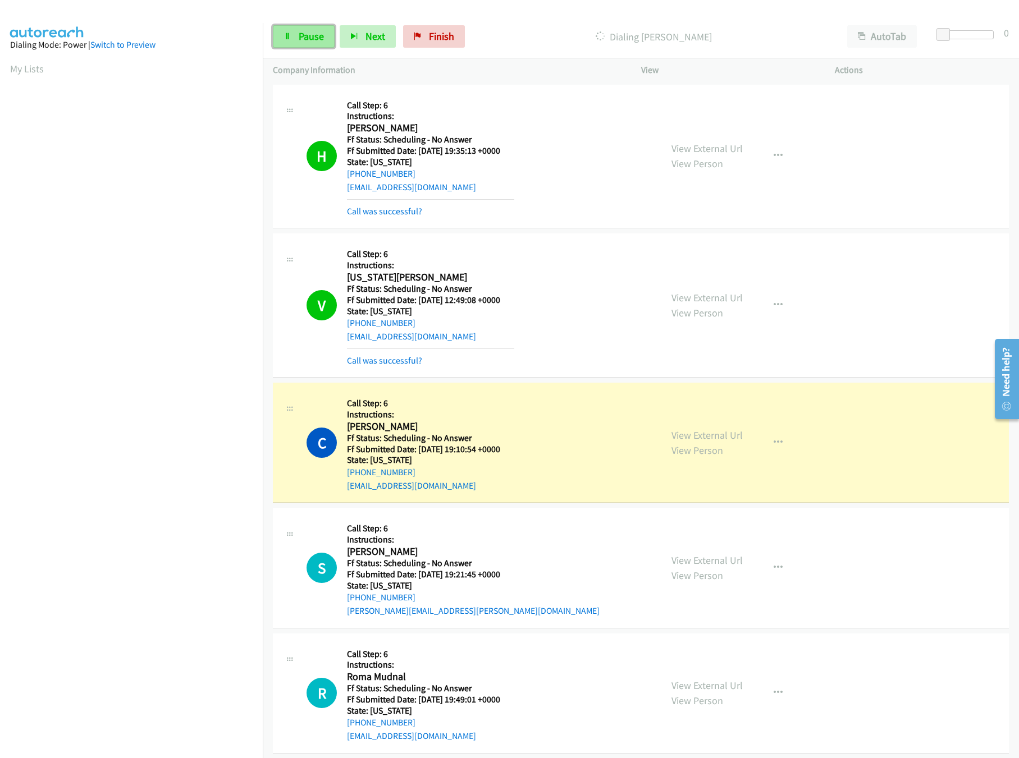
click at [304, 39] on span "Pause" at bounding box center [311, 36] width 25 height 13
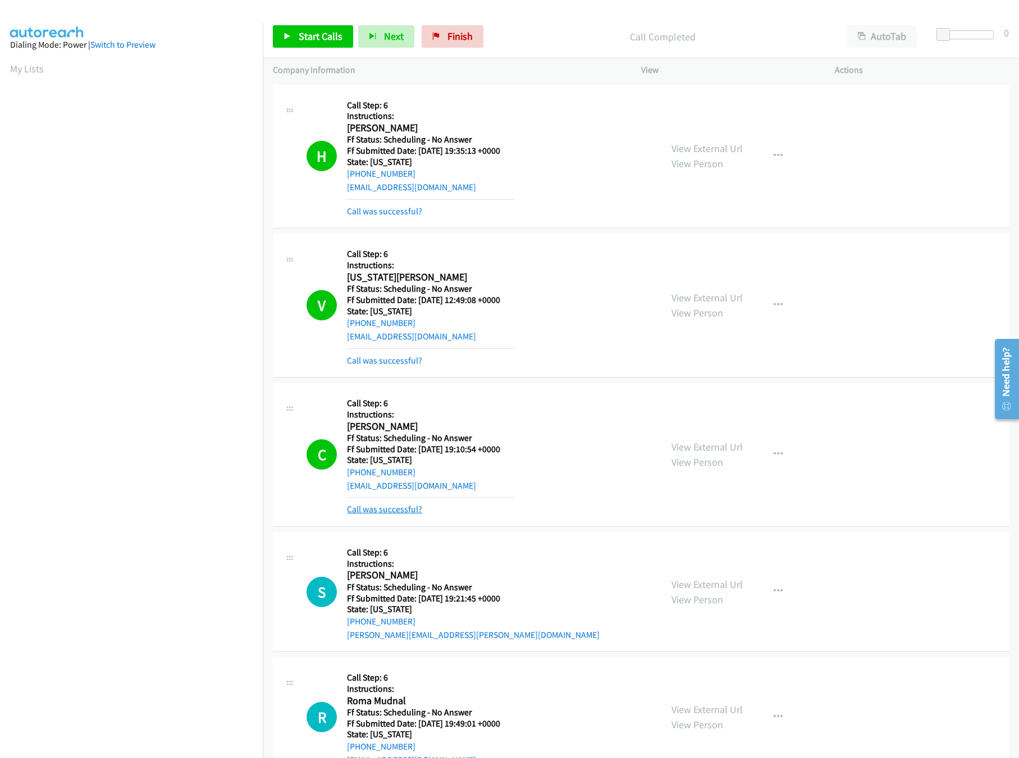
click at [381, 512] on link "Call was successful?" at bounding box center [384, 509] width 75 height 11
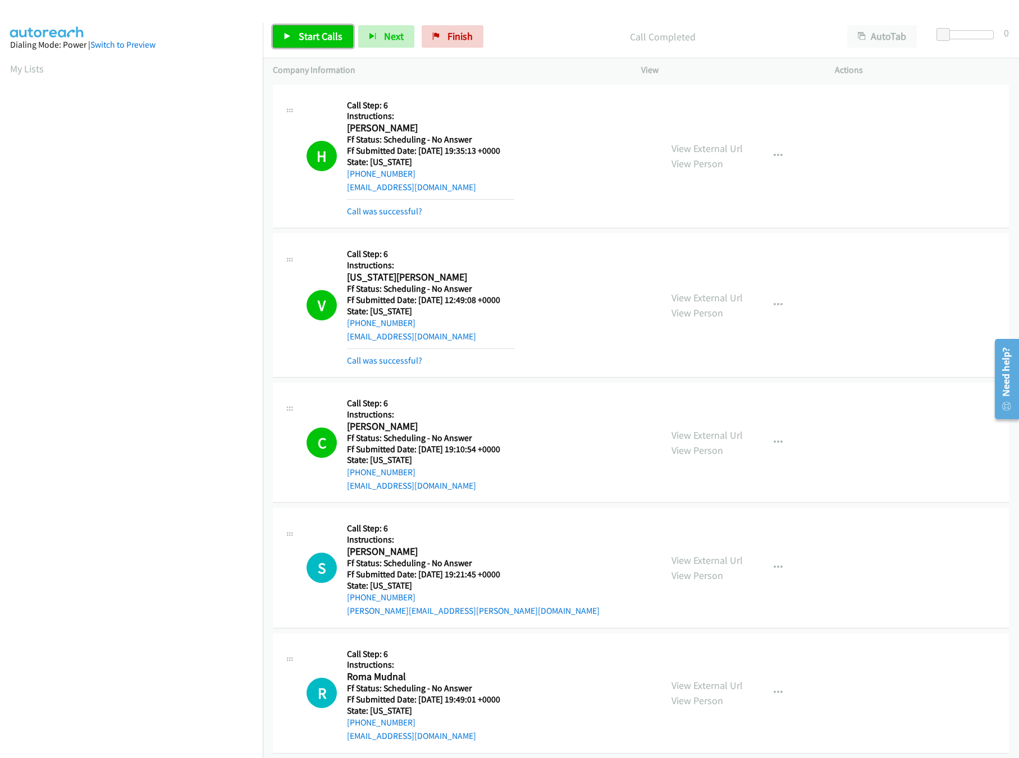
click at [285, 31] on link "Start Calls" at bounding box center [313, 36] width 80 height 22
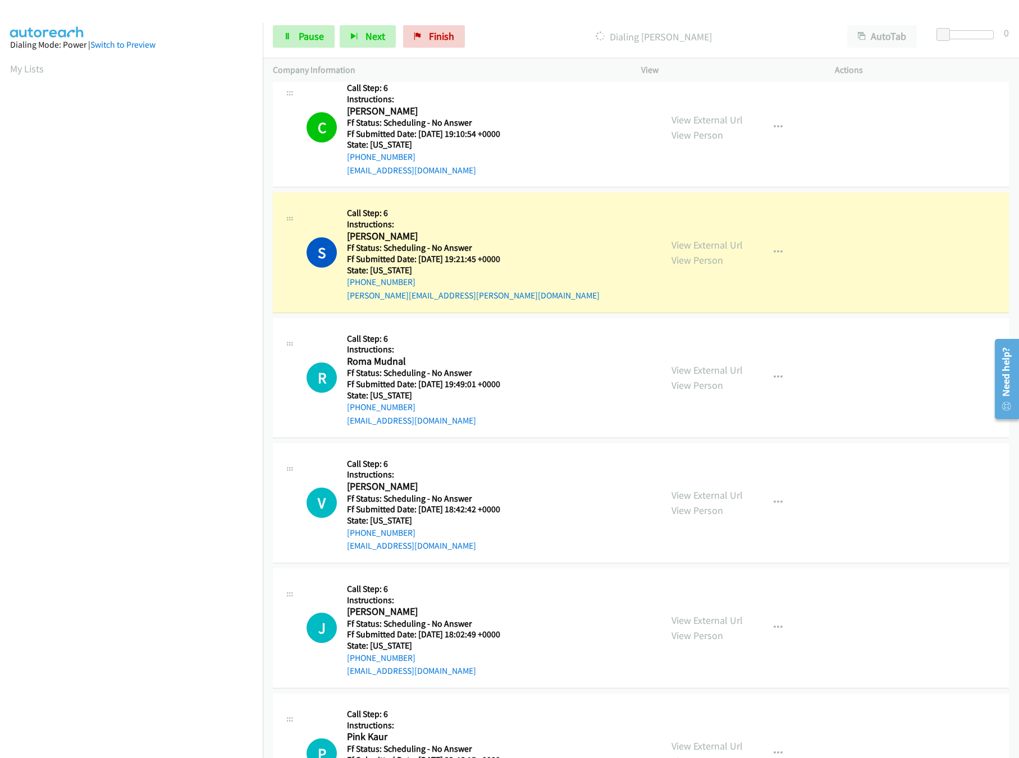
scroll to position [337, 0]
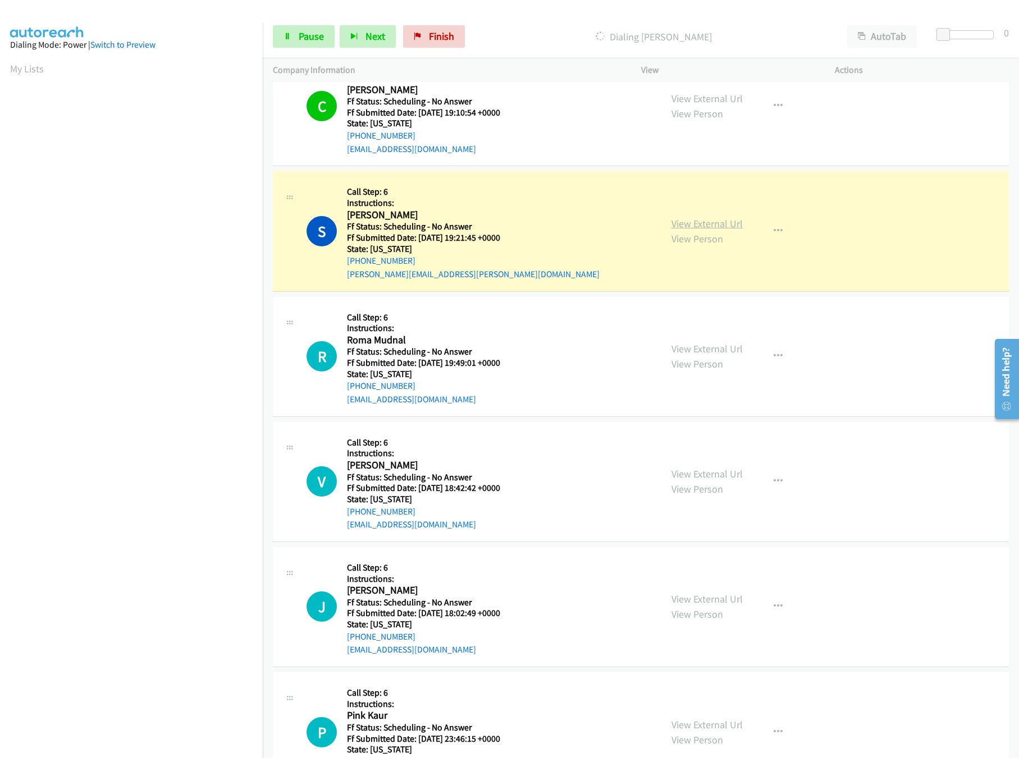
click at [716, 227] on link "View External Url" at bounding box center [706, 223] width 71 height 13
click at [721, 343] on link "View External Url" at bounding box center [706, 348] width 71 height 13
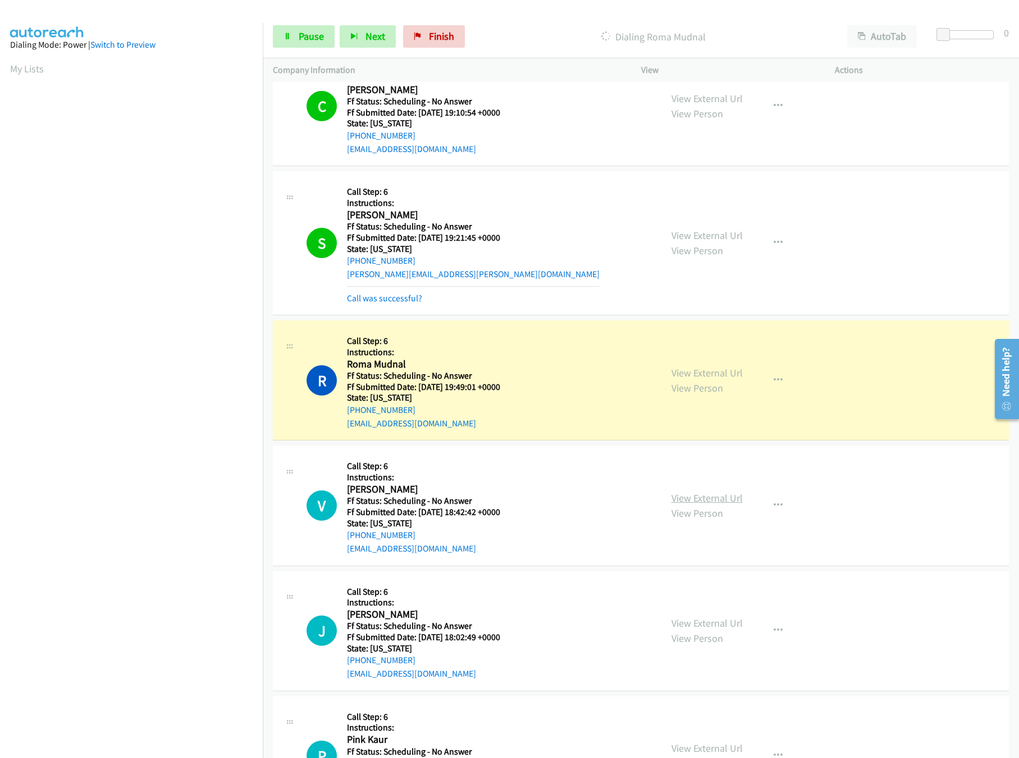
click at [698, 505] on link "View External Url" at bounding box center [706, 498] width 71 height 13
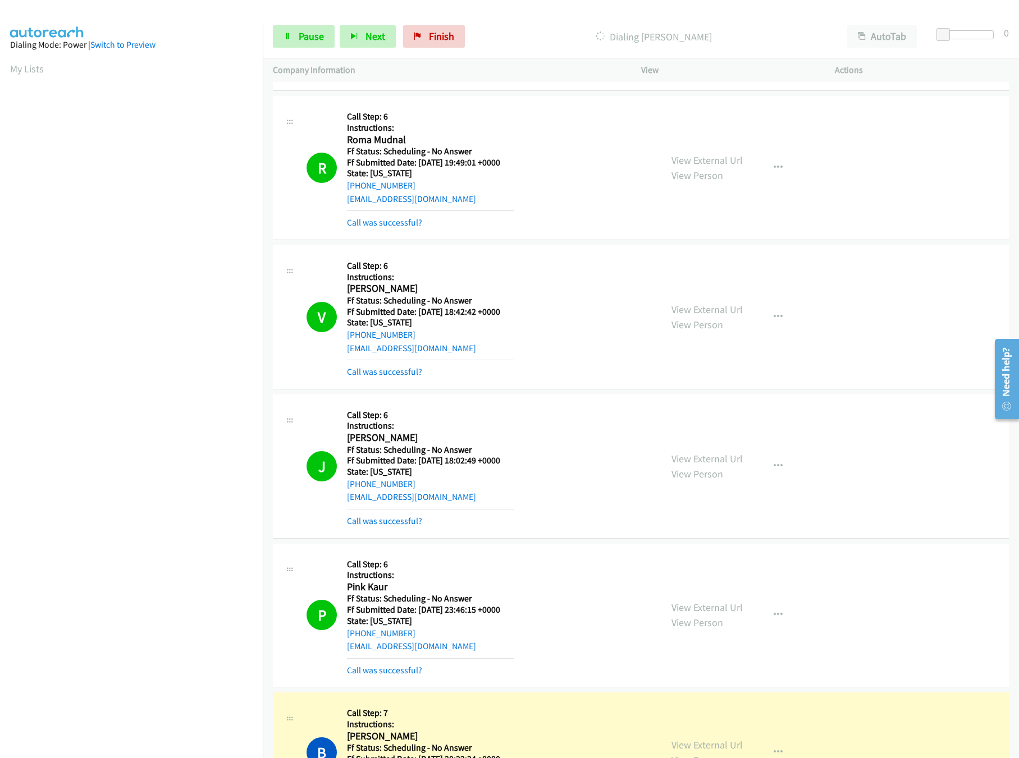
scroll to position [673, 0]
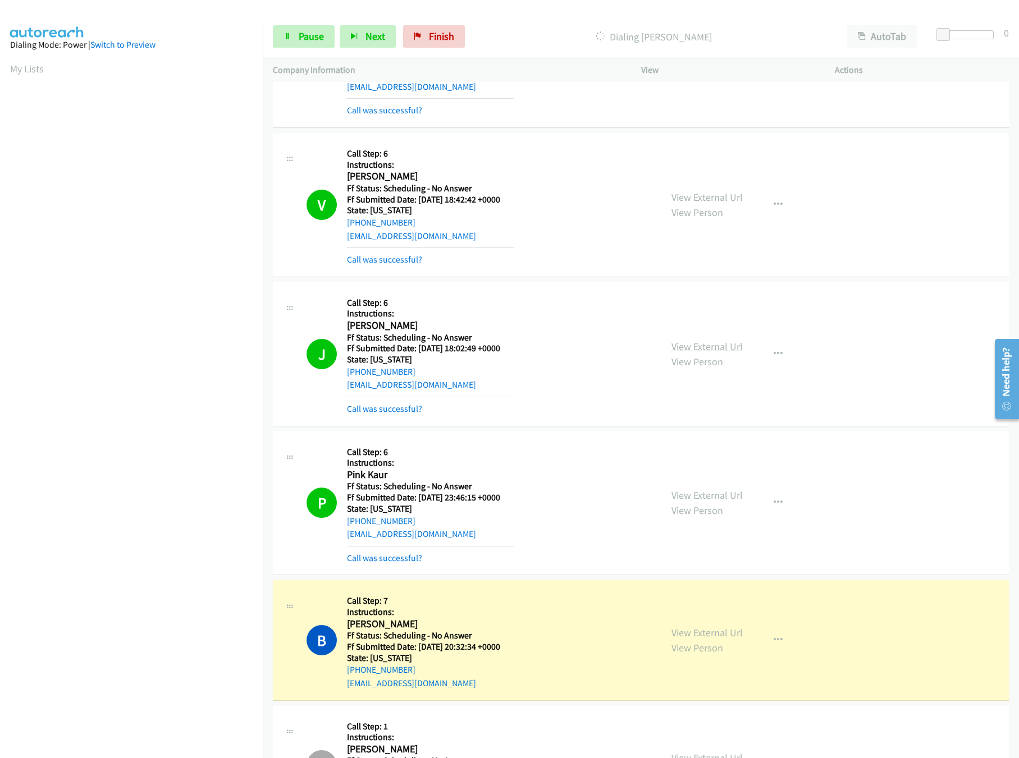
click at [707, 346] on link "View External Url" at bounding box center [706, 346] width 71 height 13
click at [701, 498] on link "View External Url" at bounding box center [706, 495] width 71 height 13
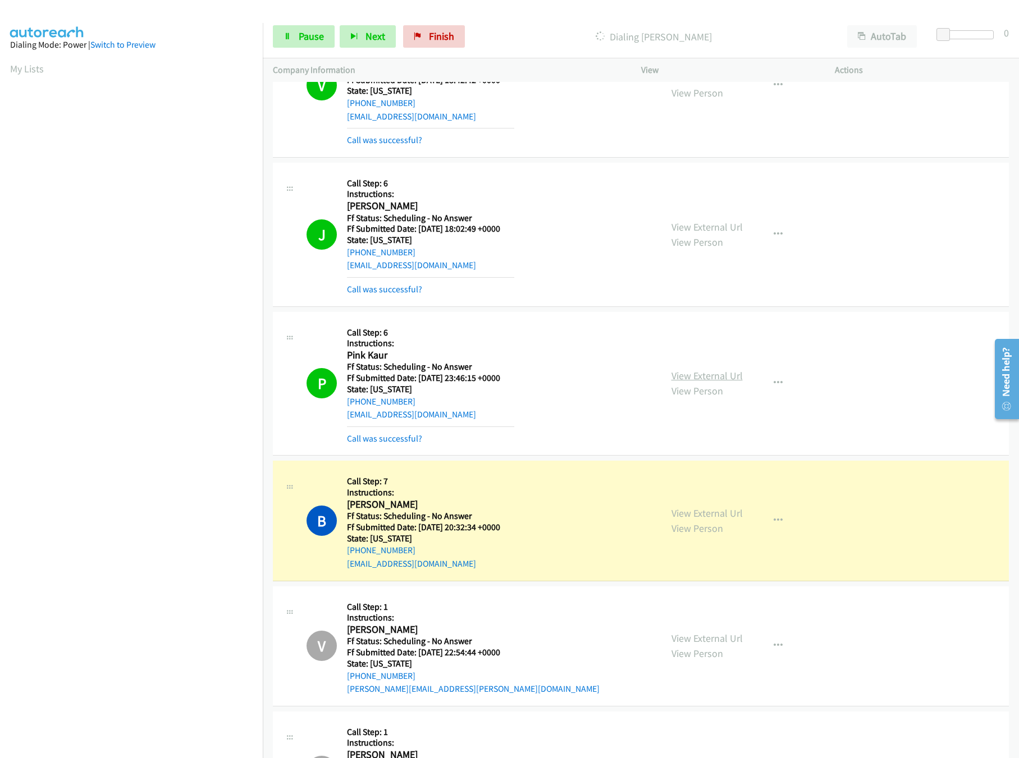
scroll to position [898, 0]
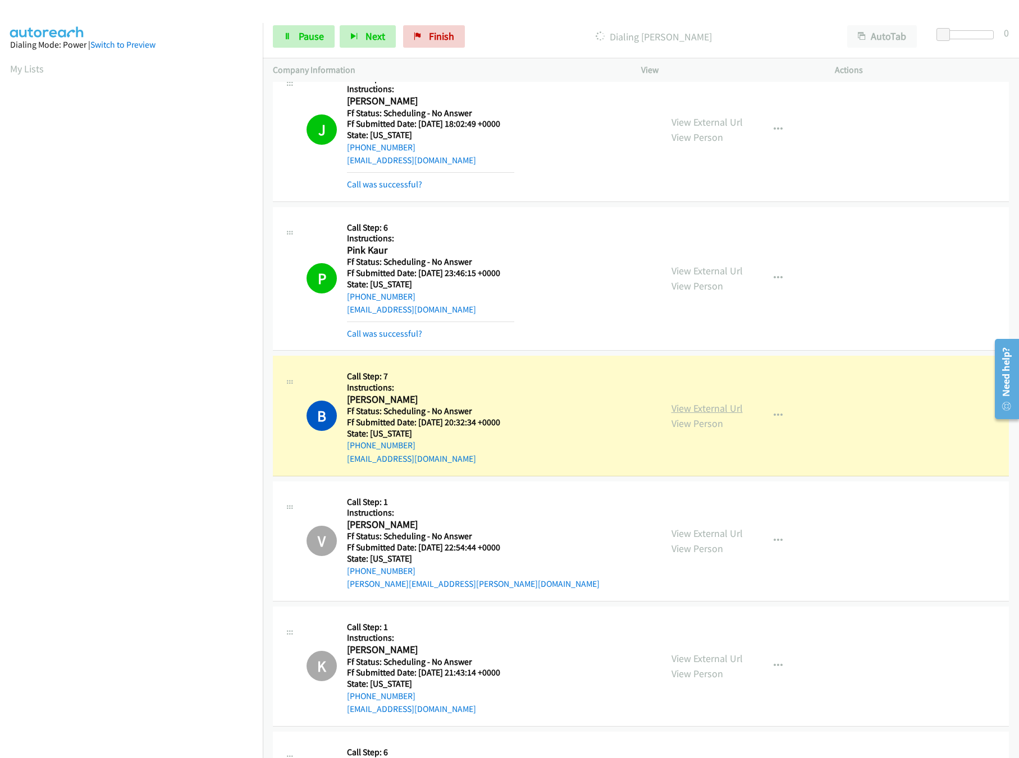
click at [706, 409] on link "View External Url" at bounding box center [706, 408] width 71 height 13
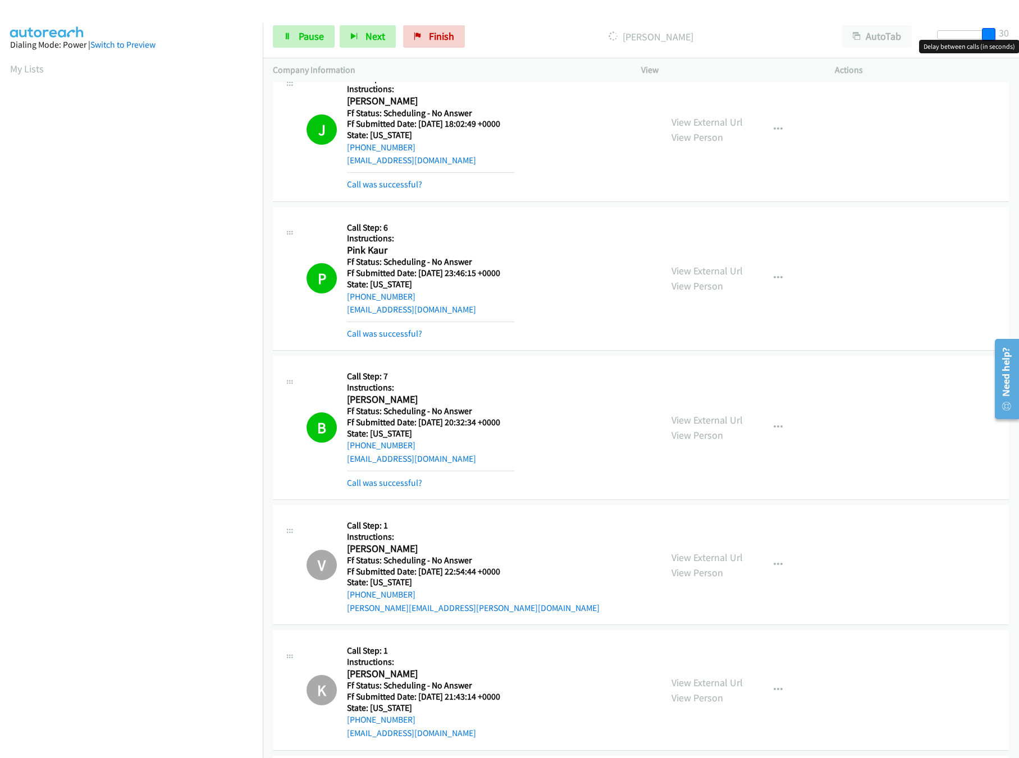
click at [1012, 35] on div "Start Calls Pause Next Finish [PERSON_NAME] AutoTab AutoTab 30" at bounding box center [641, 36] width 756 height 43
click at [566, 22] on div "Start Calls Pause Next Finish Dialing [PERSON_NAME] AutoTab AutoTab 30" at bounding box center [641, 36] width 756 height 43
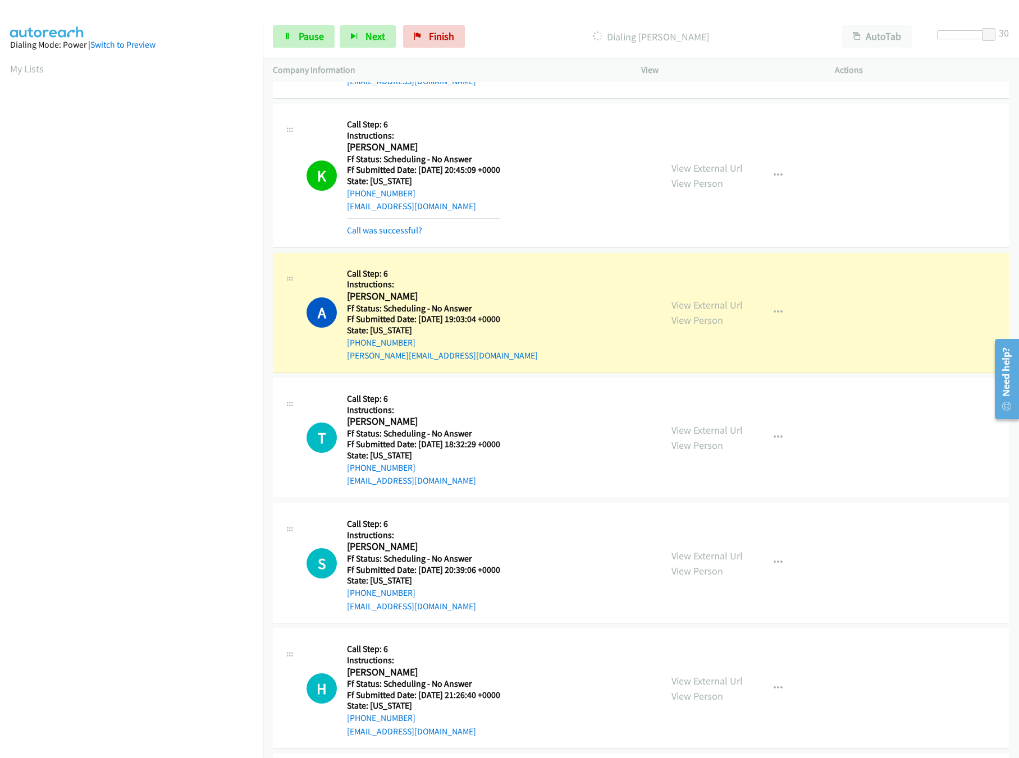
scroll to position [3142, 0]
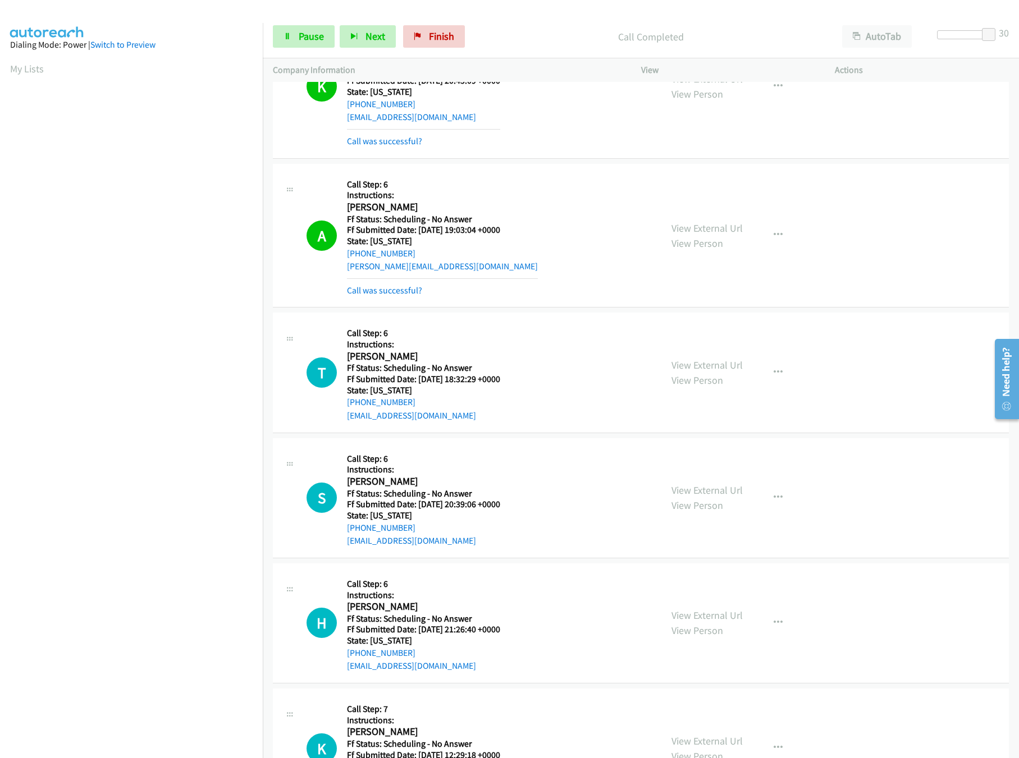
click at [581, 265] on div "A Callback Scheduled Call Step: 6 Instructions: [PERSON_NAME] America/[GEOGRAPH…" at bounding box center [478, 235] width 345 height 123
click at [305, 29] on link "Pause" at bounding box center [304, 36] width 62 height 22
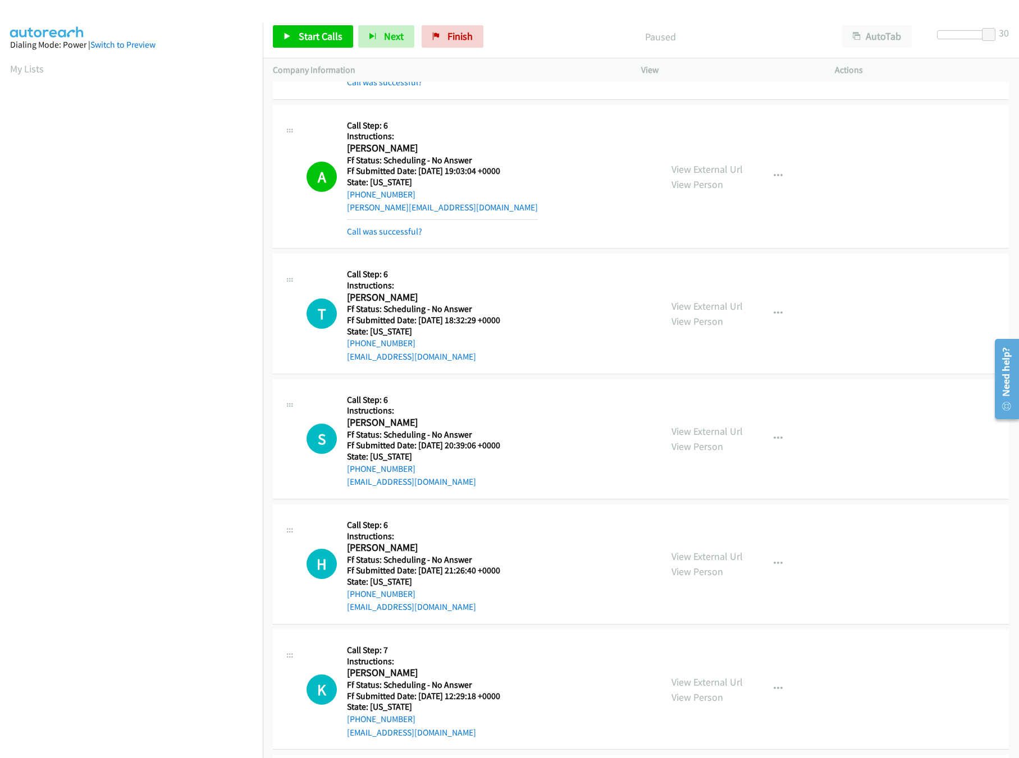
scroll to position [3255, 0]
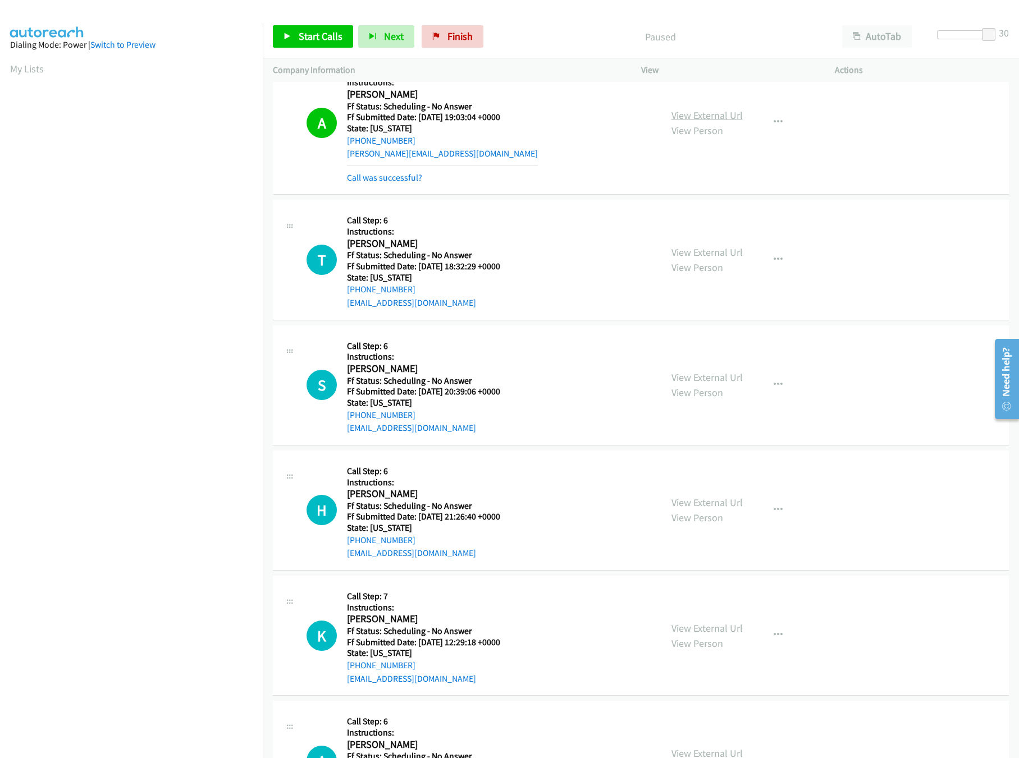
click at [716, 122] on link "View External Url" at bounding box center [706, 115] width 71 height 13
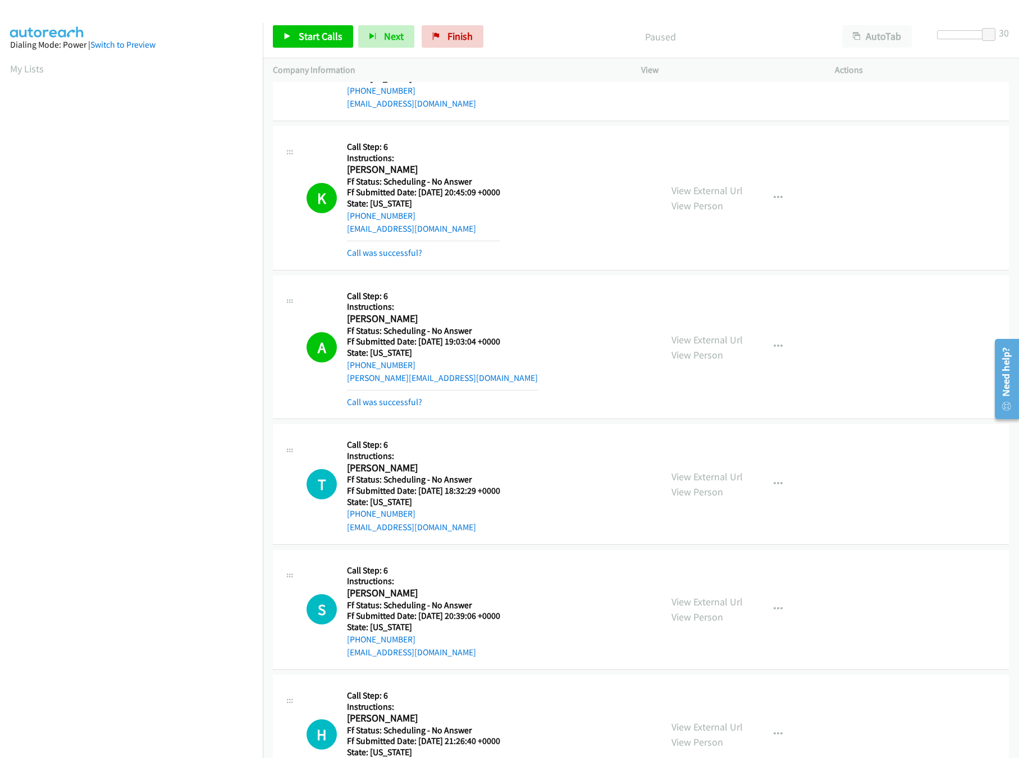
scroll to position [2918, 0]
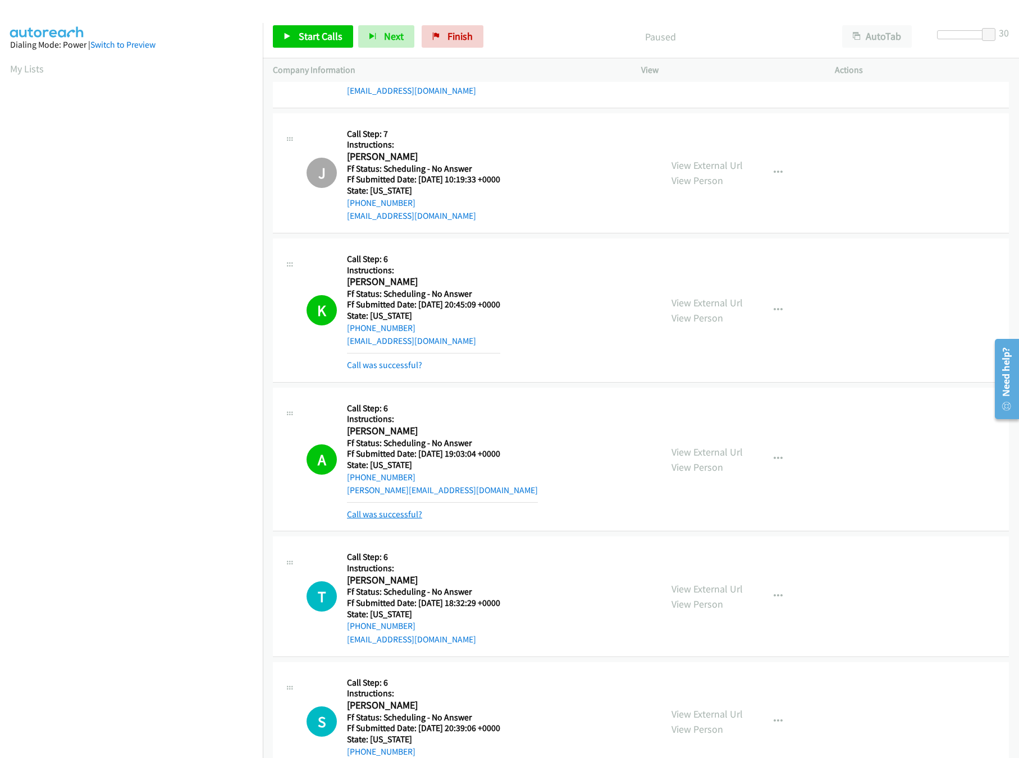
click at [386, 520] on link "Call was successful?" at bounding box center [384, 514] width 75 height 11
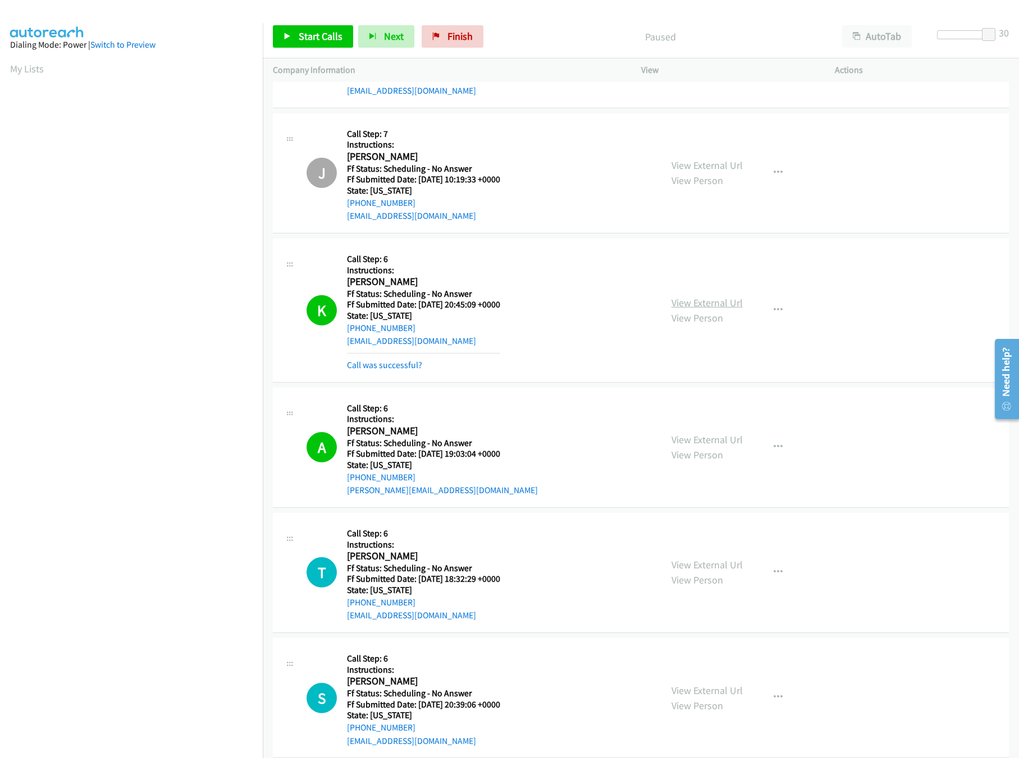
click at [689, 309] on link "View External Url" at bounding box center [706, 302] width 71 height 13
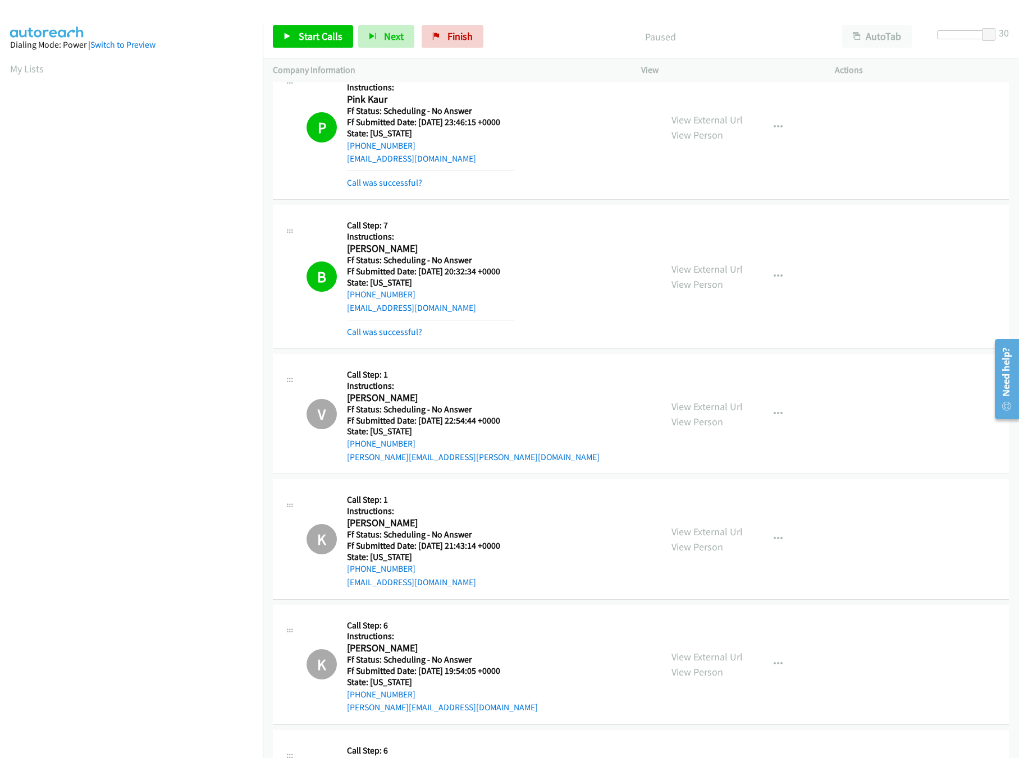
scroll to position [1010, 0]
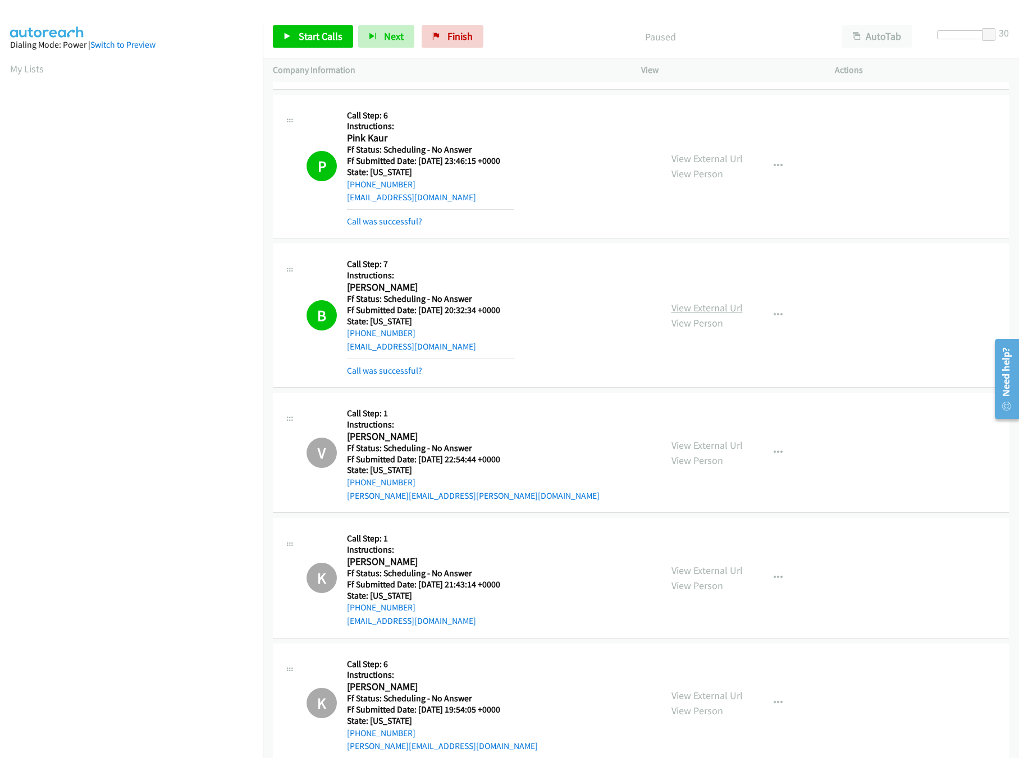
click at [697, 308] on link "View External Url" at bounding box center [706, 307] width 71 height 13
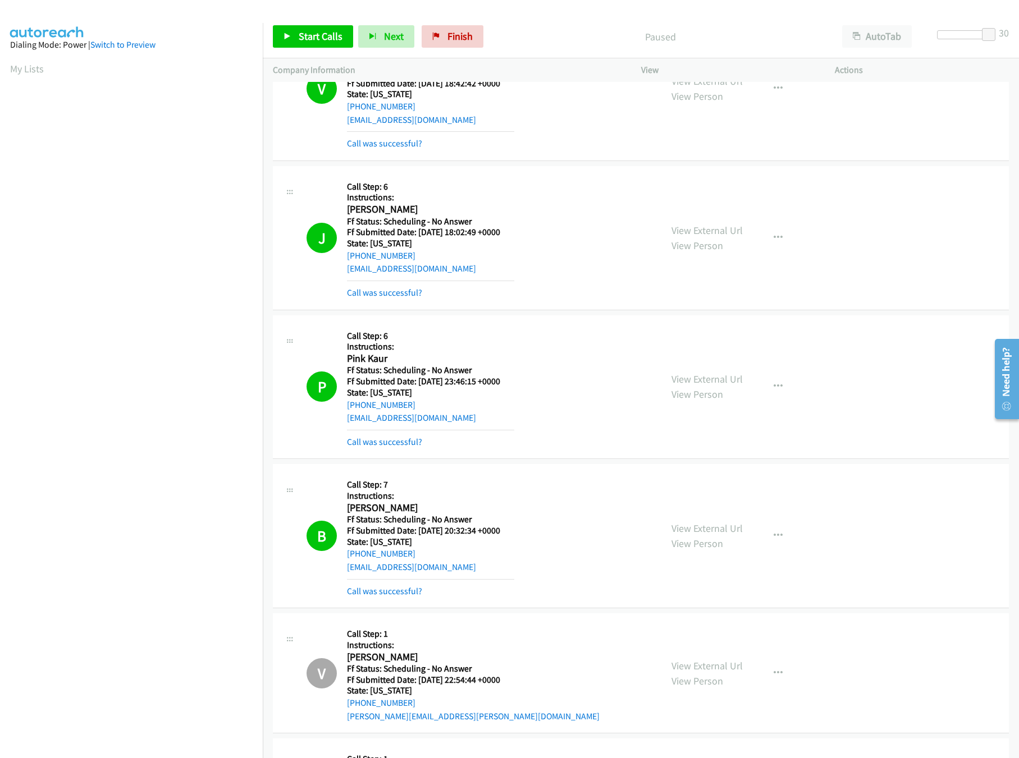
scroll to position [785, 0]
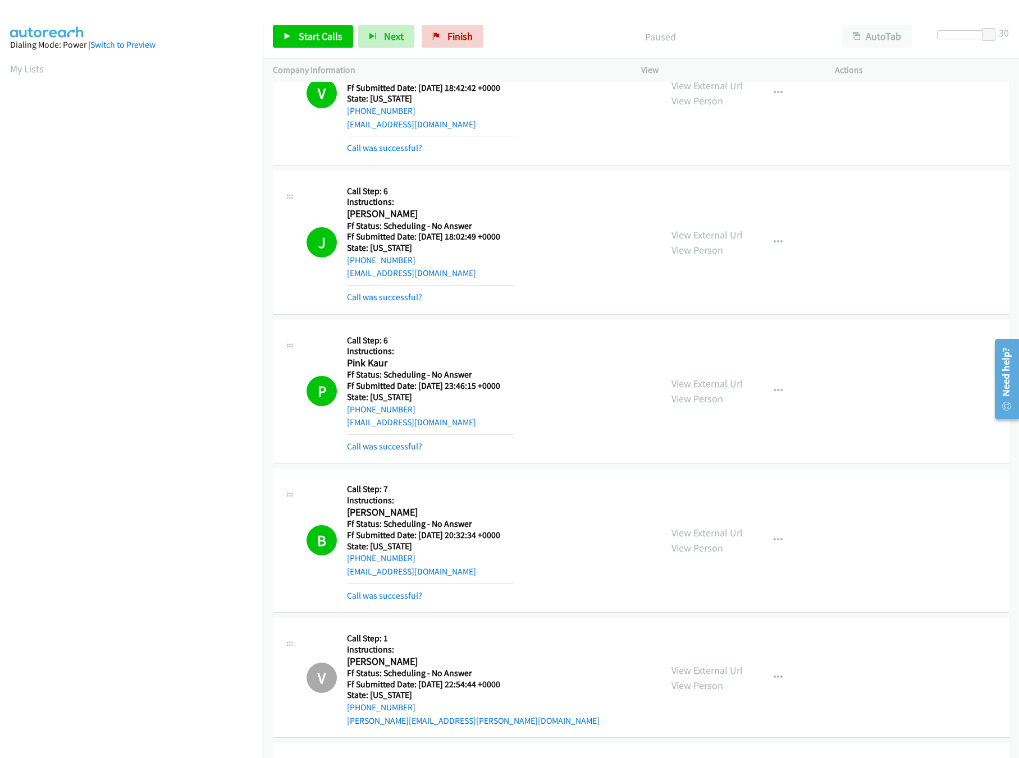
click at [696, 389] on link "View External Url" at bounding box center [706, 383] width 71 height 13
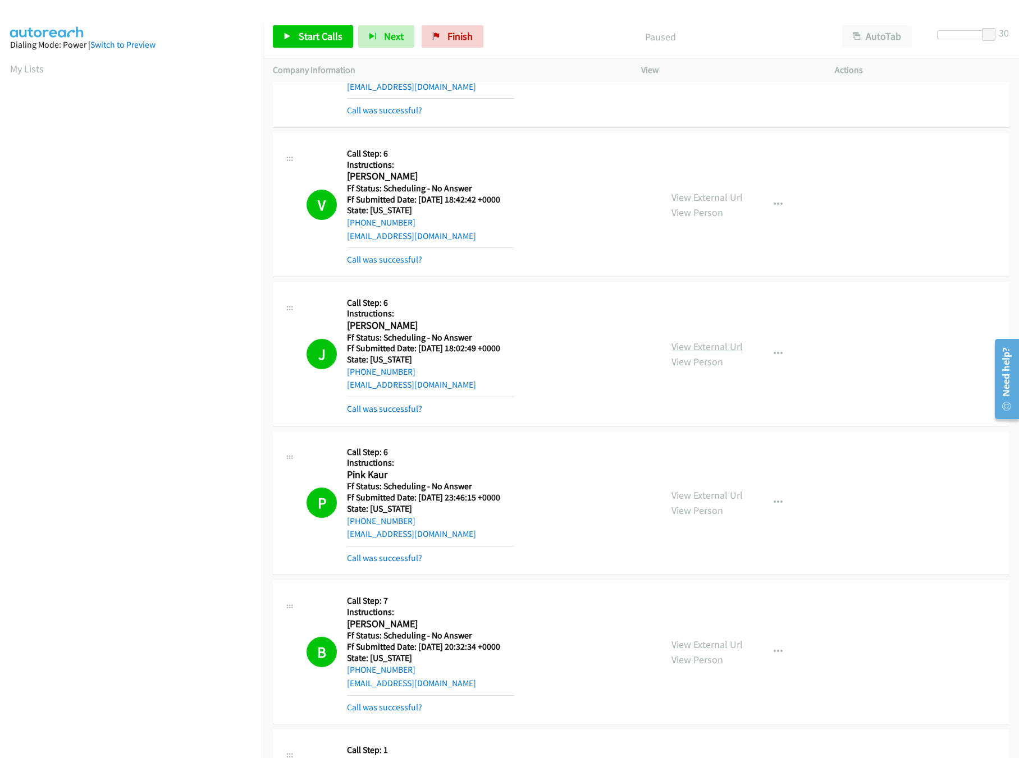
click at [721, 353] on link "View External Url" at bounding box center [706, 346] width 71 height 13
click at [327, 39] on span "Start Calls" at bounding box center [321, 36] width 44 height 13
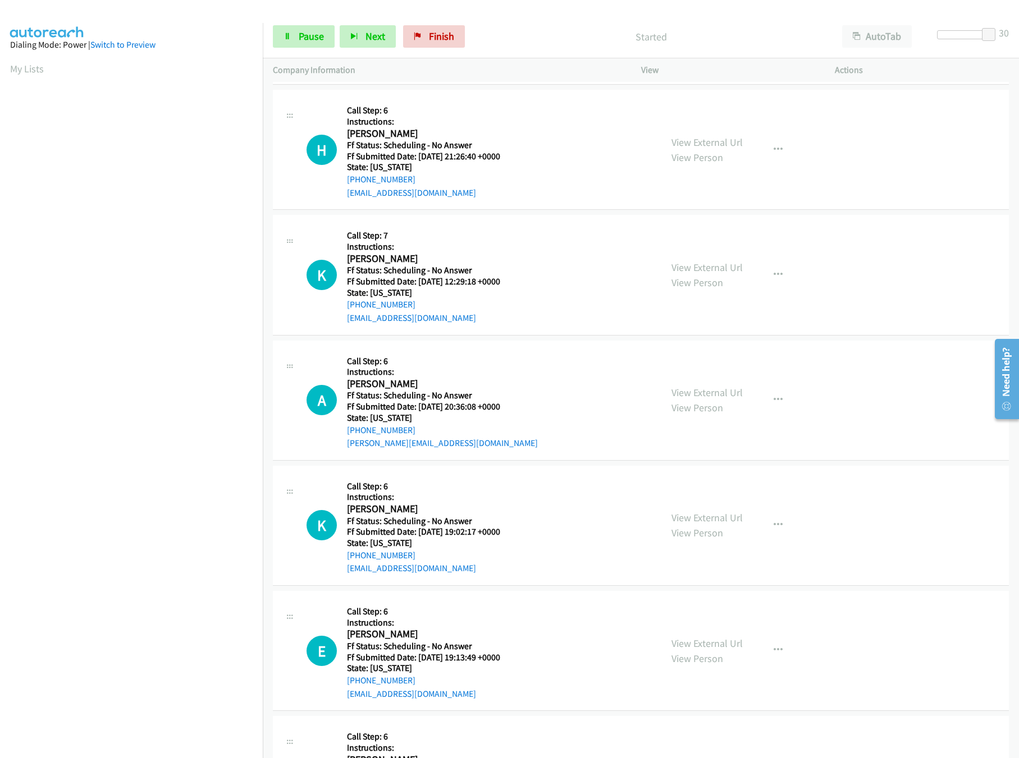
scroll to position [3142, 0]
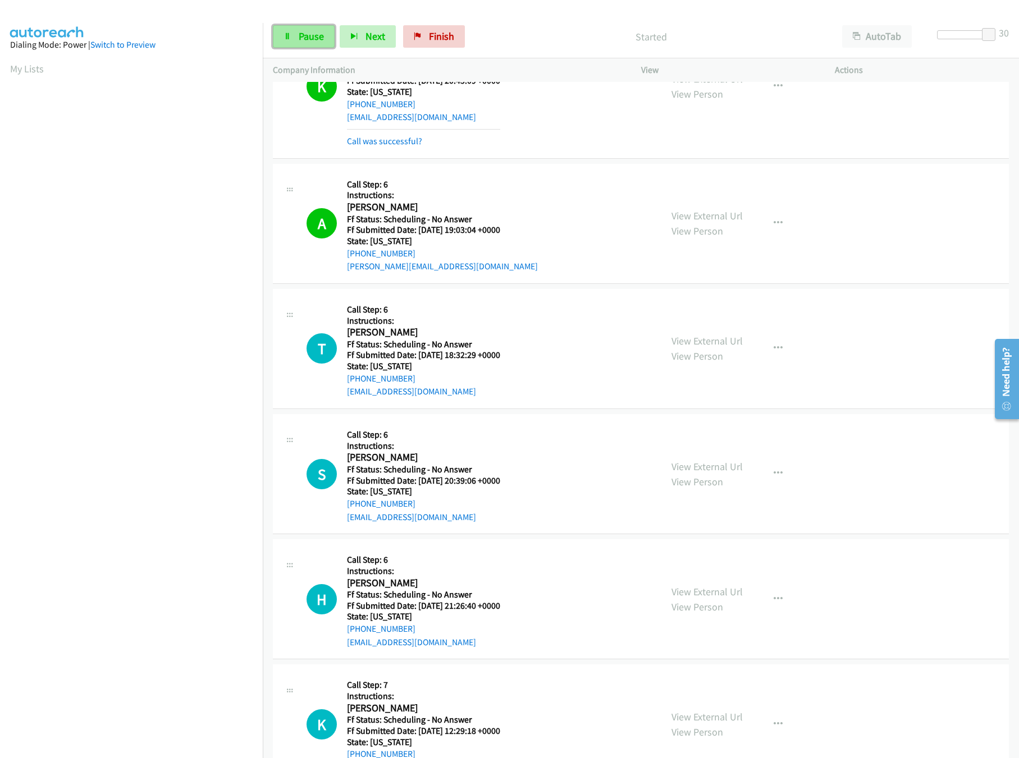
click at [292, 44] on link "Pause" at bounding box center [304, 36] width 62 height 22
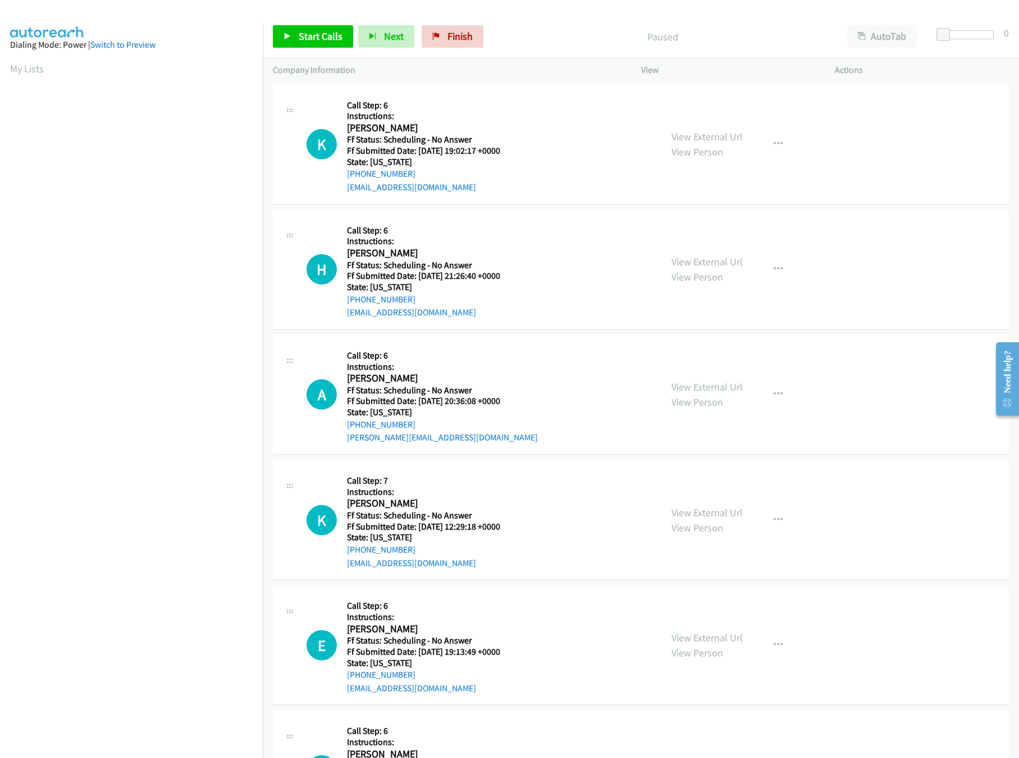
click at [283, 59] on div "Company Information" at bounding box center [447, 70] width 368 height 24
click at [290, 45] on link "Start Calls" at bounding box center [313, 36] width 80 height 22
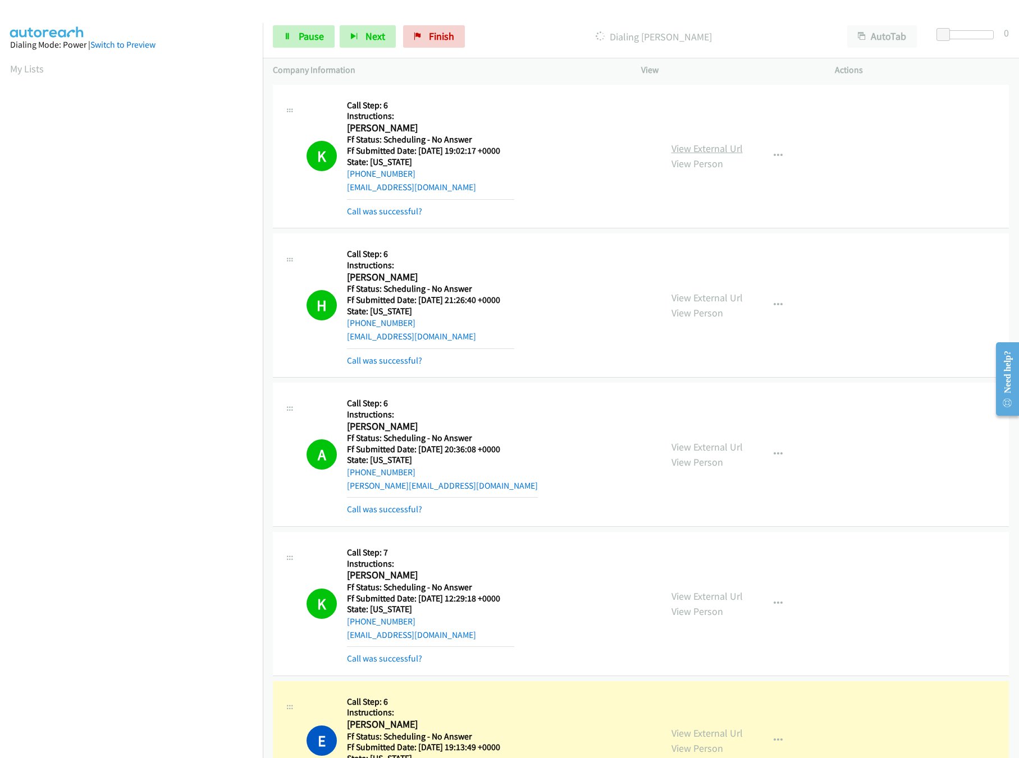
click at [686, 148] on link "View External Url" at bounding box center [706, 148] width 71 height 13
click at [709, 296] on link "View External Url" at bounding box center [706, 297] width 71 height 13
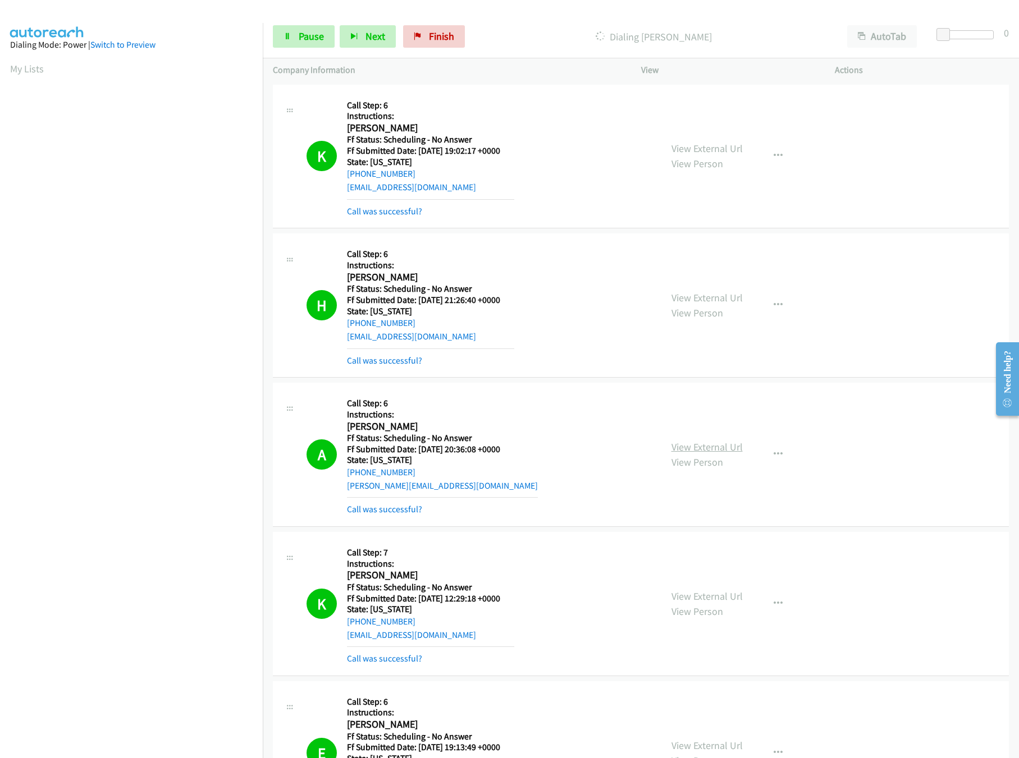
click at [704, 445] on link "View External Url" at bounding box center [706, 447] width 71 height 13
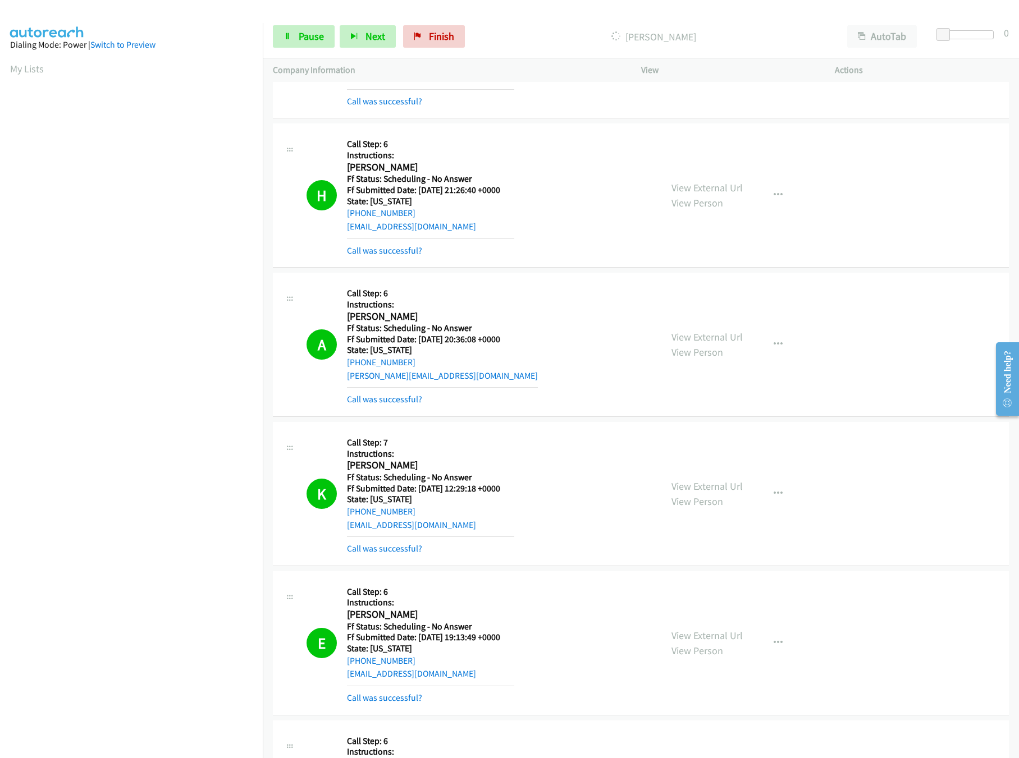
scroll to position [224, 0]
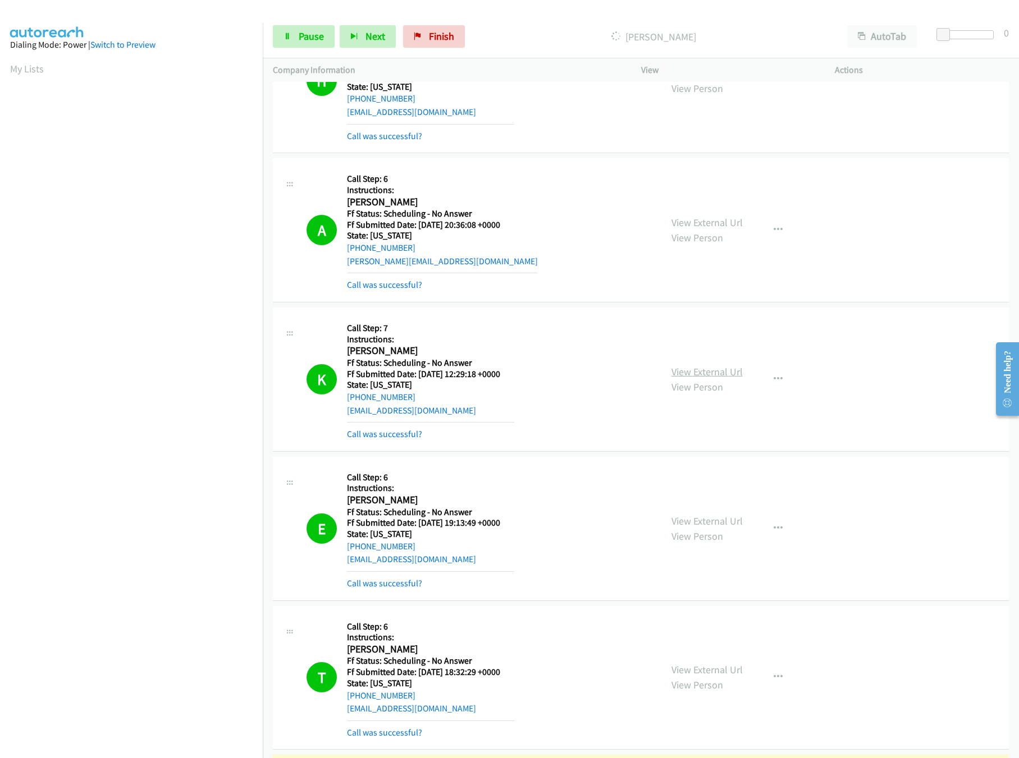
click at [693, 372] on link "View External Url" at bounding box center [706, 371] width 71 height 13
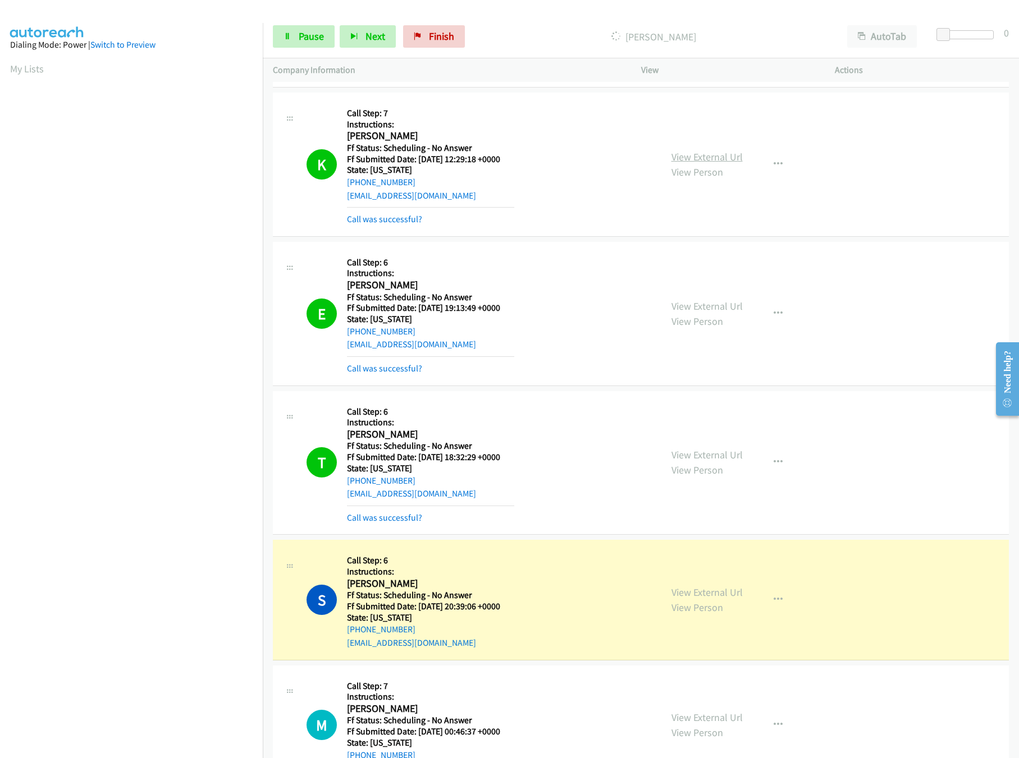
scroll to position [448, 0]
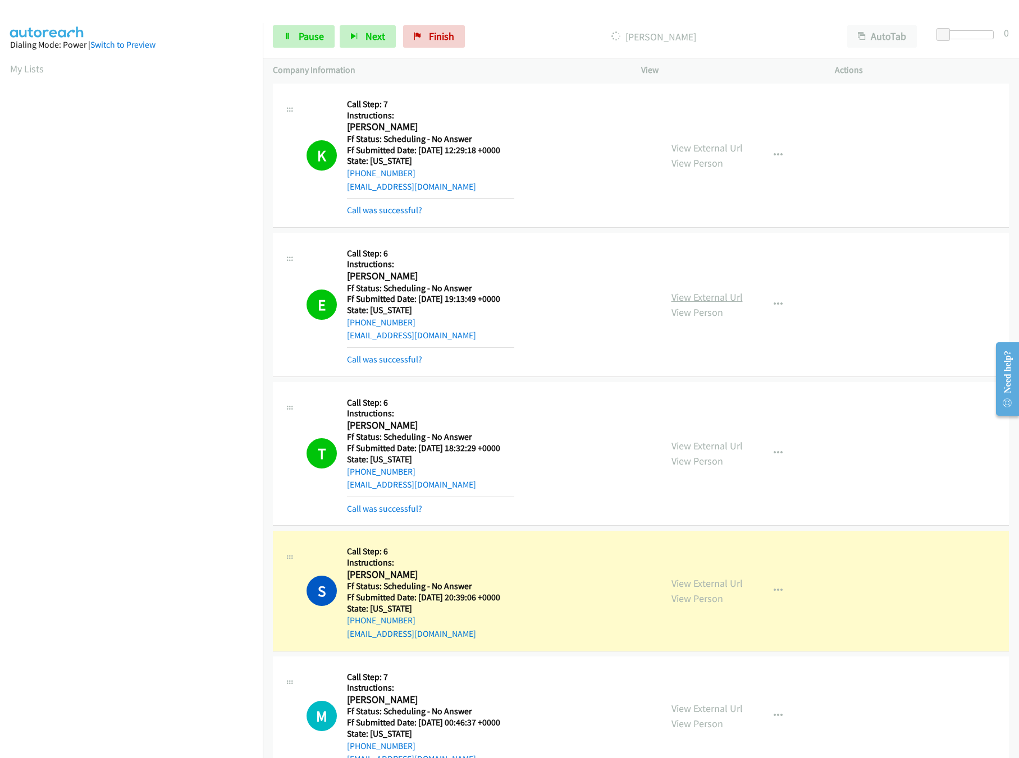
click at [716, 299] on link "View External Url" at bounding box center [706, 297] width 71 height 13
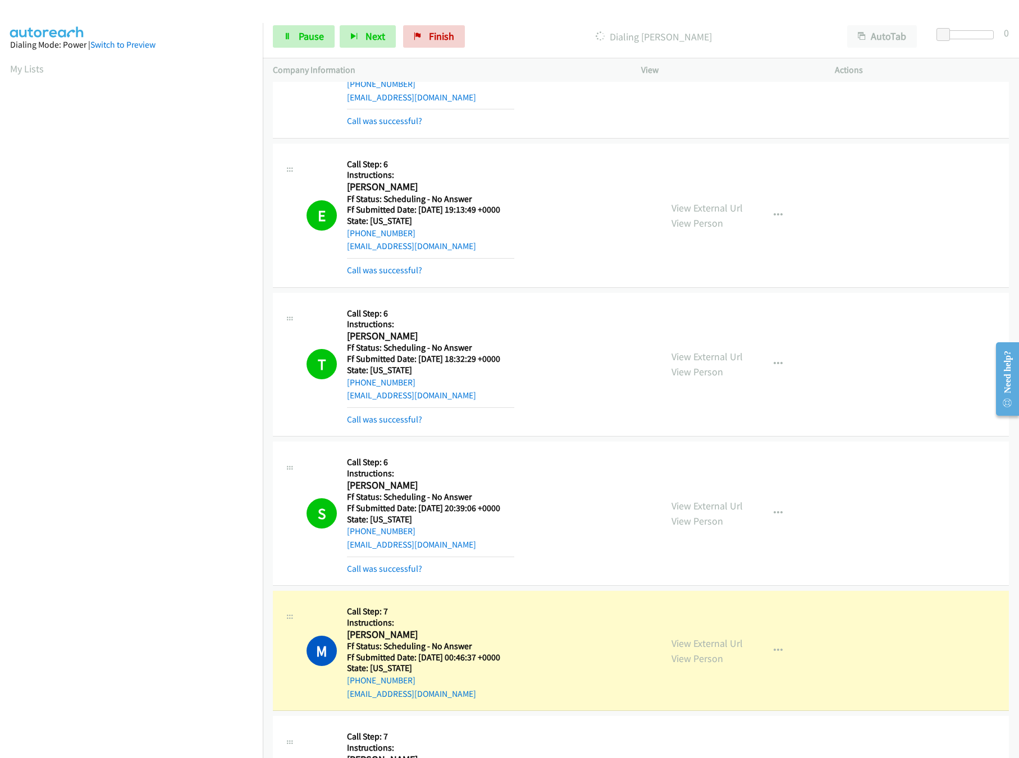
scroll to position [673, 0]
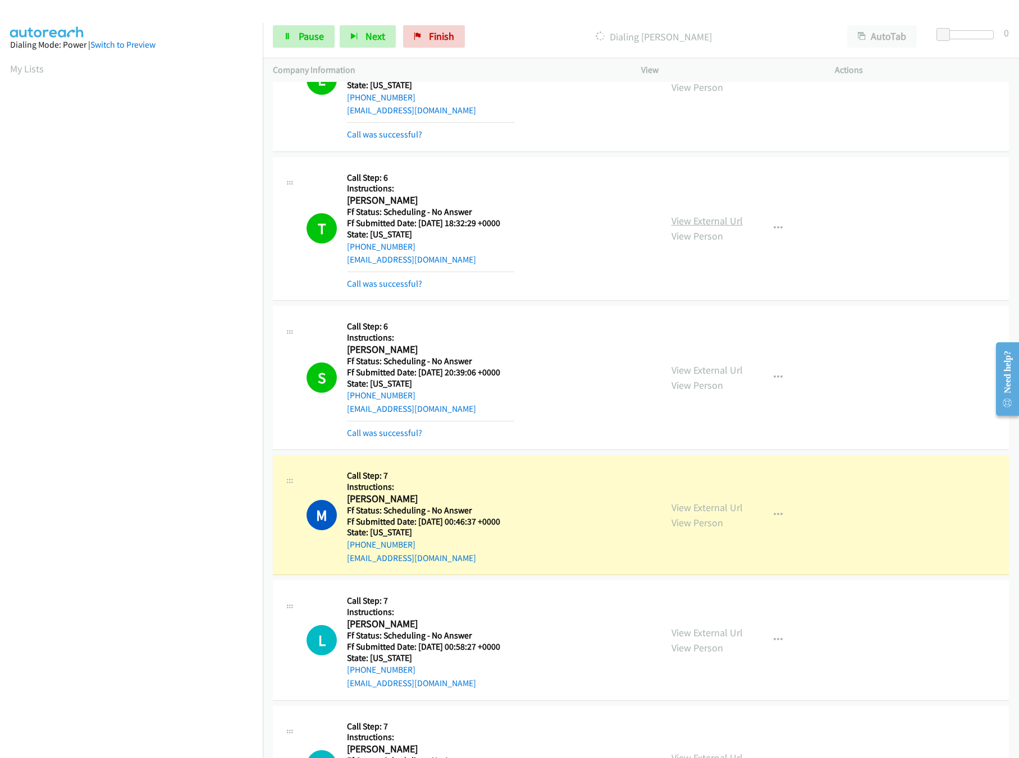
click at [676, 224] on link "View External Url" at bounding box center [706, 220] width 71 height 13
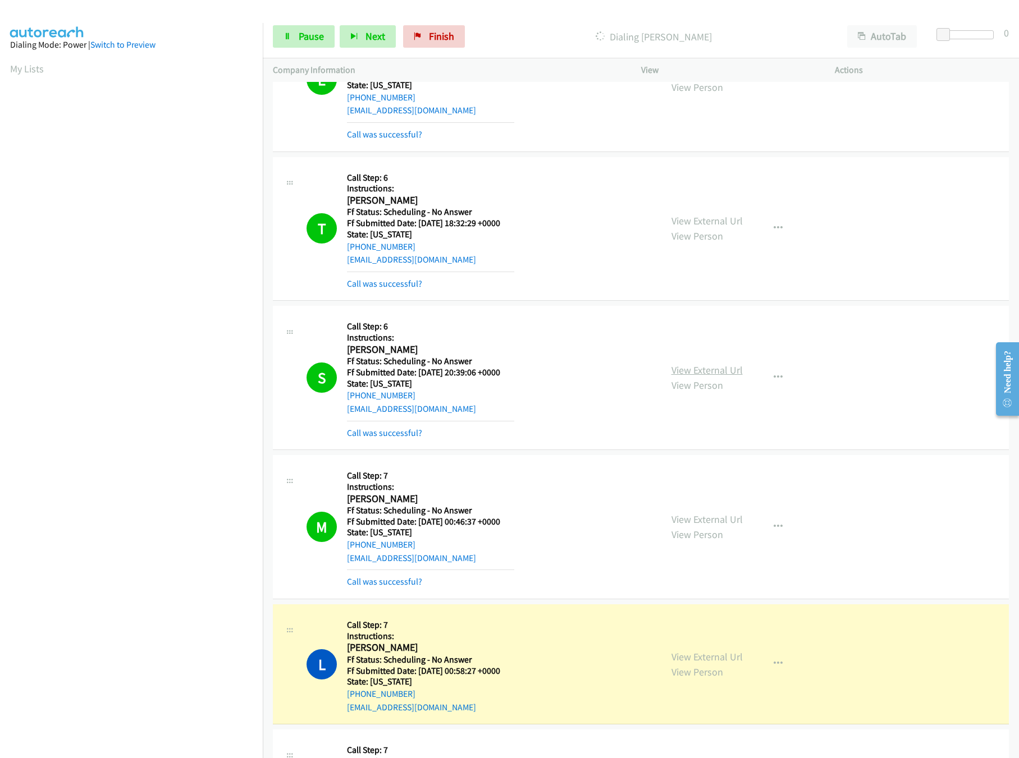
click at [704, 377] on link "View External Url" at bounding box center [706, 370] width 71 height 13
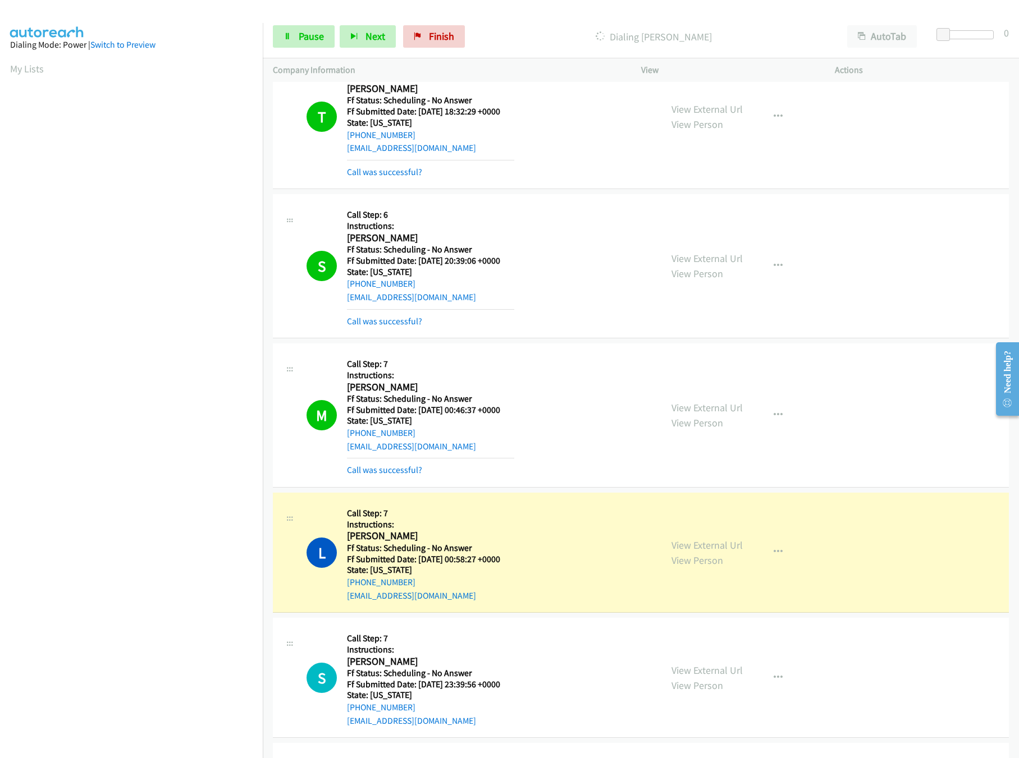
scroll to position [898, 0]
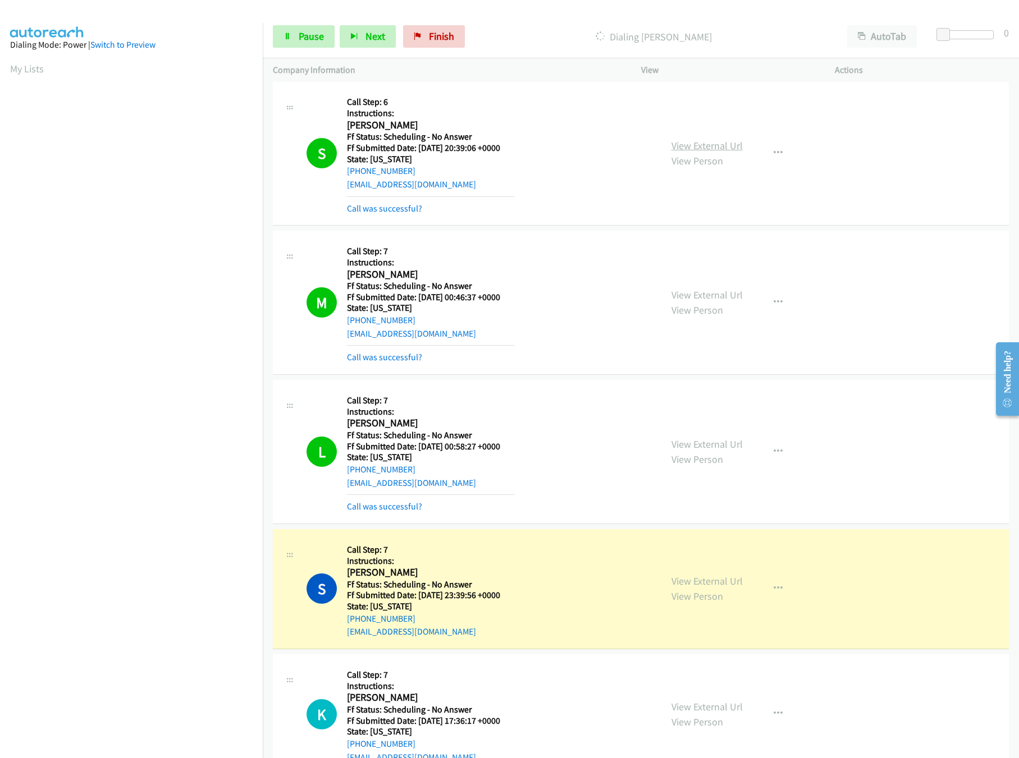
click at [700, 148] on link "View External Url" at bounding box center [706, 145] width 71 height 13
click at [680, 296] on link "View External Url" at bounding box center [706, 294] width 71 height 13
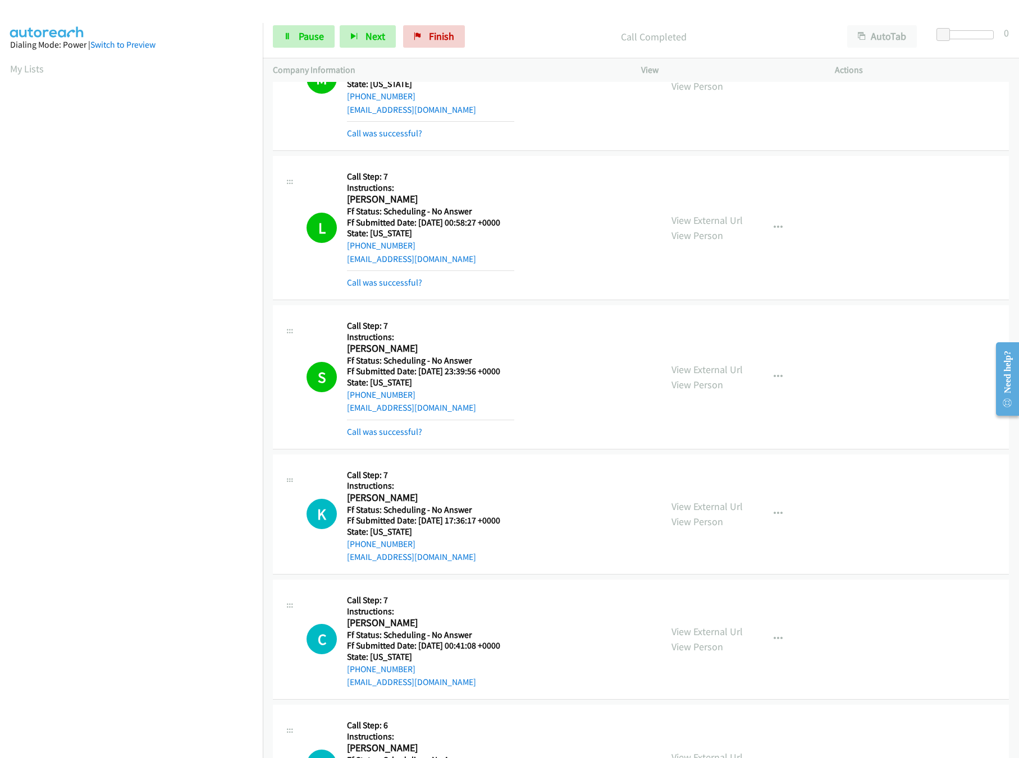
scroll to position [1010, 0]
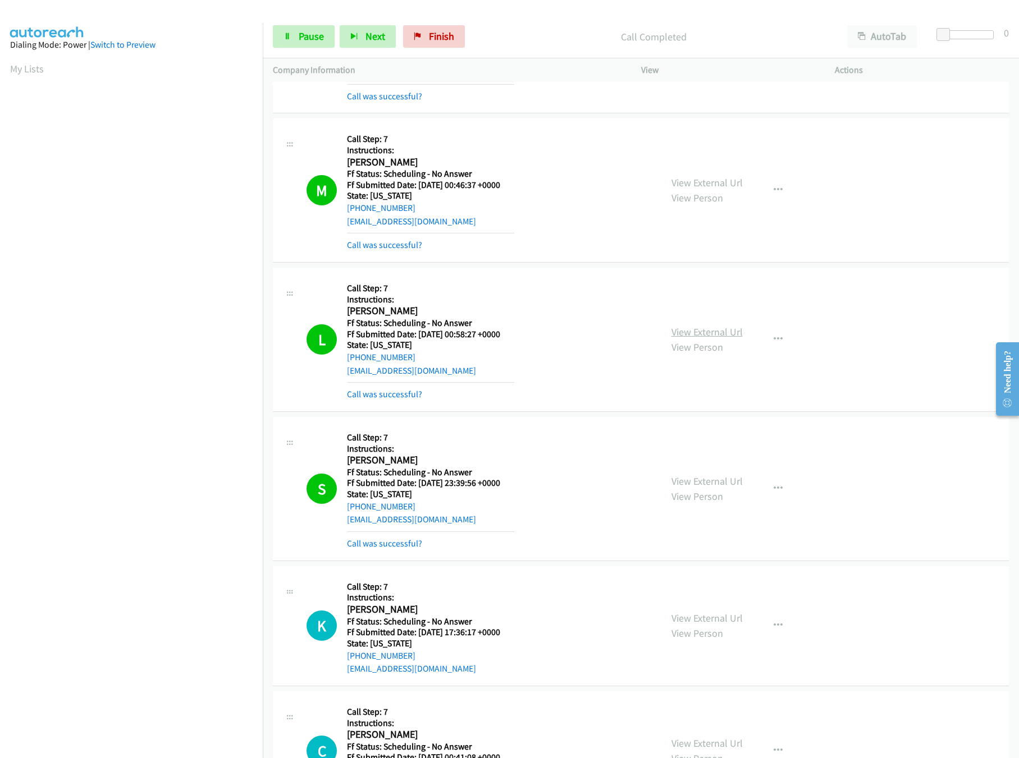
click at [679, 334] on link "View External Url" at bounding box center [706, 332] width 71 height 13
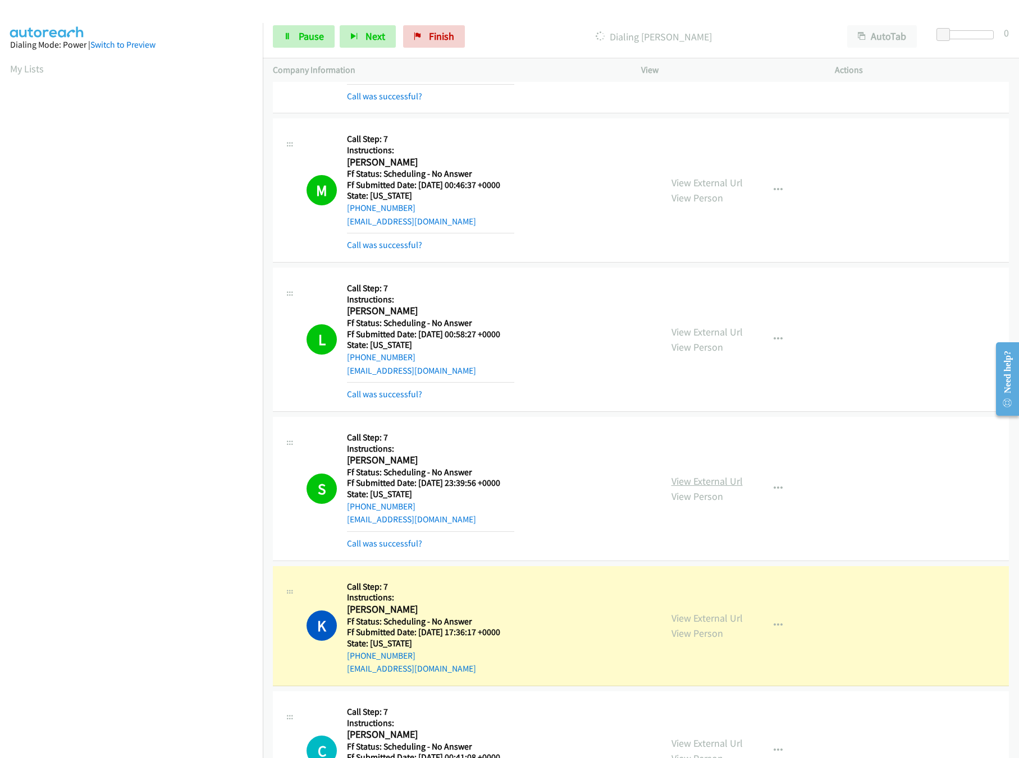
click at [719, 487] on link "View External Url" at bounding box center [706, 481] width 71 height 13
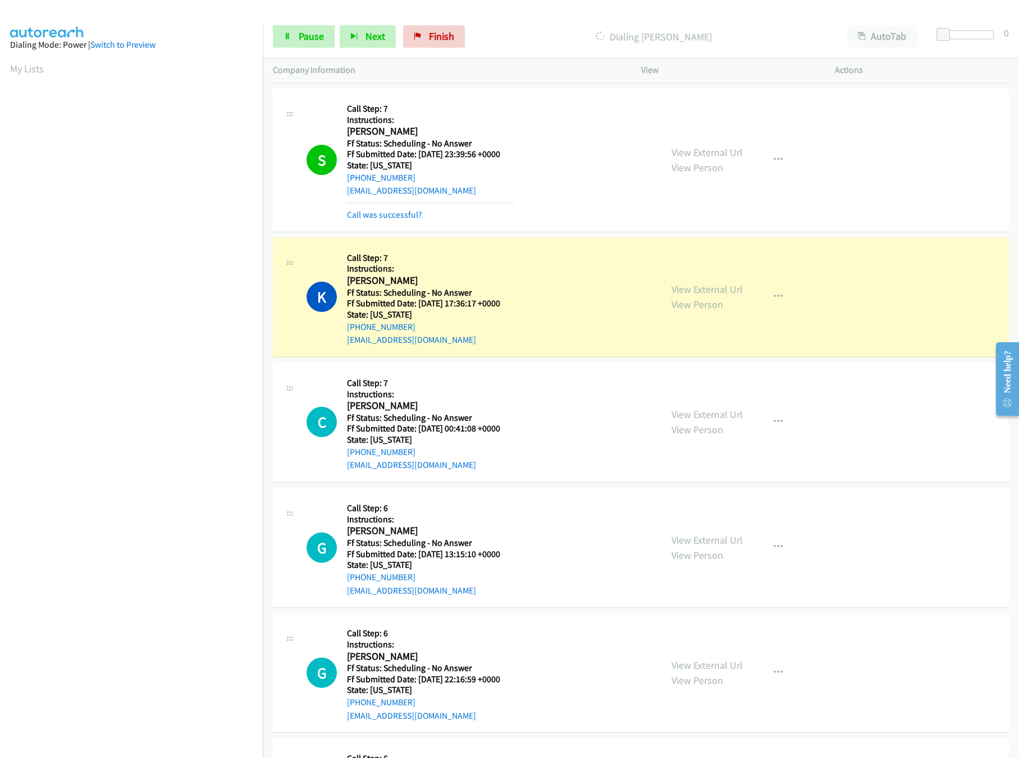
scroll to position [1347, 0]
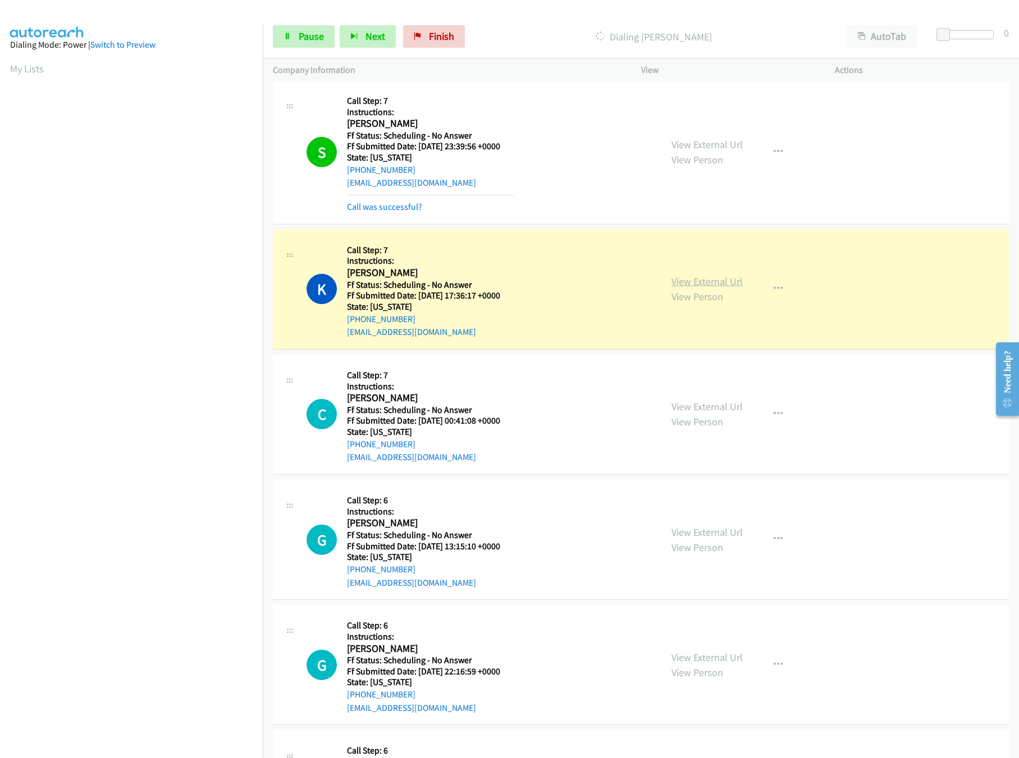
click at [728, 285] on link "View External Url" at bounding box center [706, 281] width 71 height 13
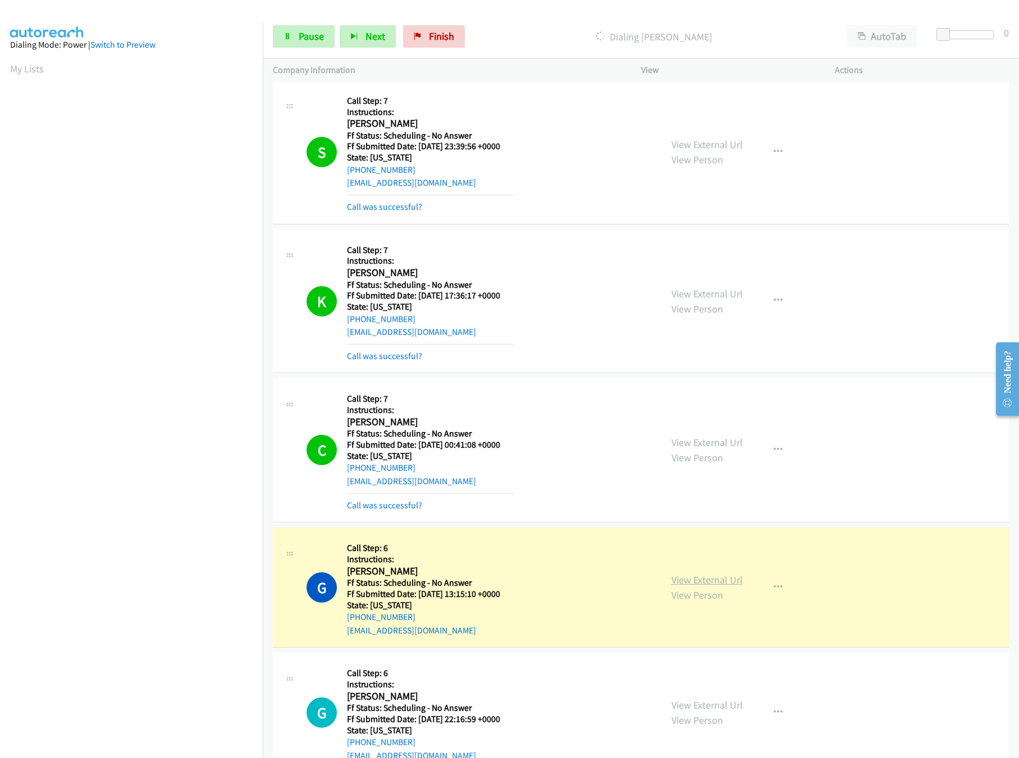
click at [706, 581] on link "View External Url" at bounding box center [706, 580] width 71 height 13
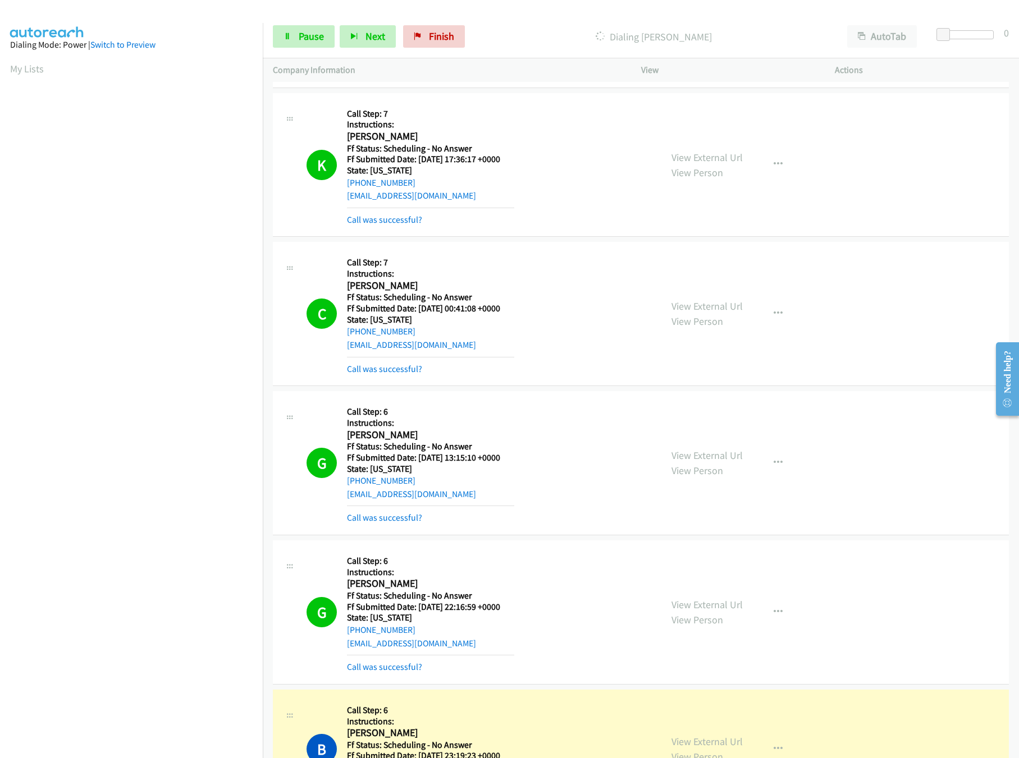
scroll to position [1684, 0]
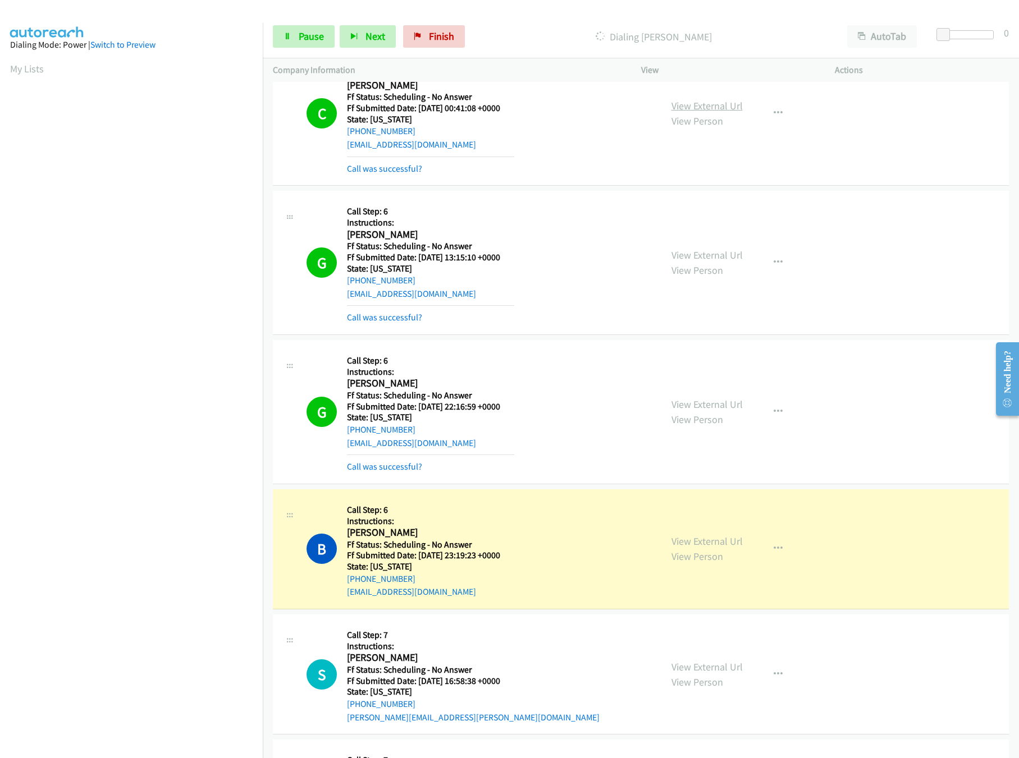
click at [696, 107] on link "View External Url" at bounding box center [706, 105] width 71 height 13
click at [714, 262] on link "View External Url" at bounding box center [706, 255] width 71 height 13
click at [712, 411] on link "View External Url" at bounding box center [706, 404] width 71 height 13
click at [712, 548] on link "View External Url" at bounding box center [706, 541] width 71 height 13
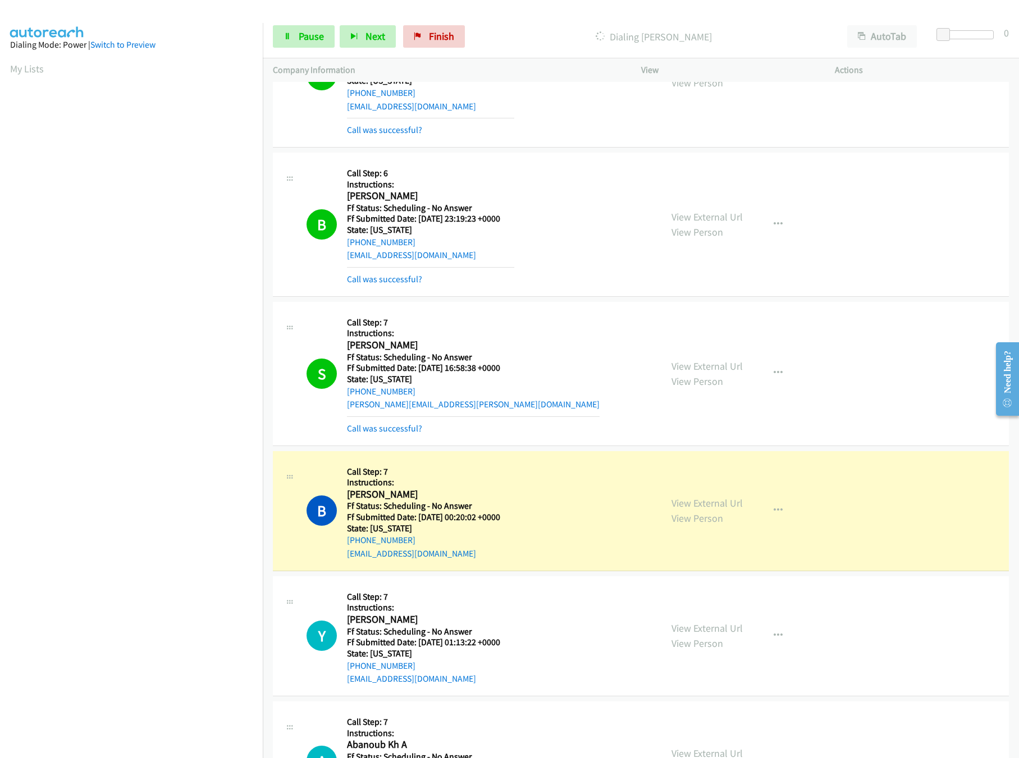
scroll to position [1908, 0]
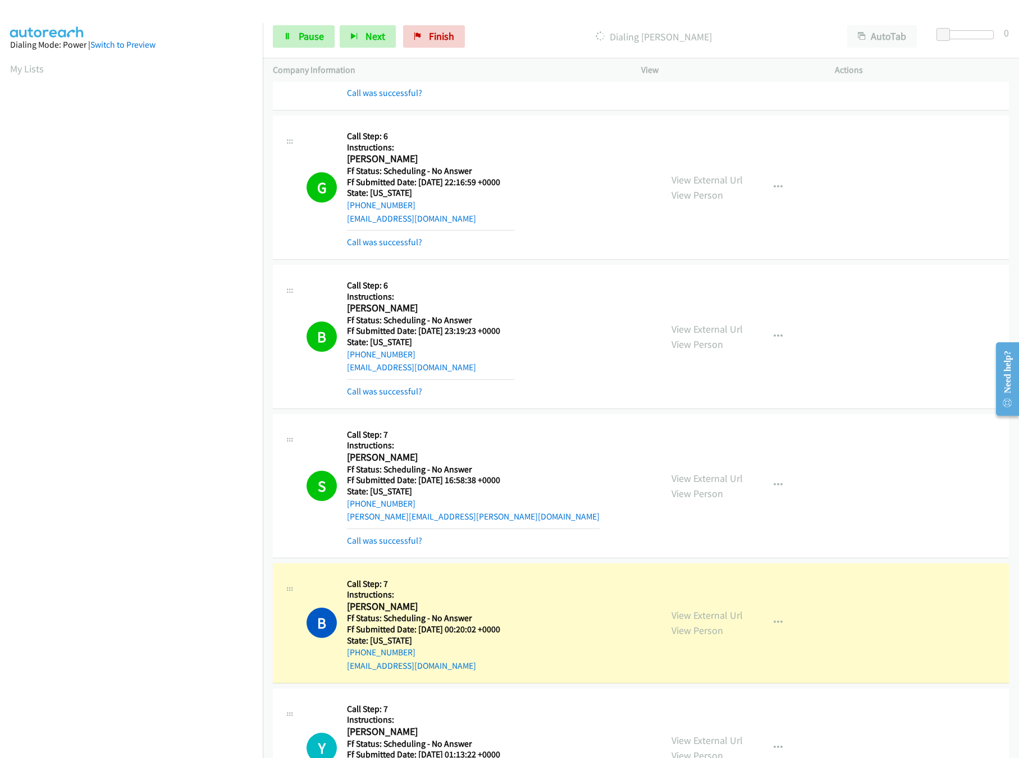
click at [694, 492] on div "View External Url View Person" at bounding box center [706, 486] width 71 height 30
click at [698, 485] on link "View External Url" at bounding box center [706, 478] width 71 height 13
click at [714, 622] on link "View External Url" at bounding box center [706, 615] width 71 height 13
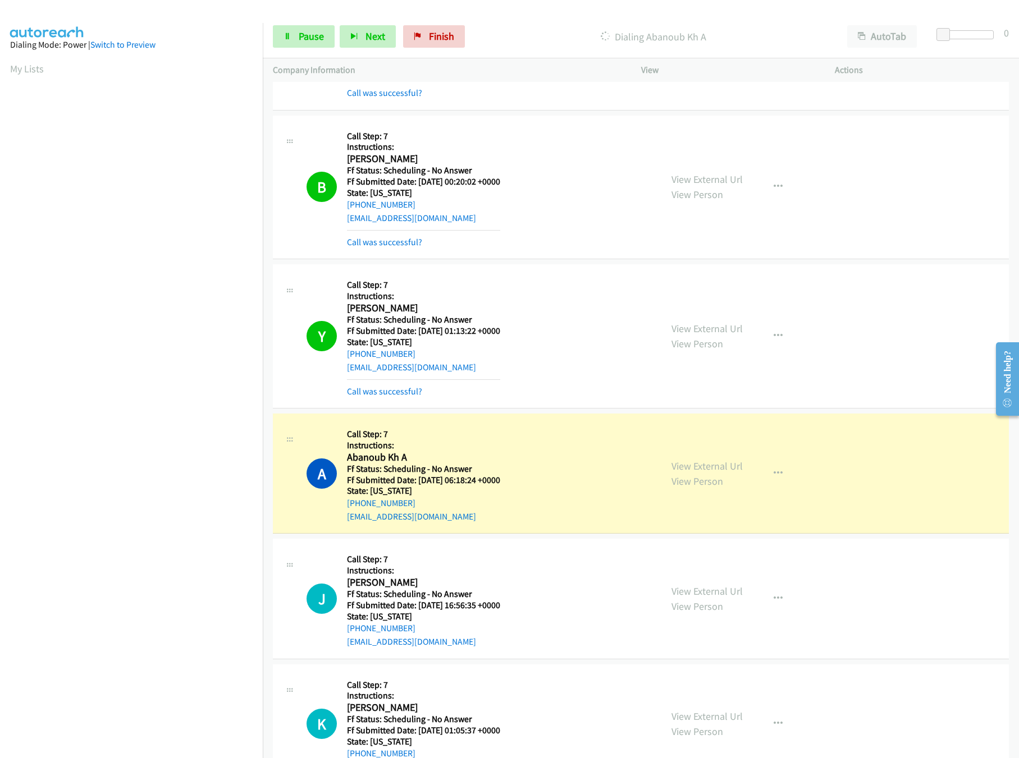
scroll to position [2357, 0]
click at [704, 334] on link "View External Url" at bounding box center [706, 327] width 71 height 13
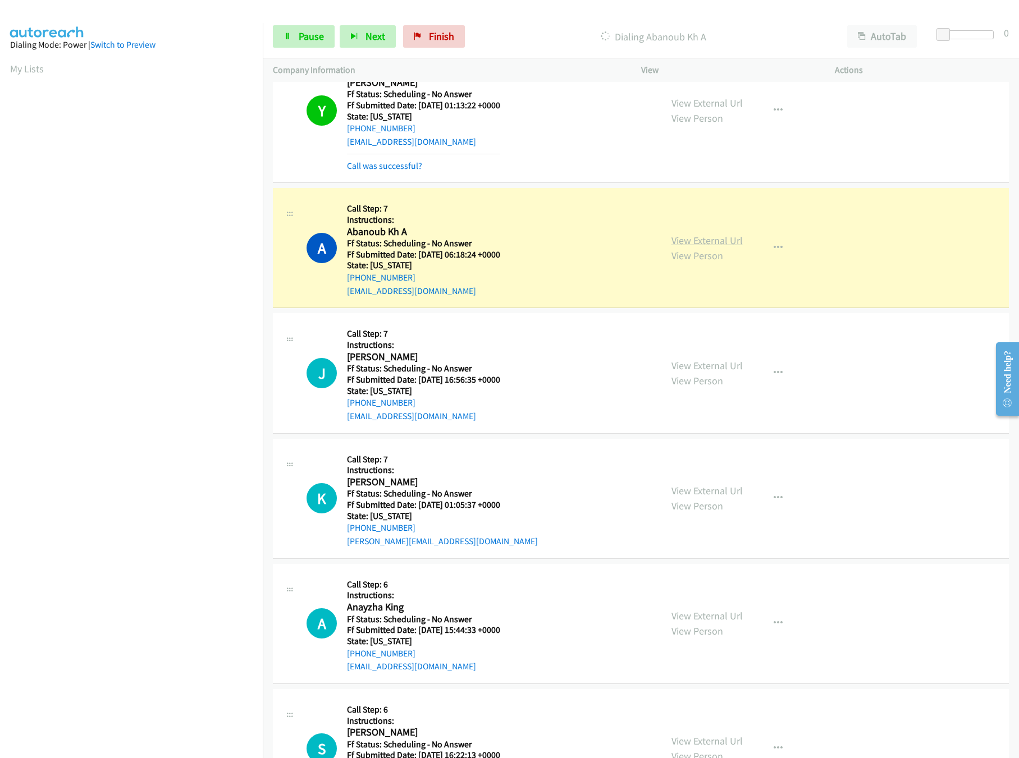
click at [684, 246] on link "View External Url" at bounding box center [706, 240] width 71 height 13
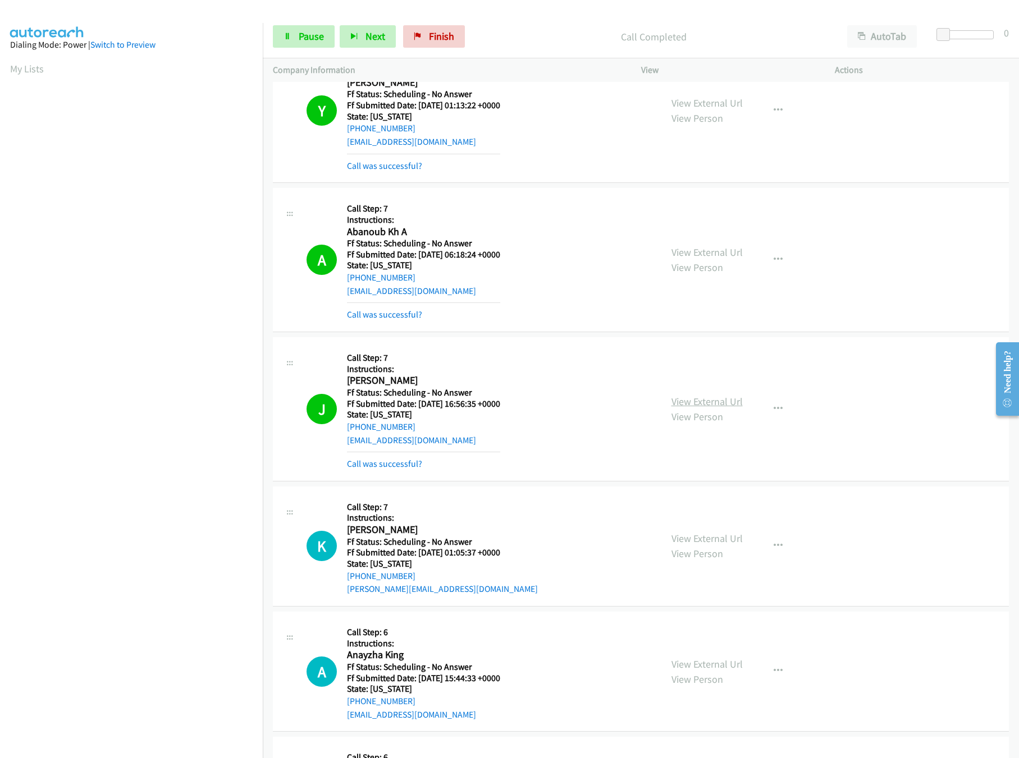
click at [718, 408] on link "View External Url" at bounding box center [706, 401] width 71 height 13
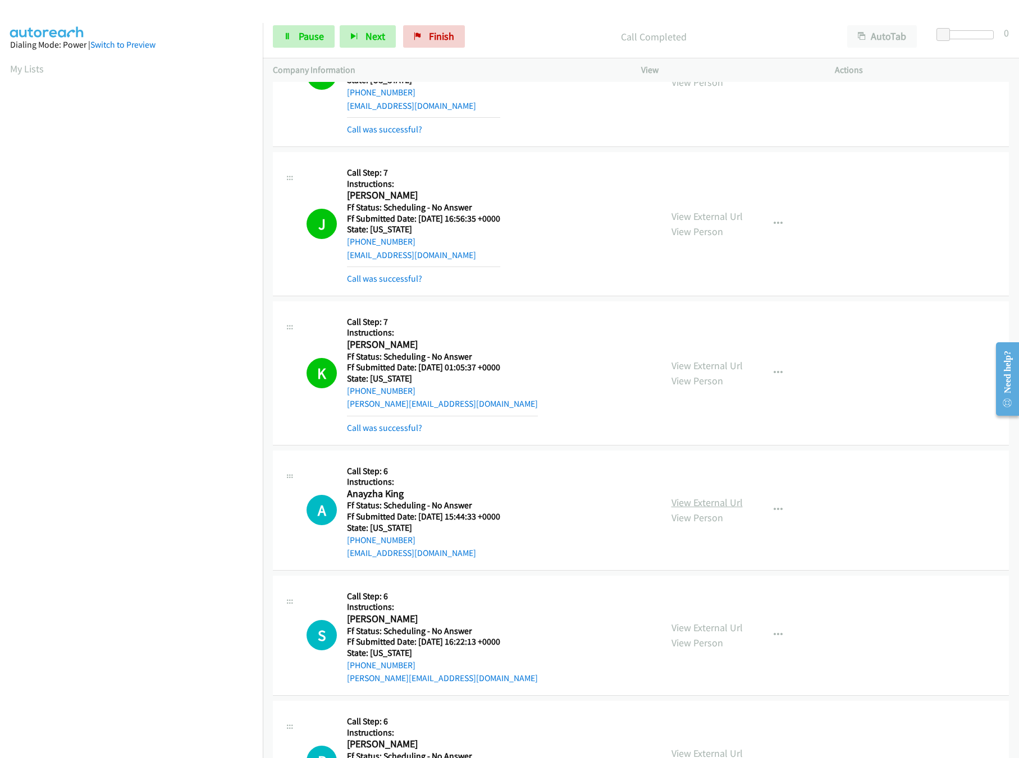
scroll to position [2806, 0]
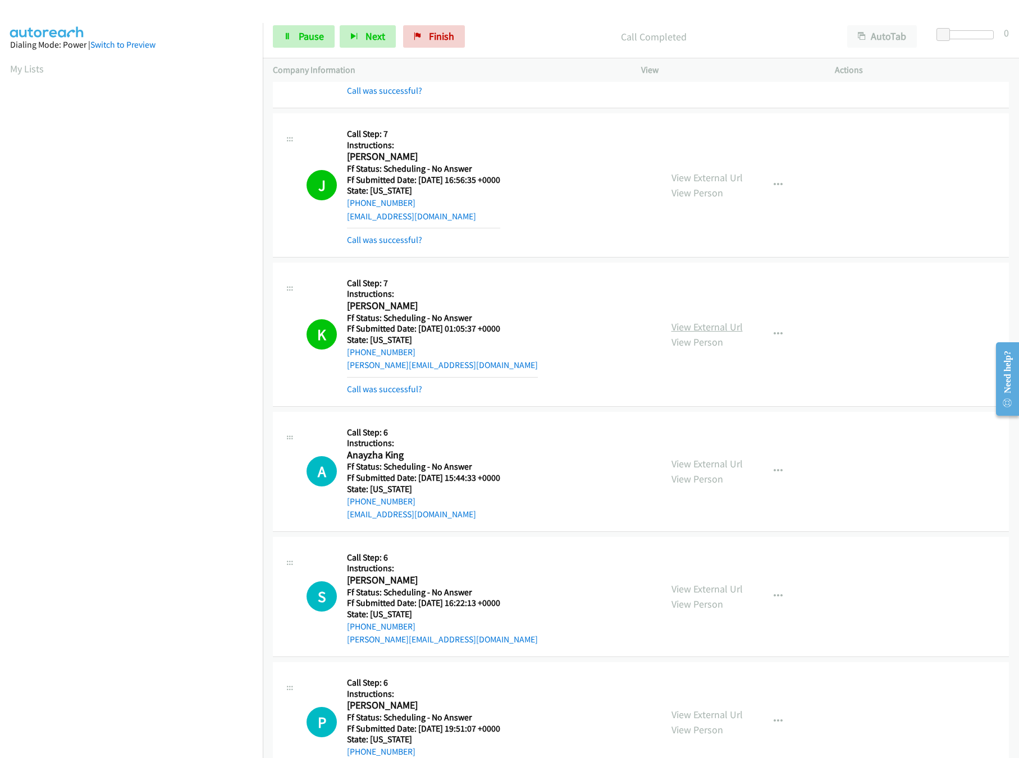
click at [728, 333] on link "View External Url" at bounding box center [706, 326] width 71 height 13
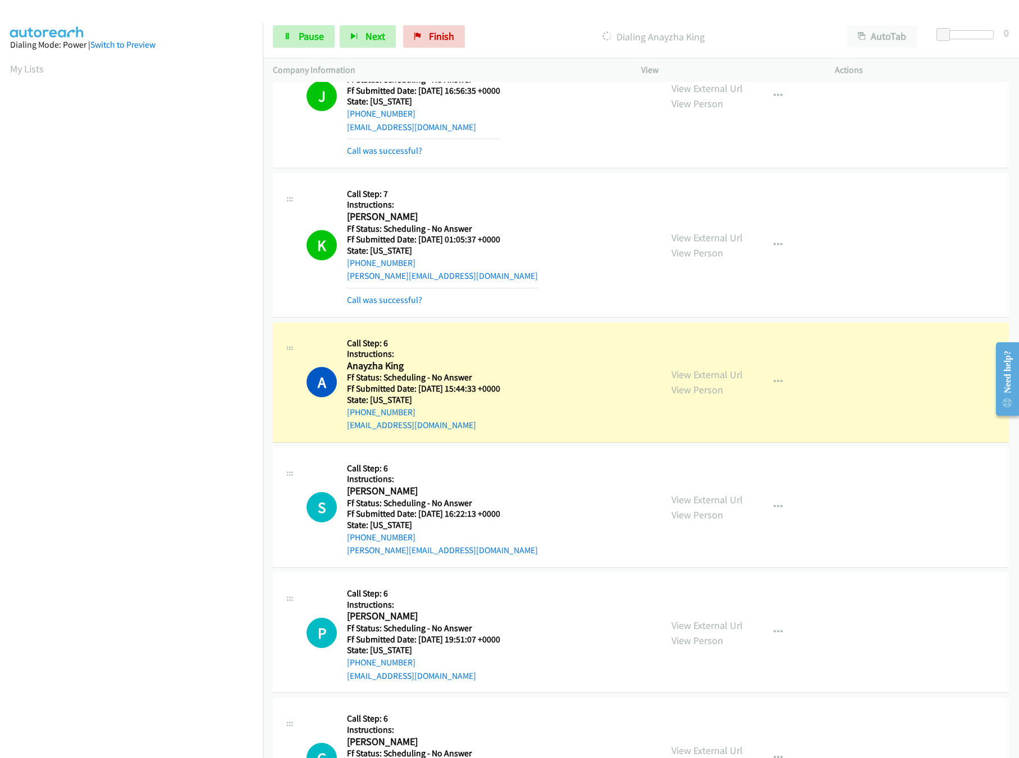
scroll to position [3031, 0]
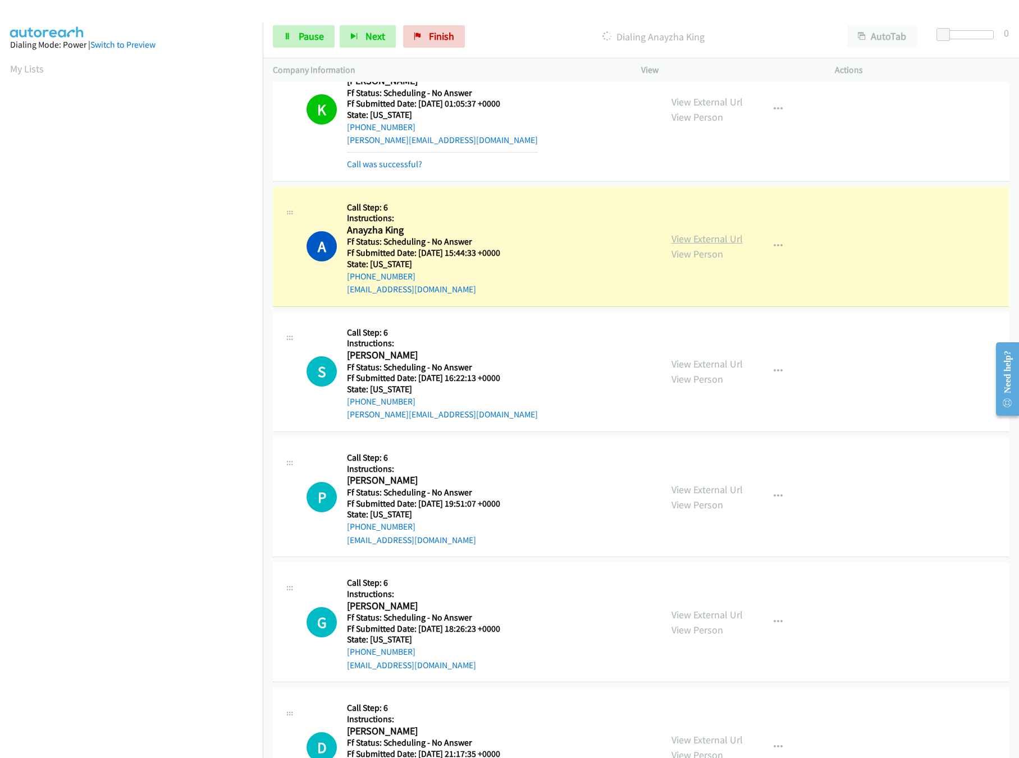
click at [721, 245] on link "View External Url" at bounding box center [706, 238] width 71 height 13
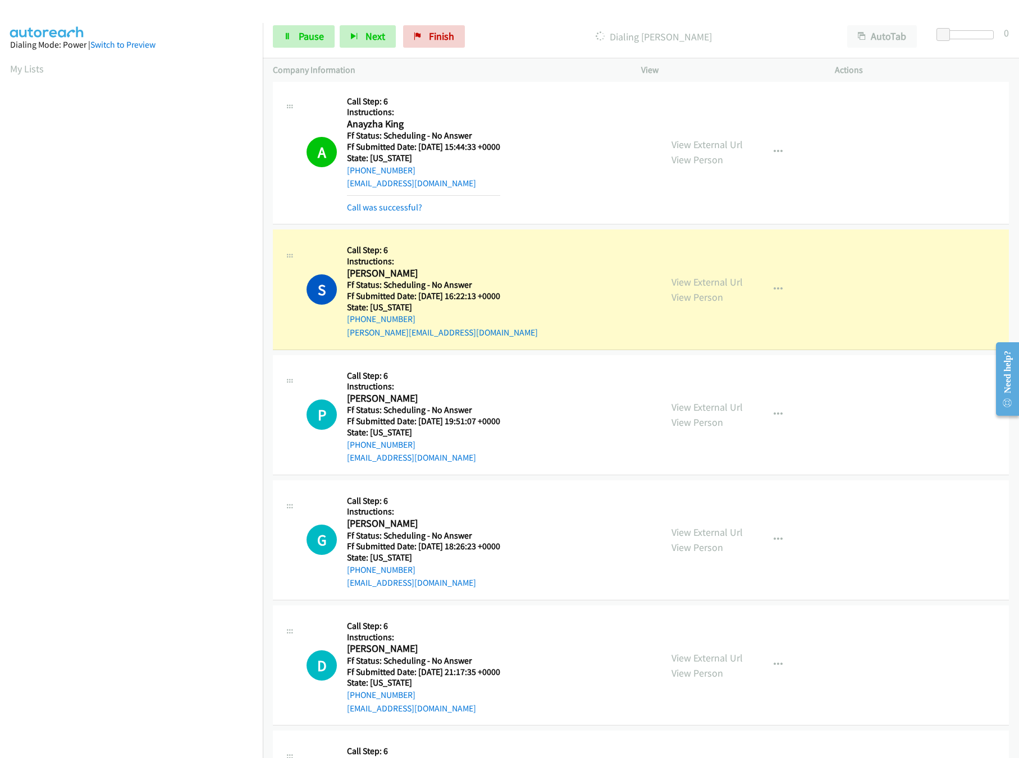
scroll to position [3255, 0]
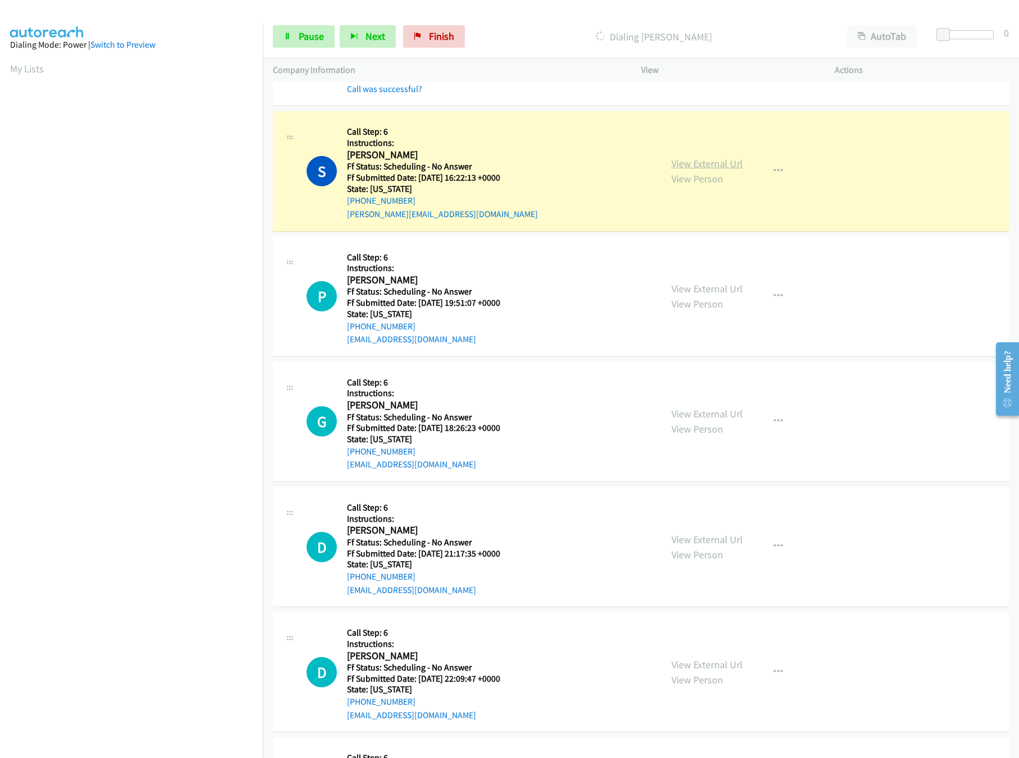
click at [696, 170] on link "View External Url" at bounding box center [706, 163] width 71 height 13
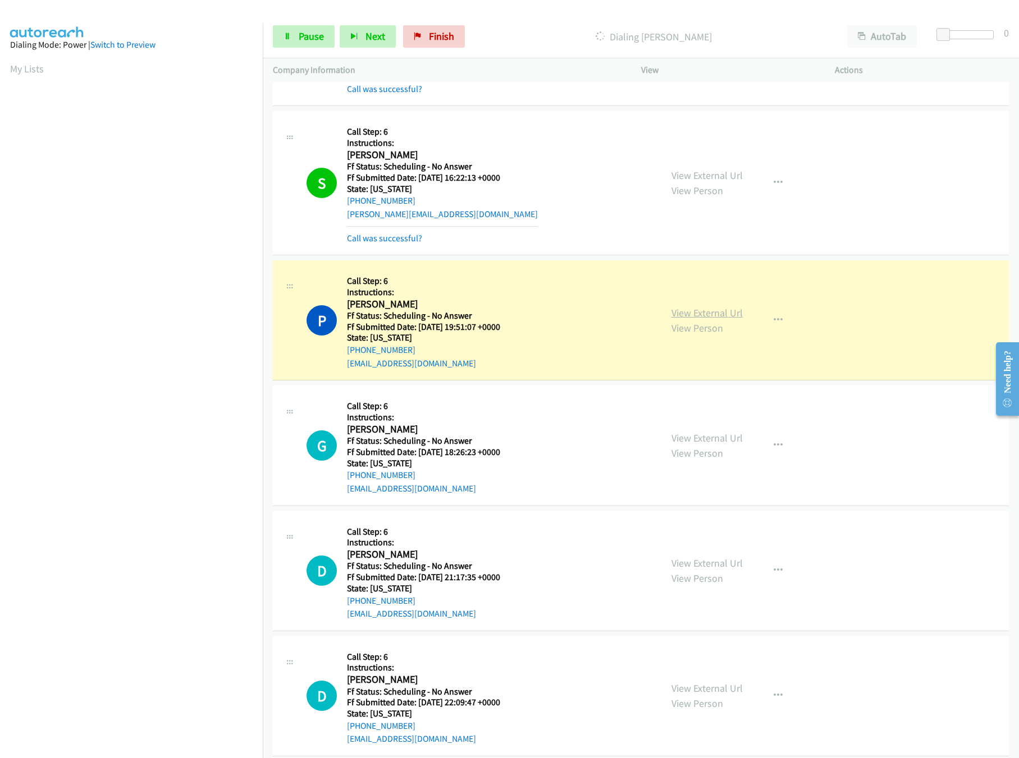
click at [706, 319] on link "View External Url" at bounding box center [706, 312] width 71 height 13
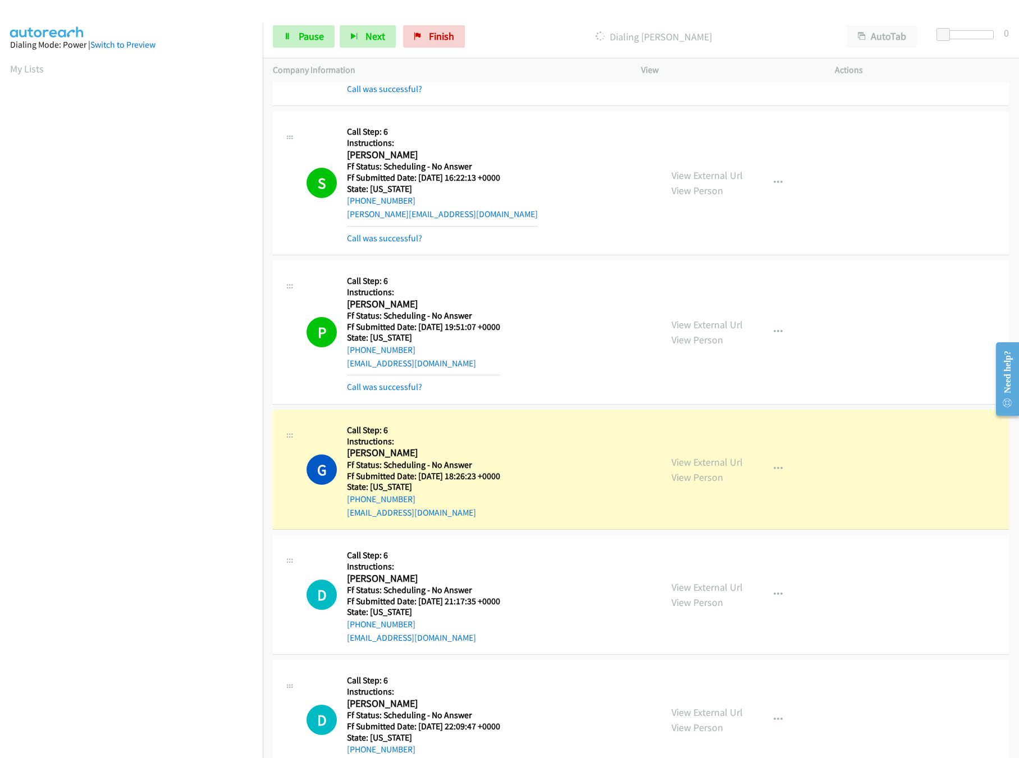
click at [697, 467] on div "View External Url View Person" at bounding box center [706, 470] width 71 height 30
click at [699, 469] on link "View External Url" at bounding box center [706, 462] width 71 height 13
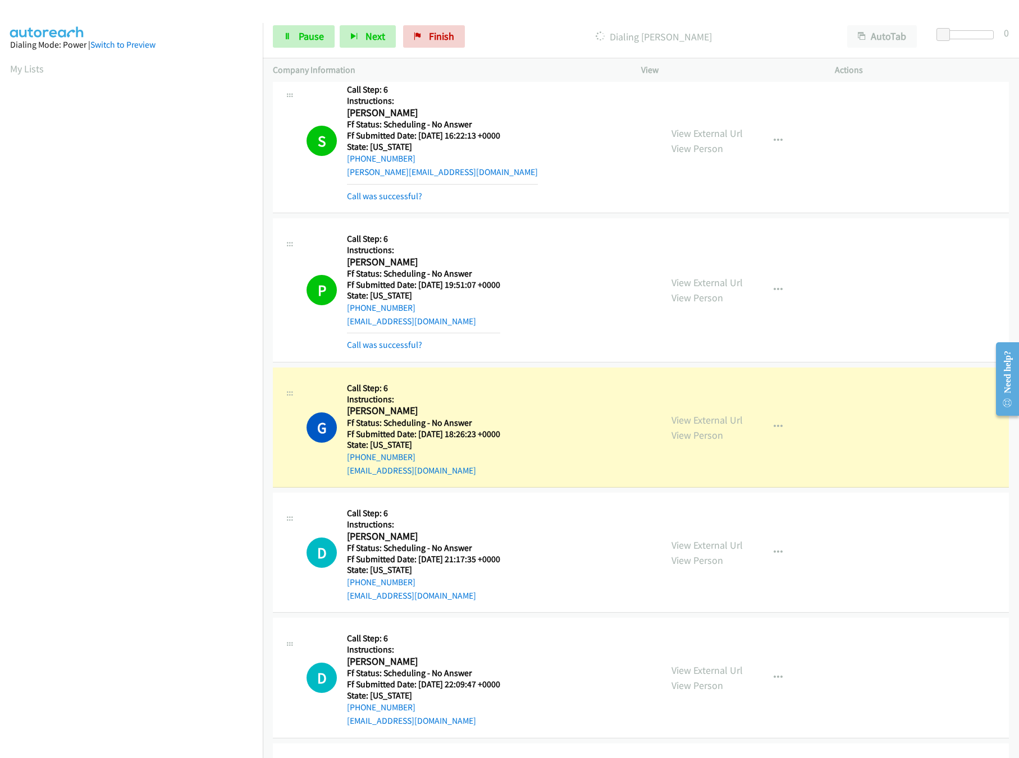
scroll to position [3367, 0]
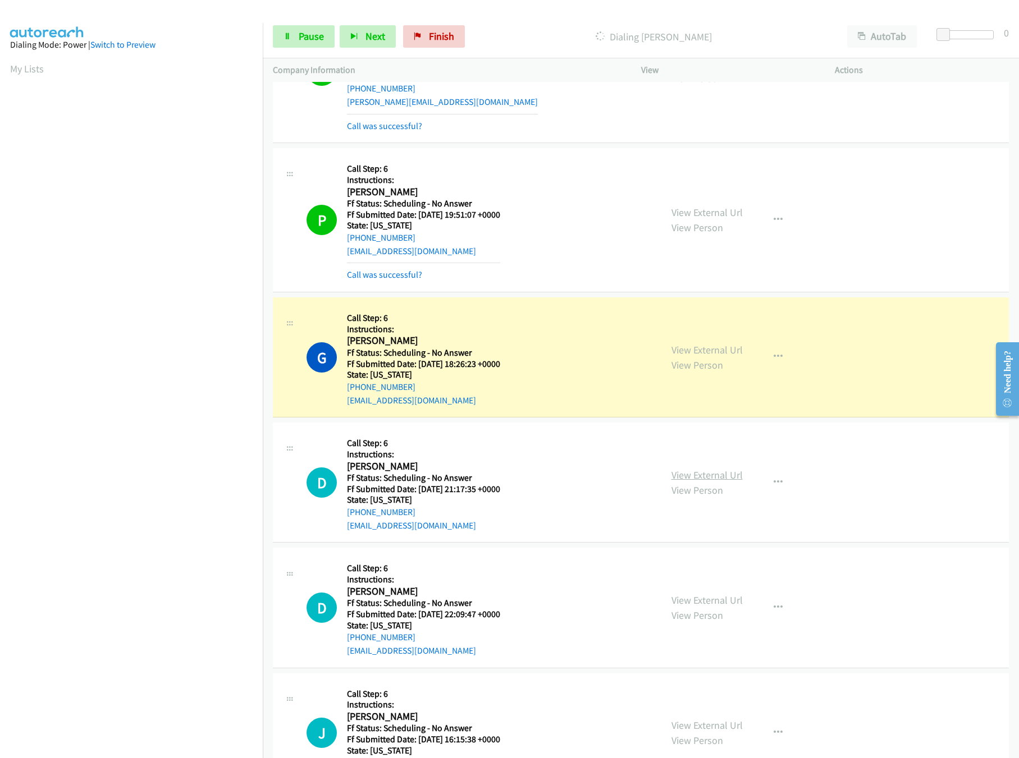
click at [704, 482] on link "View External Url" at bounding box center [706, 475] width 71 height 13
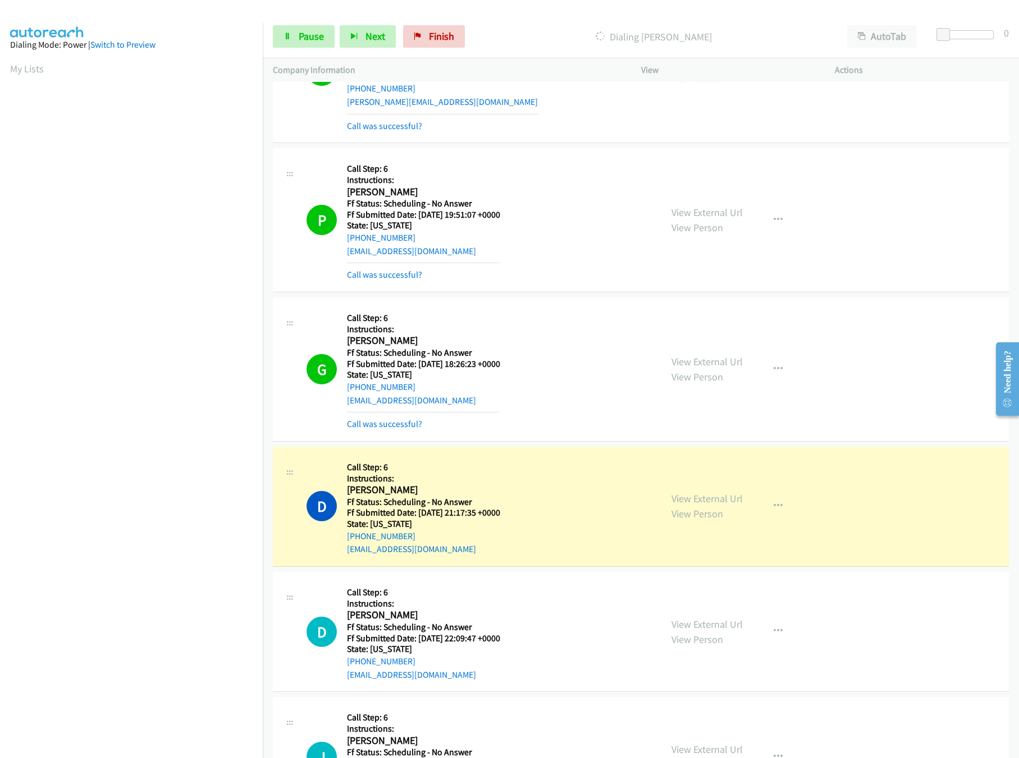
scroll to position [3592, 0]
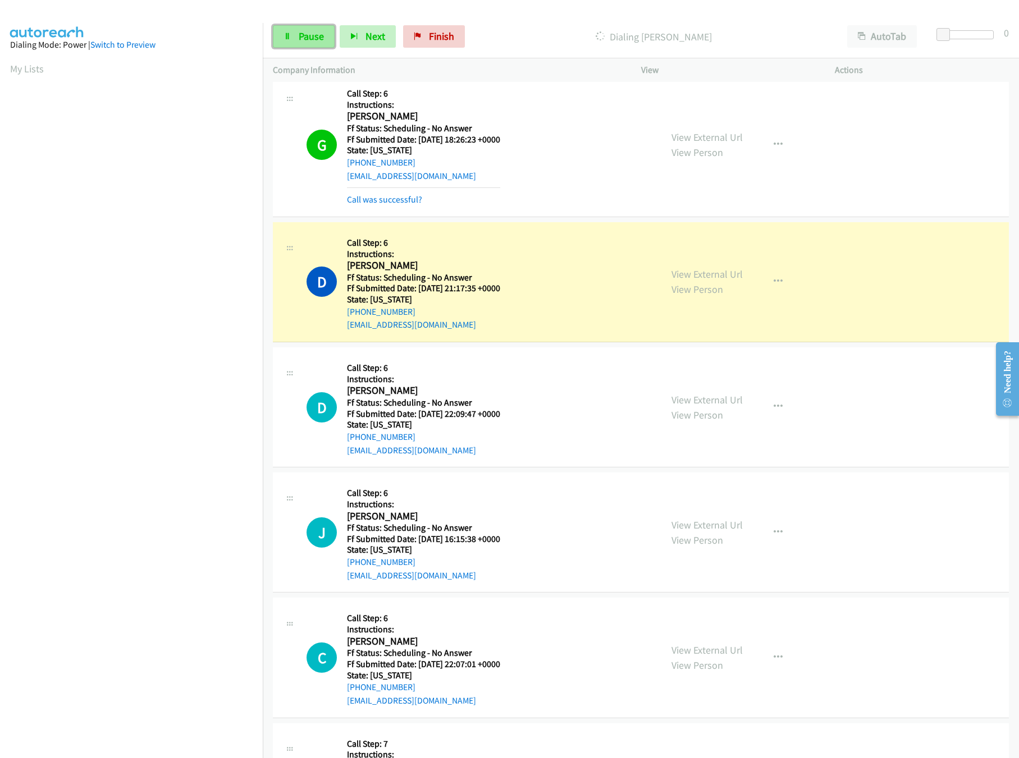
click at [308, 41] on span "Pause" at bounding box center [311, 36] width 25 height 13
drag, startPoint x: 443, startPoint y: 44, endPoint x: 570, endPoint y: 61, distance: 127.9
click at [443, 44] on link "Finish" at bounding box center [452, 36] width 62 height 22
